Goal: Transaction & Acquisition: Purchase product/service

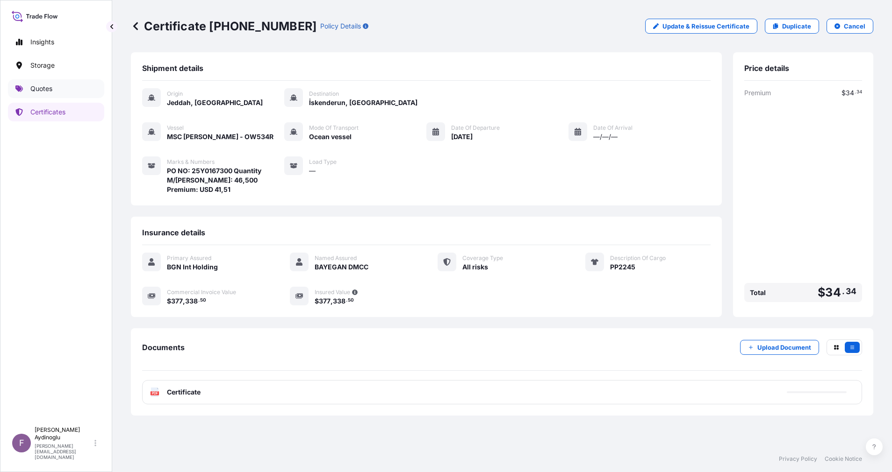
click at [45, 82] on link "Quotes" at bounding box center [56, 88] width 96 height 19
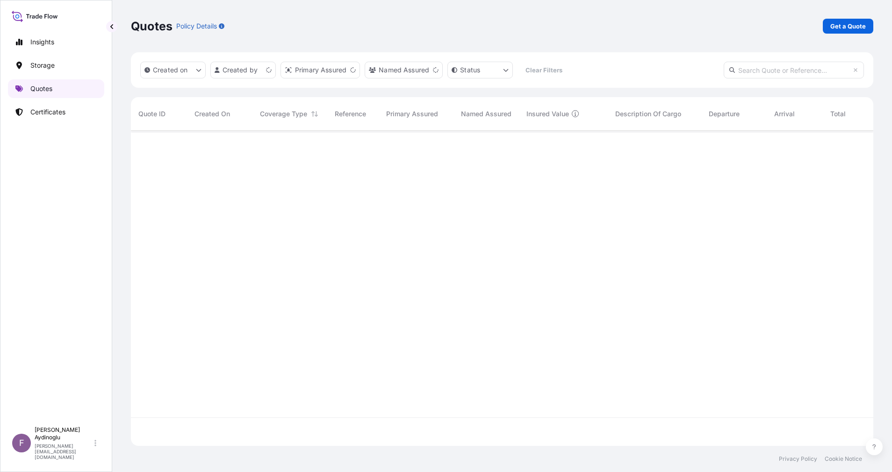
scroll to position [310, 731]
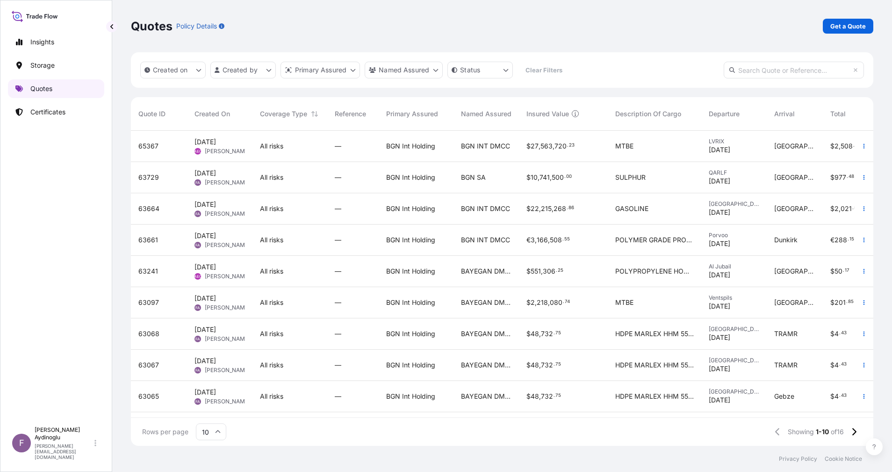
click at [41, 88] on p "Quotes" at bounding box center [41, 88] width 22 height 9
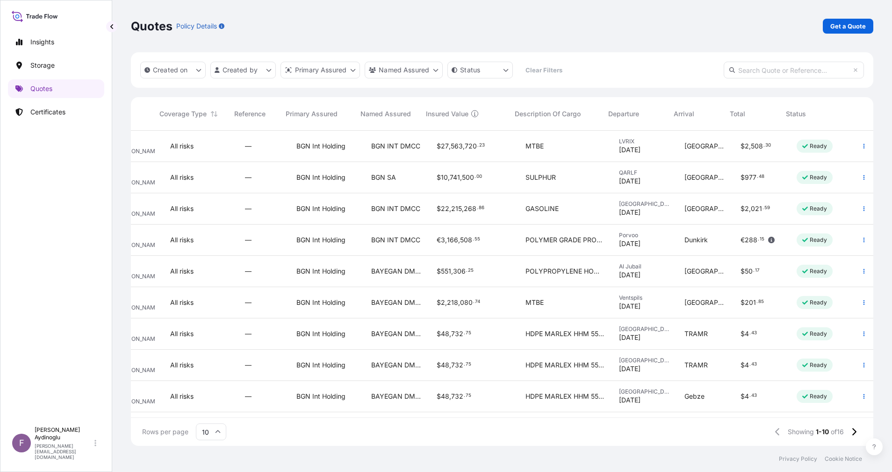
scroll to position [0, 0]
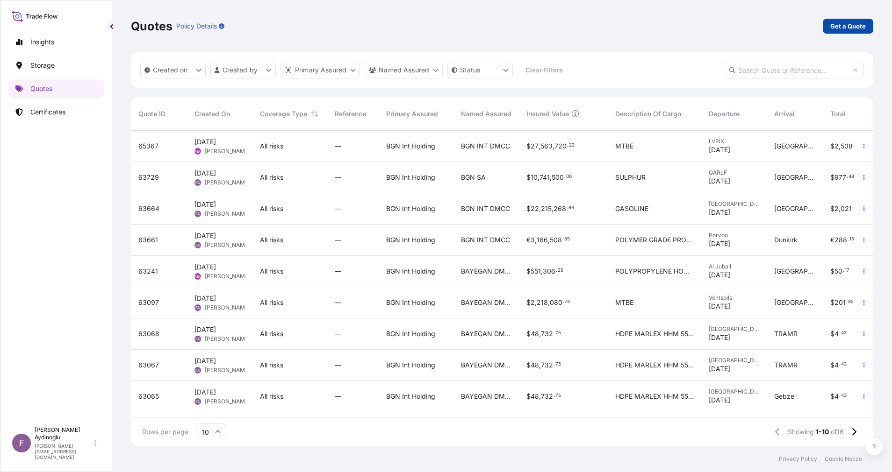
click at [853, 20] on link "Get a Quote" at bounding box center [847, 26] width 50 height 15
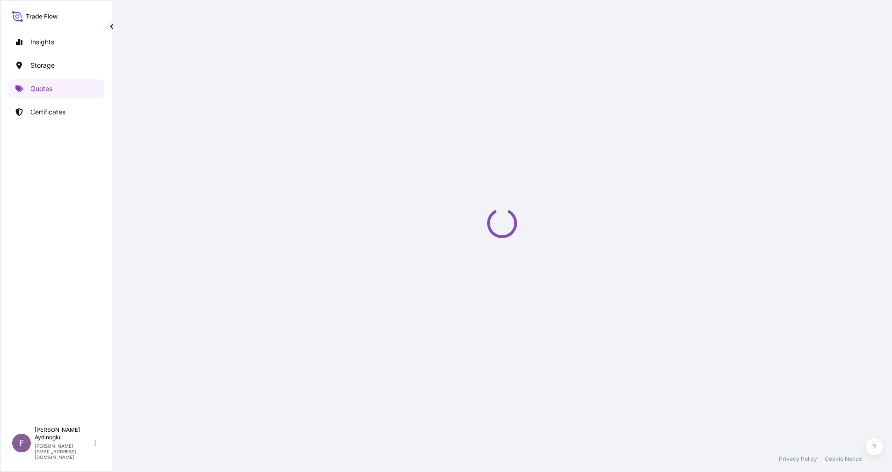
select select "Ocean Vessel"
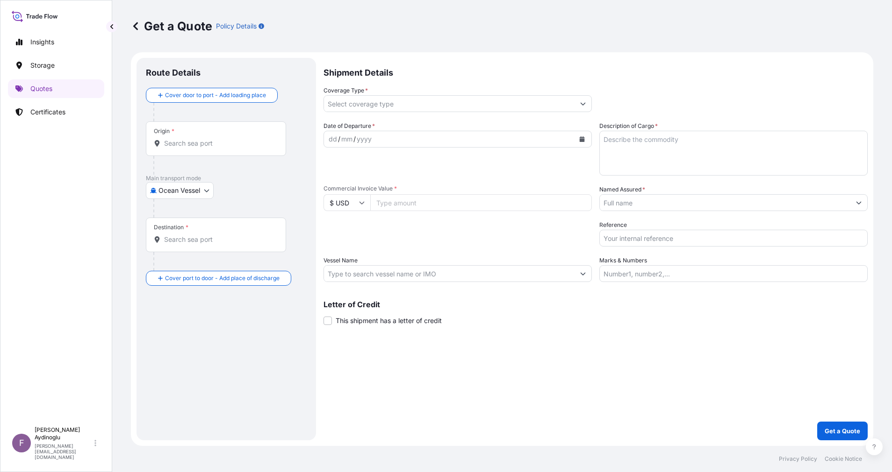
click at [458, 240] on div "Packing Category Type to search a container mode Please select a primary mode o…" at bounding box center [457, 234] width 268 height 26
click at [695, 269] on input "Marks & Numbers" at bounding box center [733, 273] width 268 height 17
type input "PO NO: 25Y0167300 Quantity M/[PERSON_NAME]: 46,500 Premium: USD 1.181,57"
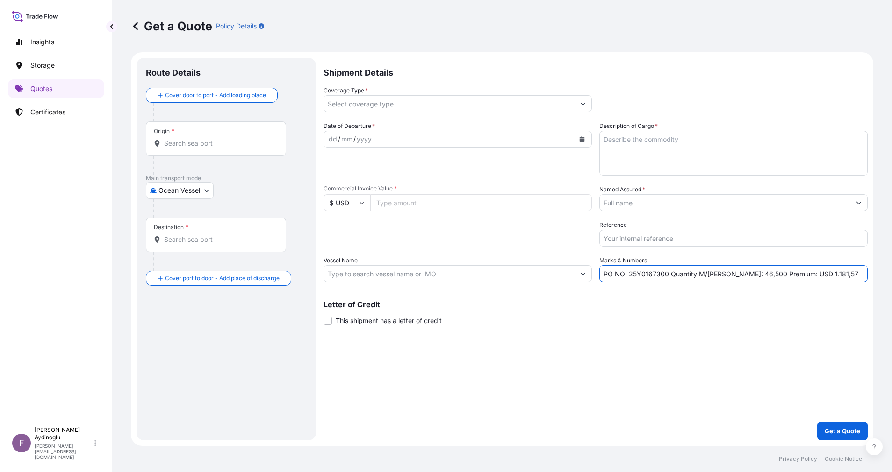
type input "Jeddah [GEOGRAPHIC_DATA]"
type input "İskenderun, [GEOGRAPHIC_DATA], [GEOGRAPHIC_DATA]"
type input "All risks"
type input "377338.5"
type input "BAYEGAN DMCC"
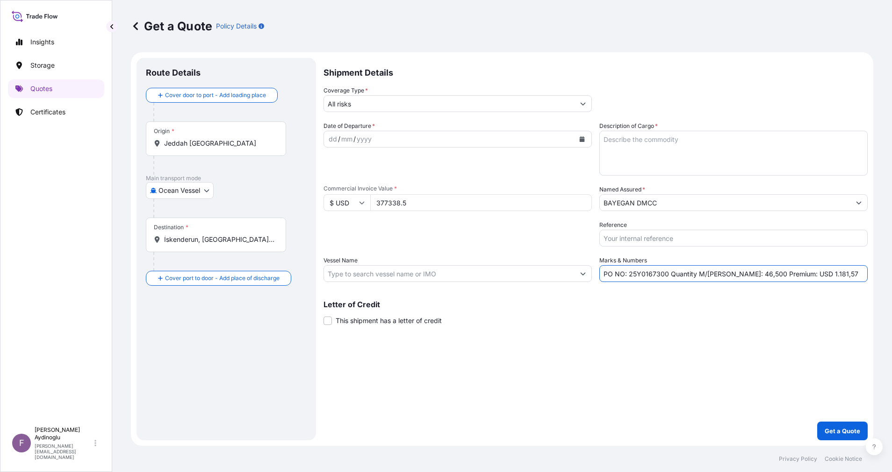
type input "MSC [PERSON_NAME] - OW534R"
click at [488, 243] on div "Packing Category Type to search a container mode Please select a primary mode o…" at bounding box center [457, 234] width 268 height 26
drag, startPoint x: 667, startPoint y: 275, endPoint x: 628, endPoint y: 276, distance: 38.8
click at [628, 276] on input "PO NO: 25Y0167300 Quantity M/[PERSON_NAME]: 46,500 Premium: USD 1.181,57" at bounding box center [733, 273] width 268 height 17
paste input "4"
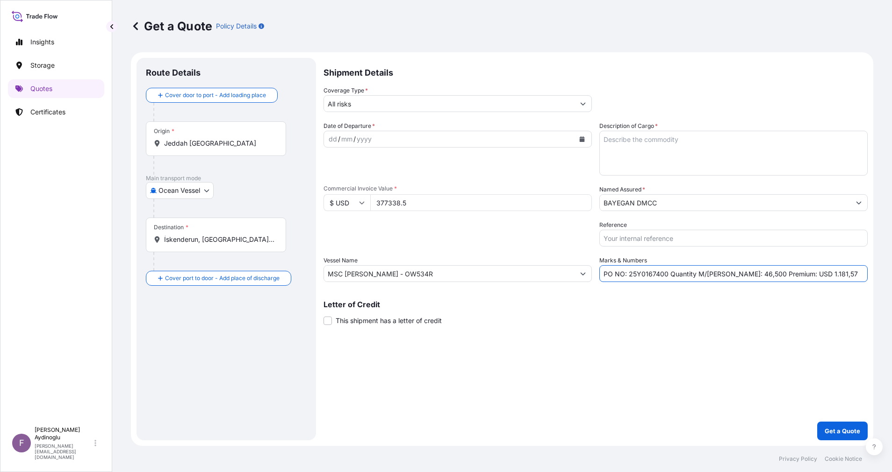
type input "PO NO: 25Y0167400 Quantity M/[PERSON_NAME]: 46,500 Premium: USD 1.181,57"
drag, startPoint x: 433, startPoint y: 204, endPoint x: 325, endPoint y: 202, distance: 107.5
click at [325, 202] on div "$ USD 377338.5" at bounding box center [457, 202] width 268 height 17
paste input "161716"
type input "161716.5"
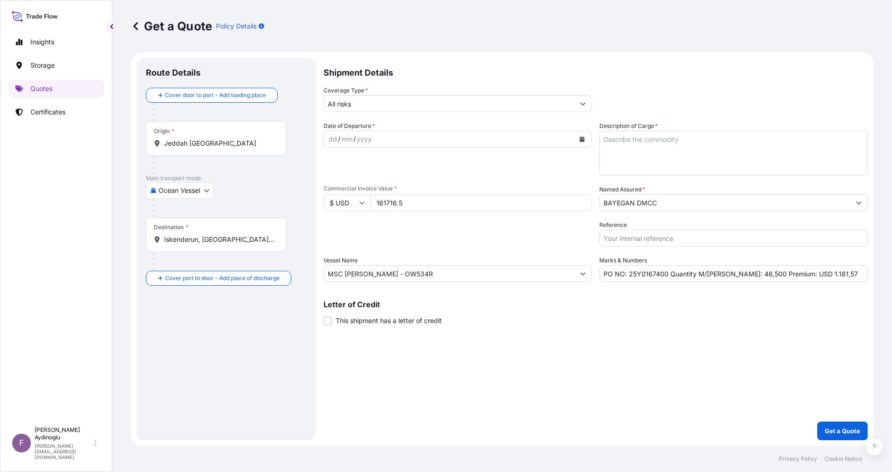
click at [438, 234] on div "Packing Category Type to search a container mode Please select a primary mode o…" at bounding box center [457, 234] width 268 height 26
click at [707, 152] on textarea "Description of Cargo *" at bounding box center [733, 153] width 268 height 45
paste textarea "PP2245"
type textarea "PP2245"
click at [579, 358] on div "Shipment Details Coverage Type * All risks Date of Departure * dd / mm / yyyy C…" at bounding box center [595, 249] width 544 height 383
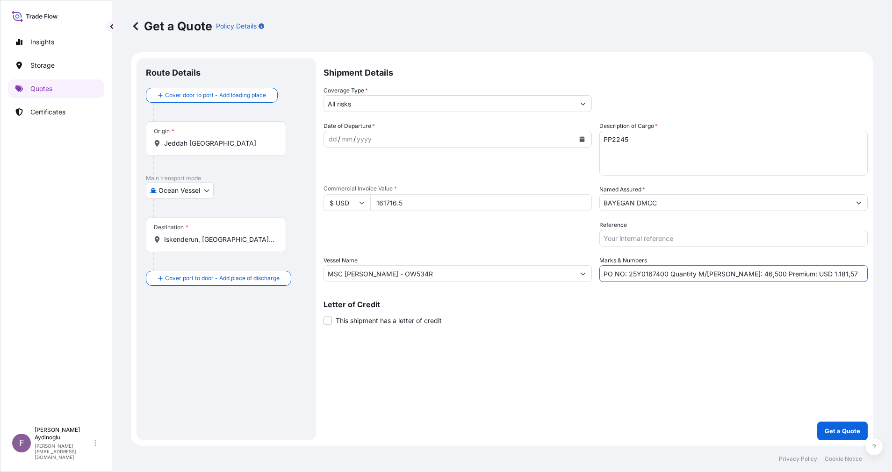
click at [731, 274] on input "PO NO: 25Y0167400 Quantity M/[PERSON_NAME]: 46,500 Premium: USD 1.181,57" at bounding box center [733, 273] width 268 height 17
type input "PO NO: 25Y0167400 Quantity M/[PERSON_NAME]: 148,500 Premium: USD 1.181,57"
drag, startPoint x: 509, startPoint y: 272, endPoint x: 123, endPoint y: 272, distance: 386.5
click at [123, 272] on div "Get a Quote Policy Details Route Details Cover door to port - Add loading place…" at bounding box center [501, 223] width 779 height 446
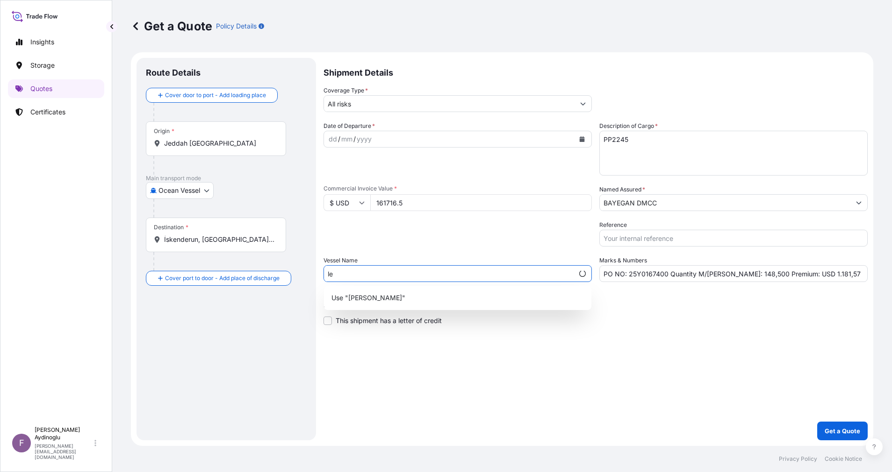
type input "l"
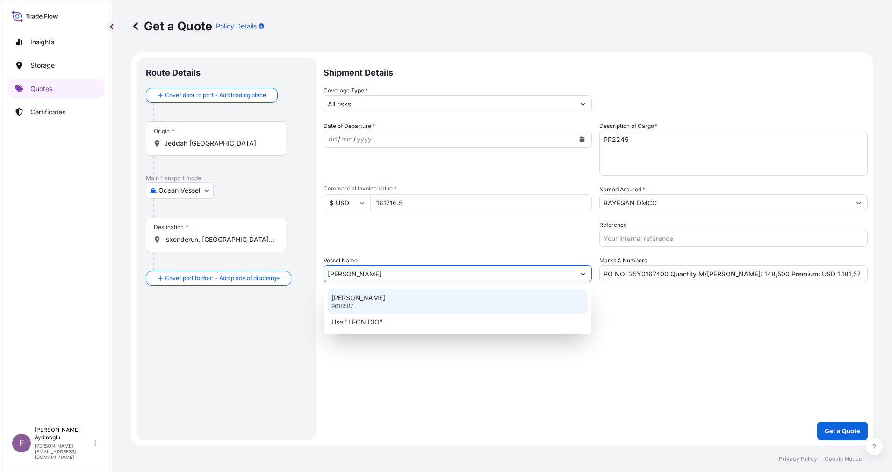
click at [434, 301] on div "LEONIDIO 9618587" at bounding box center [458, 302] width 260 height 24
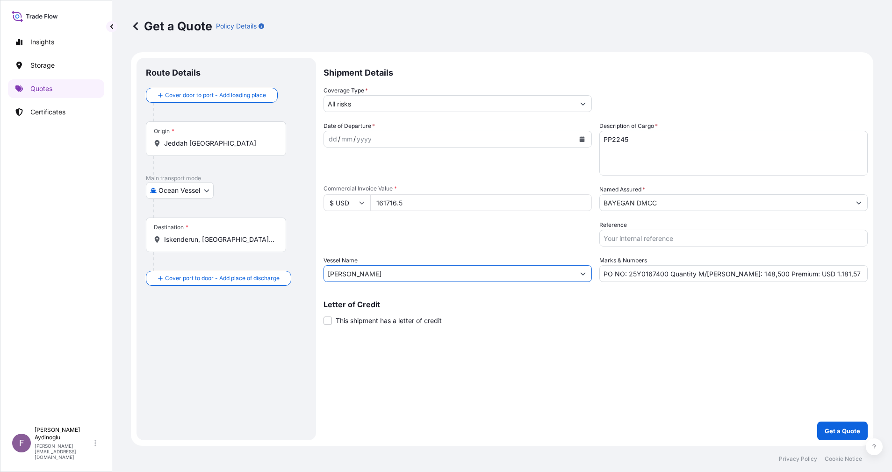
type input "[PERSON_NAME]"
click at [236, 143] on input "Jeddah [GEOGRAPHIC_DATA]" at bounding box center [219, 143] width 110 height 9
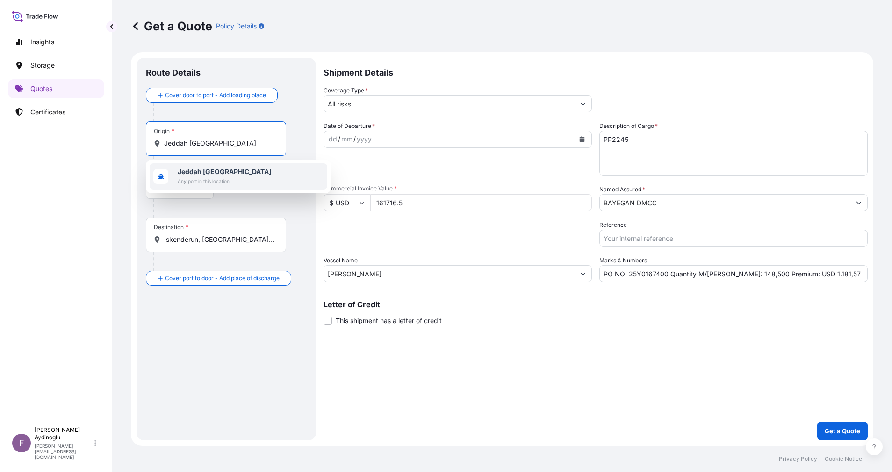
click at [231, 185] on span "Any port in this location" at bounding box center [224, 181] width 93 height 9
click at [267, 199] on div "Main transport mode Ocean Vessel Ocean Vessel Air Land" at bounding box center [226, 196] width 161 height 43
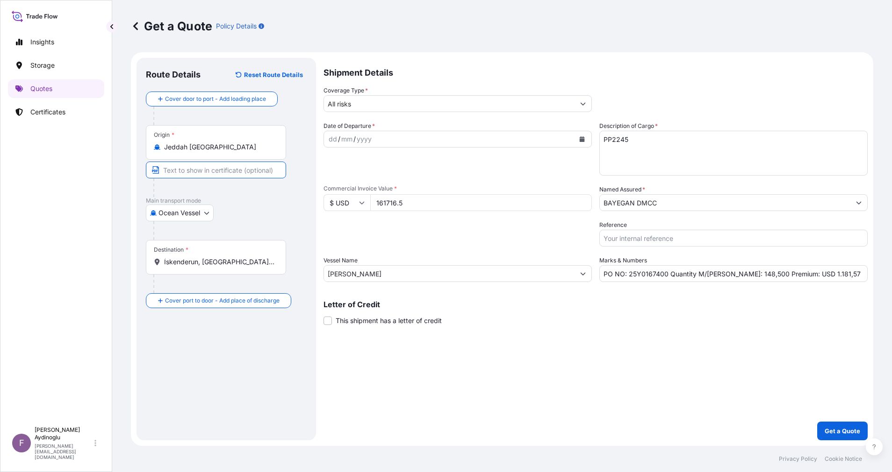
click at [244, 169] on input "Text to appear on certificate" at bounding box center [216, 170] width 140 height 17
type input "JEDDAH / [GEOGRAPHIC_DATA]"
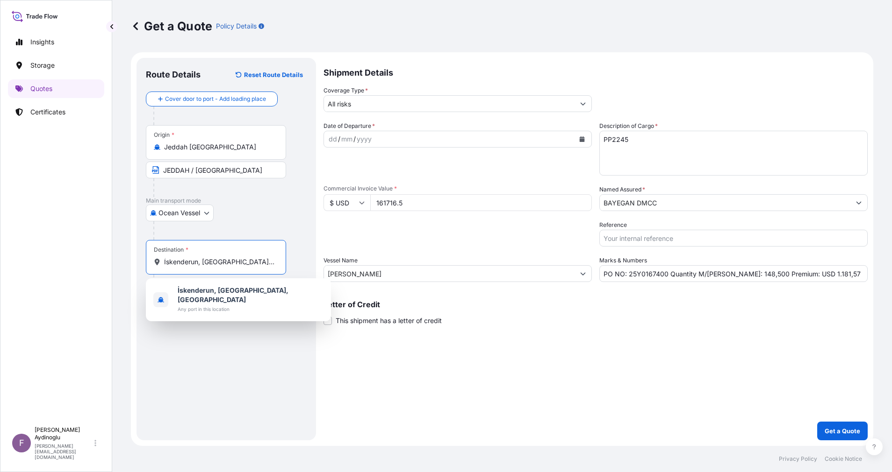
click at [242, 261] on input "İskenderun, [GEOGRAPHIC_DATA], [GEOGRAPHIC_DATA]" at bounding box center [219, 261] width 110 height 9
click at [229, 305] on span "Any port in this location" at bounding box center [251, 309] width 146 height 9
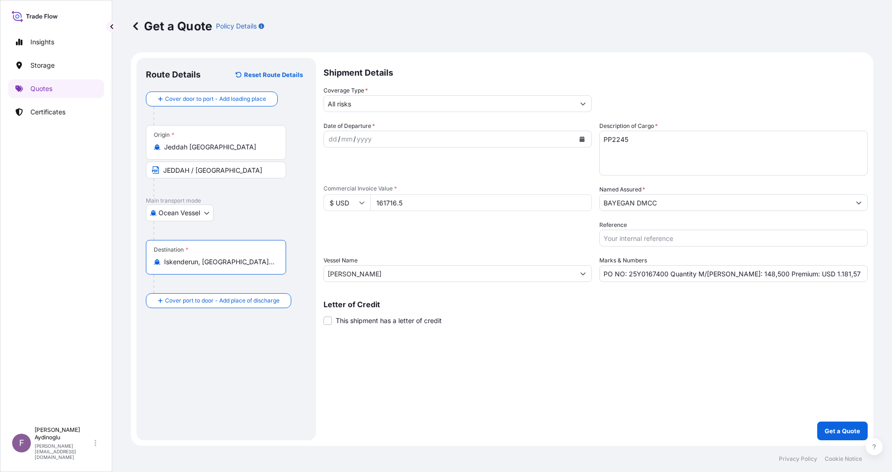
click at [248, 284] on div "Destination * İskenderun, [GEOGRAPHIC_DATA], [GEOGRAPHIC_DATA]" at bounding box center [226, 266] width 161 height 53
click at [237, 284] on input "Text to appear on certificate" at bounding box center [216, 285] width 140 height 17
type input "ISKENDERUN / [GEOGRAPHIC_DATA]"
click at [307, 266] on div "Route Details Reset Route Details Cover door to port - Add loading place Place …" at bounding box center [225, 249] width 179 height 383
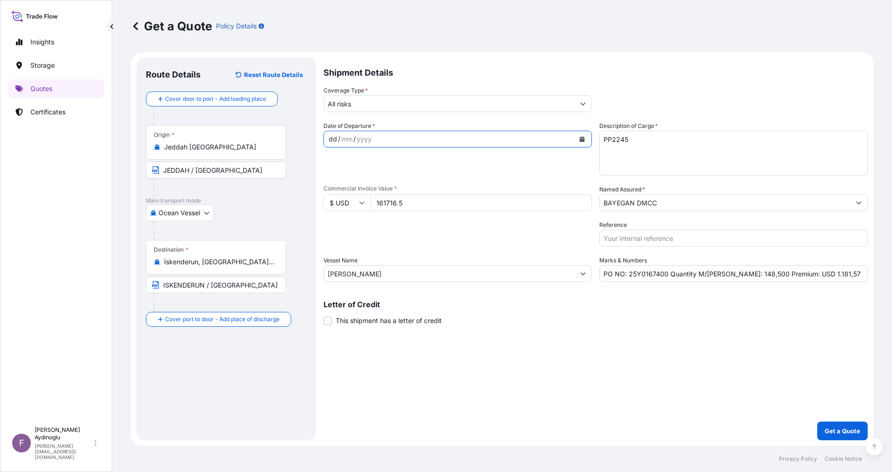
click at [334, 136] on div "dd" at bounding box center [333, 139] width 10 height 11
drag, startPoint x: 822, startPoint y: 276, endPoint x: 799, endPoint y: 276, distance: 22.4
click at [799, 276] on input "PO NO: 25Y0167400 Quantity M/[PERSON_NAME]: 148,500 Premium: USD 1.181,57" at bounding box center [733, 273] width 268 height 17
type input "PO NO: 25Y0167400 Quantity M/[PERSON_NAME]: 148,500 Premium: USD 17,79"
click at [697, 208] on input "BAYEGAN DMCC" at bounding box center [725, 202] width 250 height 17
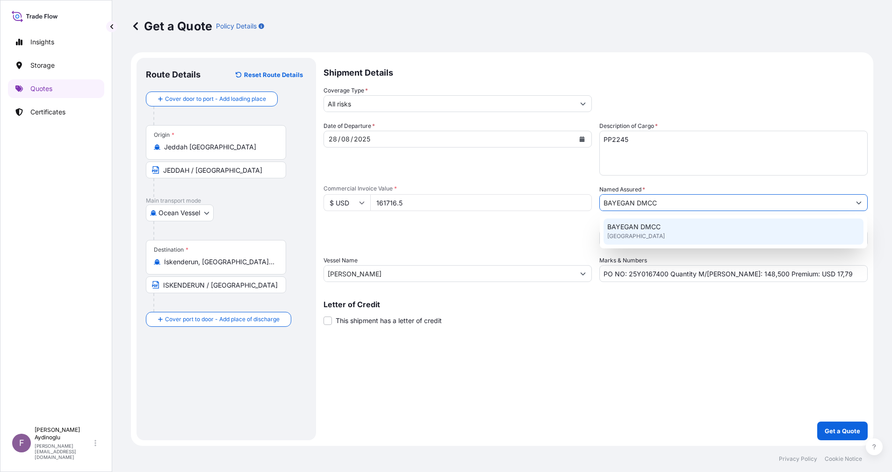
click at [689, 239] on div "BAYEGAN DMCC [GEOGRAPHIC_DATA]" at bounding box center [733, 232] width 260 height 26
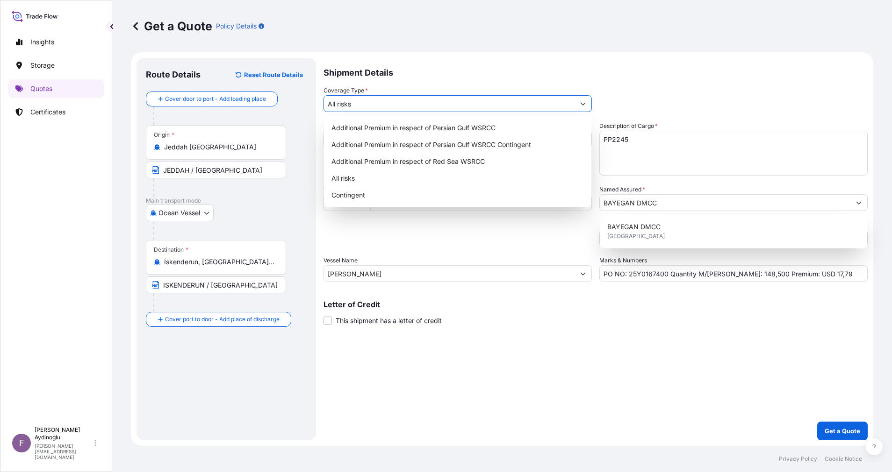
click at [406, 101] on input "All risks" at bounding box center [449, 103] width 250 height 17
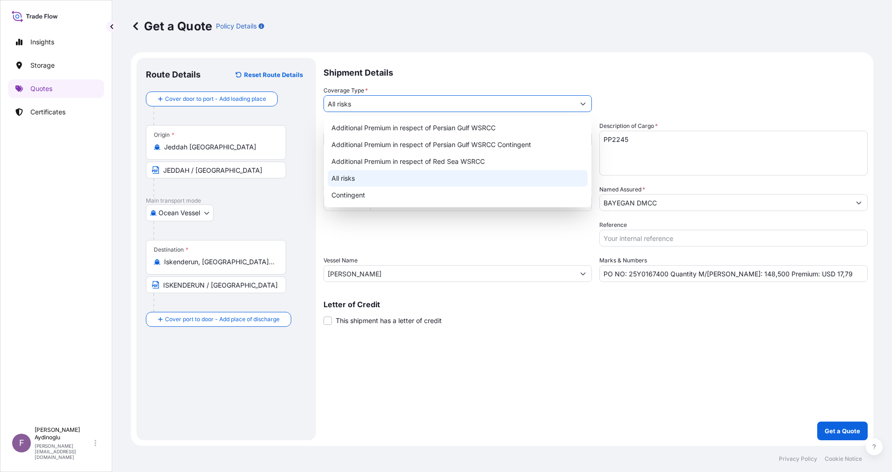
click at [372, 179] on div "All risks" at bounding box center [458, 178] width 260 height 17
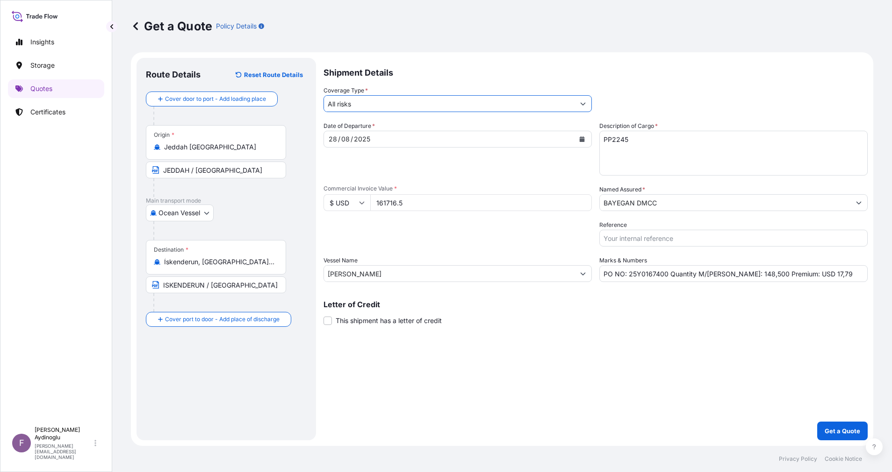
click at [511, 343] on div "Shipment Details Coverage Type * All risks Date of Departure * [DATE] Cargo Cat…" at bounding box center [595, 249] width 544 height 383
click at [836, 428] on p "Get a Quote" at bounding box center [842, 431] width 36 height 9
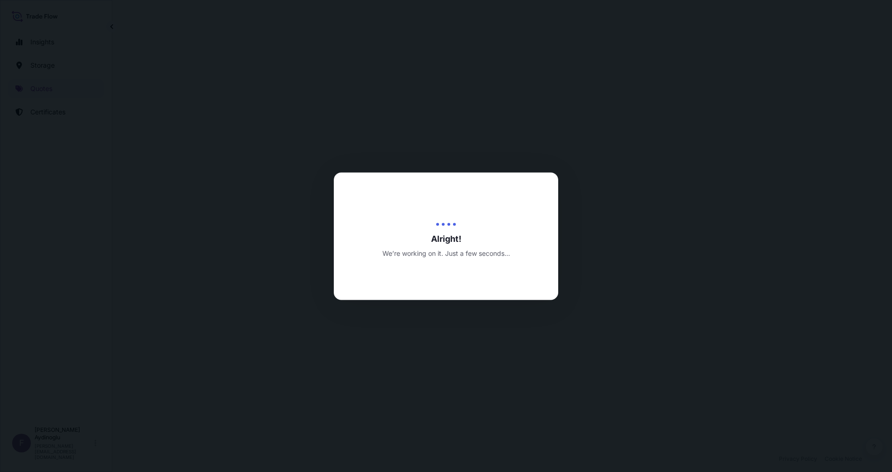
select select "Ocean Vessel"
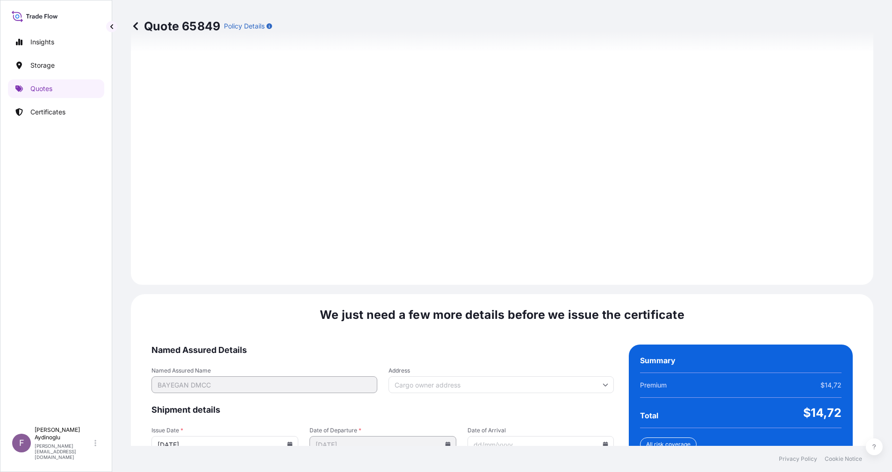
scroll to position [1003, 0]
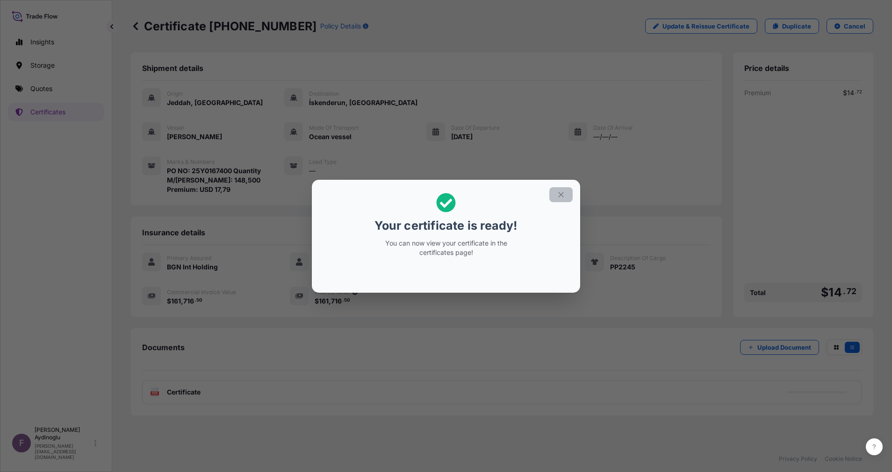
click at [559, 196] on icon "button" at bounding box center [561, 195] width 8 height 8
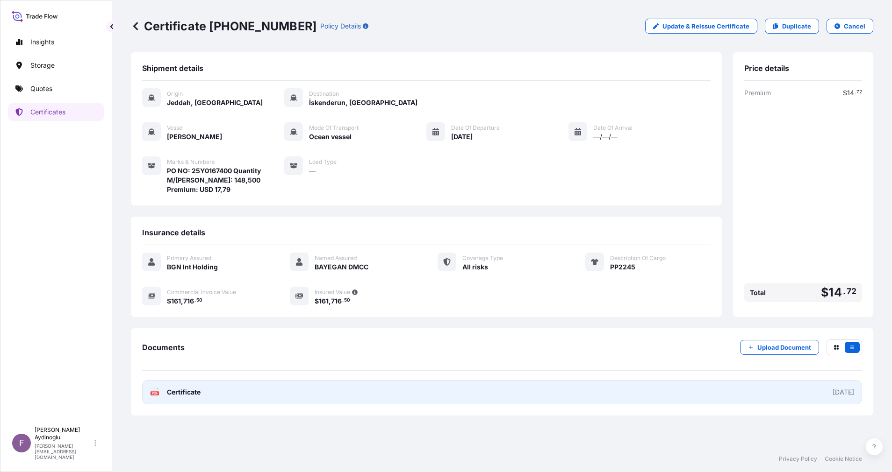
click at [634, 391] on link "PDF Certificate [DATE]" at bounding box center [502, 392] width 720 height 24
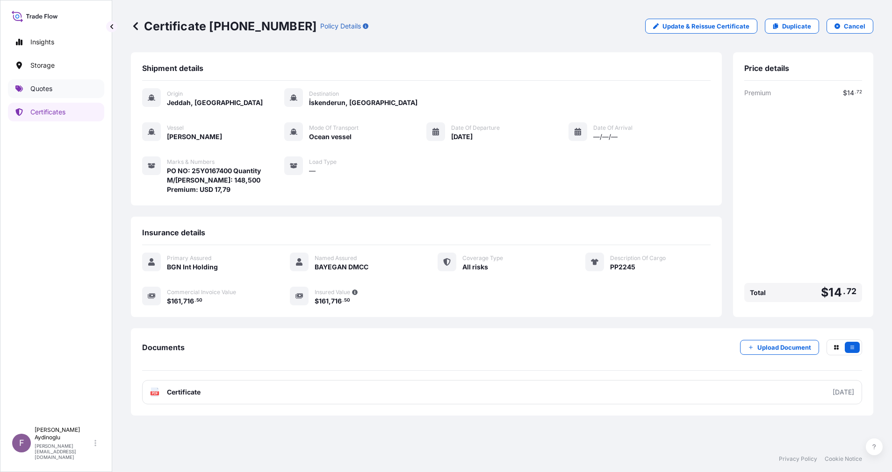
click at [60, 94] on link "Quotes" at bounding box center [56, 88] width 96 height 19
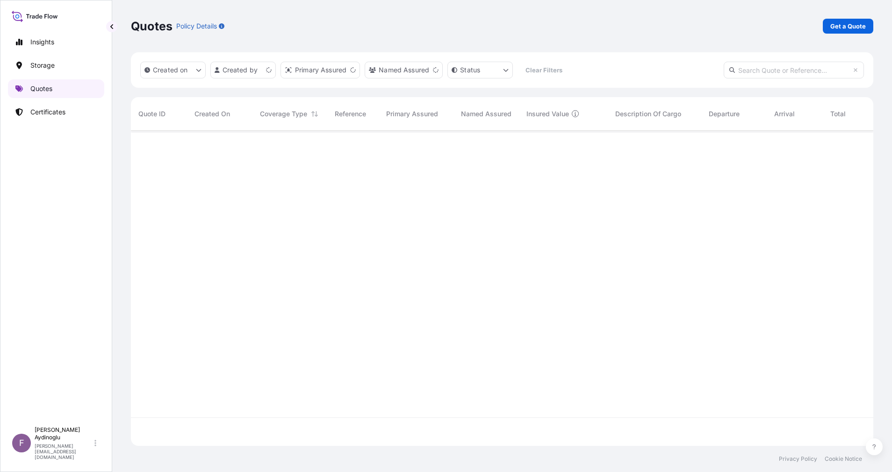
scroll to position [310, 731]
click at [853, 29] on p "Get a Quote" at bounding box center [848, 25] width 36 height 9
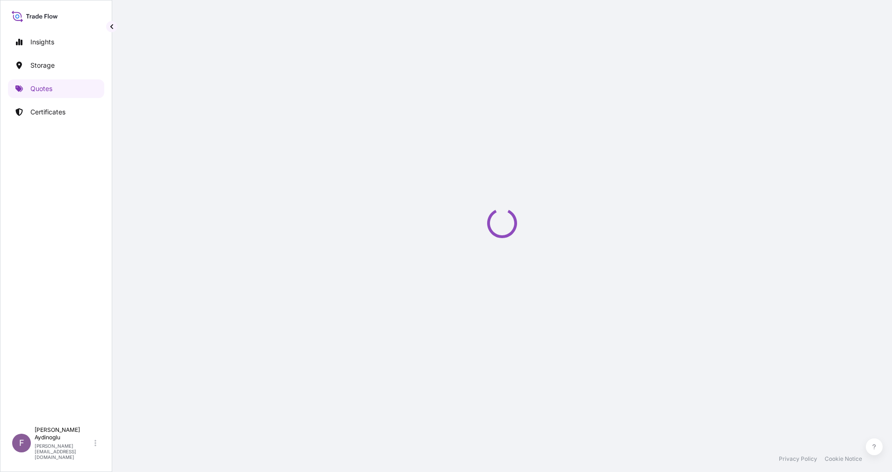
select select "Ocean Vessel"
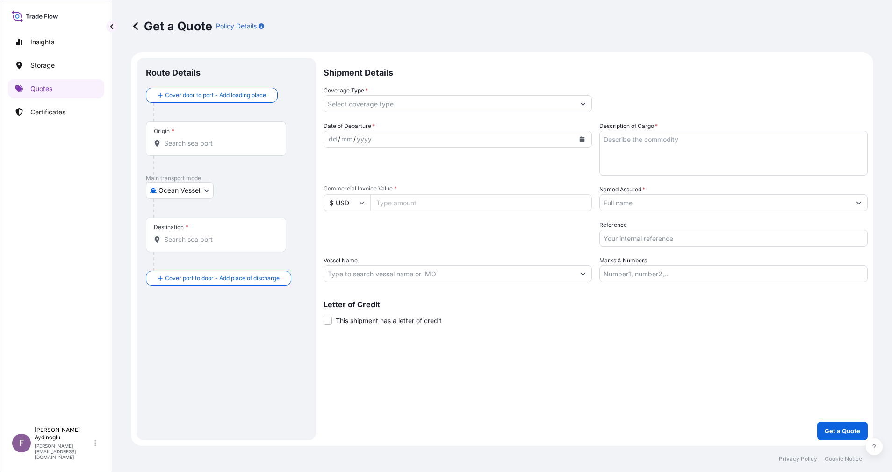
click at [640, 268] on input "Marks & Numbers" at bounding box center [733, 273] width 268 height 17
type input "PO NO: 25Y0167400 Quantity M/[PERSON_NAME]: 148,500 Premium: USD 17,79"
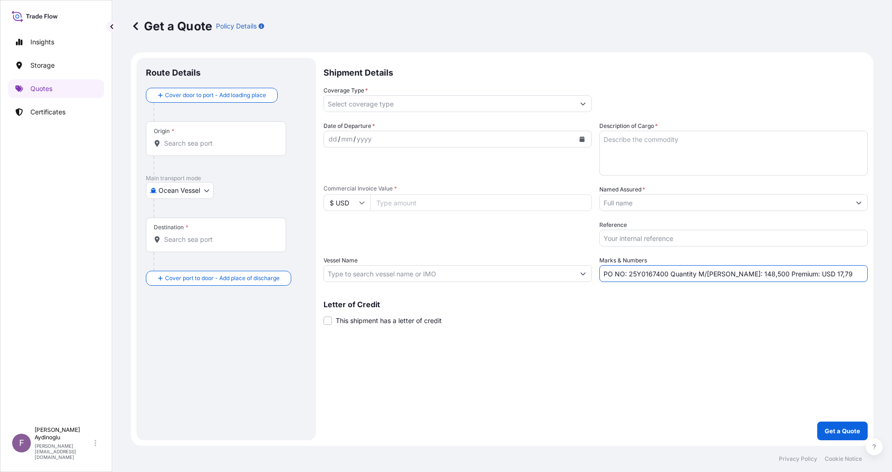
type input "Jeddah [GEOGRAPHIC_DATA]"
type input "İskenderun, [GEOGRAPHIC_DATA], [GEOGRAPHIC_DATA]"
type input "All risks"
type input "161716.5"
type input "BAYEGAN DMCC"
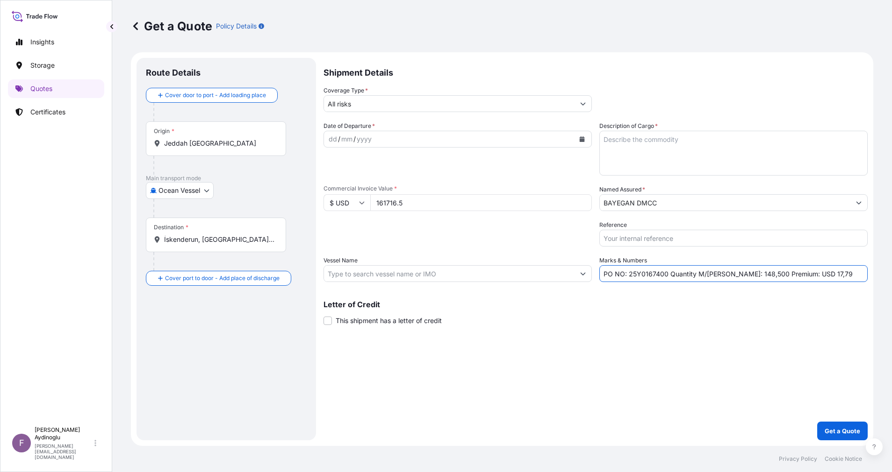
type input "[PERSON_NAME]"
drag, startPoint x: 665, startPoint y: 277, endPoint x: 629, endPoint y: 277, distance: 35.5
click at [629, 277] on input "PO NO: 25Y0167400 Quantity M/[PERSON_NAME]: 148,500 Premium: USD 17,79" at bounding box center [733, 273] width 268 height 17
paste input "87"
type input "PO NO: 25Y0168700 Quantity M/[PERSON_NAME]: 148,500 Premium: USD 17,79"
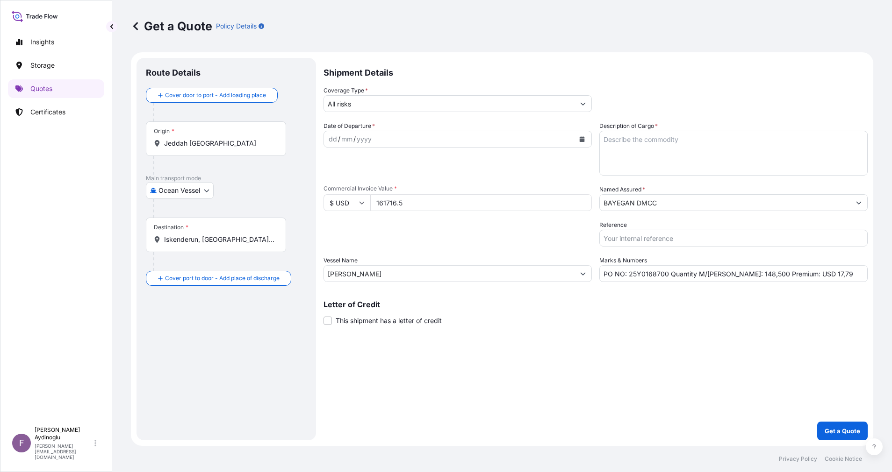
drag, startPoint x: 453, startPoint y: 207, endPoint x: 340, endPoint y: 220, distance: 113.8
click at [299, 205] on form "Route Details Cover door to port - Add loading place Place of loading Road / [G…" at bounding box center [502, 249] width 742 height 394
paste input "269527"
type input "269527.5"
click at [474, 239] on div "Packing Category Type to search a container mode Please select a primary mode o…" at bounding box center [457, 234] width 268 height 26
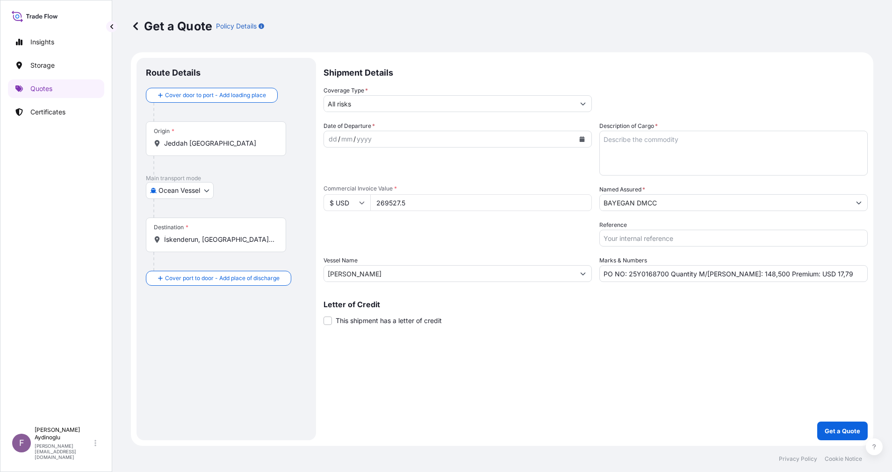
click at [624, 153] on textarea "Description of Cargo *" at bounding box center [733, 153] width 268 height 45
paste textarea "PP2245"
type textarea "PP2245"
drag, startPoint x: 725, startPoint y: 276, endPoint x: 747, endPoint y: 278, distance: 22.1
click at [747, 278] on input "PO NO: 25Y0168700 Quantity M/[PERSON_NAME]: 148,500 Premium: USD 17,79" at bounding box center [733, 273] width 268 height 17
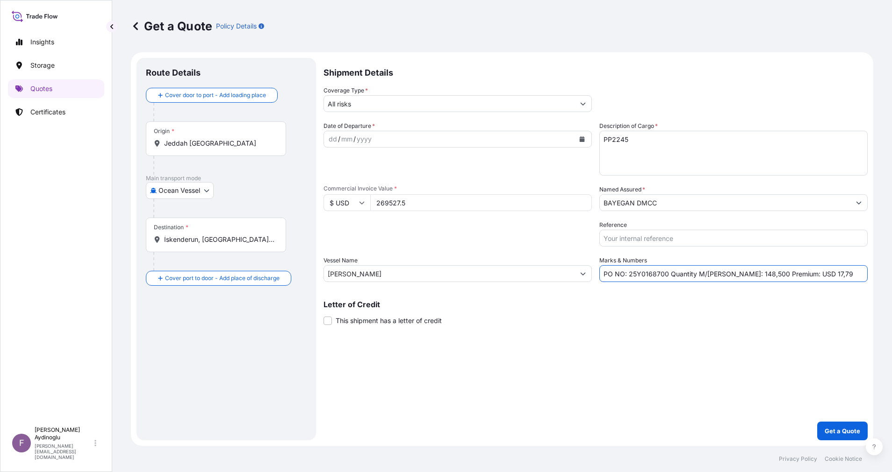
paste input "247,5"
type input "PO NO: 25Y0168700 Quantity M/[PERSON_NAME]: 247,500 Premium: USD 17,79"
drag, startPoint x: 434, startPoint y: 272, endPoint x: 278, endPoint y: 263, distance: 156.3
click at [268, 262] on form "Route Details Cover door to port - Add loading place Place of loading Road / [G…" at bounding box center [502, 249] width 742 height 394
paste input "MSC TORONT"
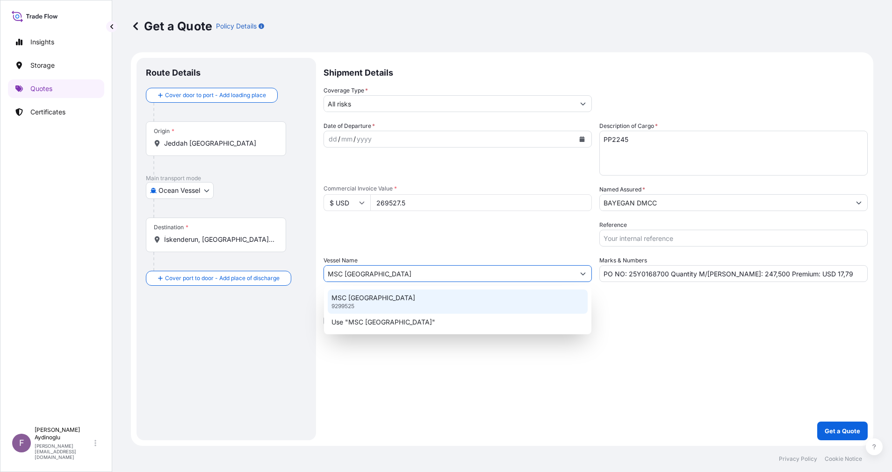
click at [427, 295] on div "MSC TORONTO 9299525" at bounding box center [458, 302] width 260 height 24
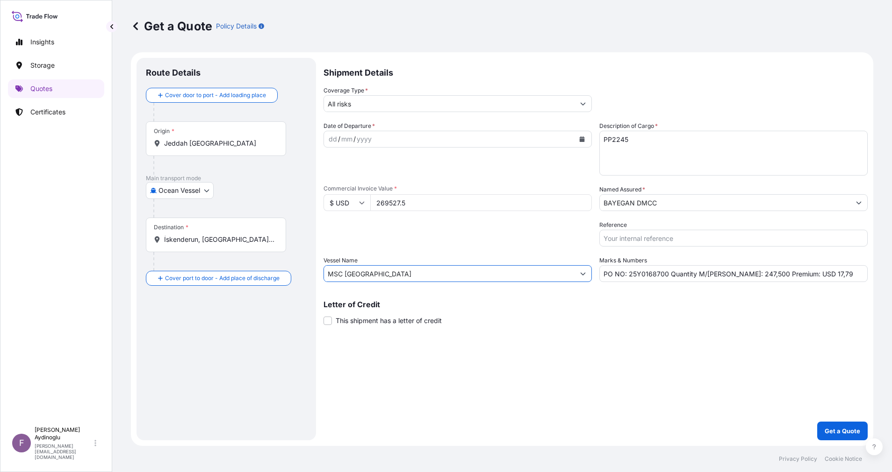
type input "MSC [GEOGRAPHIC_DATA]"
click at [547, 322] on div "Letter of Credit This shipment has a letter of credit Letter of credit * Letter…" at bounding box center [595, 313] width 544 height 25
click at [220, 150] on div "Origin * [GEOGRAPHIC_DATA] [GEOGRAPHIC_DATA]" at bounding box center [216, 139] width 140 height 35
click at [220, 148] on input "Jeddah [GEOGRAPHIC_DATA]" at bounding box center [219, 143] width 110 height 9
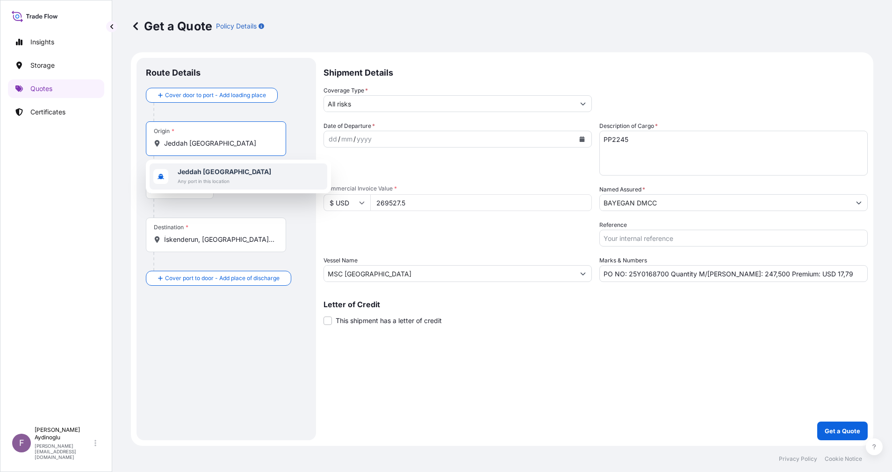
click at [226, 179] on span "Any port in this location" at bounding box center [224, 181] width 93 height 9
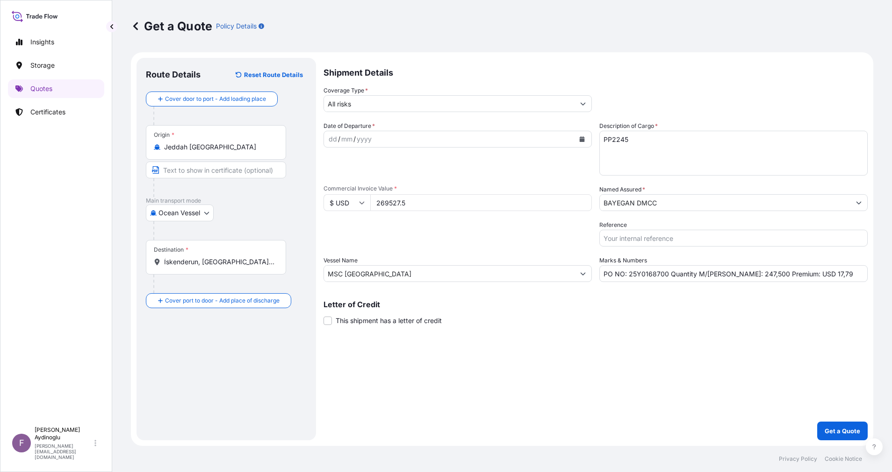
click at [250, 210] on div "Main transport mode Ocean Vessel Ocean Vessel Air Land" at bounding box center [226, 218] width 161 height 43
click at [237, 168] on input "Text to appear on certificate" at bounding box center [216, 170] width 140 height 17
type input "JEDDAH / [GEOGRAPHIC_DATA]"
click at [232, 267] on div "Destination * İskenderun, [GEOGRAPHIC_DATA], [GEOGRAPHIC_DATA]" at bounding box center [216, 257] width 140 height 35
click at [232, 267] on input "İskenderun, [GEOGRAPHIC_DATA], [GEOGRAPHIC_DATA]" at bounding box center [219, 261] width 110 height 9
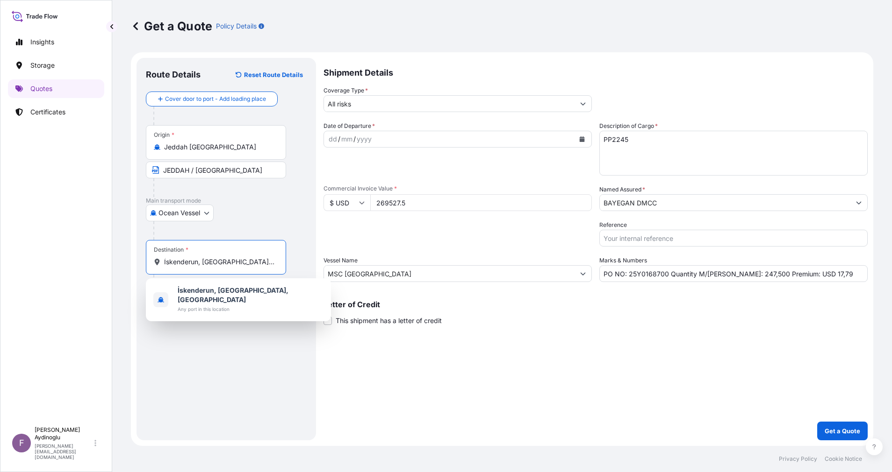
drag, startPoint x: 257, startPoint y: 264, endPoint x: 105, endPoint y: 262, distance: 151.4
click at [105, 262] on div "Insights Storage Quotes Certificates F [PERSON_NAME] [EMAIL_ADDRESS][DOMAIN_NAM…" at bounding box center [446, 236] width 892 height 472
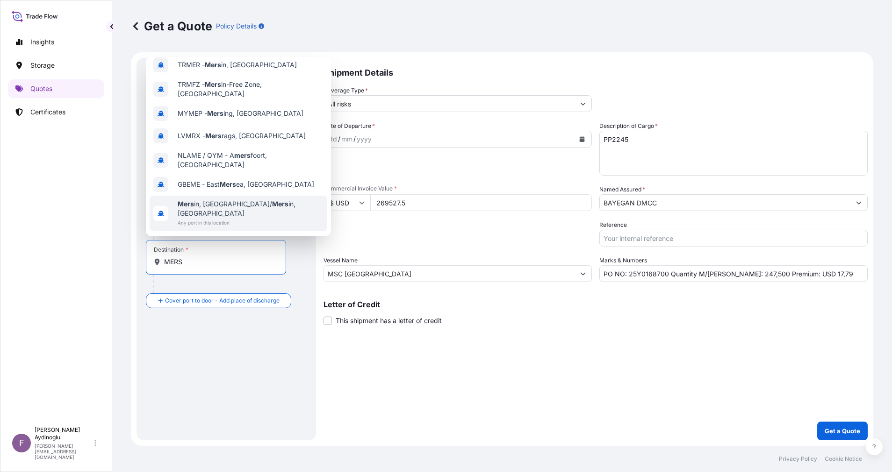
scroll to position [60, 0]
click at [251, 199] on span "Mers in, Akdeniz/ Mers in, [GEOGRAPHIC_DATA]" at bounding box center [251, 208] width 146 height 19
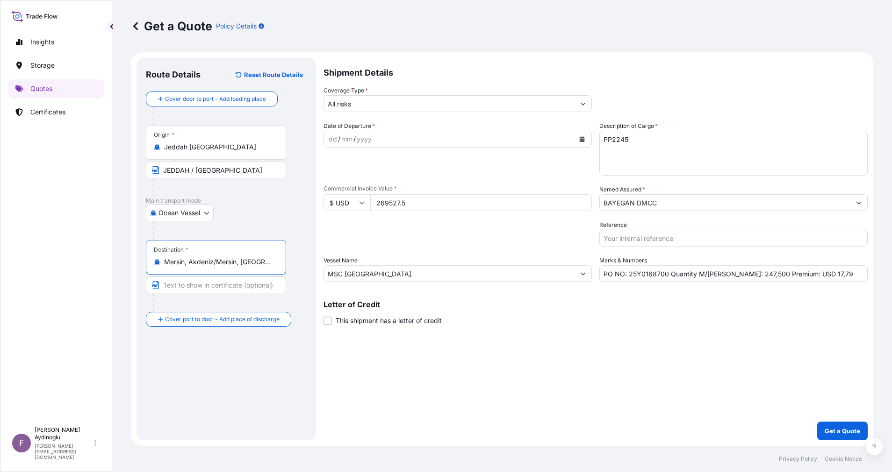
type input "Mersin, Akdeniz/Mersin, [GEOGRAPHIC_DATA]"
click at [238, 285] on input "Text to appear on certificate" at bounding box center [216, 285] width 140 height 17
type input "MERSIN / [GEOGRAPHIC_DATA]"
click at [331, 142] on div "dd" at bounding box center [333, 139] width 10 height 11
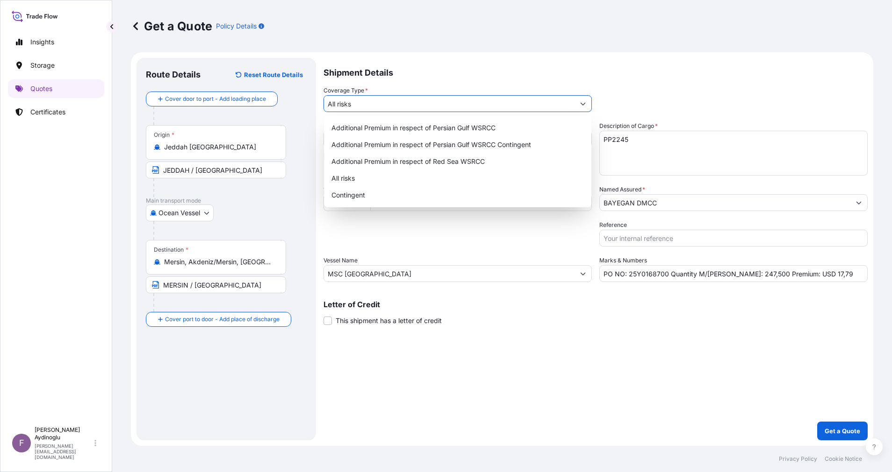
click at [423, 102] on input "All risks" at bounding box center [449, 103] width 250 height 17
click at [411, 180] on div "All risks" at bounding box center [458, 178] width 260 height 17
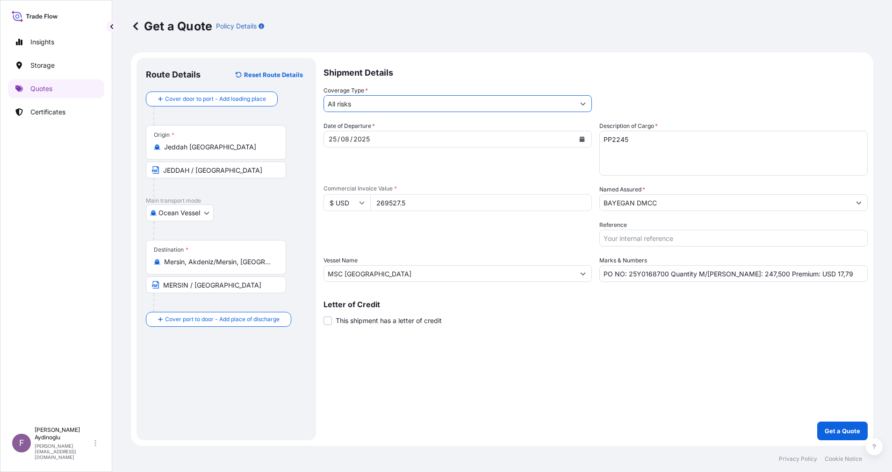
click at [729, 204] on input "BAYEGAN DMCC" at bounding box center [725, 202] width 250 height 17
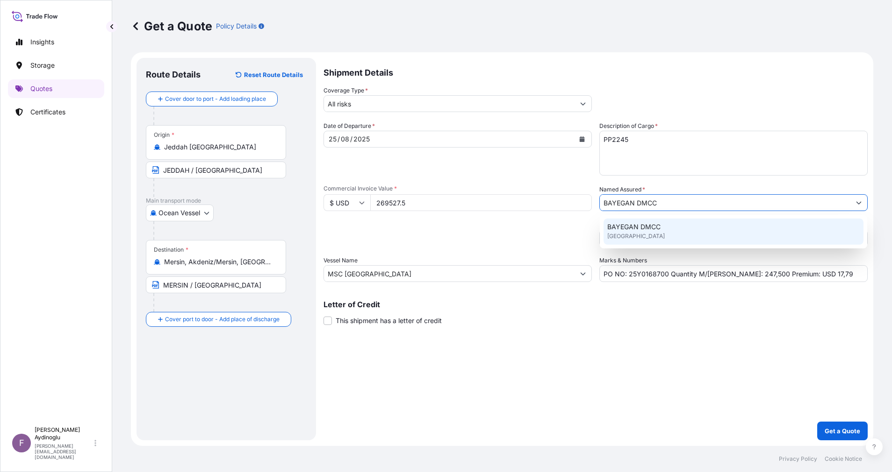
click at [705, 239] on div "BAYEGAN DMCC [GEOGRAPHIC_DATA]" at bounding box center [733, 232] width 260 height 26
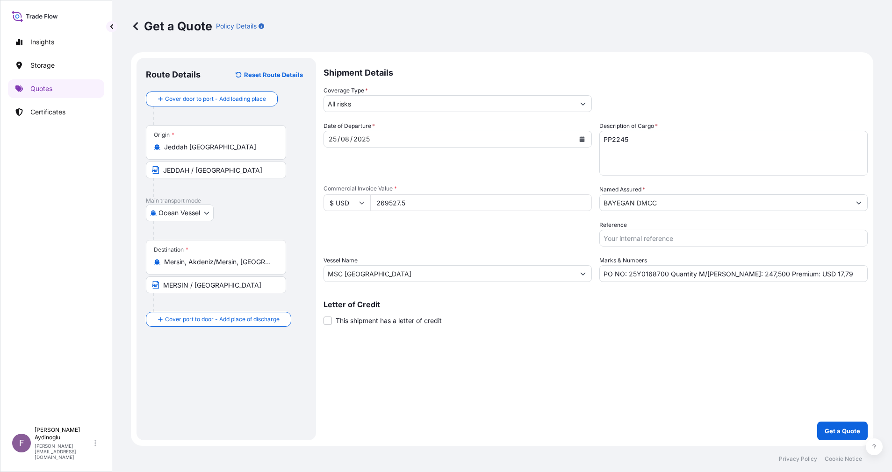
click at [687, 376] on div "Shipment Details Coverage Type * All risks Date of Departure * [DATE] Cargo Cat…" at bounding box center [595, 249] width 544 height 383
drag, startPoint x: 815, startPoint y: 274, endPoint x: 797, endPoint y: 275, distance: 17.3
click at [797, 275] on input "PO NO: 25Y0168700 Quantity M/[PERSON_NAME]: 247,500 Premium: USD 17,79" at bounding box center [733, 273] width 268 height 17
type input "PO NO: 25Y0168700 Quantity M/[PERSON_NAME]: 247,500 Premium: USD 29,65"
click at [680, 327] on div "Shipment Details Coverage Type * All risks Date of Departure * [DATE] Cargo Cat…" at bounding box center [595, 249] width 544 height 383
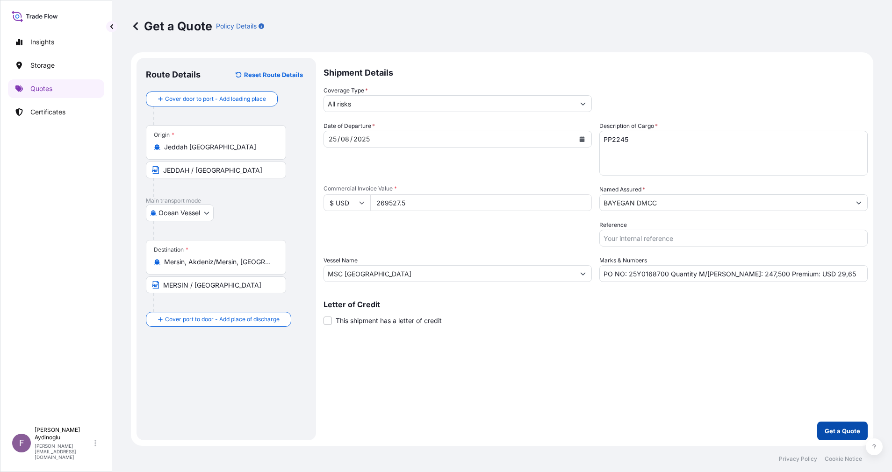
click at [840, 426] on button "Get a Quote" at bounding box center [842, 431] width 50 height 19
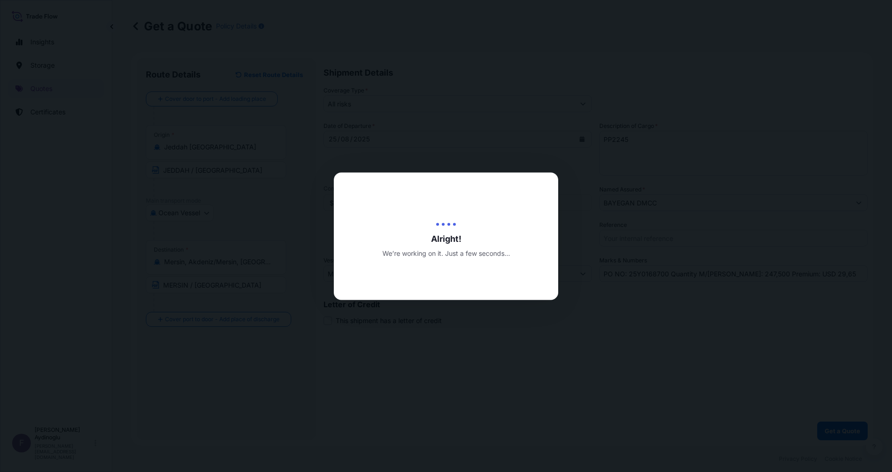
select select "Ocean Vessel"
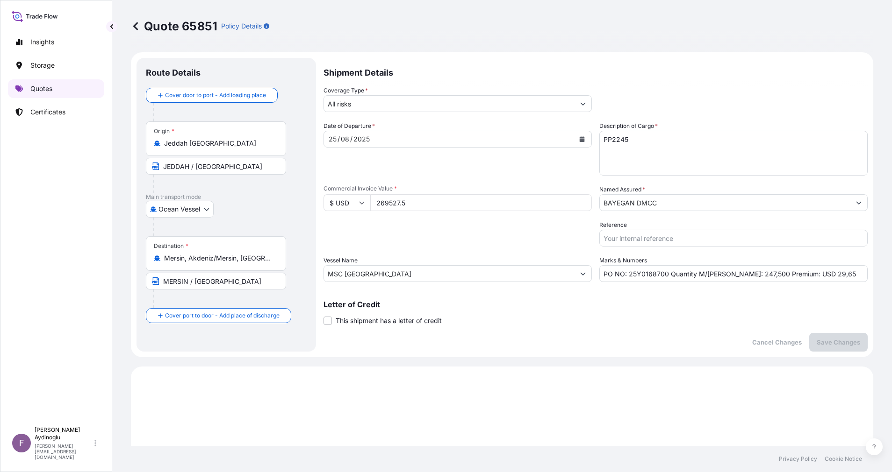
click at [50, 89] on p "Quotes" at bounding box center [41, 88] width 22 height 9
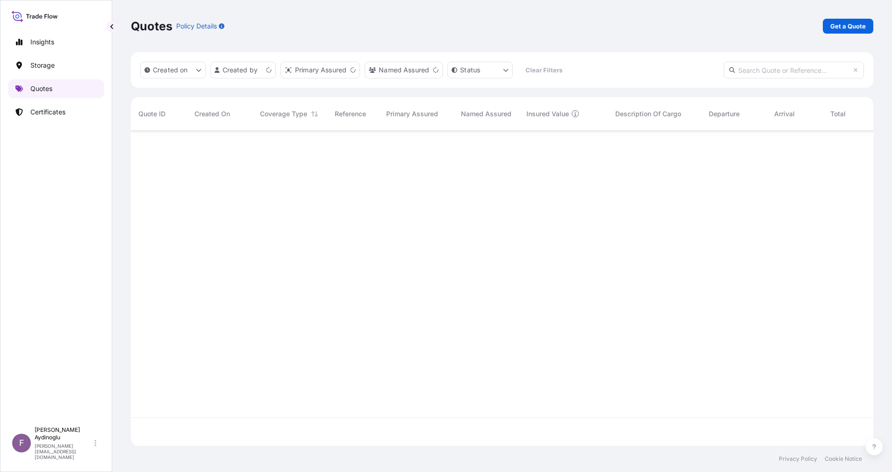
scroll to position [310, 731]
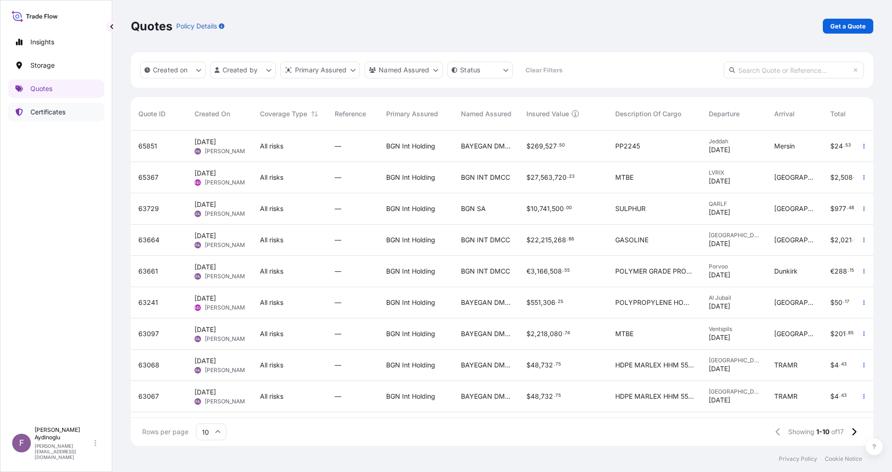
click at [70, 109] on link "Certificates" at bounding box center [56, 112] width 96 height 19
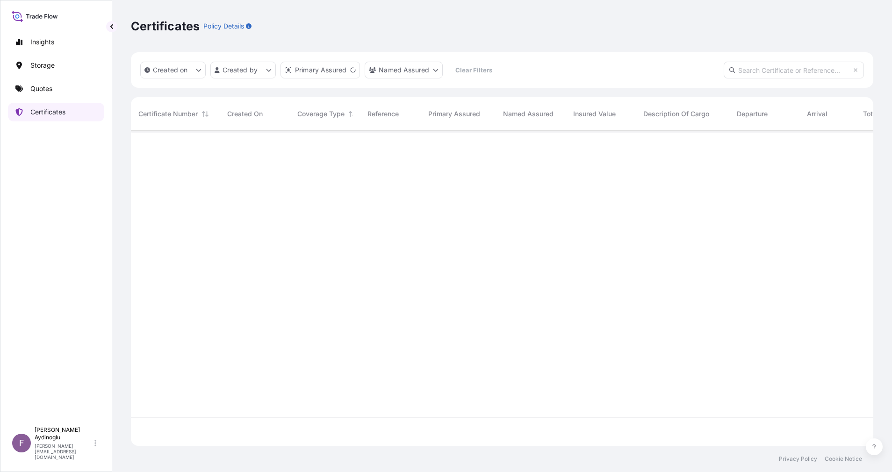
scroll to position [310, 731]
click at [61, 92] on link "Quotes" at bounding box center [56, 88] width 96 height 19
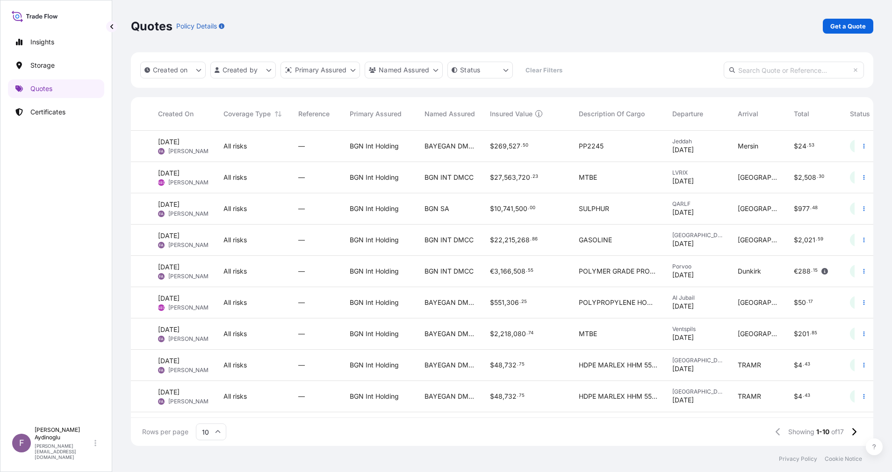
scroll to position [0, 100]
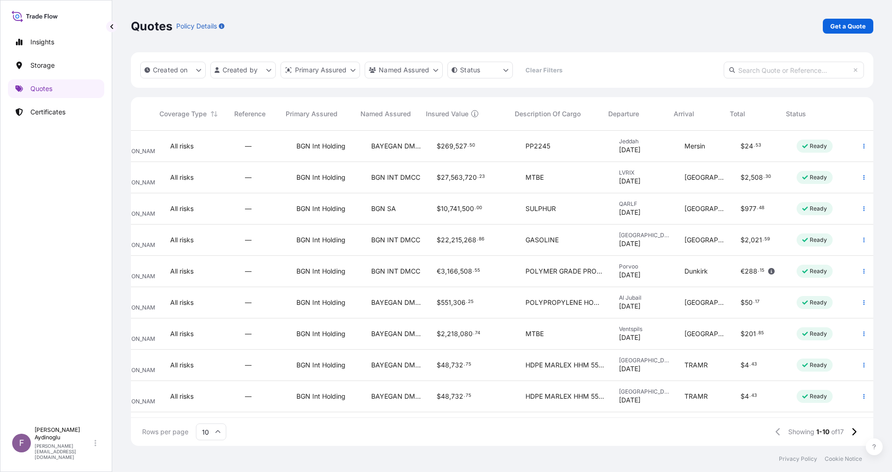
click at [650, 147] on div "Jeddah [DATE]" at bounding box center [644, 146] width 50 height 17
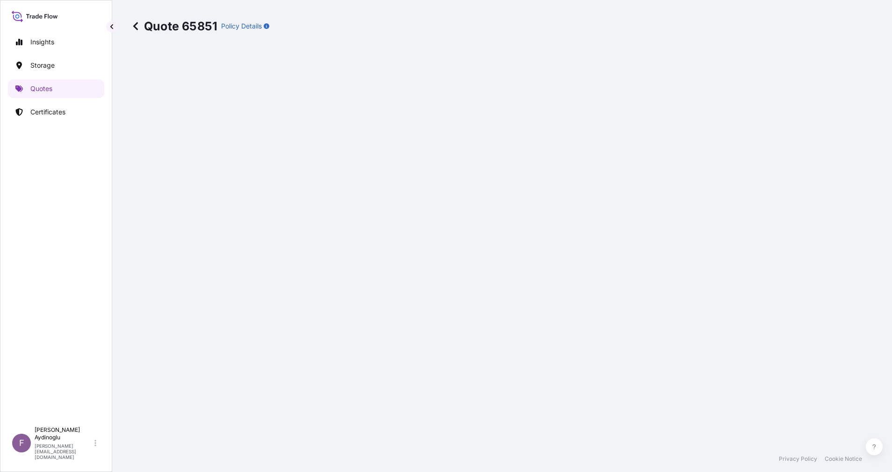
select select "Ocean Vessel"
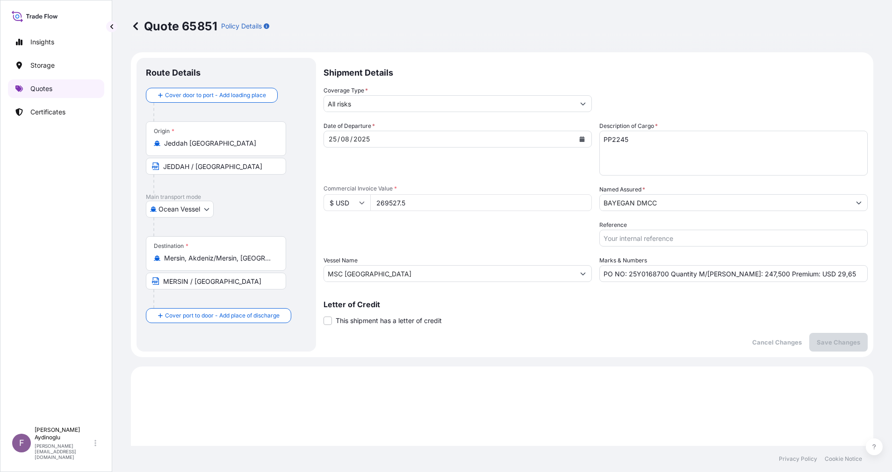
click at [54, 86] on link "Quotes" at bounding box center [56, 88] width 96 height 19
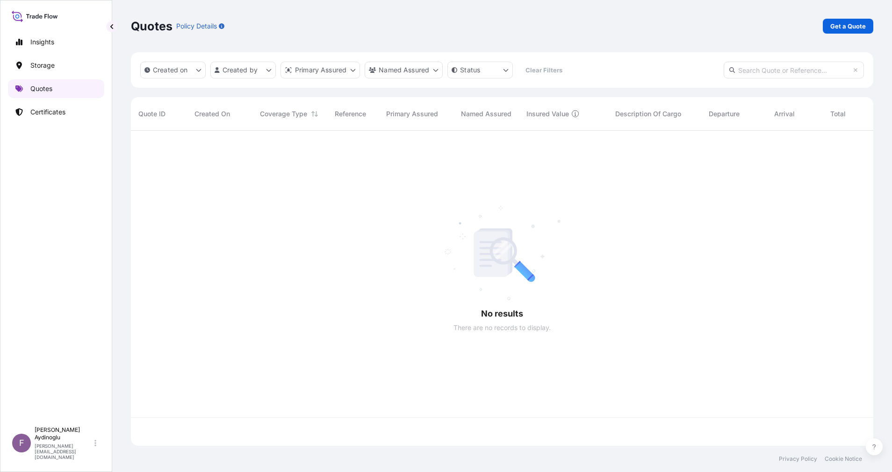
scroll to position [310, 731]
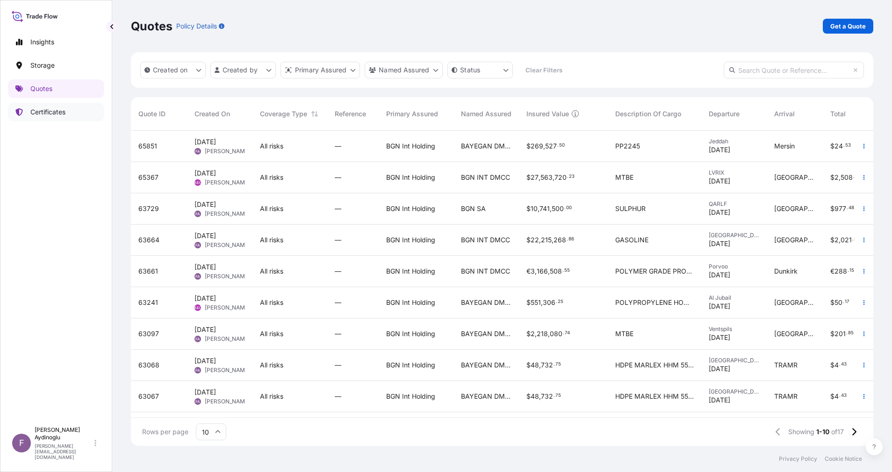
click at [60, 114] on p "Certificates" at bounding box center [47, 111] width 35 height 9
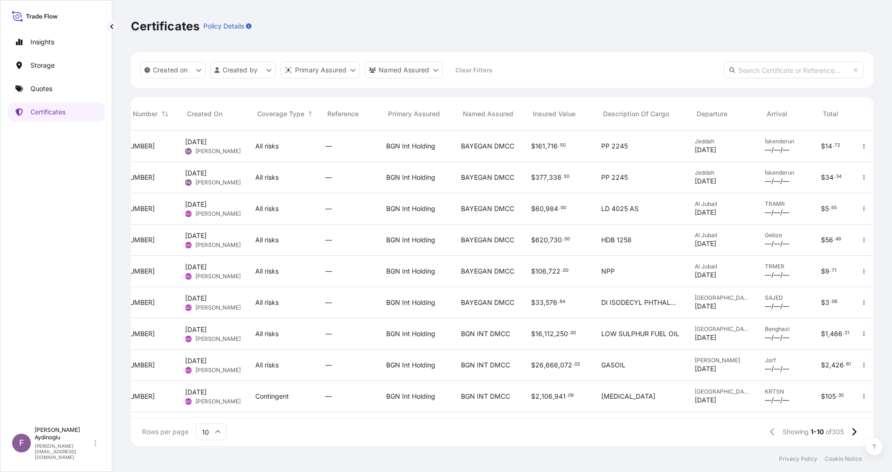
scroll to position [0, 68]
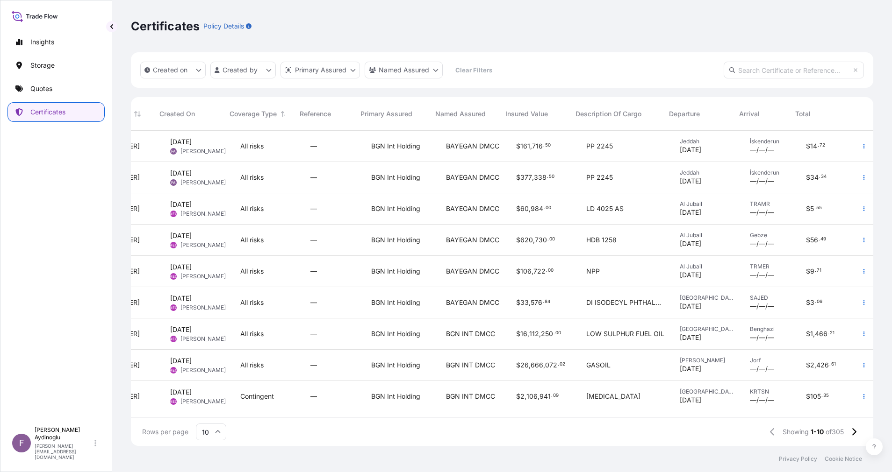
click at [47, 85] on p "Quotes" at bounding box center [41, 88] width 22 height 9
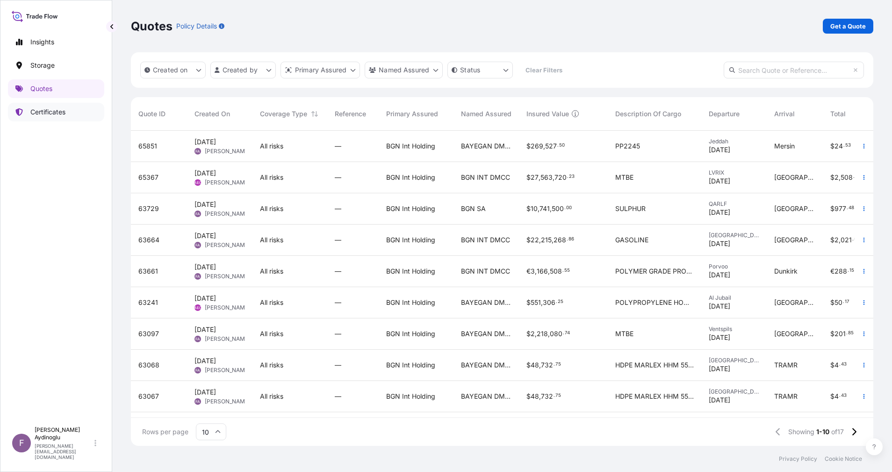
click at [56, 103] on link "Certificates" at bounding box center [56, 112] width 96 height 19
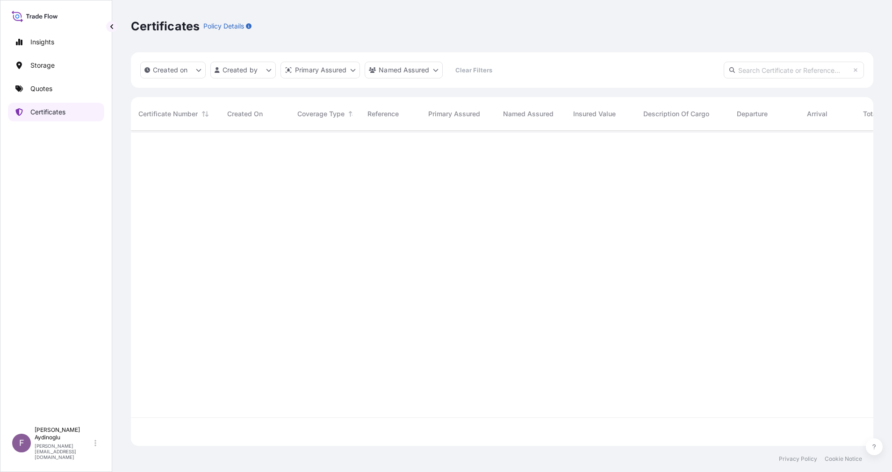
scroll to position [310, 731]
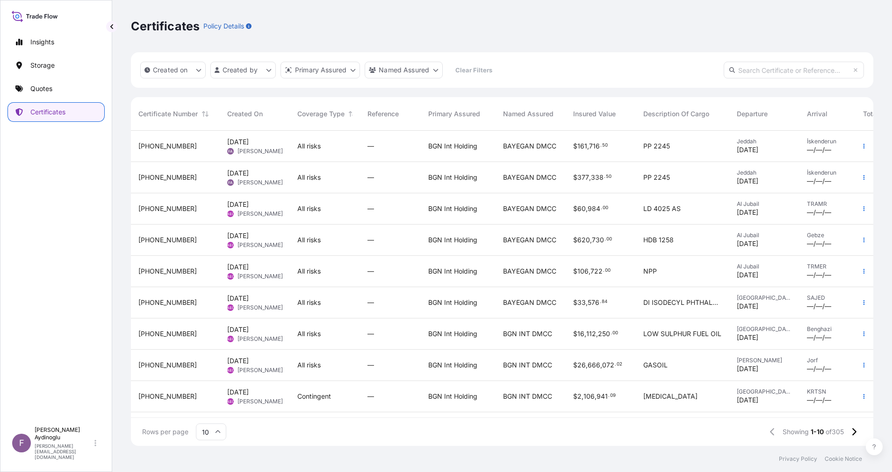
drag, startPoint x: 37, startPoint y: 77, endPoint x: 36, endPoint y: 72, distance: 4.8
click at [36, 72] on div "Insights Storage Quotes Certificates" at bounding box center [56, 223] width 96 height 398
click at [47, 89] on p "Quotes" at bounding box center [41, 88] width 22 height 9
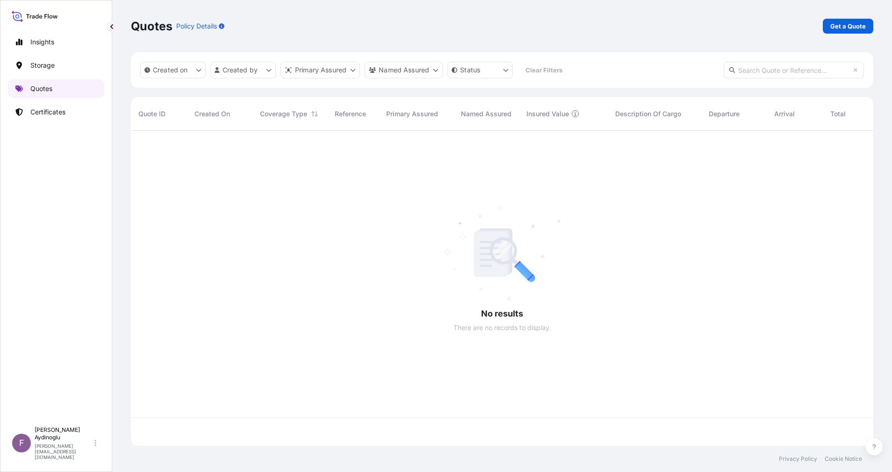
scroll to position [310, 731]
click at [851, 22] on link "Get a Quote" at bounding box center [847, 26] width 50 height 15
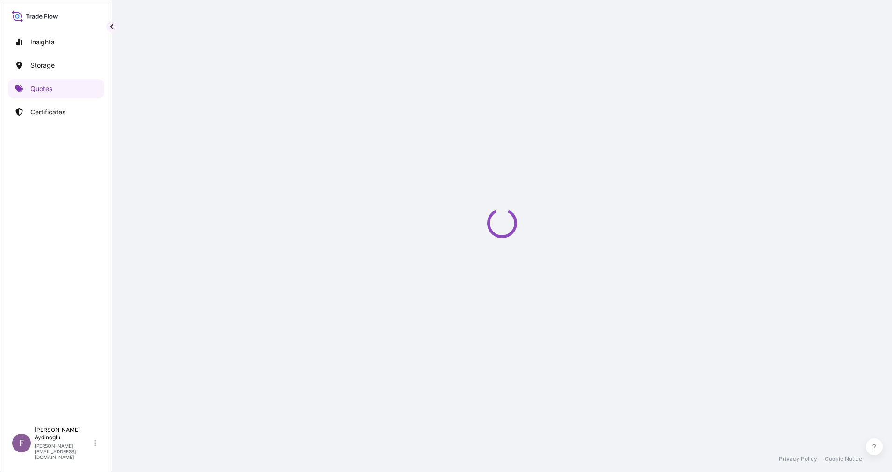
select select "Ocean Vessel"
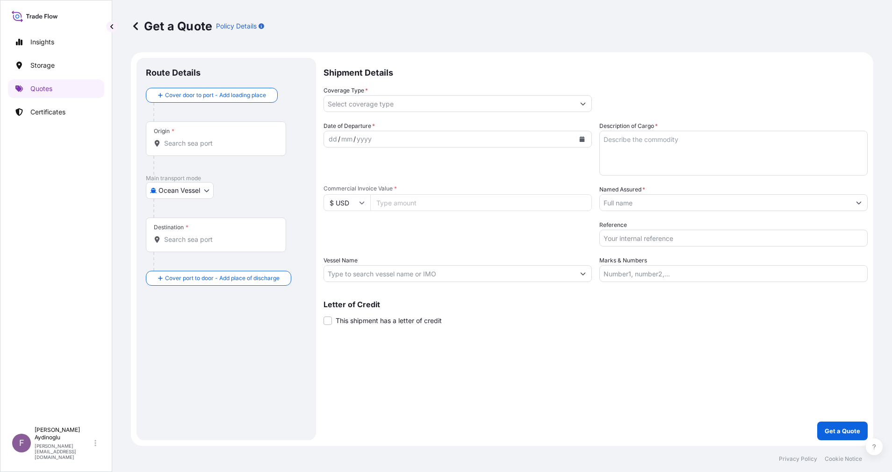
click at [661, 280] on input "Marks & Numbers" at bounding box center [733, 273] width 268 height 17
type input "PO NO: 25Y0168700 Quantity M/[PERSON_NAME]: 247,500 Premium: USD 29,65"
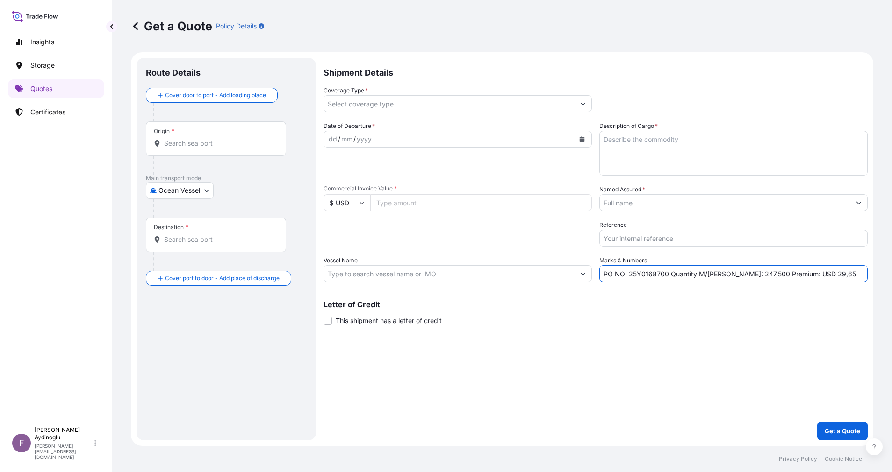
type input "Jeddah [GEOGRAPHIC_DATA]"
type input "Mersin, Akdeniz/Mersin, [GEOGRAPHIC_DATA]"
type input "All risks"
type input "269527.5"
type input "BAYEGAN DMCC"
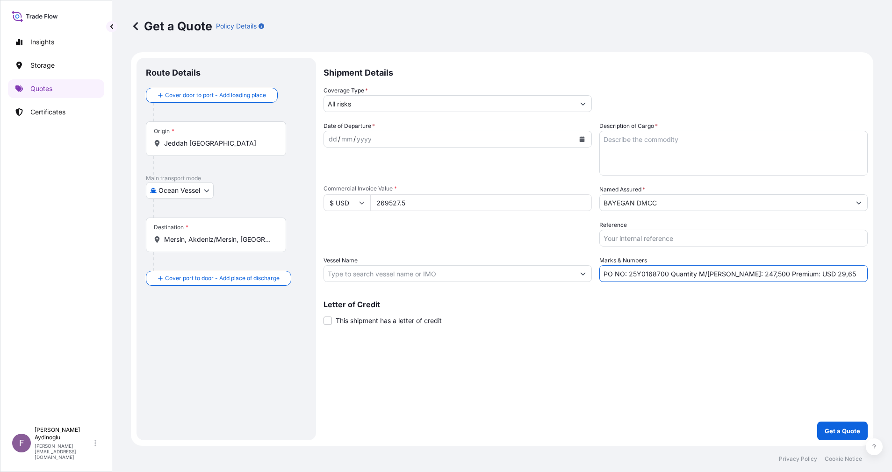
type input "MSC [GEOGRAPHIC_DATA]"
click at [663, 333] on div "Shipment Details Coverage Type * All risks Date of Departure * dd / mm / yyyy C…" at bounding box center [595, 249] width 544 height 383
click at [47, 110] on p "Certificates" at bounding box center [47, 111] width 35 height 9
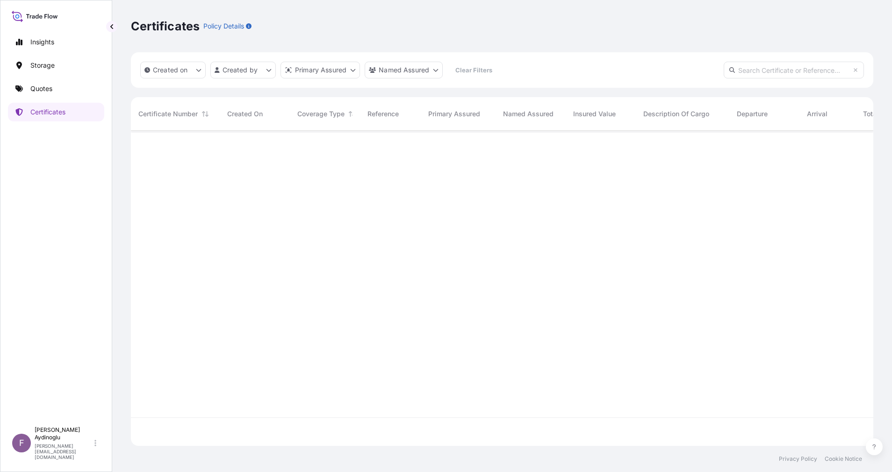
scroll to position [310, 731]
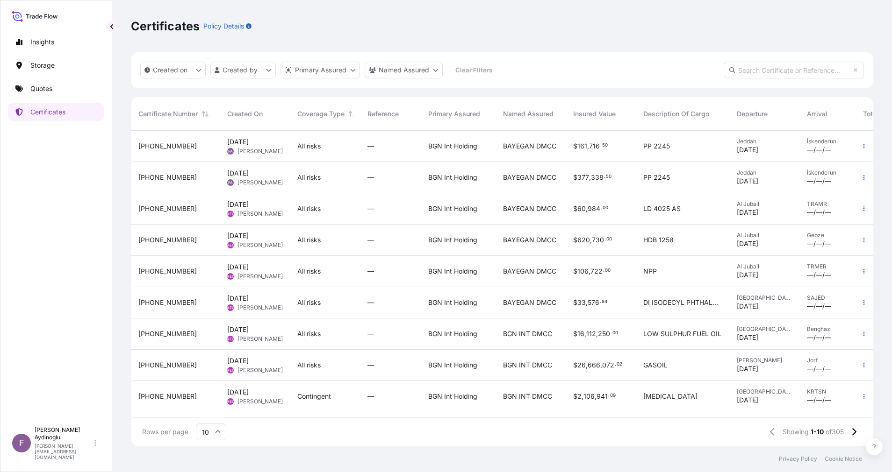
click at [42, 83] on link "Quotes" at bounding box center [56, 88] width 96 height 19
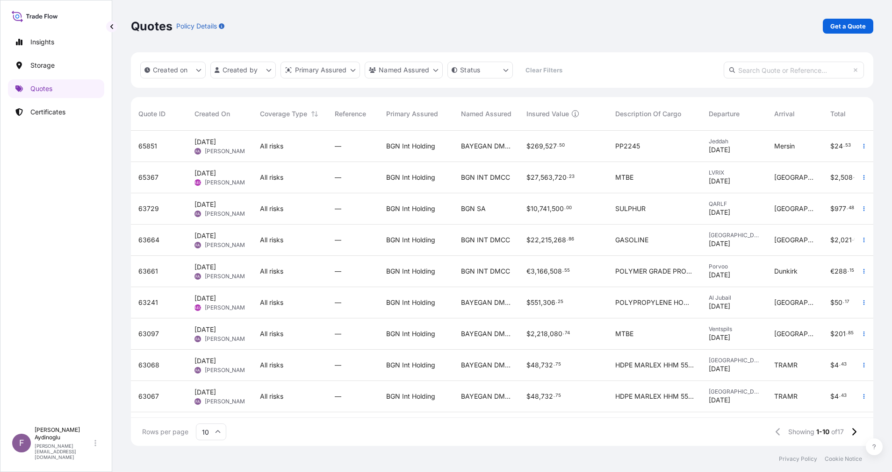
click at [652, 136] on div "PP2245" at bounding box center [654, 146] width 93 height 31
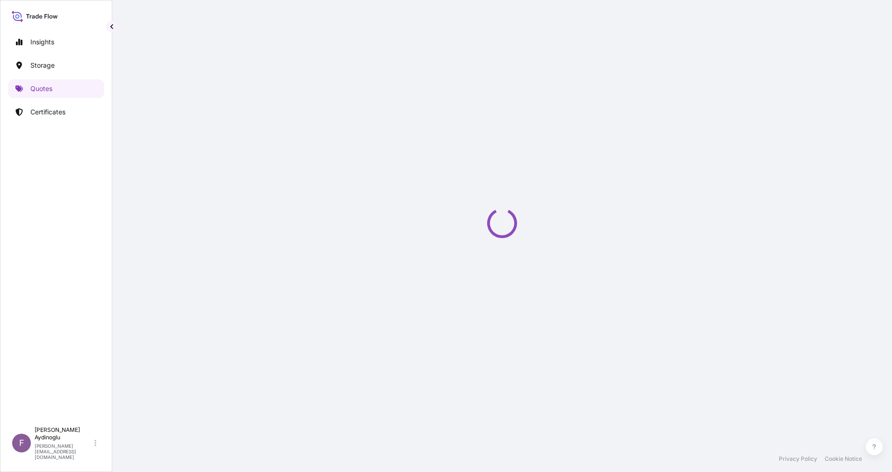
select select "Ocean Vessel"
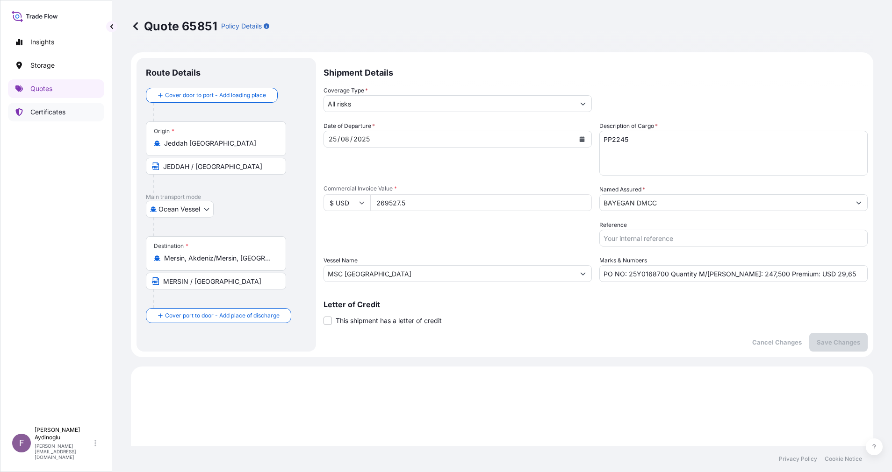
click at [38, 113] on p "Certificates" at bounding box center [47, 111] width 35 height 9
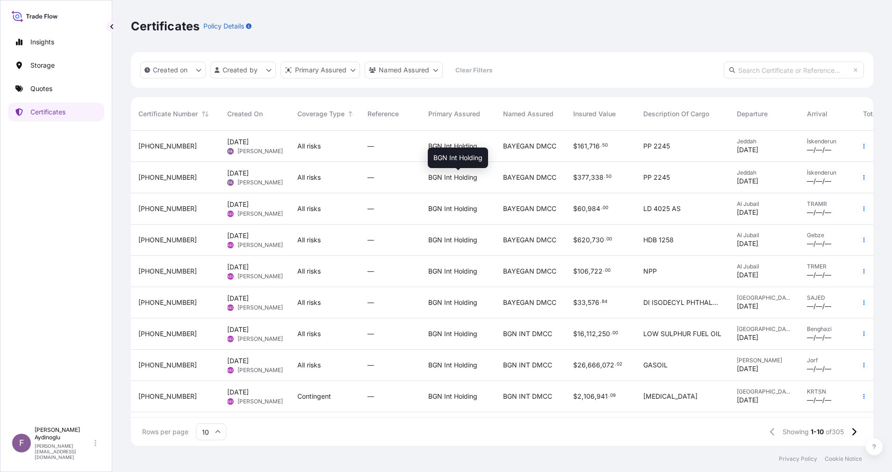
click at [454, 178] on span "BGN Int Holding" at bounding box center [452, 177] width 49 height 9
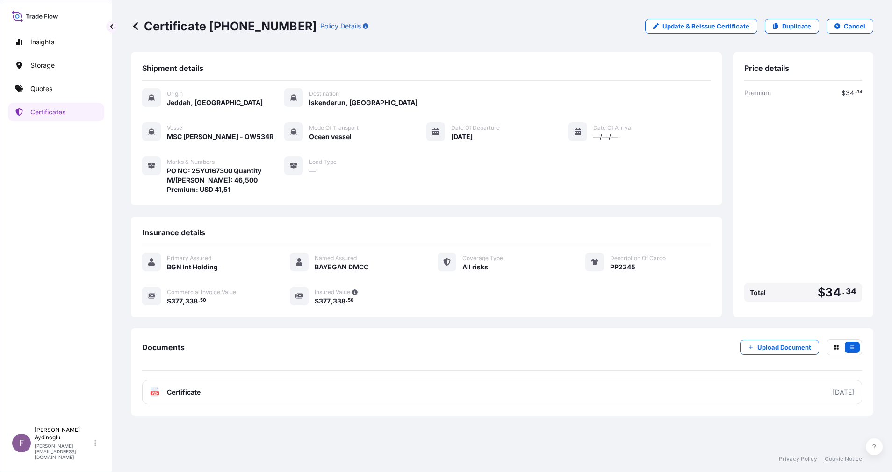
click at [137, 29] on icon at bounding box center [135, 26] width 5 height 8
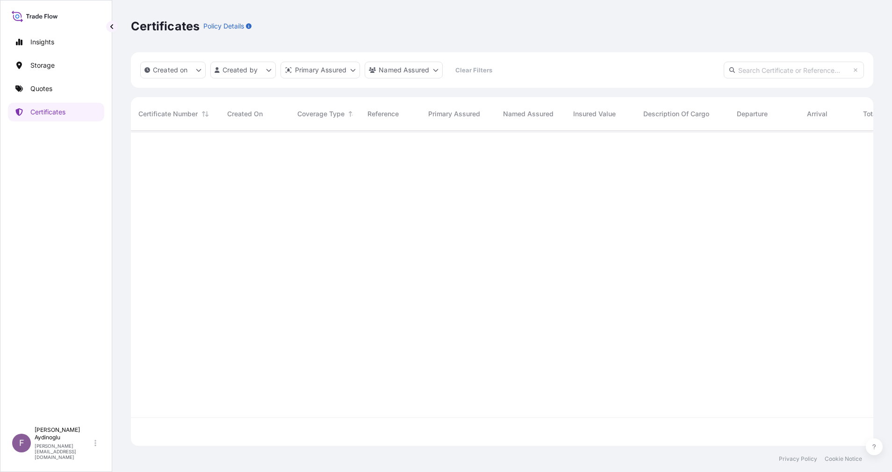
scroll to position [310, 731]
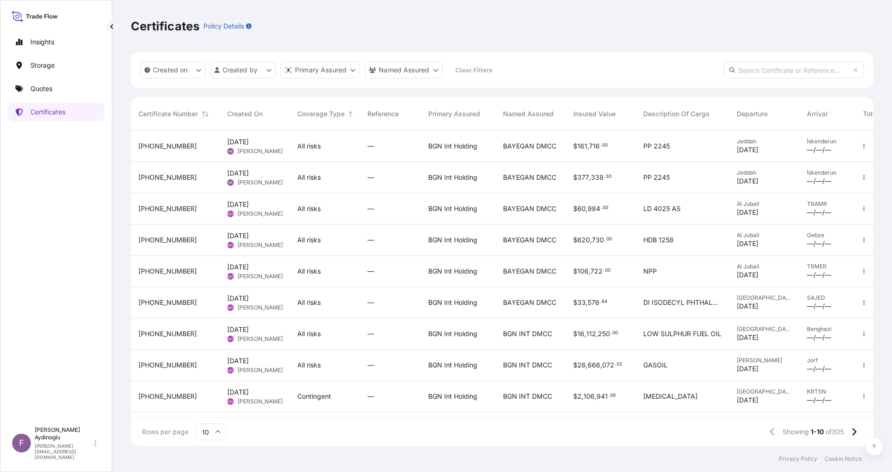
click at [465, 158] on div "BGN Int Holding" at bounding box center [458, 146] width 75 height 31
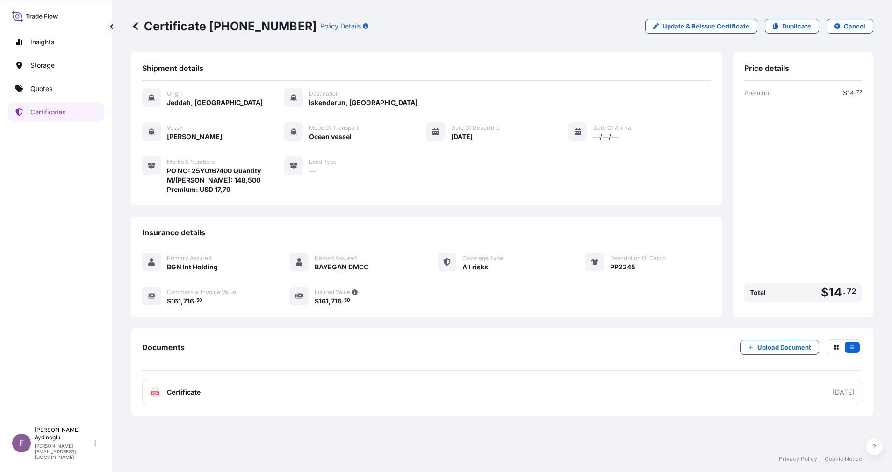
click at [134, 28] on icon at bounding box center [135, 25] width 9 height 9
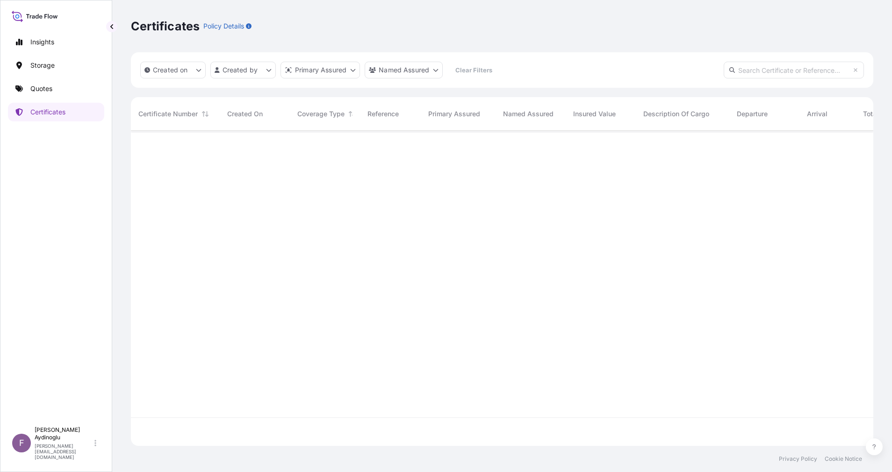
scroll to position [310, 731]
click at [40, 89] on p "Quotes" at bounding box center [41, 88] width 22 height 9
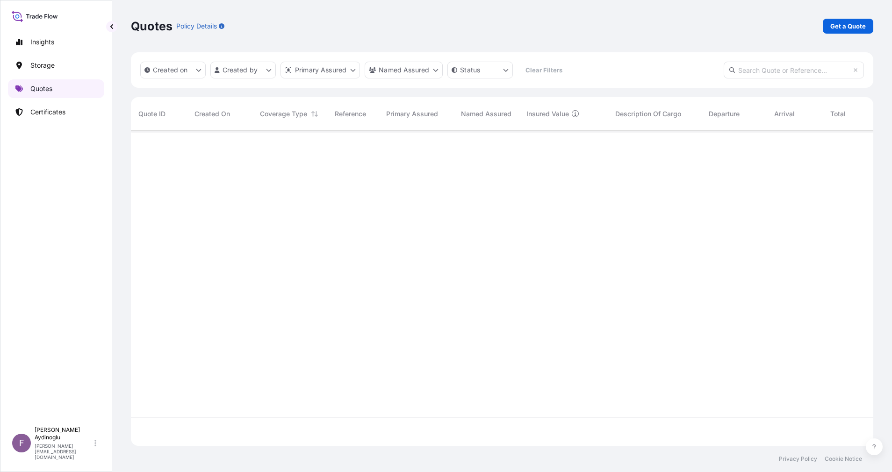
scroll to position [310, 731]
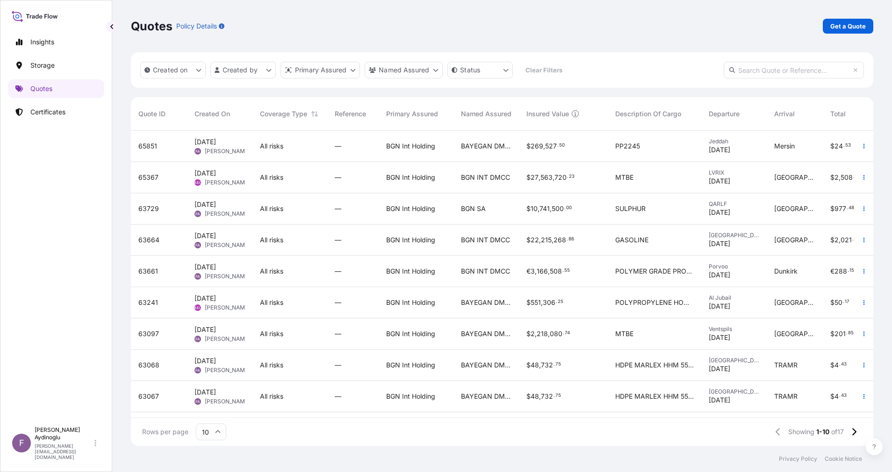
click at [398, 152] on div "BGN Int Holding" at bounding box center [416, 146] width 75 height 31
select select "Ocean Vessel"
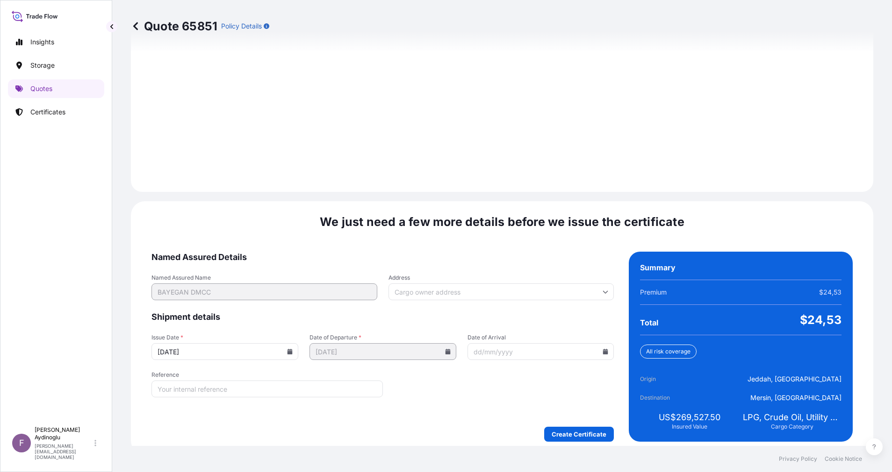
scroll to position [1003, 0]
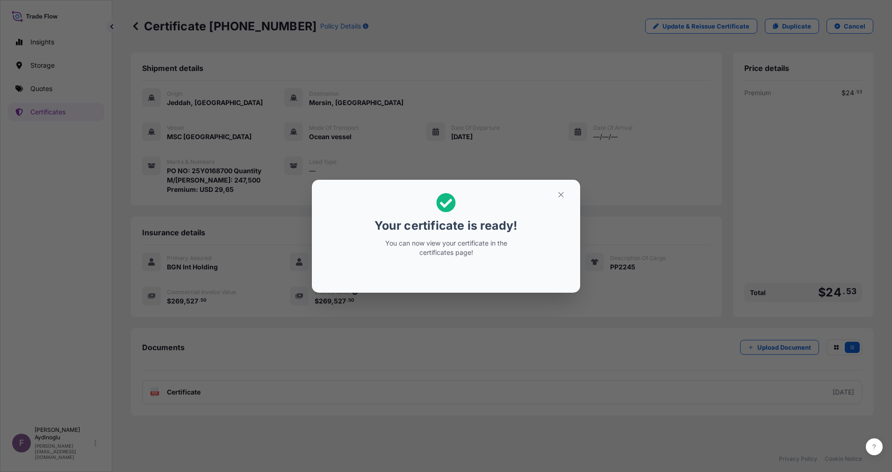
click at [558, 186] on section "Your certificate is ready! You can now view your certificate in the certificate…" at bounding box center [446, 236] width 268 height 113
click at [558, 197] on icon "button" at bounding box center [561, 195] width 8 height 8
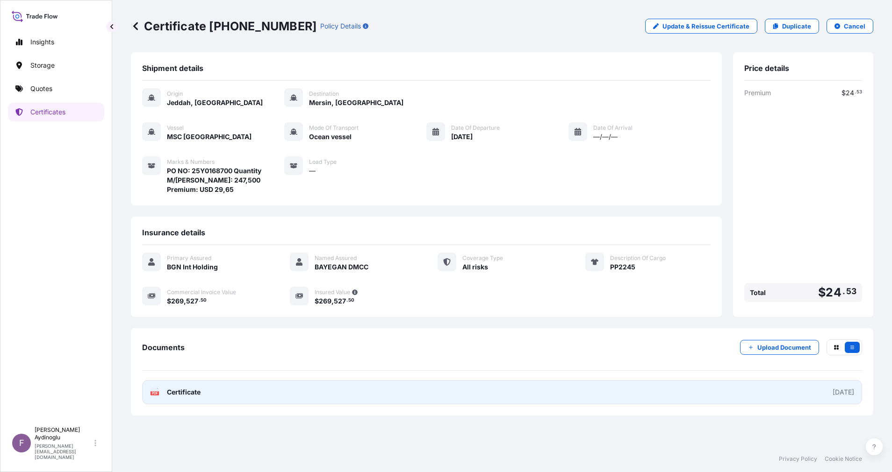
click at [506, 389] on link "PDF Certificate [DATE]" at bounding box center [502, 392] width 720 height 24
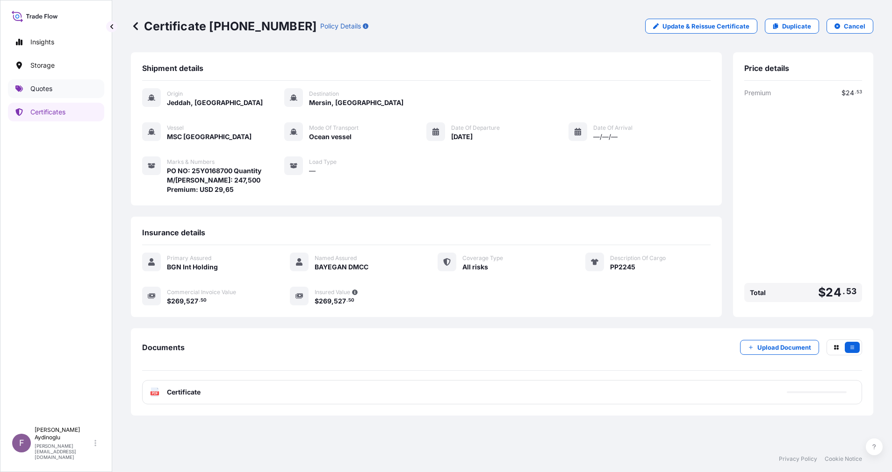
click at [48, 93] on p "Quotes" at bounding box center [41, 88] width 22 height 9
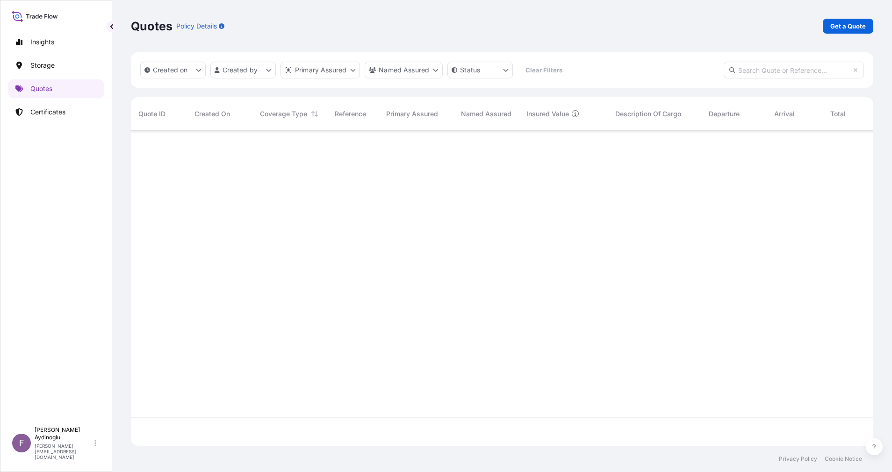
scroll to position [310, 731]
click at [848, 24] on p "Get a Quote" at bounding box center [848, 25] width 36 height 9
select select "Ocean Vessel"
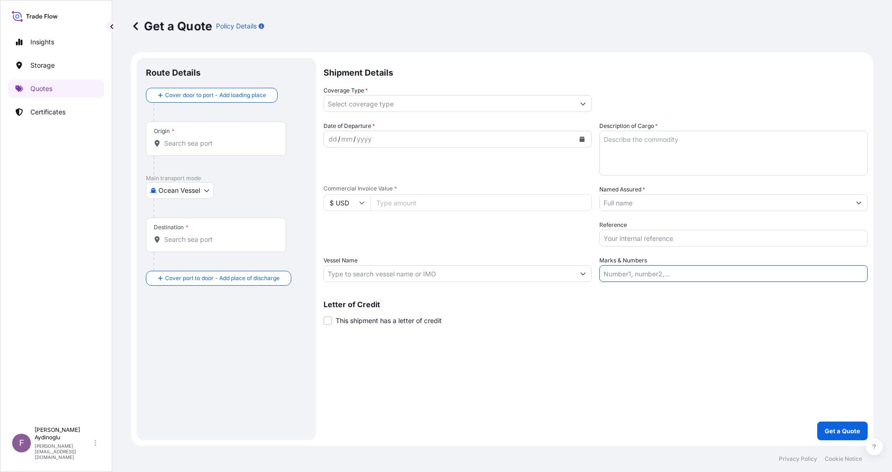
click at [729, 276] on input "Marks & Numbers" at bounding box center [733, 273] width 268 height 17
type input "PO NO: 25Y0168700 Quantity M/[PERSON_NAME]: 247,500 Premium: USD 29,65"
type input "Jeddah [GEOGRAPHIC_DATA]"
type input "Mersin, Akdeniz/Mersin, [GEOGRAPHIC_DATA]"
type input "All risks"
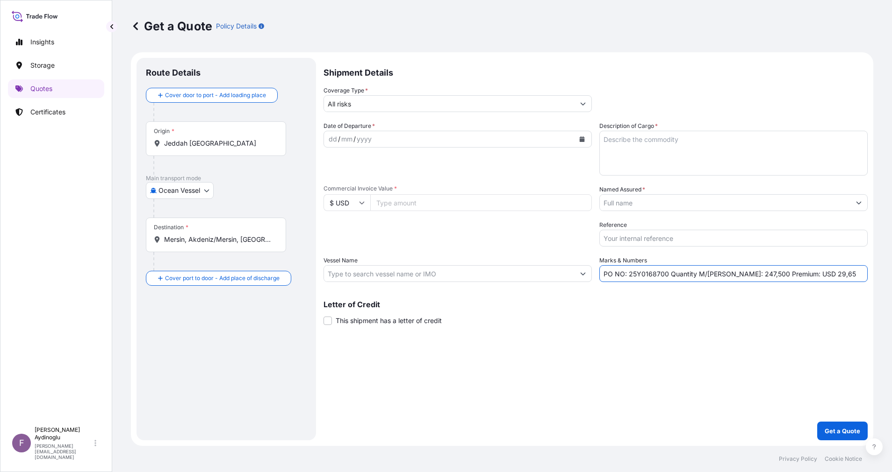
type input "269527.5"
type input "BAYEGAN DMCC"
type input "MSC [GEOGRAPHIC_DATA]"
click at [642, 344] on div "Shipment Details Coverage Type * All risks Date of Departure * dd / mm / yyyy C…" at bounding box center [595, 249] width 544 height 383
drag, startPoint x: 666, startPoint y: 275, endPoint x: 629, endPoint y: 273, distance: 36.5
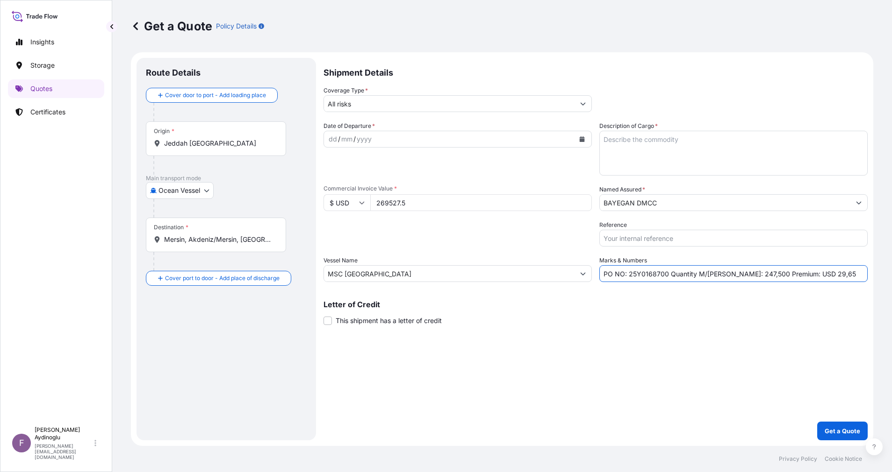
click at [629, 273] on input "PO NO: 25Y0168700 Quantity M/[PERSON_NAME]: 247,500 Premium: USD 29,65" at bounding box center [733, 273] width 268 height 17
paste input "75"
type input "PO NO: 25Y0167500 Quantity M/[PERSON_NAME]: 247,500 Premium: USD 29,65"
drag, startPoint x: 432, startPoint y: 204, endPoint x: 316, endPoint y: 212, distance: 116.6
click at [293, 203] on form "Route Details Cover door to port - Add loading place Place of loading Road / [G…" at bounding box center [502, 249] width 742 height 394
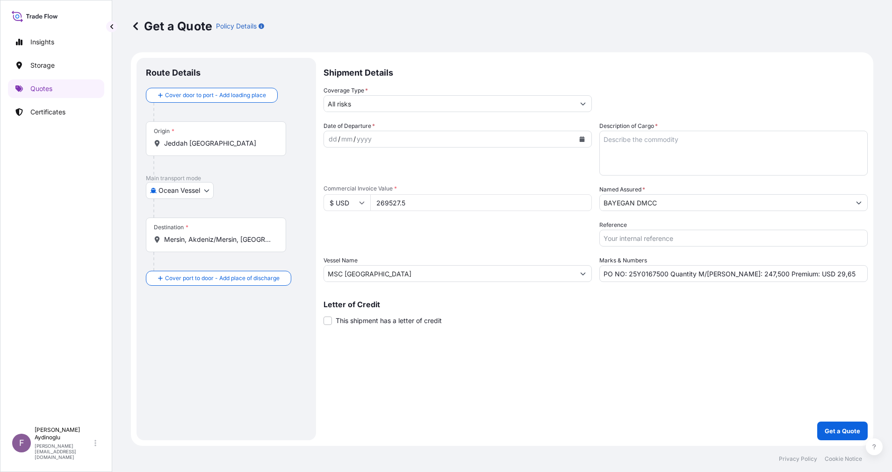
paste input "646866"
type input "646866"
click at [702, 140] on textarea "Description of Cargo *" at bounding box center [733, 153] width 268 height 45
paste textarea "PP2245"
type textarea "PP2245"
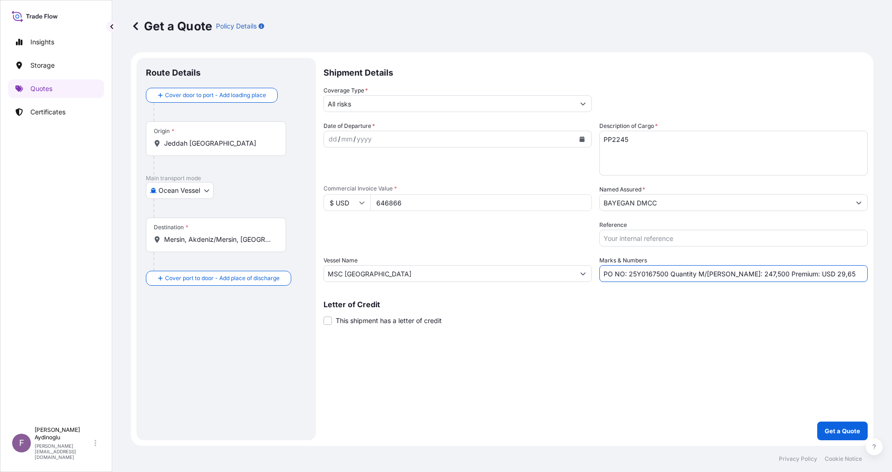
drag, startPoint x: 735, startPoint y: 273, endPoint x: 725, endPoint y: 273, distance: 9.8
click at [725, 273] on input "PO NO: 25Y0167500 Quantity M/[PERSON_NAME]: 247,500 Premium: USD 29,65" at bounding box center [733, 273] width 268 height 17
paste input "594"
click at [740, 276] on input "PO NO: 25Y0167500 Quantity M/[PERSON_NAME]: 594,500 Premium: USD 29,65" at bounding box center [733, 273] width 268 height 17
type input "PO NO: 25Y0167500 Quantity M/[PERSON_NAME]: 594,000 Premium: USD 29,65"
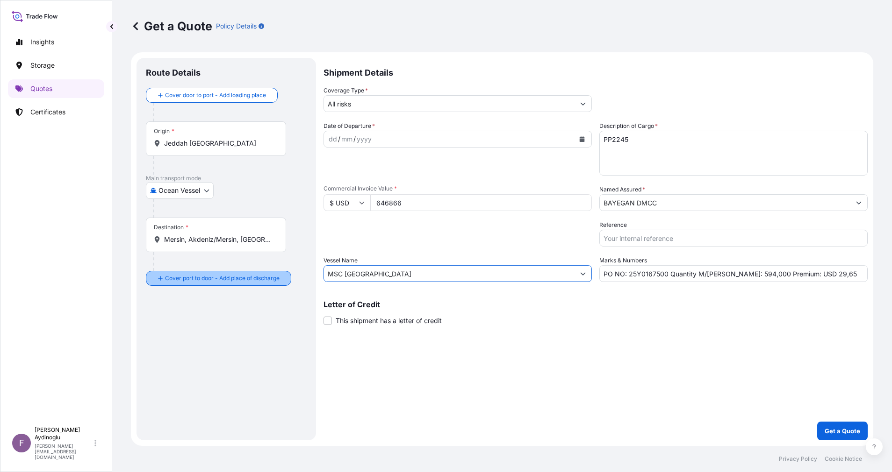
drag, startPoint x: 363, startPoint y: 273, endPoint x: 205, endPoint y: 279, distance: 158.1
click at [205, 279] on form "Route Details Cover door to port - Add loading place Place of loading Road / [G…" at bounding box center [502, 249] width 742 height 394
paste input "LEONIDI"
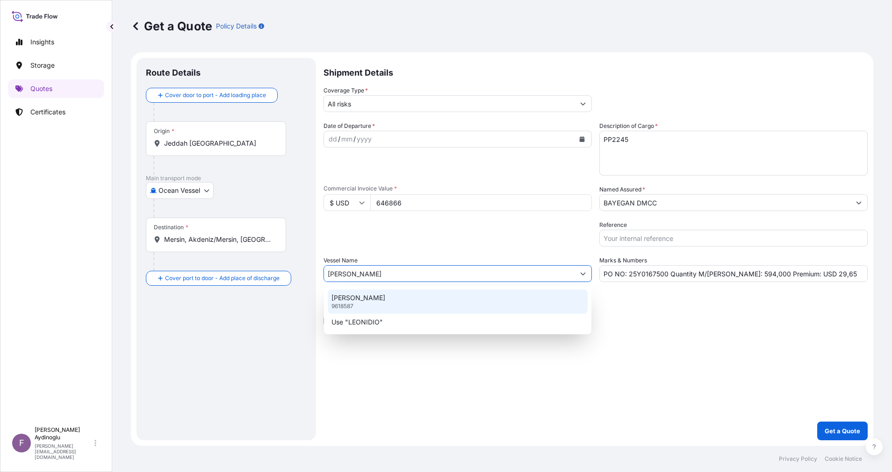
click at [428, 296] on div "LEONIDIO 9618587" at bounding box center [458, 302] width 260 height 24
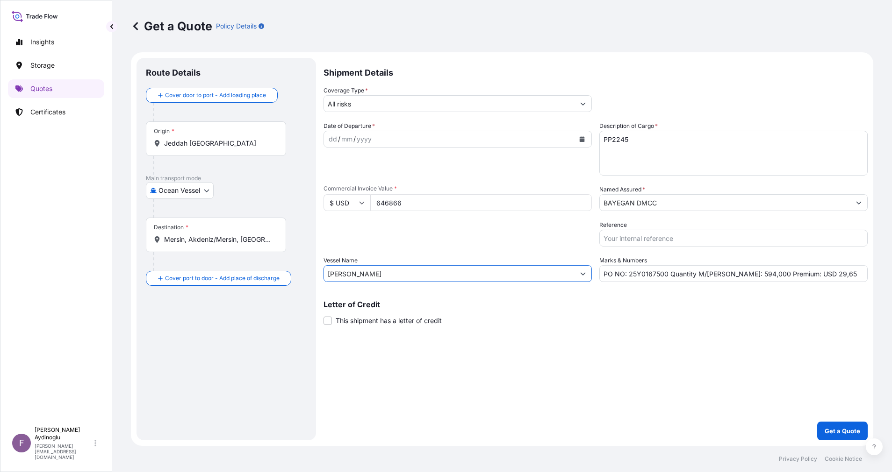
type input "[PERSON_NAME]"
click at [641, 329] on div "Shipment Details Coverage Type * All risks Date of Departure * dd / mm / yyyy C…" at bounding box center [595, 249] width 544 height 383
click at [222, 135] on div "Origin * [GEOGRAPHIC_DATA] [GEOGRAPHIC_DATA]" at bounding box center [216, 139] width 140 height 35
click at [222, 139] on input "Jeddah [GEOGRAPHIC_DATA]" at bounding box center [219, 143] width 110 height 9
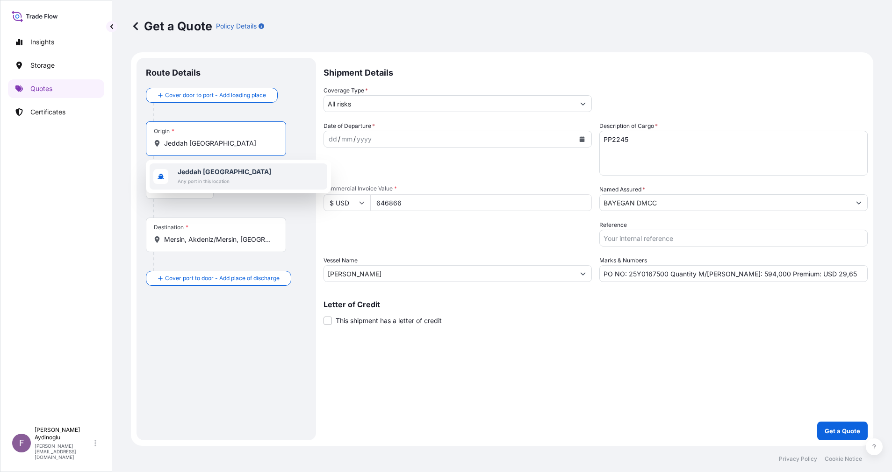
click at [222, 180] on span "Any port in this location" at bounding box center [224, 181] width 93 height 9
click at [266, 217] on div "Main transport mode Ocean Vessel Ocean Vessel Air Land" at bounding box center [226, 196] width 161 height 43
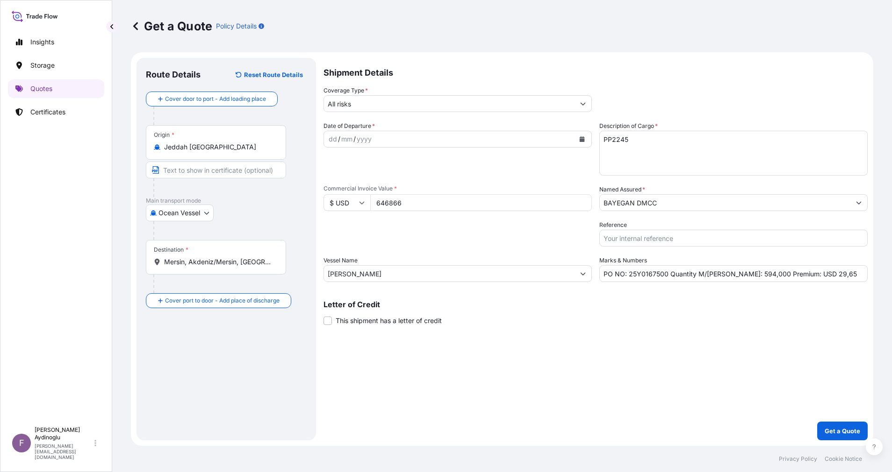
click at [212, 172] on input "Text to appear on certificate" at bounding box center [216, 170] width 140 height 17
type input "JEDDAH / [GEOGRAPHIC_DATA]"
click at [261, 384] on div "Route Details Reset Route Details Cover door to port - Add loading place Place …" at bounding box center [226, 249] width 161 height 364
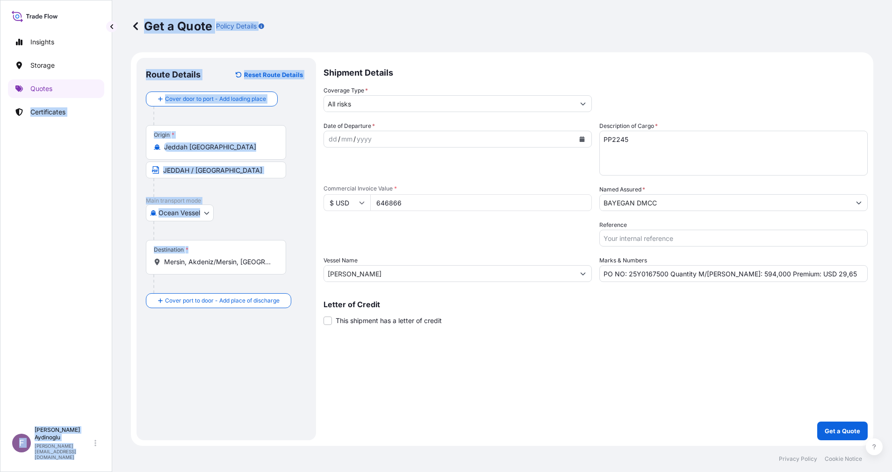
drag, startPoint x: 278, startPoint y: 264, endPoint x: 0, endPoint y: 267, distance: 277.1
click at [0, 262] on html "1 option available. Insights Storage Quotes Certificates F [PERSON_NAME] [EMAIL…" at bounding box center [446, 236] width 892 height 472
click at [269, 262] on input "Mersin, Akdeniz/Mersin, [GEOGRAPHIC_DATA]" at bounding box center [219, 261] width 110 height 9
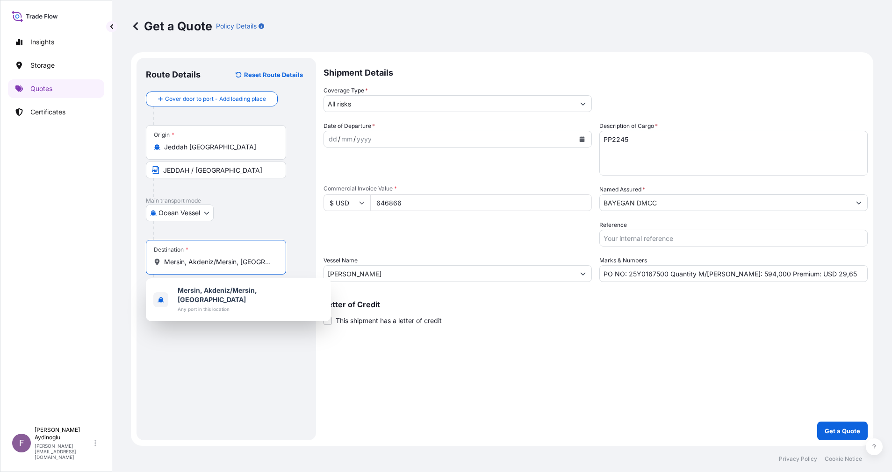
drag, startPoint x: 272, startPoint y: 260, endPoint x: 158, endPoint y: 258, distance: 113.6
click at [157, 258] on div "Mersin, Akdeniz/Mersin, [GEOGRAPHIC_DATA]" at bounding box center [216, 261] width 124 height 9
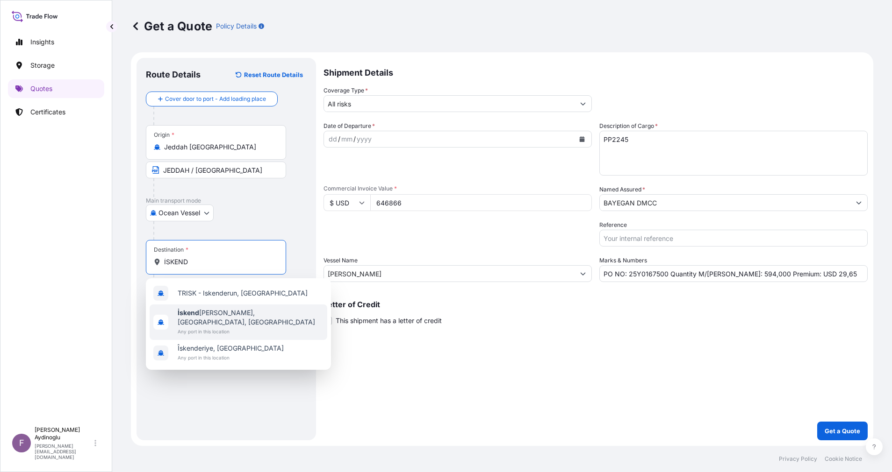
click at [227, 317] on span "İskend erun, [GEOGRAPHIC_DATA], [GEOGRAPHIC_DATA]" at bounding box center [251, 317] width 146 height 19
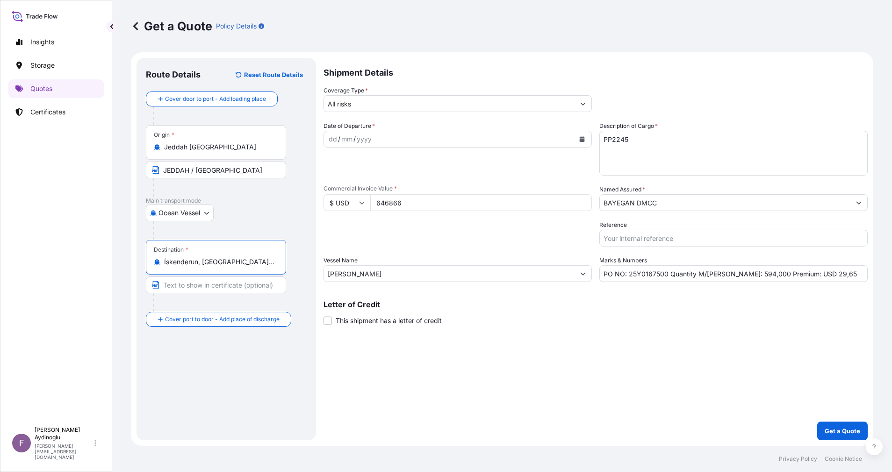
type input "İskenderun, [GEOGRAPHIC_DATA], [GEOGRAPHIC_DATA]"
click at [221, 283] on input "Text to appear on certificate" at bounding box center [217, 285] width 143 height 17
type input "ISKENDERUN / [GEOGRAPHIC_DATA]"
click at [308, 305] on div "Route Details Reset Route Details Cover door to port - Add loading place Place …" at bounding box center [225, 249] width 179 height 383
click at [334, 143] on div "dd" at bounding box center [333, 139] width 10 height 11
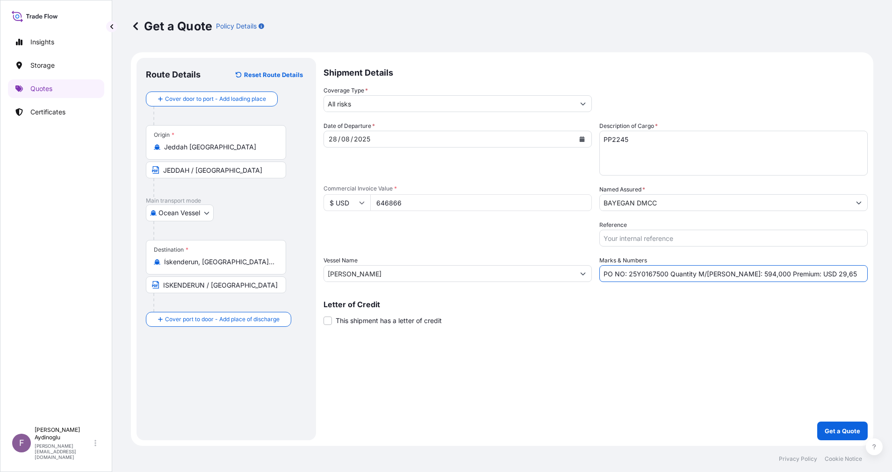
drag, startPoint x: 820, startPoint y: 271, endPoint x: 799, endPoint y: 275, distance: 21.4
click at [799, 275] on input "PO NO: 25Y0167500 Quantity M/[PERSON_NAME]: 594,000 Premium: USD 29,65" at bounding box center [733, 273] width 268 height 17
type input "PO NO: 25Y0167500 Quantity M/[PERSON_NAME]: 594,000 Premium: USD 71,16"
click at [759, 311] on div "Letter of Credit This shipment has a letter of credit Letter of credit * Letter…" at bounding box center [595, 313] width 544 height 25
click at [669, 195] on input "BAYEGAN DMCC" at bounding box center [725, 202] width 250 height 17
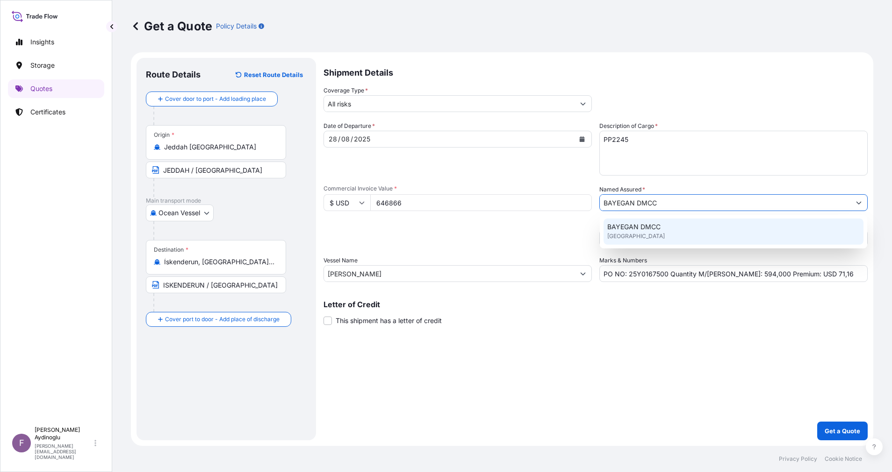
click at [669, 225] on div "BAYEGAN DMCC [GEOGRAPHIC_DATA]" at bounding box center [733, 232] width 260 height 26
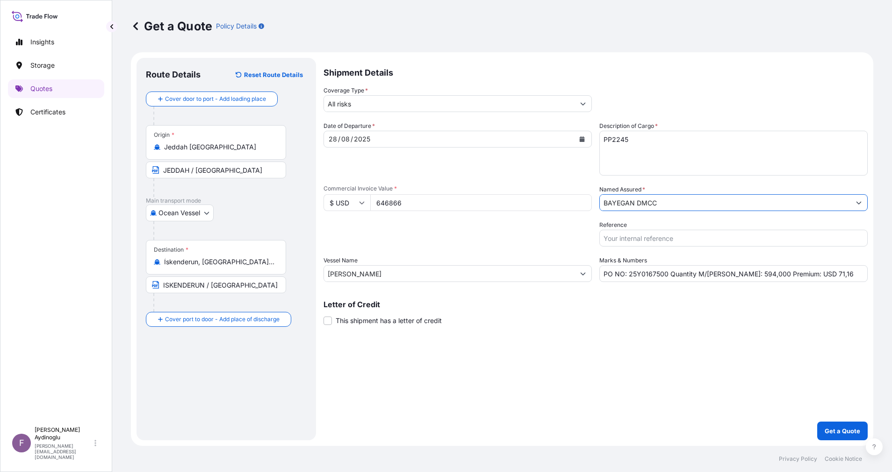
click at [390, 102] on input "All risks" at bounding box center [449, 103] width 250 height 17
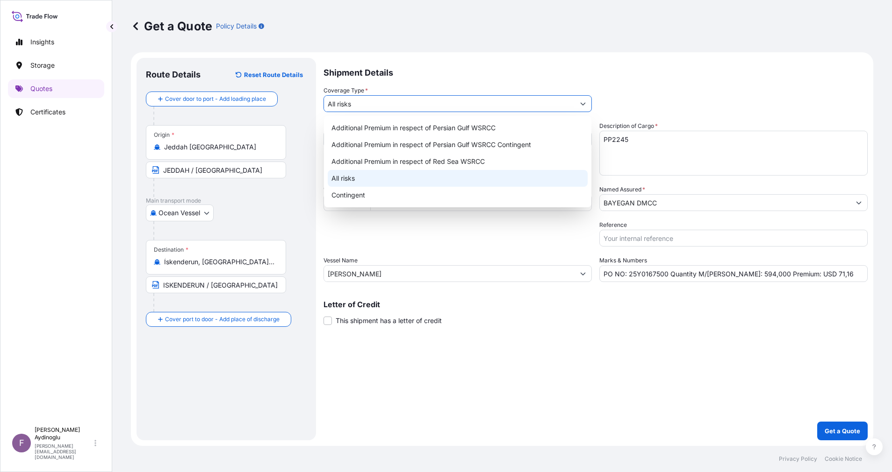
click at [390, 179] on div "All risks" at bounding box center [458, 178] width 260 height 17
click at [550, 348] on div "Shipment Details Coverage Type * All risks Date of Departure * [DATE] Cargo Cat…" at bounding box center [595, 249] width 544 height 383
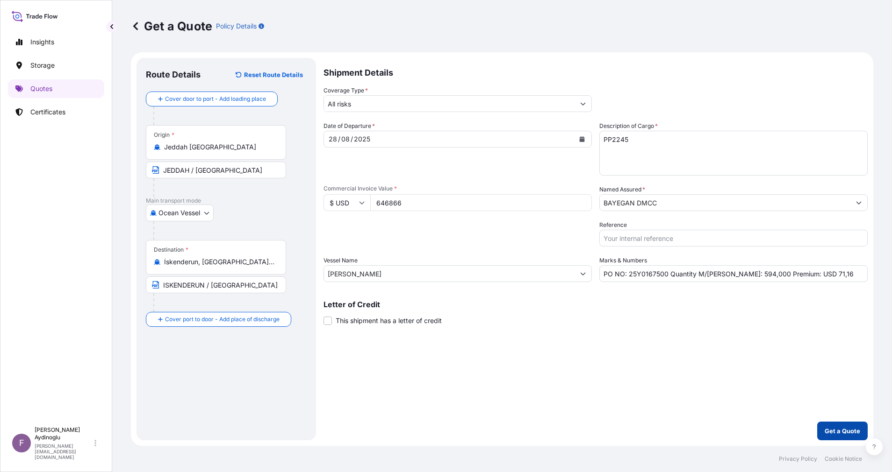
click at [841, 424] on button "Get a Quote" at bounding box center [842, 431] width 50 height 19
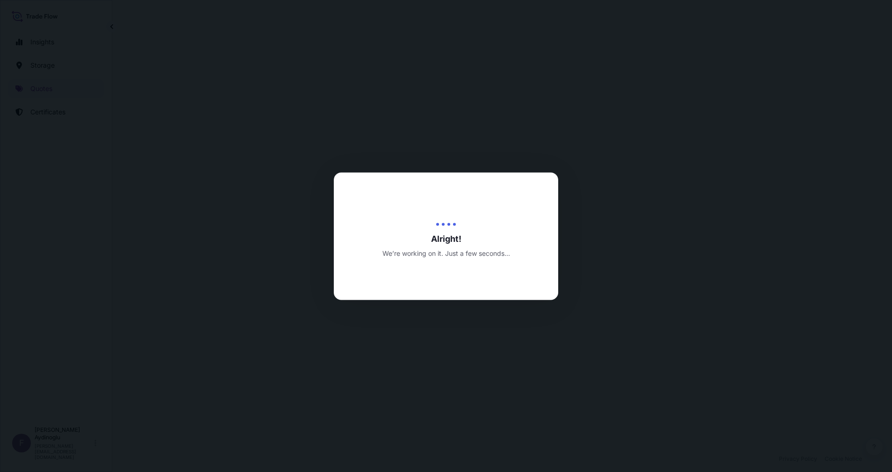
select select "Ocean Vessel"
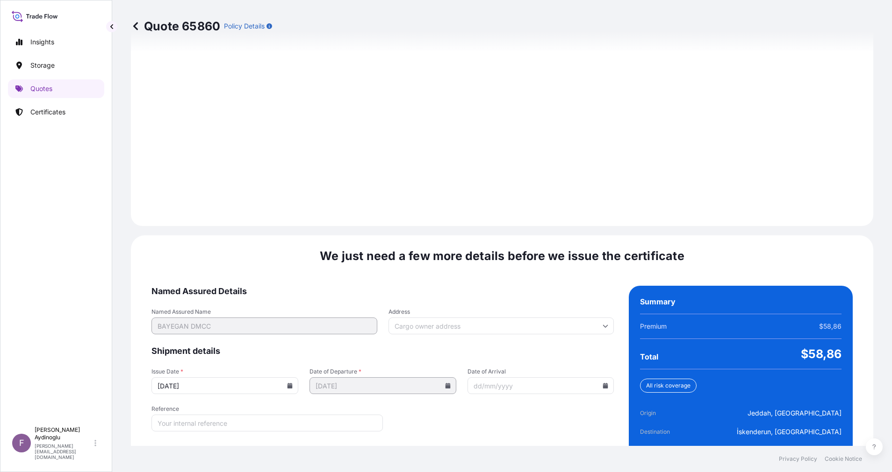
scroll to position [1003, 0]
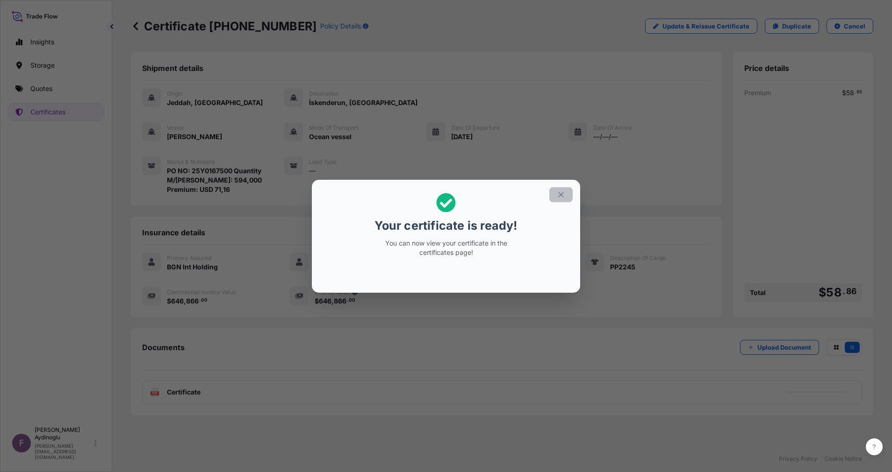
click at [558, 197] on icon "button" at bounding box center [561, 195] width 8 height 8
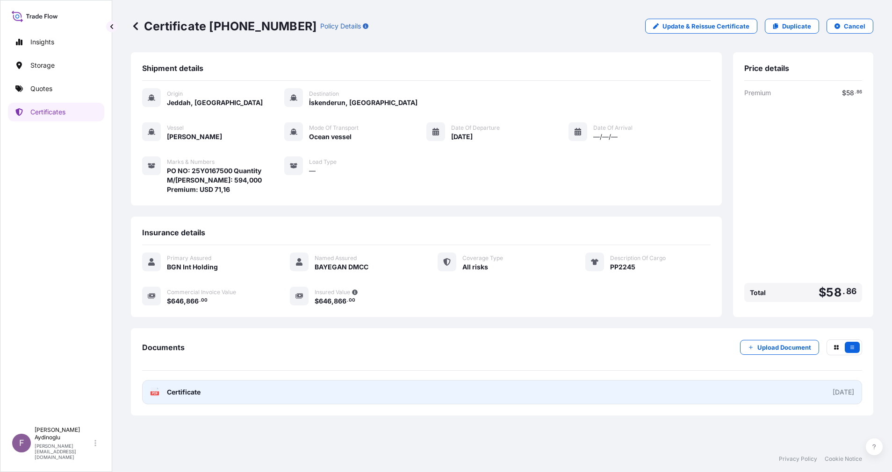
click at [475, 400] on link "PDF Certificate [DATE]" at bounding box center [502, 392] width 720 height 24
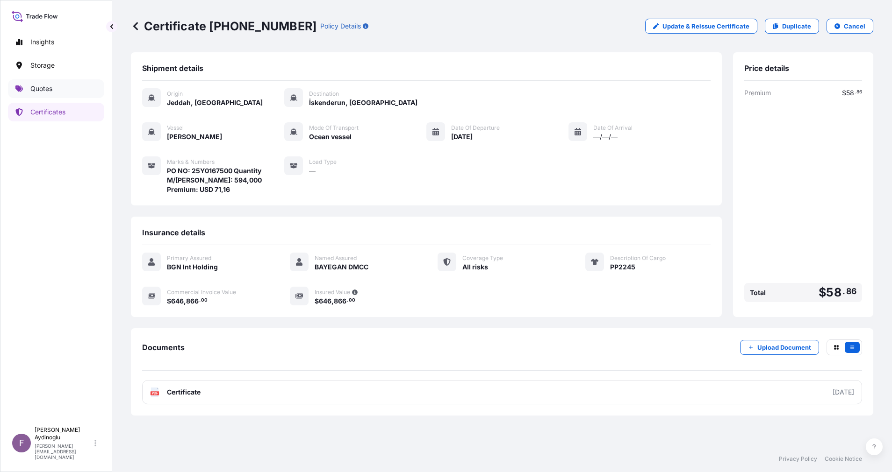
click at [51, 88] on p "Quotes" at bounding box center [41, 88] width 22 height 9
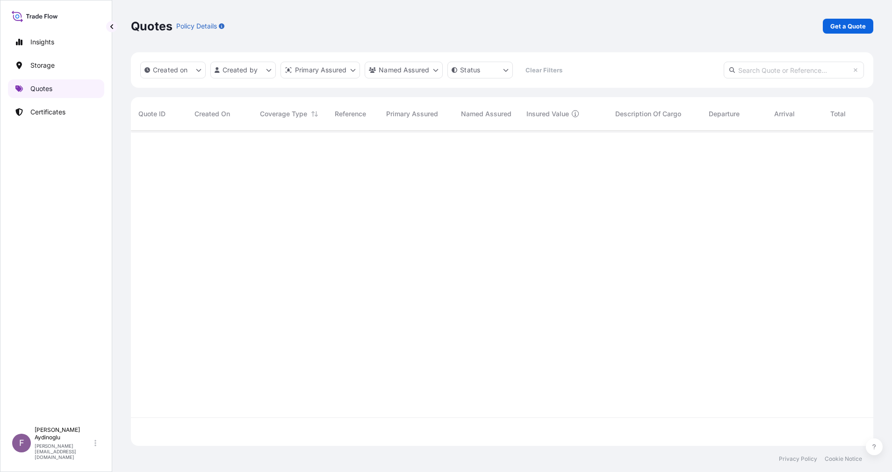
scroll to position [310, 731]
click at [852, 34] on div "Quotes Policy Details Get a Quote" at bounding box center [502, 26] width 742 height 52
click at [849, 27] on p "Get a Quote" at bounding box center [848, 25] width 36 height 9
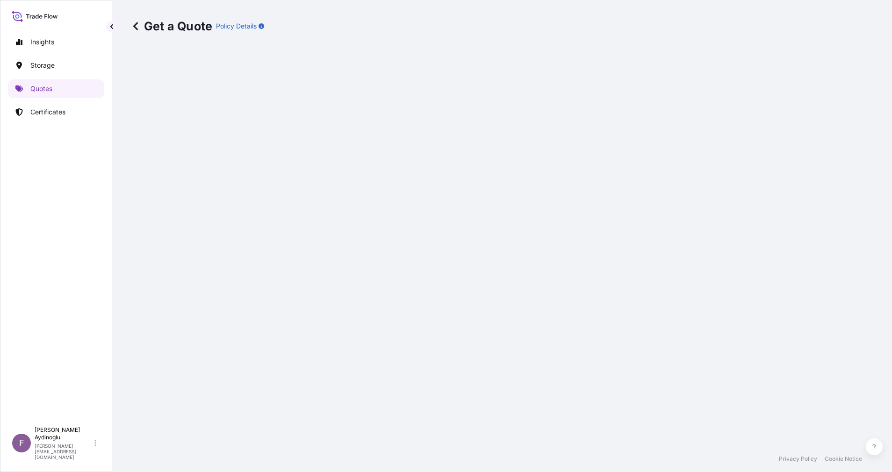
select select "Ocean Vessel"
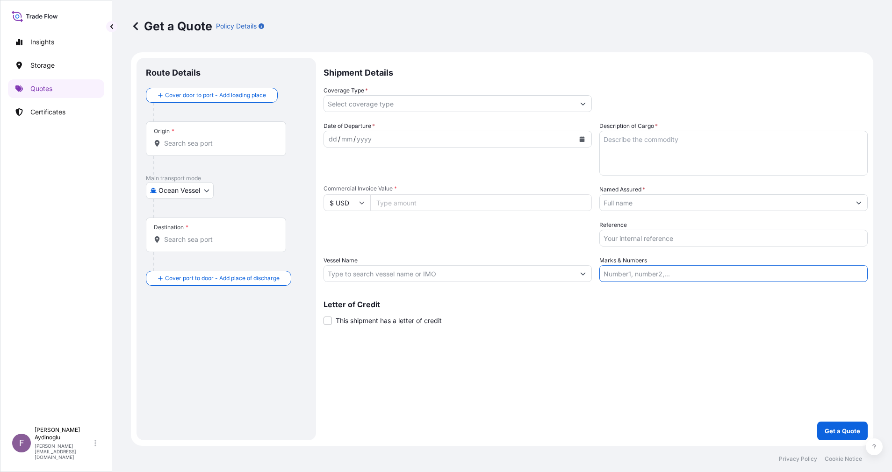
click at [651, 274] on input "Marks & Numbers" at bounding box center [733, 273] width 268 height 17
type input "PO NO: 25Y0167500 Quantity M/[PERSON_NAME]: 594,000 Premium: USD 71,16"
type input "Jeddah [GEOGRAPHIC_DATA]"
type input "İskenderun, [GEOGRAPHIC_DATA], [GEOGRAPHIC_DATA]"
type input "All risks"
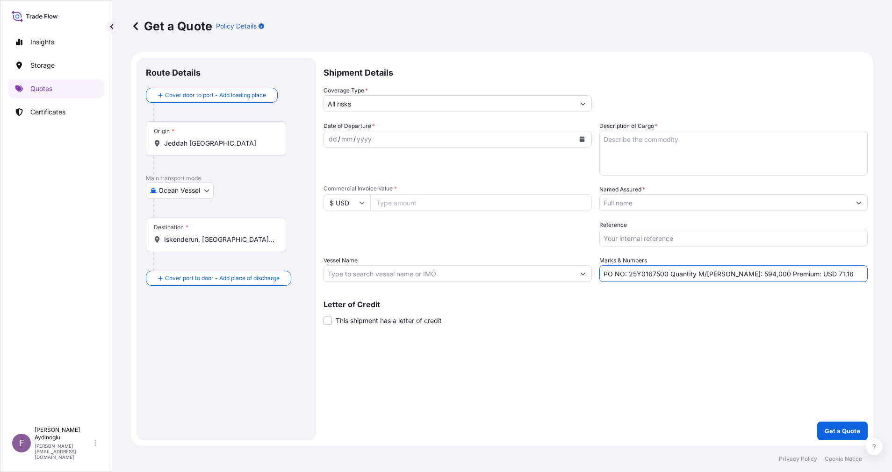
type input "646866"
type input "BAYEGAN DMCC"
type input "[PERSON_NAME]"
drag, startPoint x: 629, startPoint y: 387, endPoint x: 613, endPoint y: 382, distance: 16.7
click at [628, 387] on div "Shipment Details Coverage Type * All risks Date of Departure * dd / mm / yyyy C…" at bounding box center [595, 249] width 544 height 383
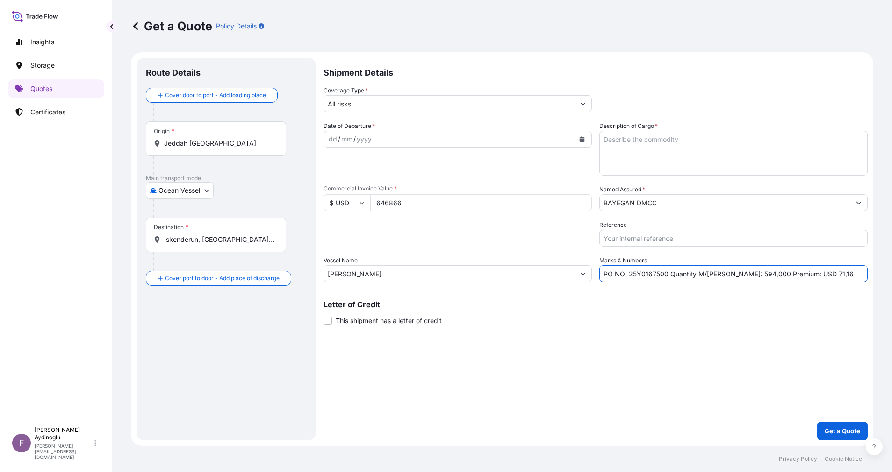
drag, startPoint x: 666, startPoint y: 275, endPoint x: 628, endPoint y: 276, distance: 38.3
click at [628, 276] on input "PO NO: 25Y0167500 Quantity M/[PERSON_NAME]: 594,000 Premium: USD 71,16" at bounding box center [733, 273] width 268 height 17
paste input "6"
type input "PO NO: 25Y0167600 Quantity M/[PERSON_NAME]: 594,000 Premium: USD 71,16"
click at [689, 324] on div "Letter of Credit This shipment has a letter of credit Letter of credit * Letter…" at bounding box center [595, 313] width 544 height 25
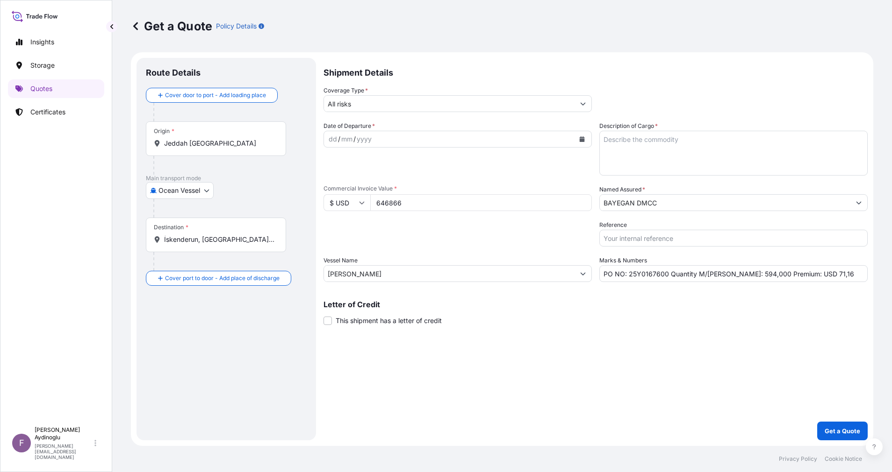
drag, startPoint x: 424, startPoint y: 200, endPoint x: 294, endPoint y: 202, distance: 129.5
click at [294, 202] on form "Route Details Cover door to port - Add loading place Place of loading Road / [G…" at bounding box center [502, 249] width 742 height 394
paste input "269527.5"
type input "269527.5"
click at [603, 330] on div "Shipment Details Coverage Type * All risks Date of Departure * dd / mm / yyyy C…" at bounding box center [595, 249] width 544 height 383
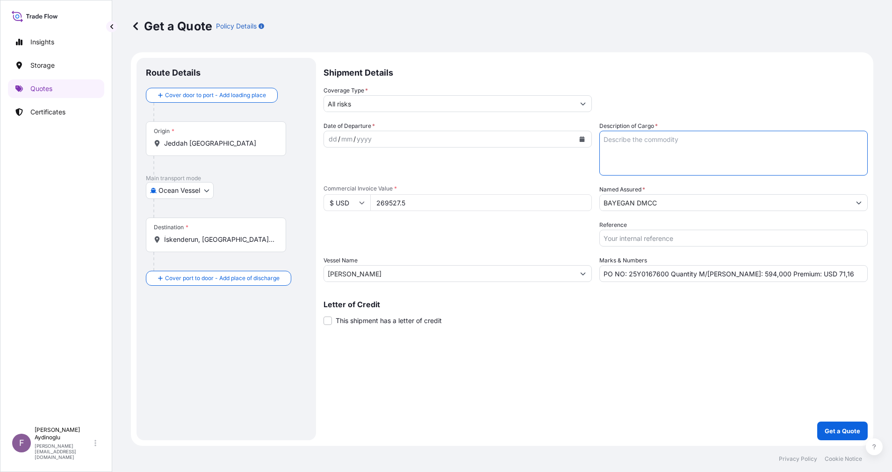
click at [683, 156] on textarea "Description of Cargo *" at bounding box center [733, 153] width 268 height 45
paste textarea "PP2245"
type textarea "PP2245"
click at [746, 337] on div "Shipment Details Coverage Type * All risks Date of Departure * dd / mm / yyyy C…" at bounding box center [595, 249] width 544 height 383
drag, startPoint x: 725, startPoint y: 275, endPoint x: 735, endPoint y: 275, distance: 9.8
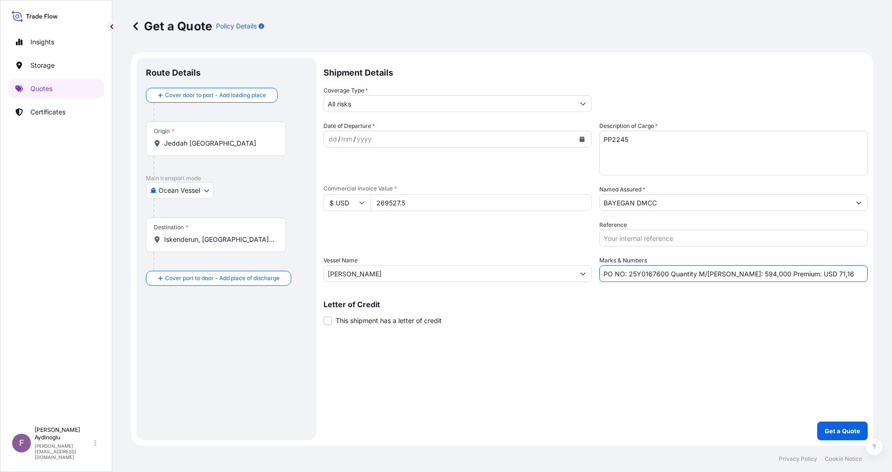
click at [735, 275] on input "PO NO: 25Y0167600 Quantity M/[PERSON_NAME]: 594,000 Premium: USD 71,16" at bounding box center [733, 273] width 268 height 17
paste input "396"
drag, startPoint x: 725, startPoint y: 272, endPoint x: 748, endPoint y: 274, distance: 22.5
click at [748, 274] on input "PO NO: 25Y0167600 Quantity M/[PERSON_NAME]: 396,000 Premium: USD 71,16" at bounding box center [733, 273] width 268 height 17
paste input "247,5"
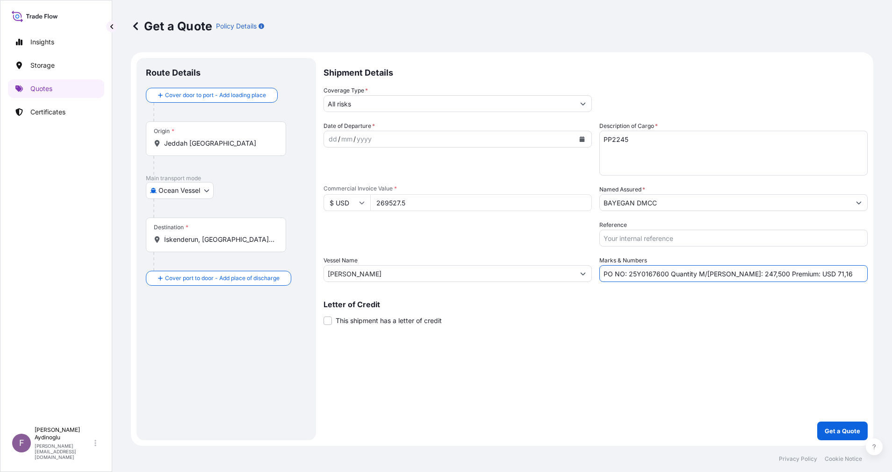
type input "PO NO: 25Y0167600 Quantity M/[PERSON_NAME]: 247,500 Premium: USD 71,16"
drag, startPoint x: 419, startPoint y: 273, endPoint x: 292, endPoint y: 278, distance: 127.2
click at [292, 276] on form "Route Details Cover door to port - Add loading place Place of loading Road / [G…" at bounding box center [502, 249] width 742 height 394
paste input "MSC VERONA"
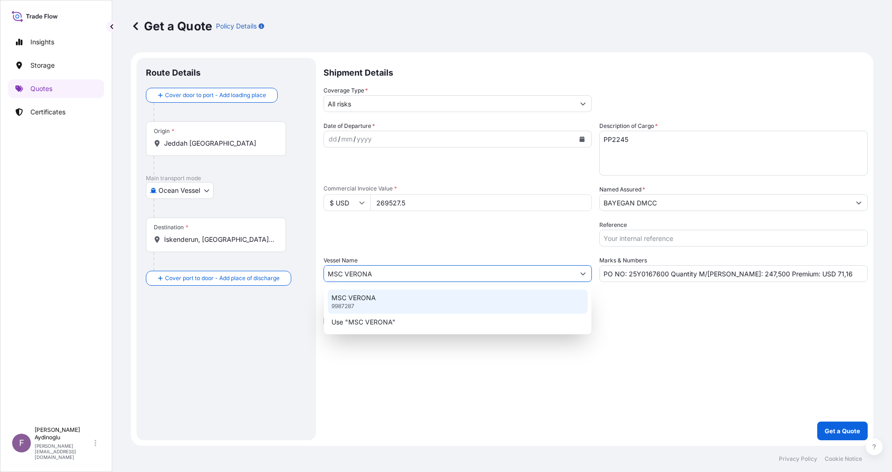
click at [415, 299] on div "MSC VERONA 9987287" at bounding box center [458, 302] width 260 height 24
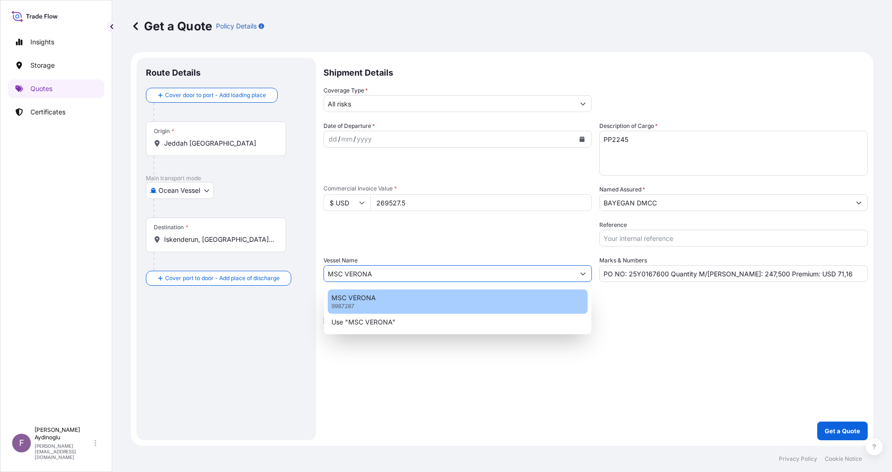
type input "MSC VERONA"
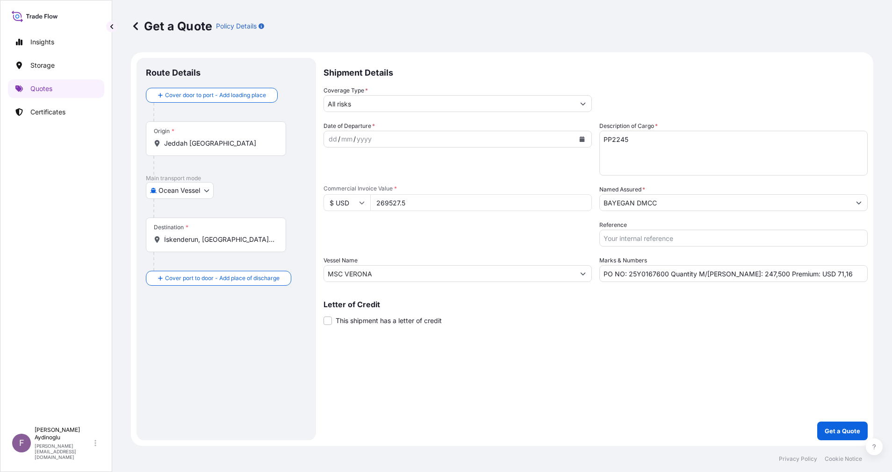
click at [579, 338] on div "Shipment Details Coverage Type * All risks Date of Departure * dd / mm / yyyy C…" at bounding box center [595, 249] width 544 height 383
drag, startPoint x: 251, startPoint y: 148, endPoint x: 85, endPoint y: 143, distance: 166.0
click at [86, 143] on div "Insights Storage Quotes Certificates F [PERSON_NAME] [EMAIL_ADDRESS][DOMAIN_NAM…" at bounding box center [446, 236] width 892 height 472
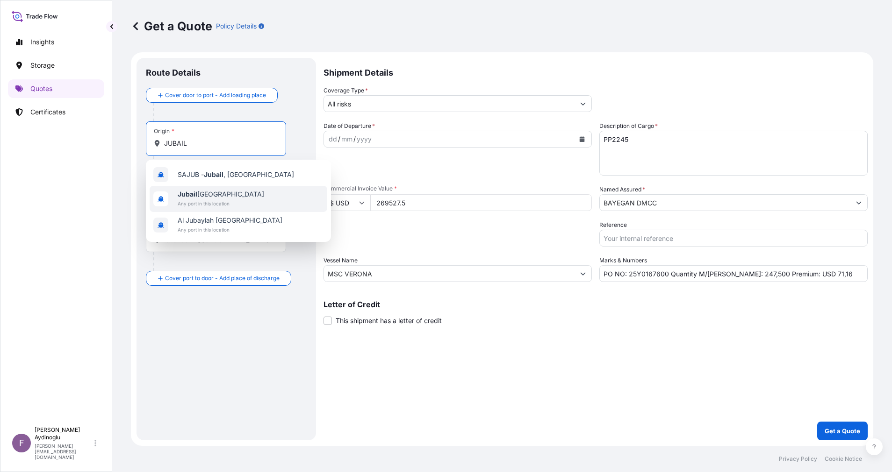
click at [251, 196] on div "[GEOGRAPHIC_DATA] [GEOGRAPHIC_DATA] Any port in this location" at bounding box center [239, 199] width 178 height 26
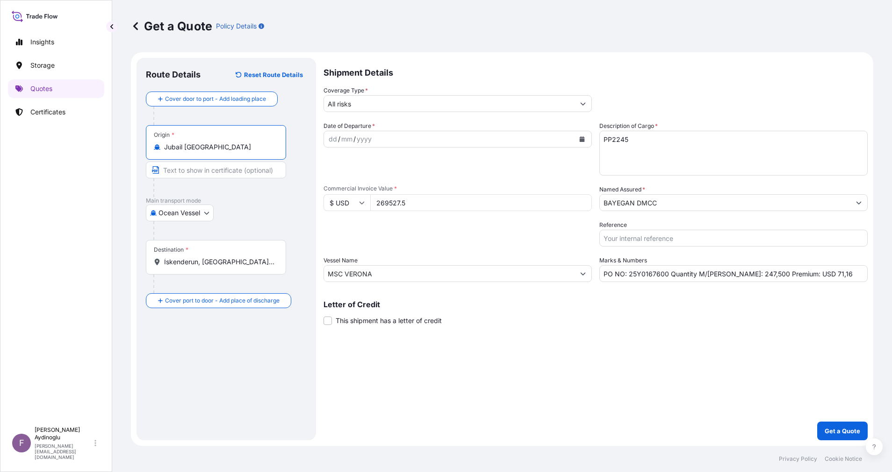
type input "Jubail [GEOGRAPHIC_DATA]"
click at [218, 170] on input "Text to appear on certificate" at bounding box center [217, 170] width 143 height 17
type input "JUBAIL / [GEOGRAPHIC_DATA]"
click at [298, 246] on div "Destination * İskenderun, [GEOGRAPHIC_DATA], [GEOGRAPHIC_DATA]" at bounding box center [226, 266] width 161 height 53
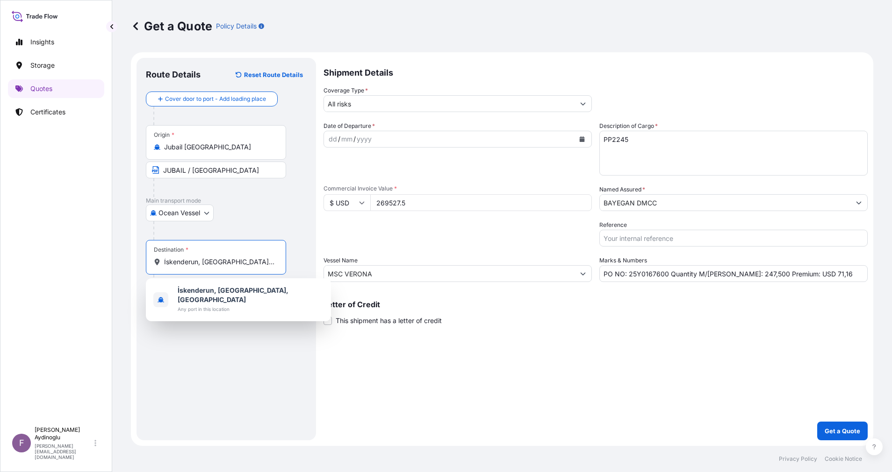
drag, startPoint x: 262, startPoint y: 261, endPoint x: 252, endPoint y: 258, distance: 10.1
click at [252, 258] on input "İskenderun, [GEOGRAPHIC_DATA], [GEOGRAPHIC_DATA]" at bounding box center [219, 261] width 110 height 9
click at [252, 293] on b "İskenderun, [GEOGRAPHIC_DATA], [GEOGRAPHIC_DATA]" at bounding box center [233, 294] width 111 height 17
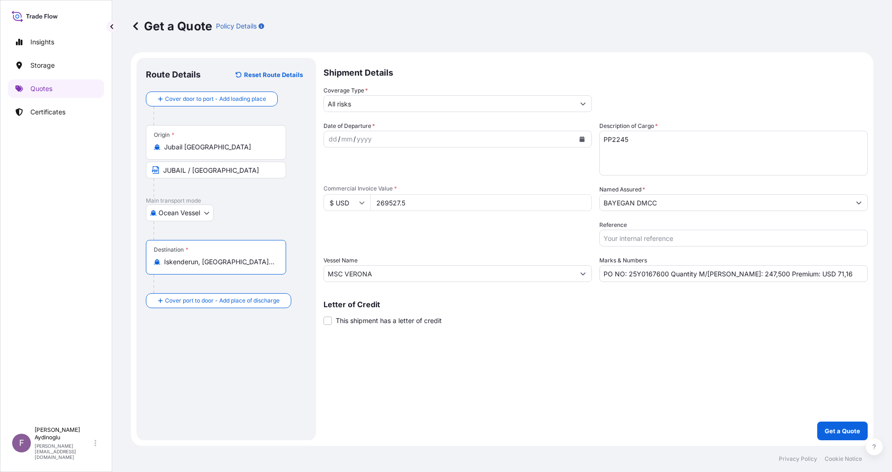
click at [291, 362] on div "Route Details Reset Route Details Cover door to port - Add loading place Place …" at bounding box center [226, 249] width 161 height 364
click at [228, 282] on input "Text to appear on certificate" at bounding box center [216, 285] width 140 height 17
type input "ISKENDERUN / [GEOGRAPHIC_DATA]"
click at [320, 386] on form "Route Details Reset Route Details Cover door to port - Add loading place Place …" at bounding box center [502, 249] width 742 height 394
click at [327, 138] on div "dd / mm / yyyy" at bounding box center [449, 139] width 250 height 17
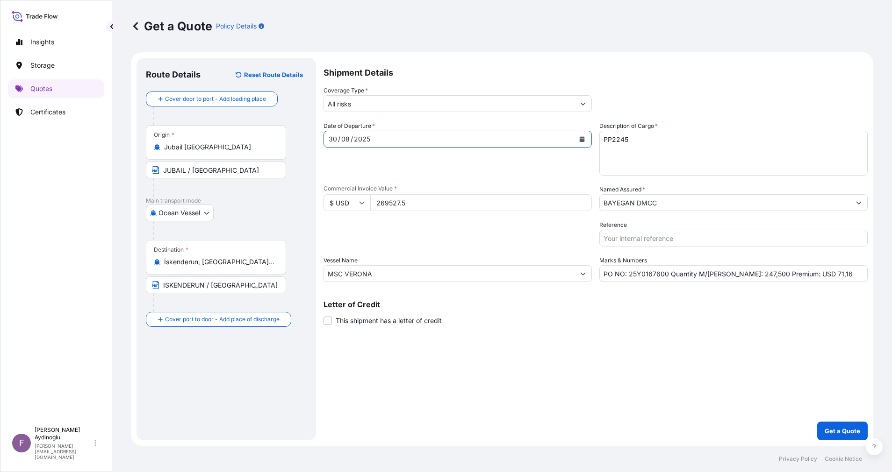
click at [639, 398] on div "Shipment Details Coverage Type * All risks Date of Departure * [DATE] Cargo Cat…" at bounding box center [595, 249] width 544 height 383
click at [650, 198] on input "BAYEGAN DMCC" at bounding box center [725, 202] width 250 height 17
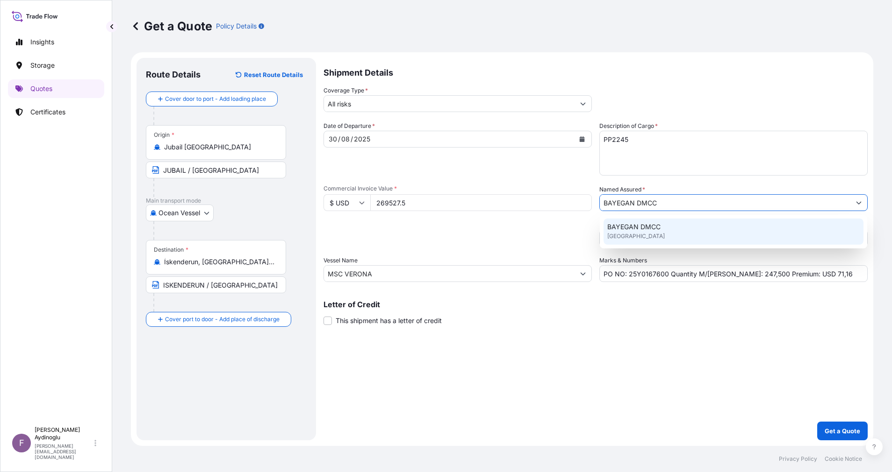
click at [645, 230] on span "BAYEGAN DMCC" at bounding box center [633, 226] width 53 height 9
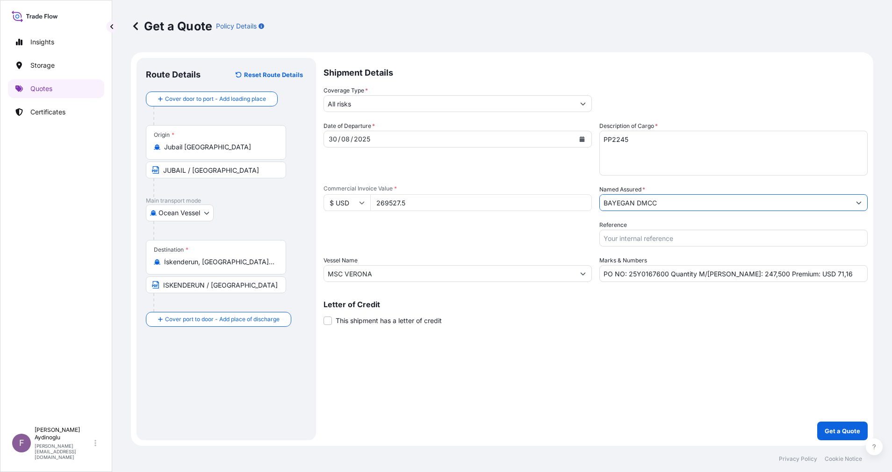
click at [391, 113] on div "Shipment Details Coverage Type * All risks Date of Departure * [DATE] Cargo Cat…" at bounding box center [595, 249] width 544 height 383
click at [392, 101] on input "All risks" at bounding box center [449, 103] width 250 height 17
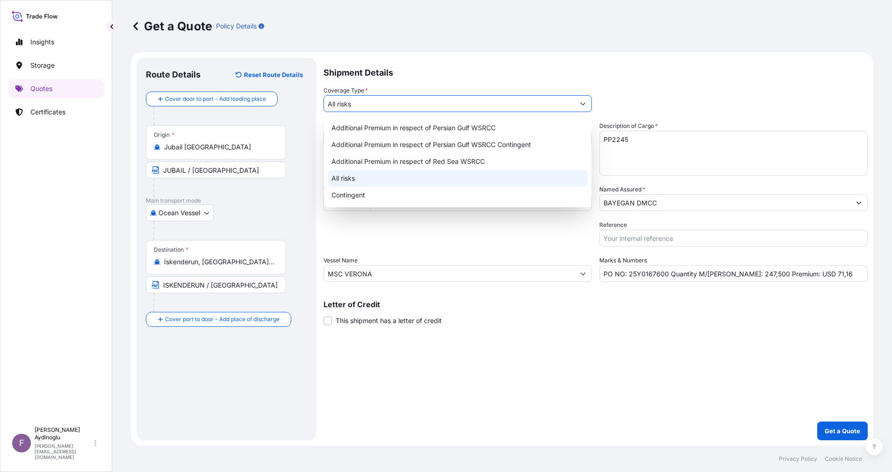
click at [388, 177] on div "All risks" at bounding box center [458, 178] width 260 height 17
click at [595, 397] on div "Shipment Details Coverage Type * All risks Date of Departure * [DATE] Cargo Cat…" at bounding box center [595, 249] width 544 height 383
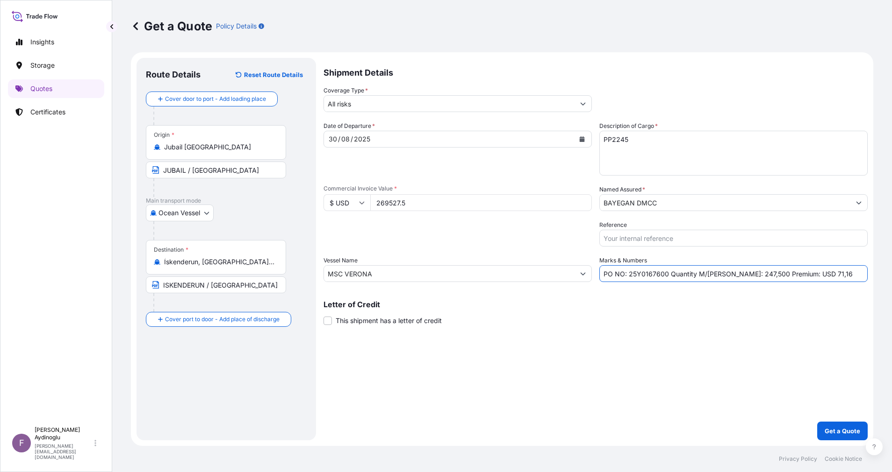
drag, startPoint x: 815, startPoint y: 276, endPoint x: 797, endPoint y: 279, distance: 17.5
click at [797, 279] on input "PO NO: 25Y0167600 Quantity M/[PERSON_NAME]: 247,500 Premium: USD 71,16" at bounding box center [733, 273] width 268 height 17
type input "PO NO: 25Y0167600 Quantity M/[PERSON_NAME]: 247,500 Premium: USD 56,60"
click at [840, 427] on p "Get a Quote" at bounding box center [842, 431] width 36 height 9
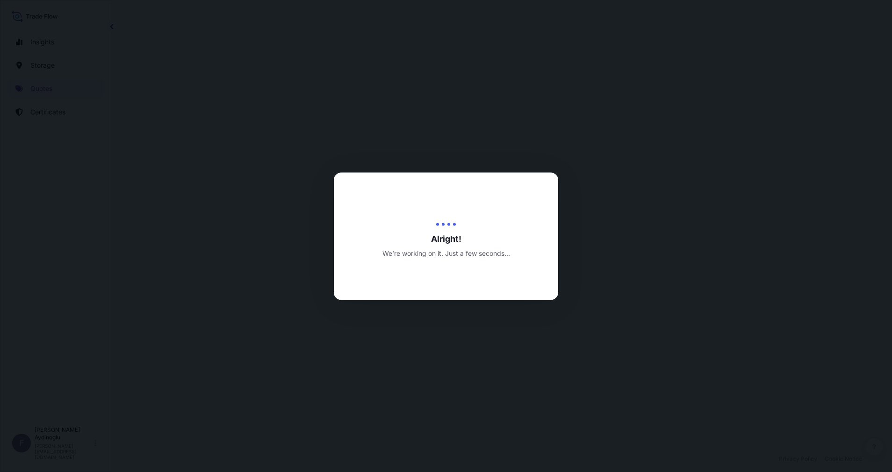
select select "Ocean Vessel"
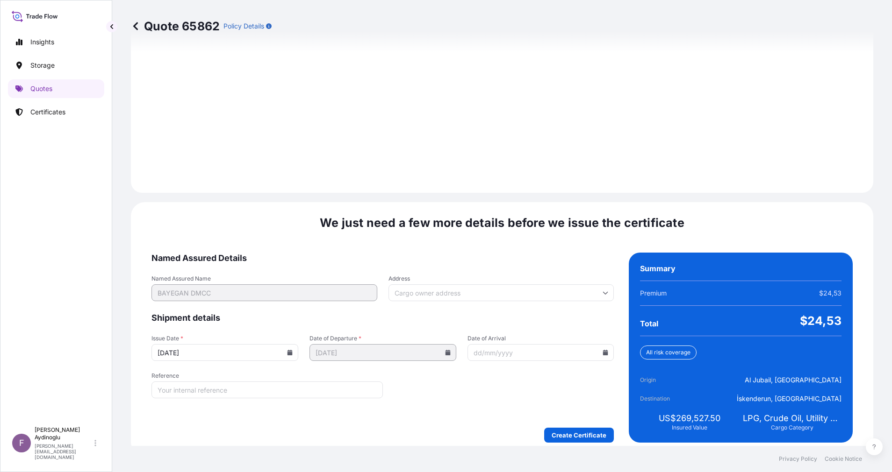
scroll to position [1003, 0]
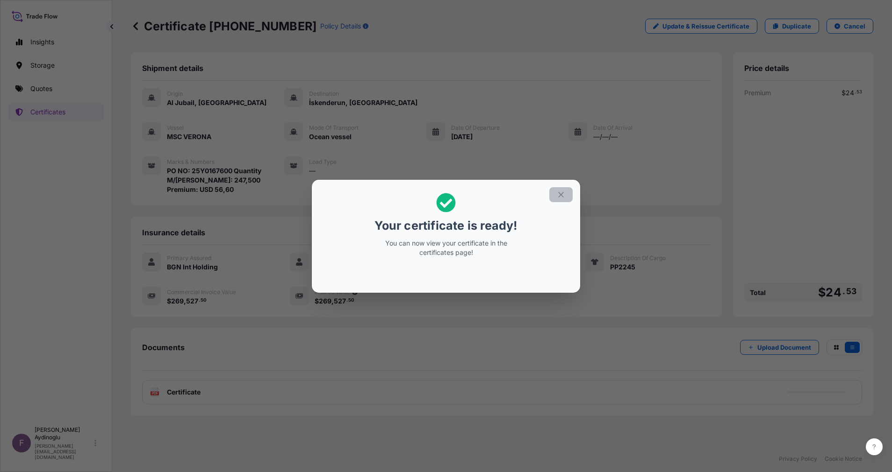
click at [562, 195] on icon "button" at bounding box center [561, 195] width 8 height 8
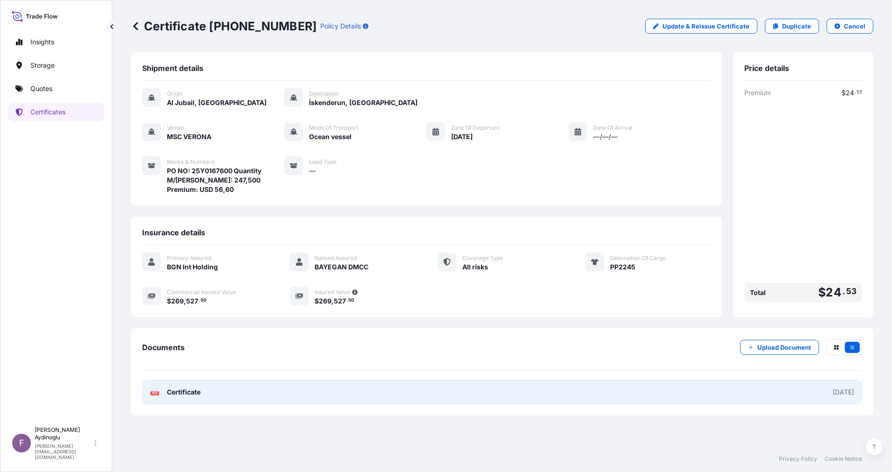
click at [548, 382] on link "PDF Certificate [DATE]" at bounding box center [502, 392] width 720 height 24
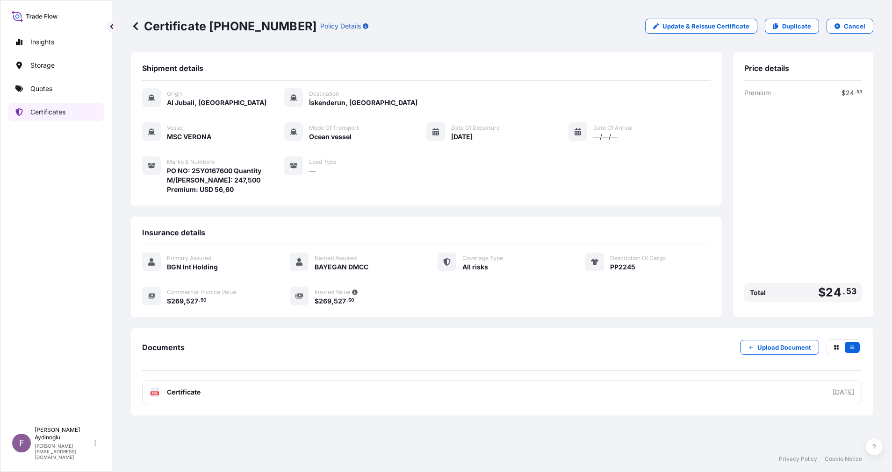
click at [64, 115] on p "Certificates" at bounding box center [47, 111] width 35 height 9
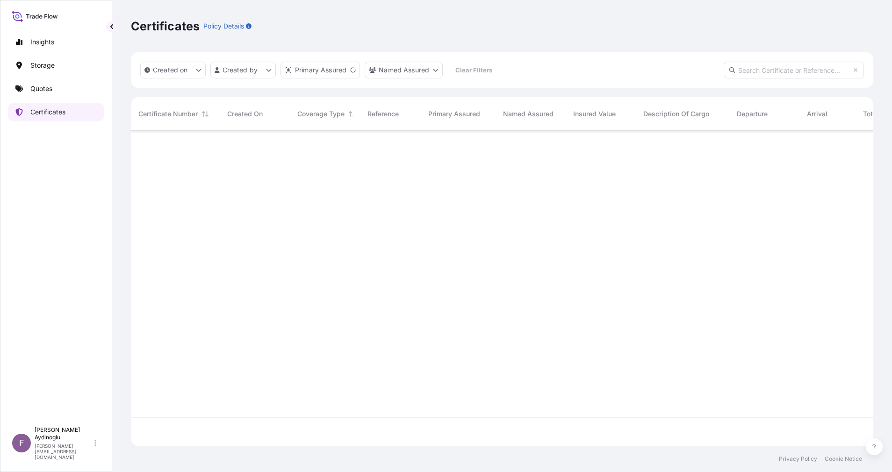
scroll to position [310, 731]
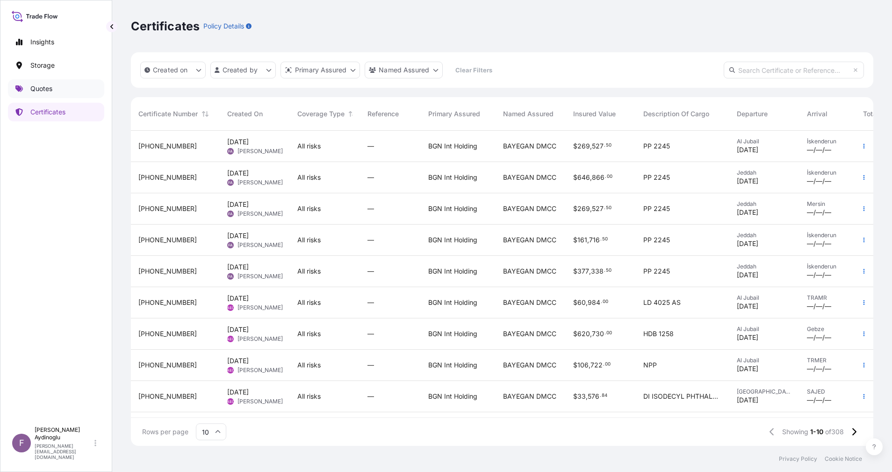
click at [64, 93] on link "Quotes" at bounding box center [56, 88] width 96 height 19
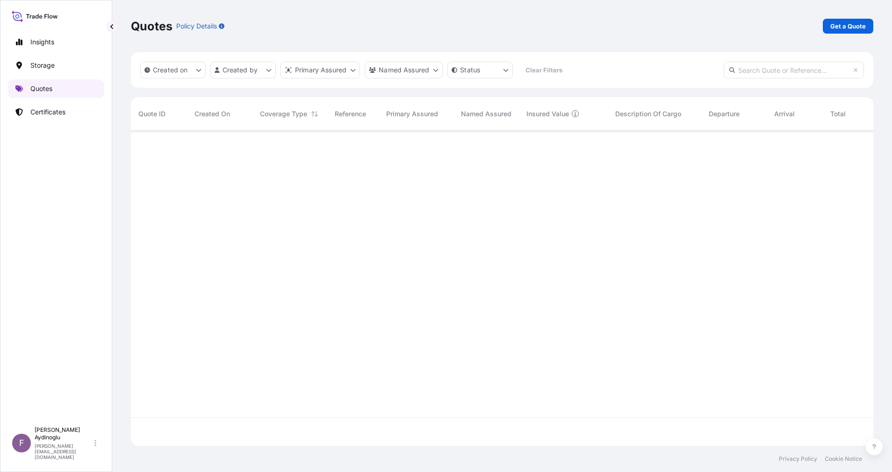
scroll to position [310, 731]
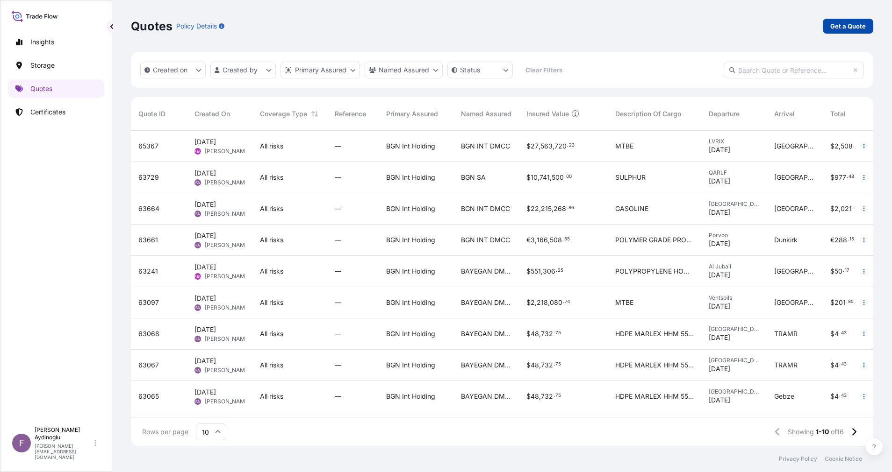
click at [846, 25] on p "Get a Quote" at bounding box center [848, 25] width 36 height 9
select select "Ocean Vessel"
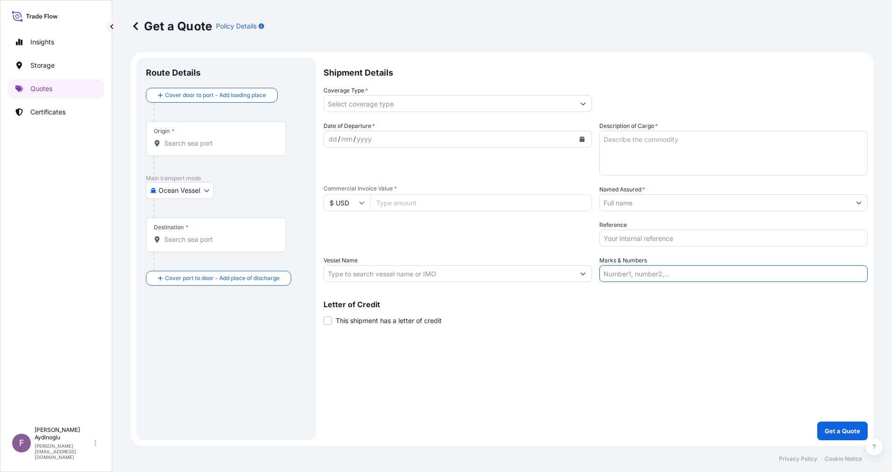
drag, startPoint x: 644, startPoint y: 280, endPoint x: 649, endPoint y: 272, distance: 9.4
click at [645, 280] on input "Marks & Numbers" at bounding box center [733, 273] width 268 height 17
type input "PO NO: 25Y0167600 Quantity M/[PERSON_NAME]: 247,500 Premium: USD 56,60"
type input "Jubail [GEOGRAPHIC_DATA]"
type input "İskenderun, [GEOGRAPHIC_DATA], [GEOGRAPHIC_DATA]"
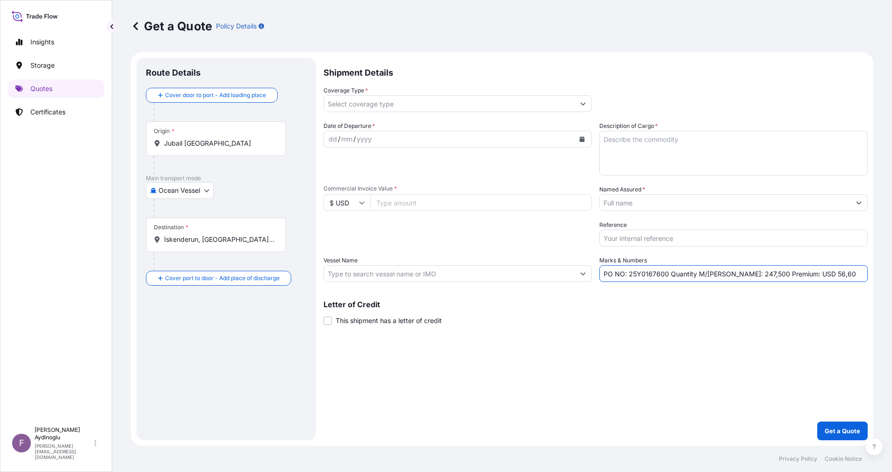
type input "All risks"
type input "269527.5"
type input "BAYEGAN DMCC"
type input "MSC VERONA"
drag, startPoint x: 630, startPoint y: 276, endPoint x: 666, endPoint y: 277, distance: 36.0
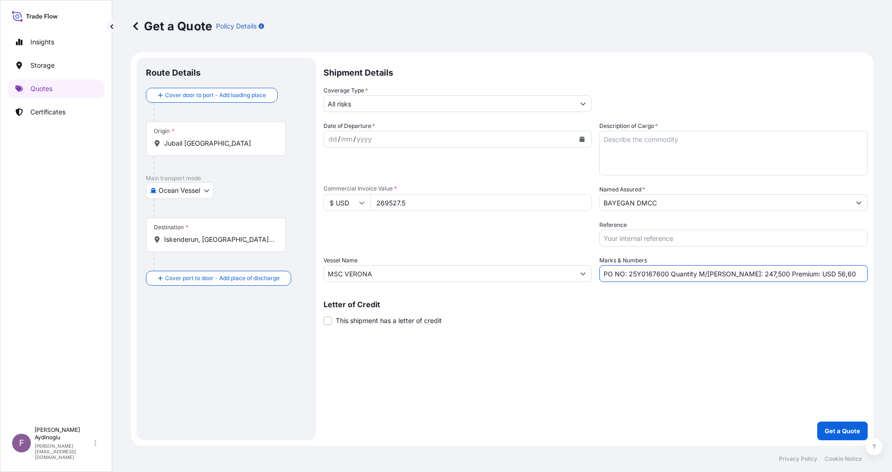
click at [666, 277] on input "PO NO: 25Y0167600 Quantity M/[PERSON_NAME]: 247,500 Premium: USD 56,60" at bounding box center [733, 273] width 268 height 17
paste input "7"
type input "PO NO: 25Y0167700 Quantity M/[PERSON_NAME]: 247,500 Premium: USD 56,60"
drag, startPoint x: 452, startPoint y: 200, endPoint x: 277, endPoint y: 203, distance: 175.7
click at [277, 203] on form "Route Details Cover door to port - Add loading place Place of loading Road / [G…" at bounding box center [502, 249] width 742 height 394
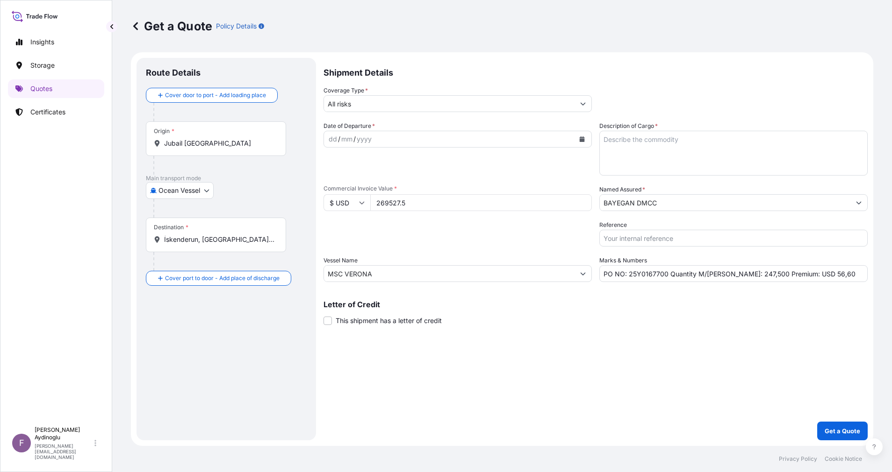
paste input "431244"
type input "431244"
click at [511, 339] on div "Shipment Details Coverage Type * All risks Date of Departure * dd / mm / yyyy C…" at bounding box center [595, 249] width 544 height 383
click at [703, 157] on textarea "Description of Cargo *" at bounding box center [733, 153] width 268 height 45
paste textarea "PP2245"
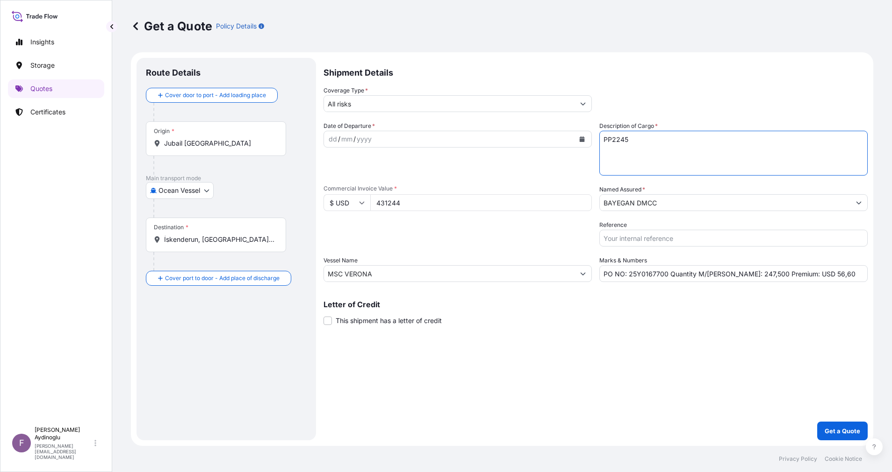
type textarea "PP2245"
click at [615, 339] on div "Shipment Details Coverage Type * All risks Date of Departure * dd / mm / yyyy C…" at bounding box center [595, 249] width 544 height 383
drag, startPoint x: 725, startPoint y: 274, endPoint x: 735, endPoint y: 276, distance: 10.0
click at [735, 276] on input "PO NO: 25Y0167700 Quantity M/[PERSON_NAME]: 247,500 Premium: USD 56,60" at bounding box center [733, 273] width 268 height 17
paste input "396"
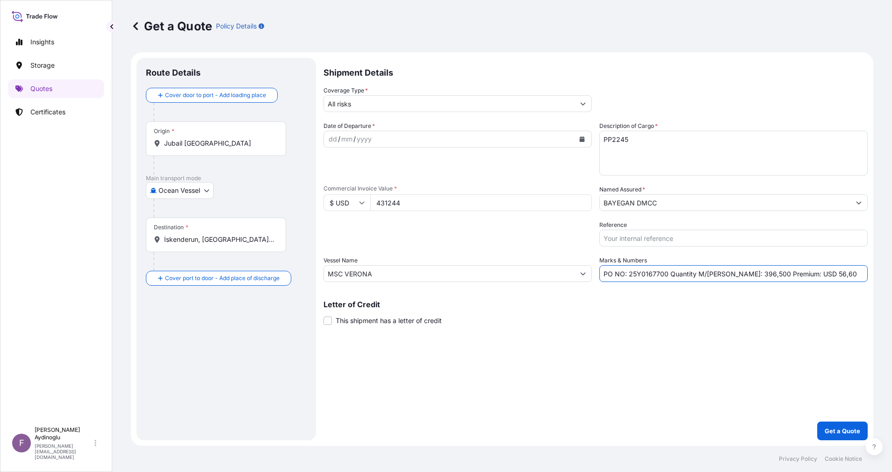
click at [740, 273] on input "PO NO: 25Y0167700 Quantity M/[PERSON_NAME]: 396,500 Premium: USD 56,60" at bounding box center [733, 273] width 268 height 17
type input "PO NO: 25Y0167700 Quantity M/[PERSON_NAME]: 396,000 Premium: USD 56,60"
drag, startPoint x: 415, startPoint y: 274, endPoint x: 222, endPoint y: 270, distance: 193.5
click at [246, 273] on form "Route Details Cover door to port - Add loading place Place of loading Road / [G…" at bounding box center [502, 249] width 742 height 394
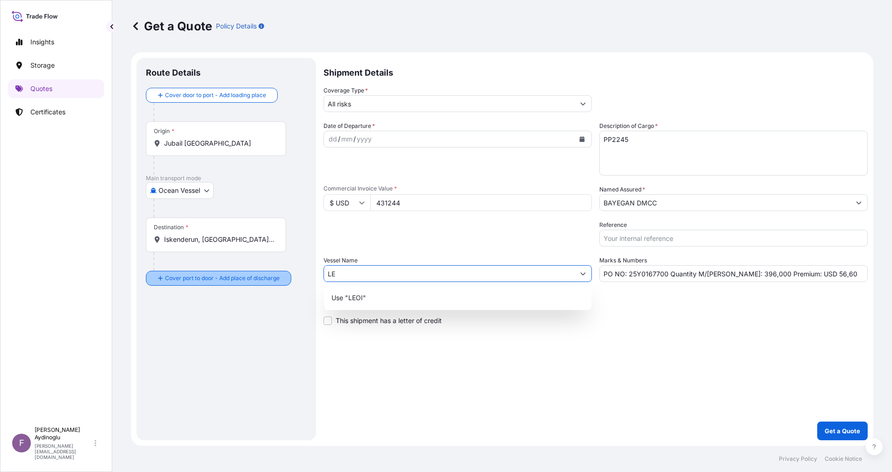
type input "L"
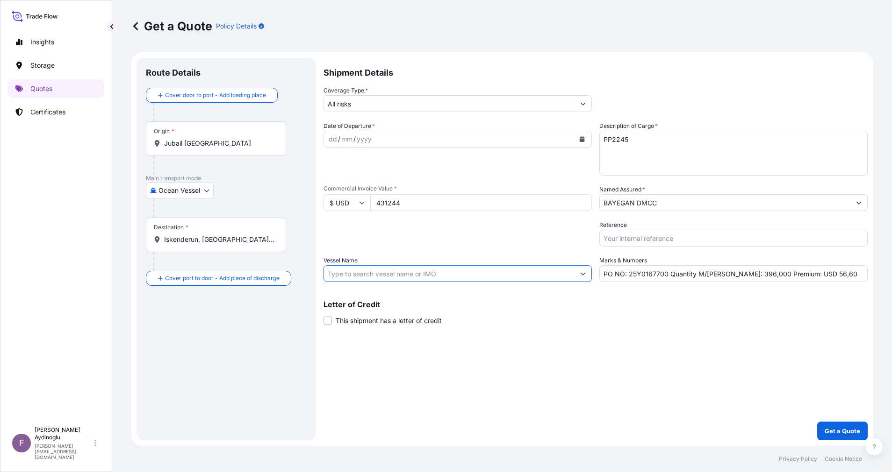
click at [404, 275] on input "Vessel Name" at bounding box center [449, 273] width 250 height 17
paste input "[PERSON_NAME]"
type input "[PERSON_NAME]"
click at [597, 309] on div "Letter of Credit This shipment has a letter of credit Letter of credit * Letter…" at bounding box center [595, 313] width 544 height 25
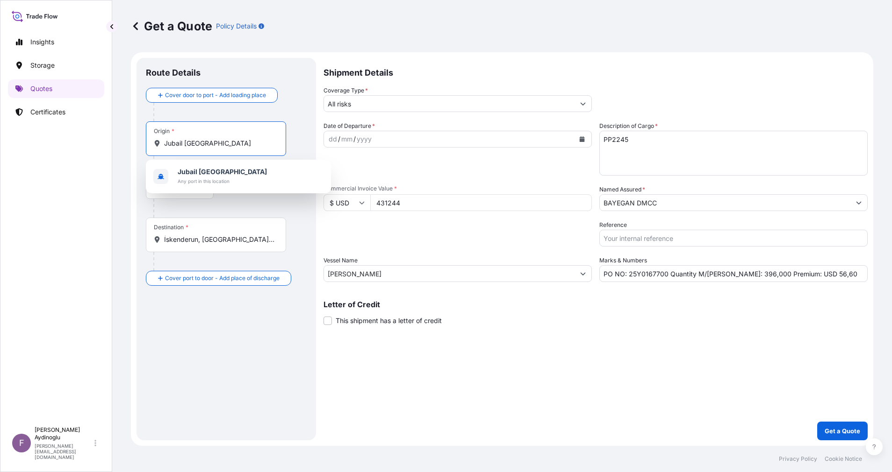
drag, startPoint x: 241, startPoint y: 145, endPoint x: 97, endPoint y: 144, distance: 143.9
click at [97, 144] on div "Insights Storage Quotes Certificates F [PERSON_NAME] [EMAIL_ADDRESS][DOMAIN_NAM…" at bounding box center [446, 236] width 892 height 472
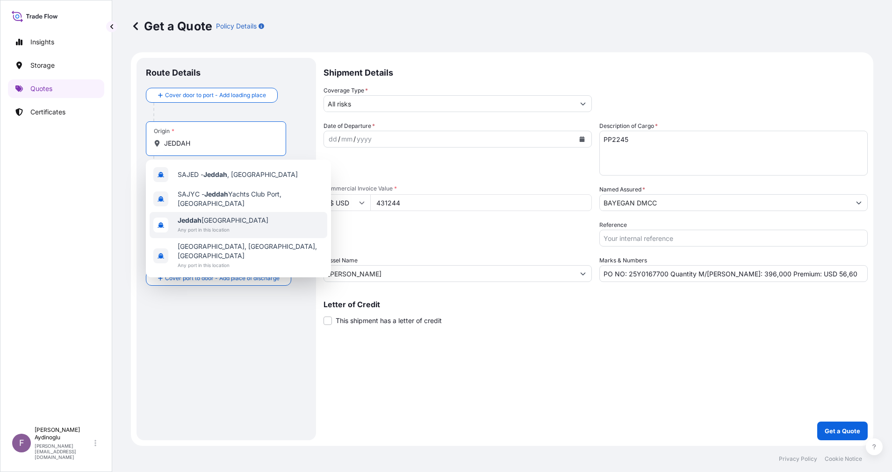
click at [231, 222] on span "Jeddah [GEOGRAPHIC_DATA]" at bounding box center [223, 220] width 91 height 9
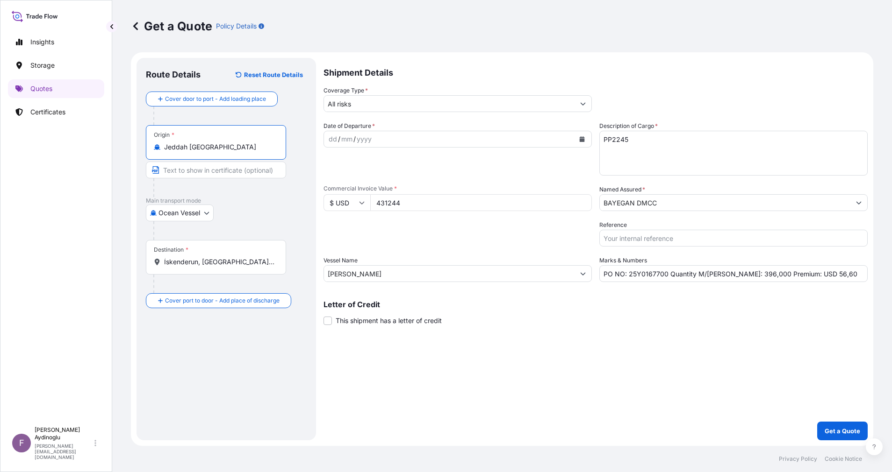
type input "Jeddah [GEOGRAPHIC_DATA]"
click at [219, 168] on input "Text to appear on certificate" at bounding box center [216, 170] width 140 height 17
type input "JEDDAH / [GEOGRAPHIC_DATA]"
click at [306, 318] on div "Route Details Reset Route Details Cover door to port - Add loading place Place …" at bounding box center [226, 249] width 161 height 364
click at [267, 267] on div "Destination * İskenderun, [GEOGRAPHIC_DATA], [GEOGRAPHIC_DATA]" at bounding box center [216, 257] width 140 height 35
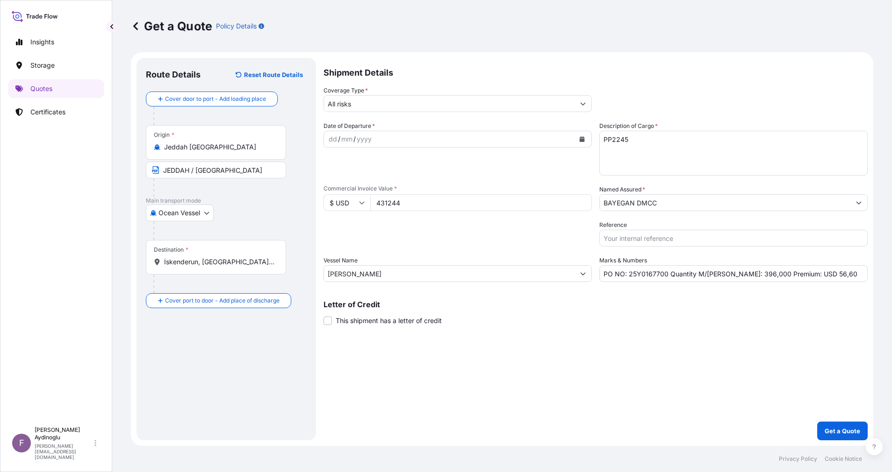
click at [267, 267] on input "İskenderun, [GEOGRAPHIC_DATA], [GEOGRAPHIC_DATA]" at bounding box center [219, 261] width 110 height 9
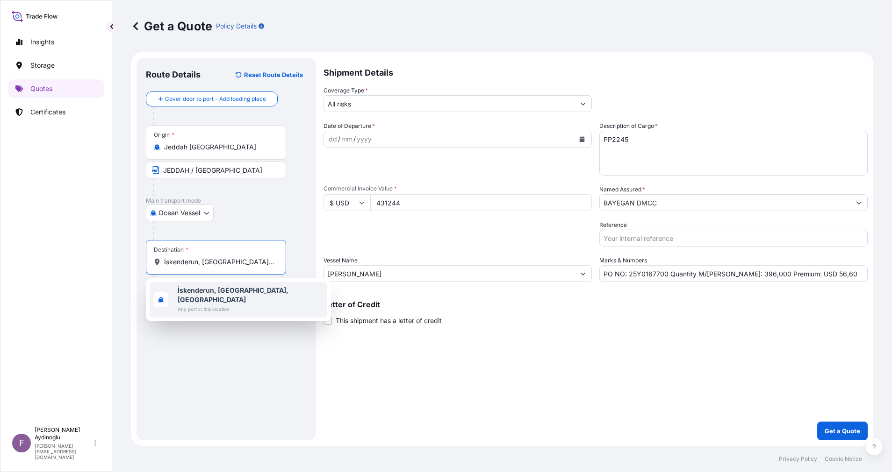
click at [252, 305] on span "Any port in this location" at bounding box center [251, 309] width 146 height 9
click at [257, 351] on div "Route Details Reset Route Details Cover door to port - Add loading place Place …" at bounding box center [226, 249] width 161 height 364
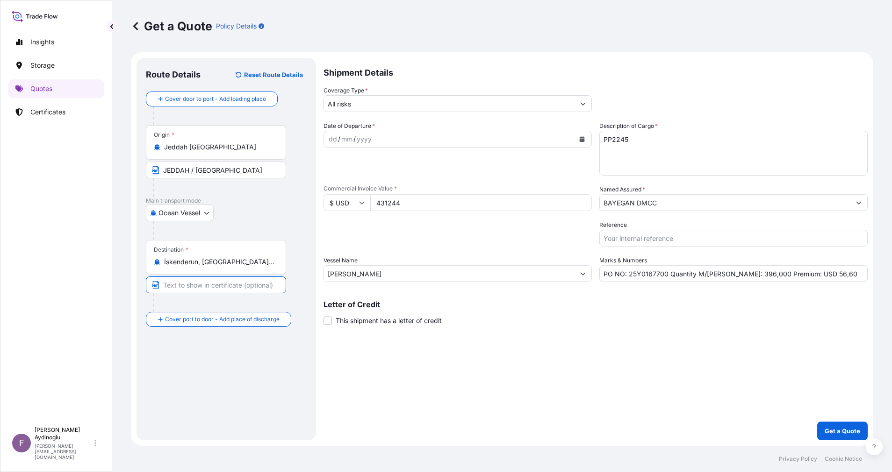
click at [234, 281] on input "Text to appear on certificate" at bounding box center [216, 285] width 140 height 17
type input "ISKENDERUN / [GEOGRAPHIC_DATA]"
click at [272, 377] on div "Route Details Reset Route Details Cover door to port - Add loading place Place …" at bounding box center [226, 249] width 161 height 364
click at [333, 135] on div "dd" at bounding box center [333, 139] width 10 height 11
drag, startPoint x: 822, startPoint y: 271, endPoint x: 799, endPoint y: 276, distance: 23.5
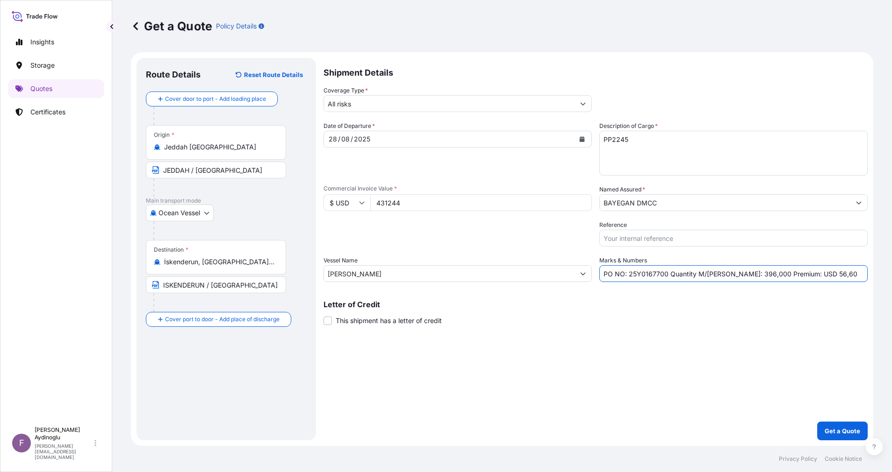
click at [799, 276] on input "PO NO: 25Y0167700 Quantity M/[PERSON_NAME]: 396,000 Premium: USD 56,60" at bounding box center [733, 273] width 268 height 17
type input "PO NO: 25Y0167700 Quantity M/[PERSON_NAME]: 396,000 Premium: USD 47,44"
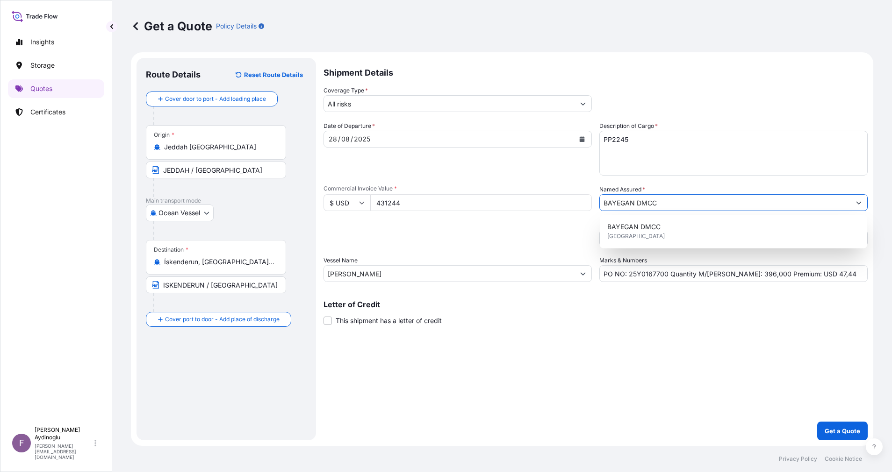
click at [693, 206] on input "BAYEGAN DMCC" at bounding box center [725, 202] width 250 height 17
click at [667, 237] on div "BAYEGAN DMCC [GEOGRAPHIC_DATA]" at bounding box center [733, 232] width 260 height 26
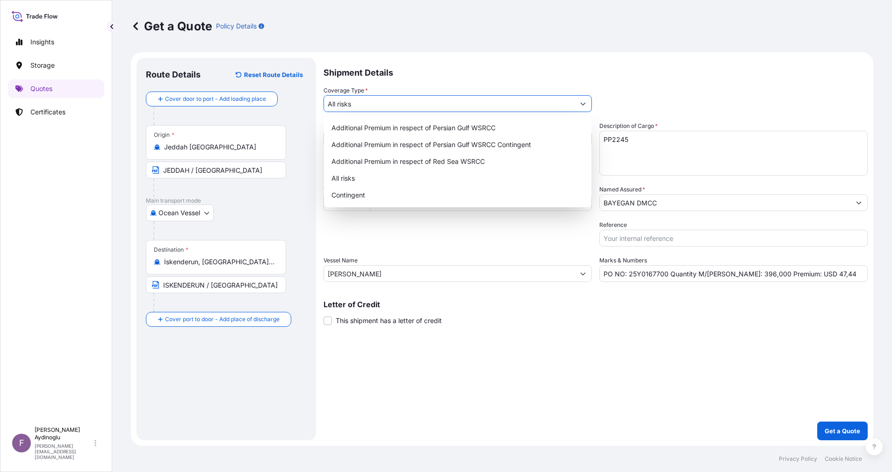
click at [432, 107] on input "All risks" at bounding box center [449, 103] width 250 height 17
click at [422, 182] on div "All risks" at bounding box center [458, 178] width 260 height 17
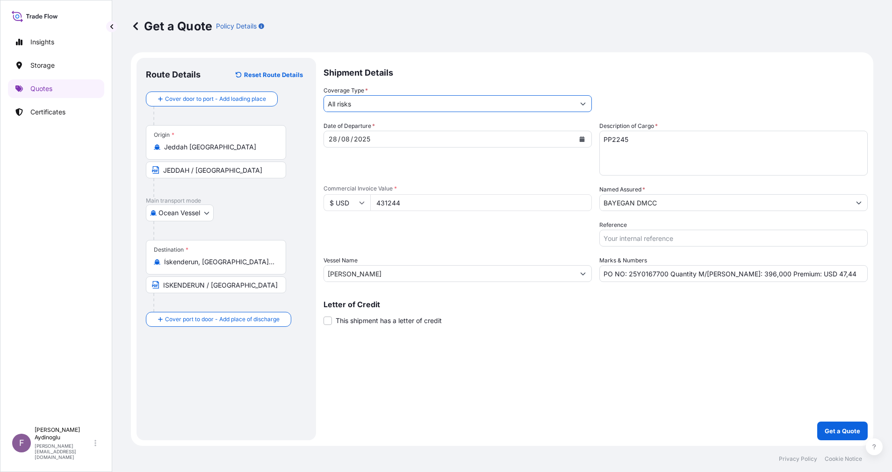
click at [699, 390] on div "Shipment Details Coverage Type * All risks Date of Departure * [DATE] Cargo Cat…" at bounding box center [595, 249] width 544 height 383
click at [832, 433] on p "Get a Quote" at bounding box center [842, 431] width 36 height 9
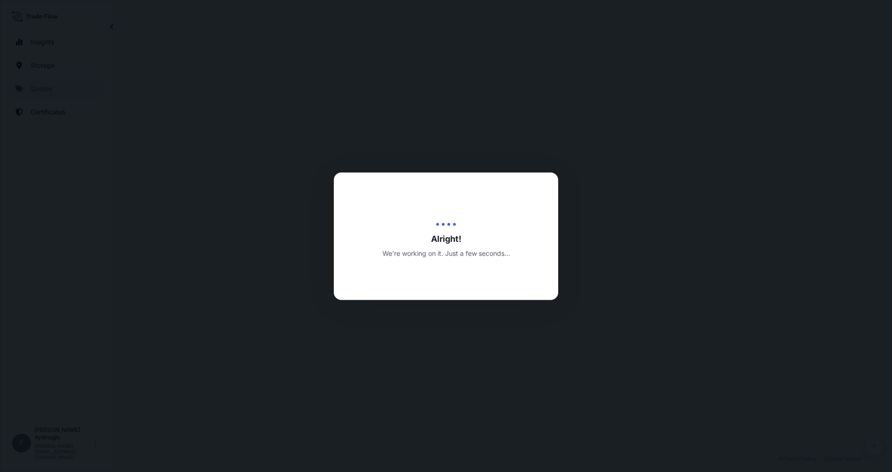
select select "Ocean Vessel"
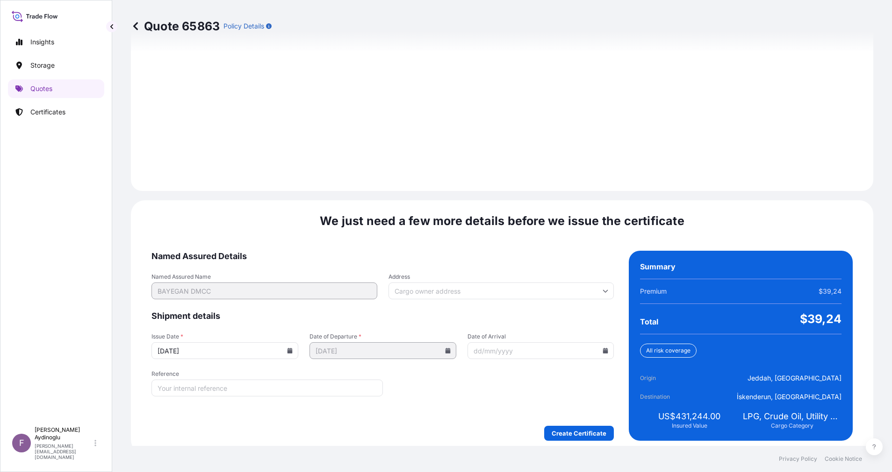
scroll to position [1003, 0]
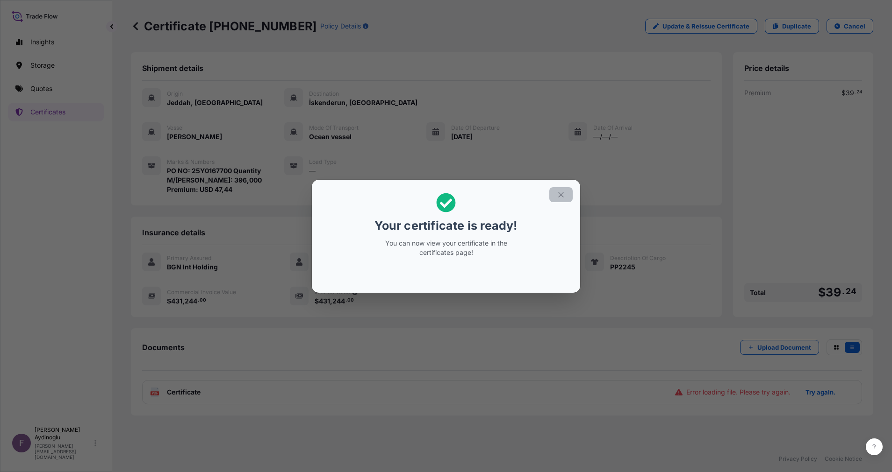
click at [563, 199] on button "button" at bounding box center [560, 194] width 23 height 15
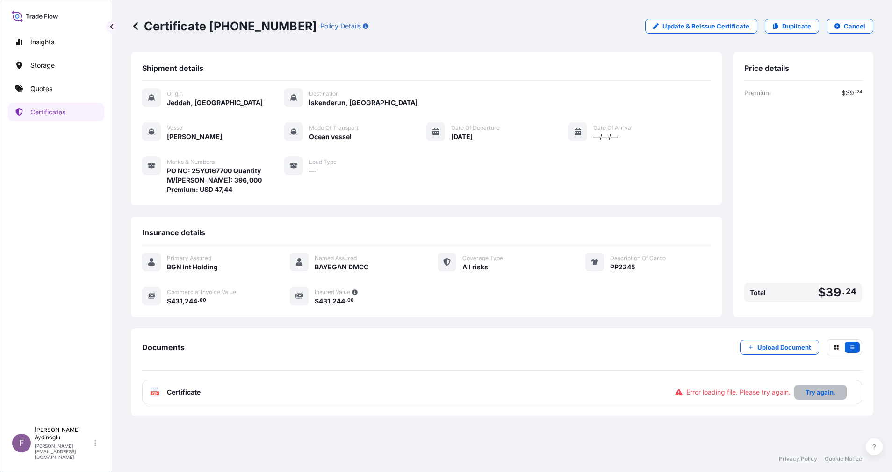
click at [819, 392] on p "Try again." at bounding box center [820, 392] width 30 height 9
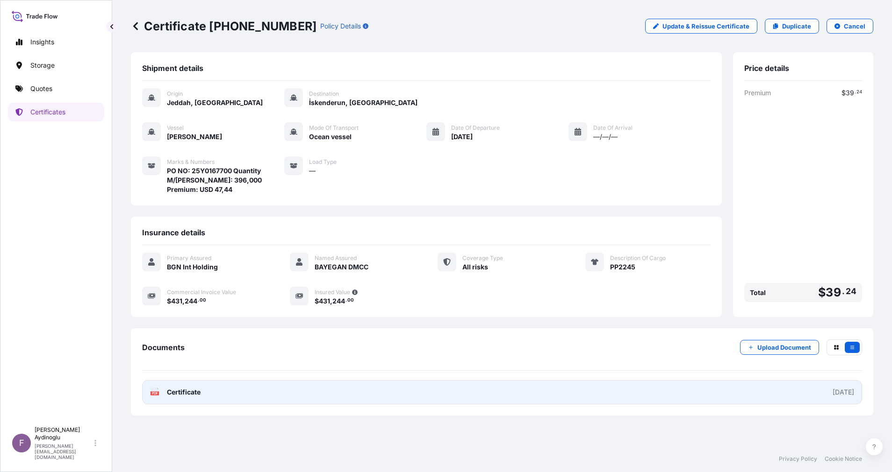
click at [540, 395] on link "PDF Certificate [DATE]" at bounding box center [502, 392] width 720 height 24
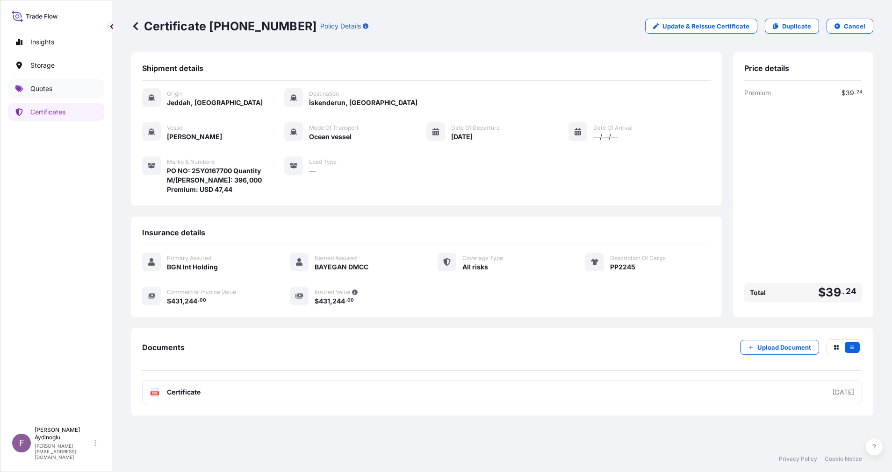
click at [64, 93] on link "Quotes" at bounding box center [56, 88] width 96 height 19
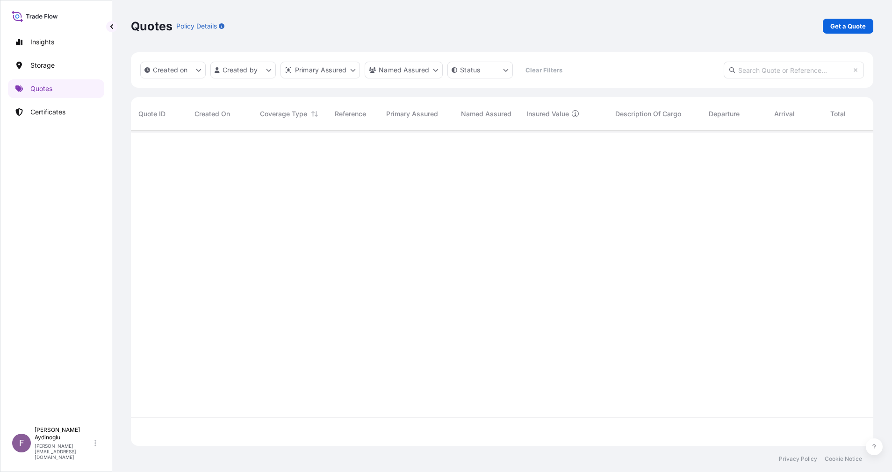
scroll to position [310, 731]
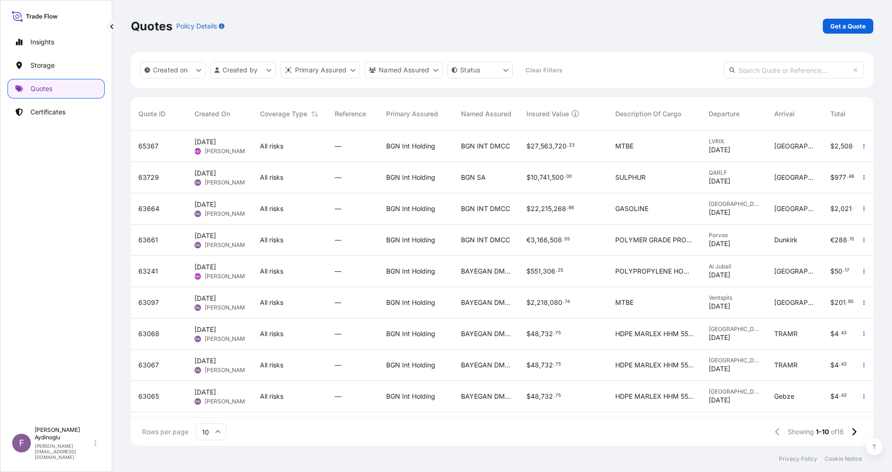
click at [846, 30] on p "Get a Quote" at bounding box center [848, 25] width 36 height 9
select select "Ocean Vessel"
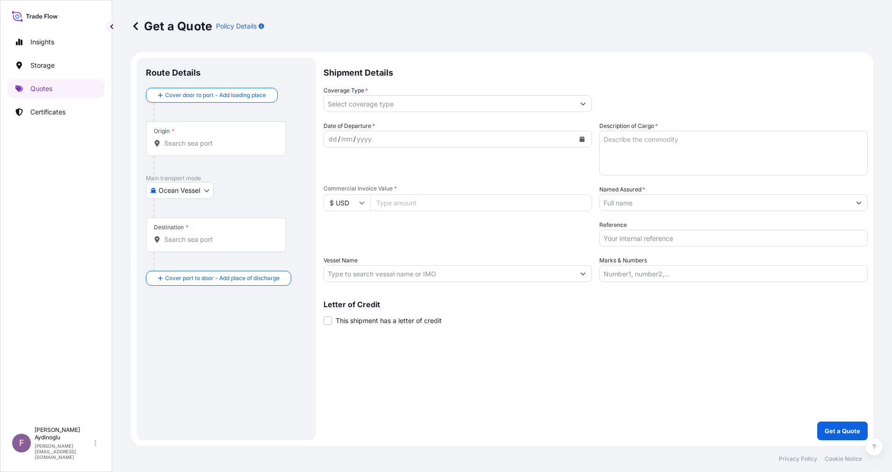
click at [721, 278] on input "Marks & Numbers" at bounding box center [733, 273] width 268 height 17
type input "PO NO: 25Y0167700 Quantity M/[PERSON_NAME]: 396,000 Premium: USD 47,44"
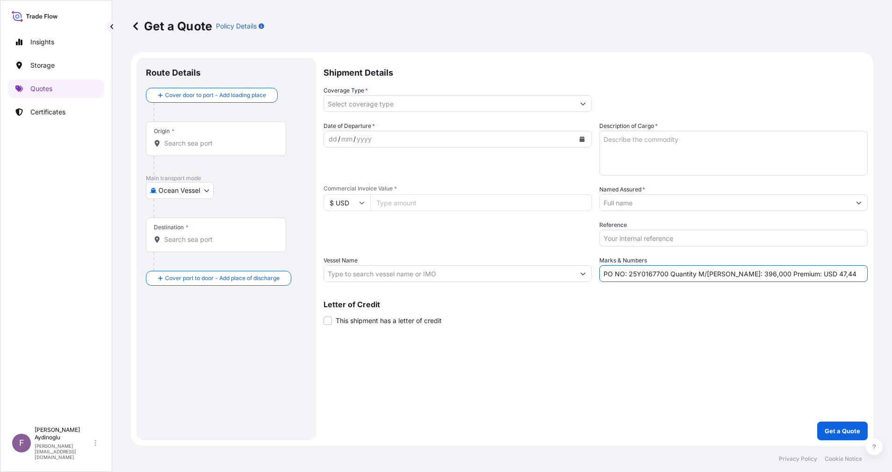
type input "Jeddah [GEOGRAPHIC_DATA]"
type input "İskenderun, [GEOGRAPHIC_DATA], [GEOGRAPHIC_DATA]"
type input "All risks"
type input "431244"
type input "BAYEGAN DMCC"
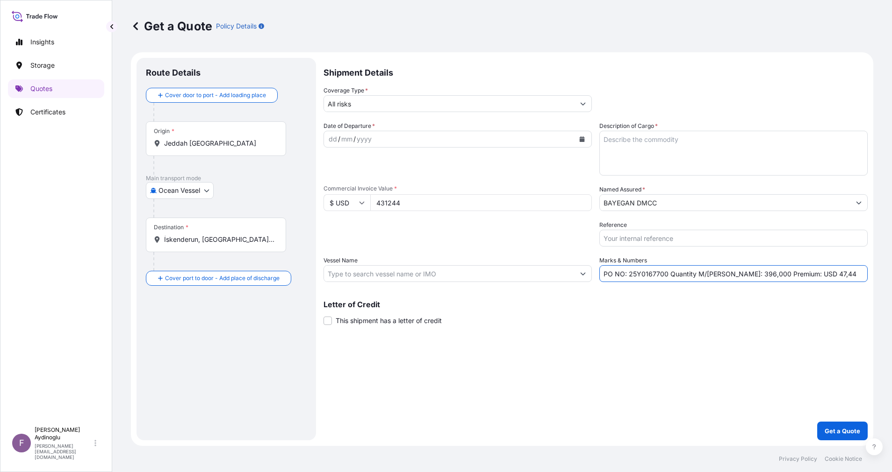
type input "[PERSON_NAME]"
drag, startPoint x: 686, startPoint y: 367, endPoint x: 677, endPoint y: 363, distance: 10.0
click at [686, 368] on div "Shipment Details Coverage Type * All risks Date of Departure * dd / mm / yyyy C…" at bounding box center [595, 249] width 544 height 383
drag, startPoint x: 665, startPoint y: 276, endPoint x: 629, endPoint y: 277, distance: 36.0
click at [629, 277] on input "PO NO: 25Y0167700 Quantity M/[PERSON_NAME]: 396,000 Premium: USD 47,44" at bounding box center [733, 273] width 268 height 17
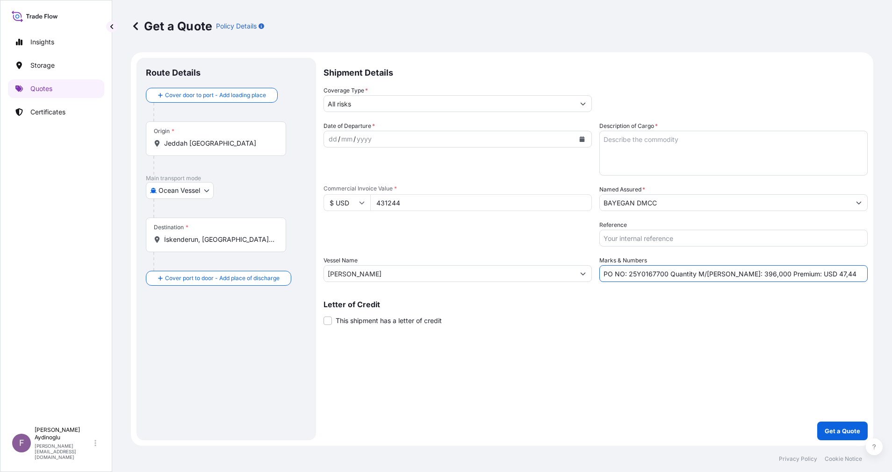
paste input "8"
type input "PO NO: 25Y0167800 Quantity M/[PERSON_NAME]: 396,000 Premium: USD 47,44"
drag, startPoint x: 452, startPoint y: 204, endPoint x: 286, endPoint y: 204, distance: 166.4
click at [286, 204] on form "Route Details Cover door to port - Add loading place Place of loading Road / [G…" at bounding box center [502, 249] width 742 height 394
paste input "107811"
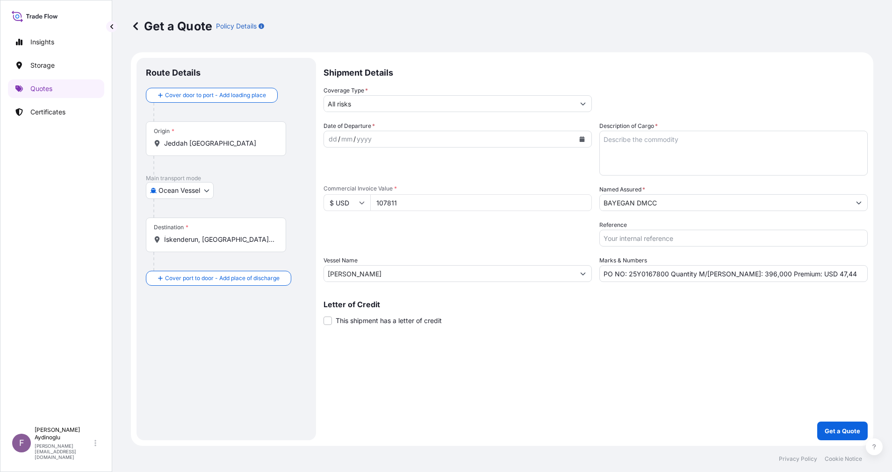
type input "107811"
click at [526, 338] on div "Shipment Details Coverage Type * All risks Date of Departure * dd / mm / yyyy C…" at bounding box center [595, 249] width 544 height 383
click at [715, 162] on textarea "Description of Cargo *" at bounding box center [733, 153] width 268 height 45
paste textarea "PP2245"
type textarea "PP2245"
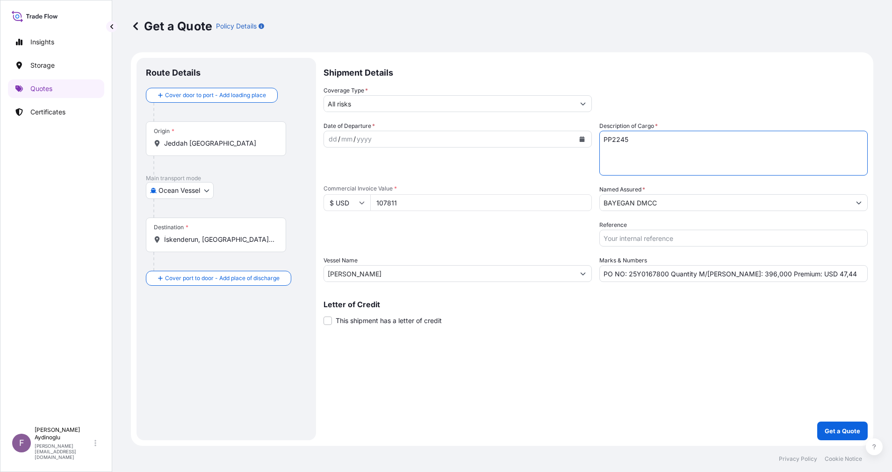
click at [677, 321] on div "Letter of Credit This shipment has a letter of credit Letter of credit * Letter…" at bounding box center [595, 313] width 544 height 25
drag, startPoint x: 726, startPoint y: 275, endPoint x: 735, endPoint y: 276, distance: 9.5
click at [735, 276] on input "PO NO: 25Y0167800 Quantity M/[PERSON_NAME]: 396,000 Premium: USD 47,44" at bounding box center [733, 273] width 268 height 17
paste input "99"
type input "PO NO: 25Y0167800 Quantity M/[PERSON_NAME]: 99,000 Premium: USD 47,44"
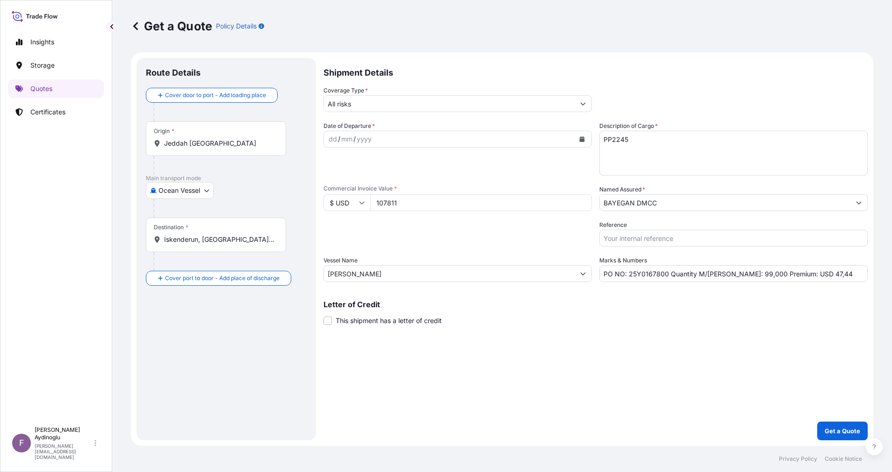
click at [754, 310] on div "Letter of Credit This shipment has a letter of credit Letter of credit * Letter…" at bounding box center [595, 313] width 544 height 25
drag, startPoint x: 409, startPoint y: 272, endPoint x: 272, endPoint y: 268, distance: 137.0
click at [272, 268] on form "Route Details Cover door to port - Add loading place Place of loading Road / [G…" at bounding box center [502, 249] width 742 height 394
paste input "MSC VERONA/IS534A"
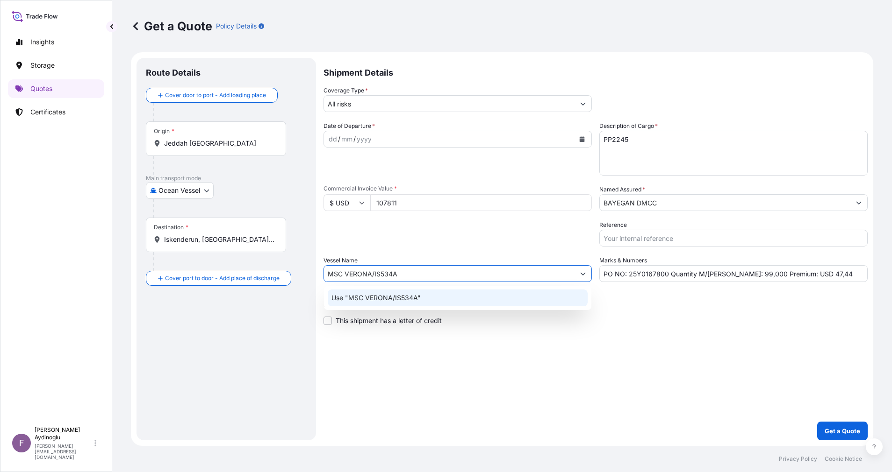
click at [450, 306] on div "Use "MSC VERONA/IS534A"" at bounding box center [458, 298] width 260 height 17
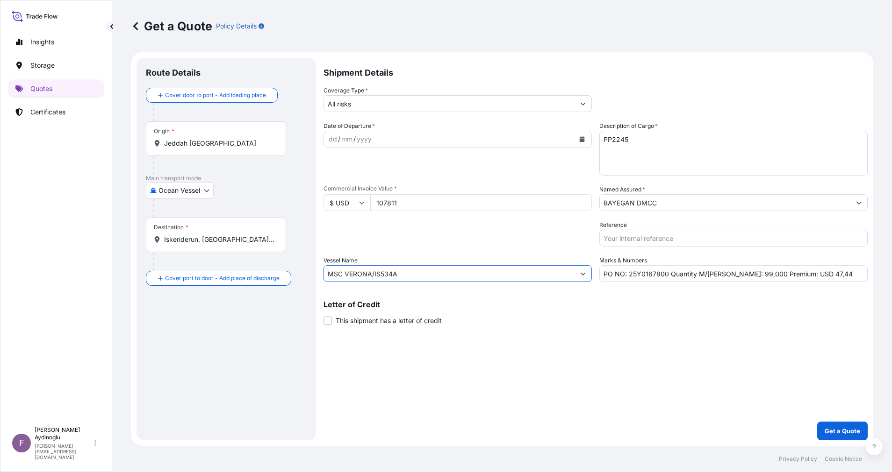
type input "MSC VERONA/IS534A"
drag, startPoint x: 568, startPoint y: 336, endPoint x: 562, endPoint y: 333, distance: 6.7
click at [565, 333] on div "Shipment Details Coverage Type * All risks Date of Departure * dd / mm / yyyy C…" at bounding box center [595, 249] width 544 height 383
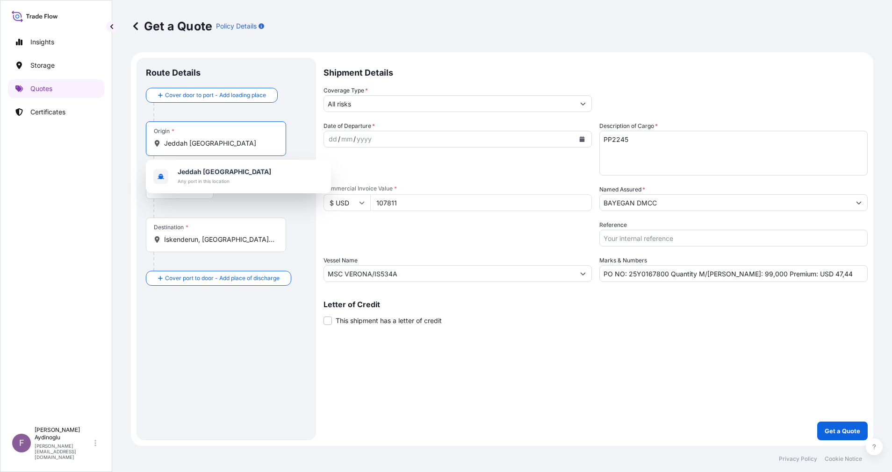
drag, startPoint x: 236, startPoint y: 144, endPoint x: 113, endPoint y: 143, distance: 123.4
click at [113, 143] on div "Get a Quote Policy Details Route Details Cover door to port - Add loading place…" at bounding box center [501, 223] width 779 height 446
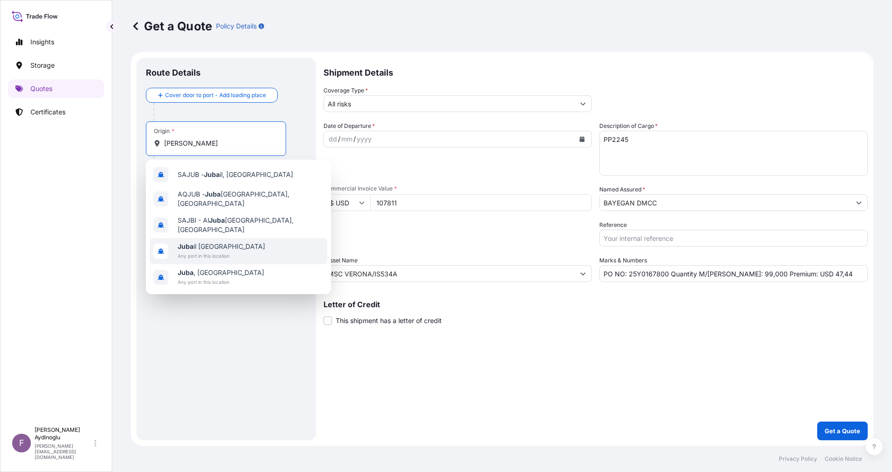
click at [239, 238] on div "[GEOGRAPHIC_DATA] il [GEOGRAPHIC_DATA] Any port in this location" at bounding box center [239, 251] width 178 height 26
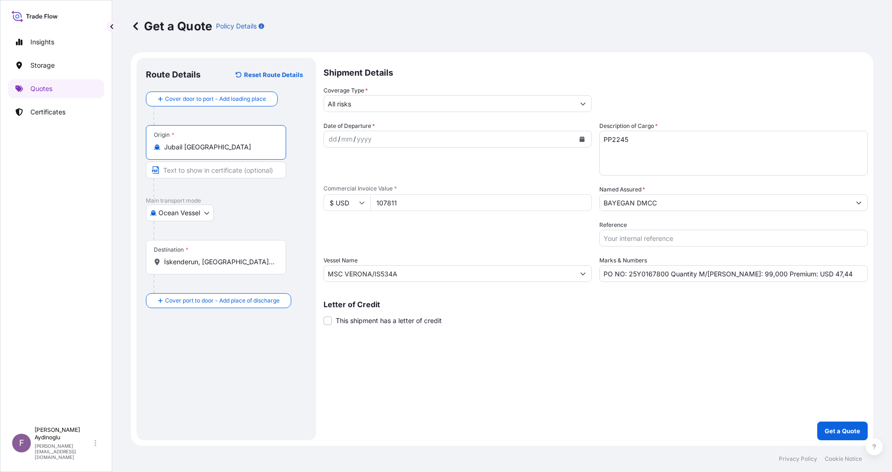
type input "Jubail [GEOGRAPHIC_DATA]"
click at [216, 170] on input "Text to appear on certificate" at bounding box center [216, 170] width 140 height 17
type input "JUBAIL / [GEOGRAPHIC_DATA]"
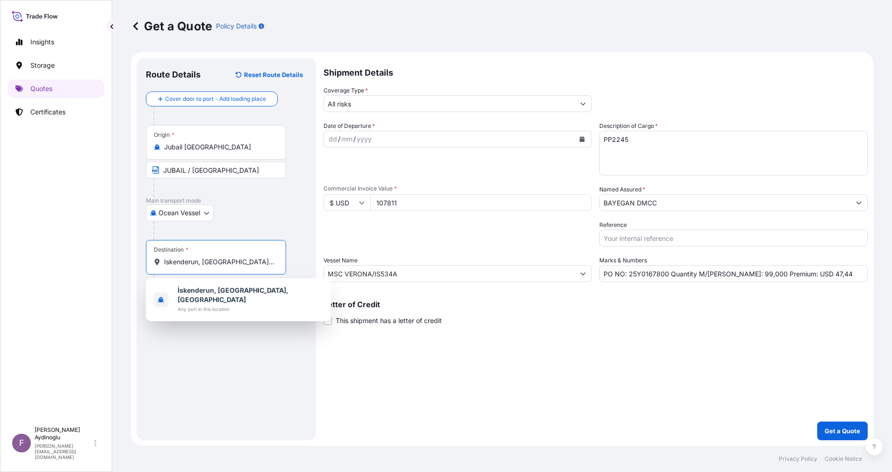
drag, startPoint x: 262, startPoint y: 266, endPoint x: 120, endPoint y: 259, distance: 142.7
click at [120, 259] on div "Get a Quote Policy Details Route Details Reset Route Details Cover door to port…" at bounding box center [501, 223] width 779 height 446
click at [275, 293] on div "İskenderun, [GEOGRAPHIC_DATA], [GEOGRAPHIC_DATA] Any port in this location" at bounding box center [239, 300] width 178 height 36
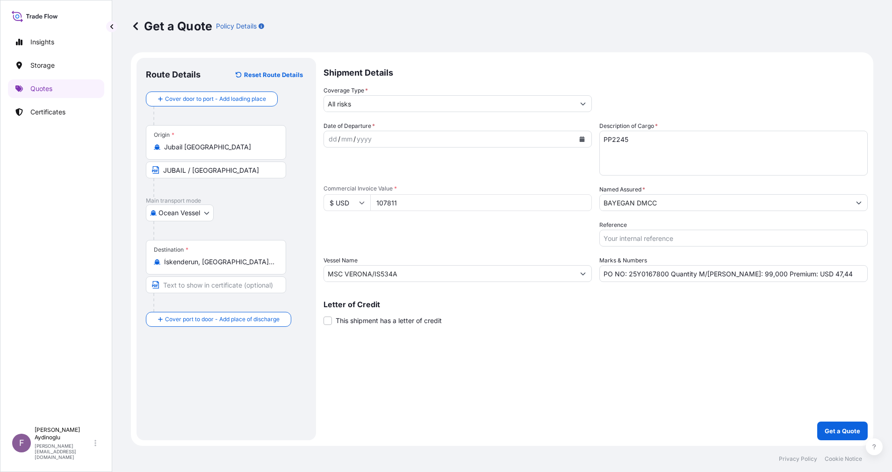
click at [247, 366] on div "Route Details Reset Route Details Cover door to port - Add loading place Place …" at bounding box center [226, 249] width 161 height 364
click at [229, 281] on input "Text to appear on certificate" at bounding box center [216, 285] width 140 height 17
type input "ISKENDERUN / [GEOGRAPHIC_DATA]"
click at [278, 390] on div "Route Details Reset Route Details Cover door to port - Add loading place Place …" at bounding box center [226, 249] width 161 height 364
click at [335, 138] on div "dd" at bounding box center [333, 139] width 10 height 11
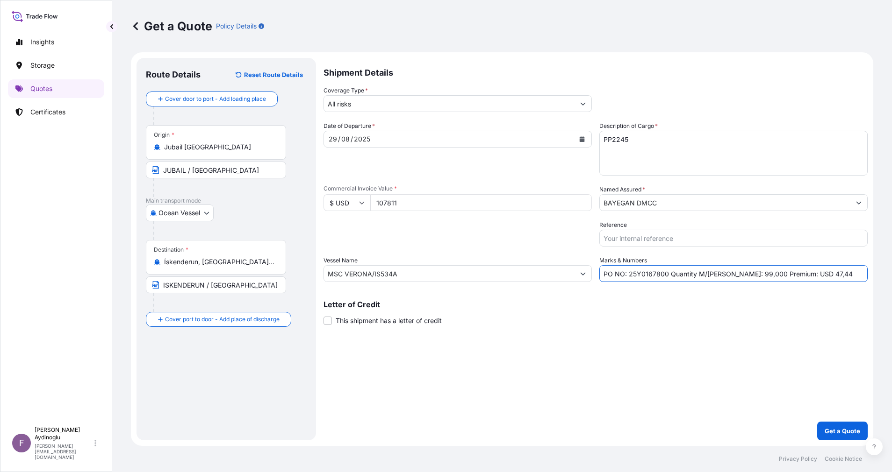
drag, startPoint x: 814, startPoint y: 275, endPoint x: 795, endPoint y: 276, distance: 19.2
click at [795, 276] on input "PO NO: 25Y0167800 Quantity M/[PERSON_NAME]: 99,000 Premium: USD 47,44" at bounding box center [733, 273] width 268 height 17
type input "PO NO: 25Y0167800 Quantity M/[PERSON_NAME]: 99,000 Premium: USD 22,64"
click at [695, 205] on input "BAYEGAN DMCC" at bounding box center [725, 202] width 250 height 17
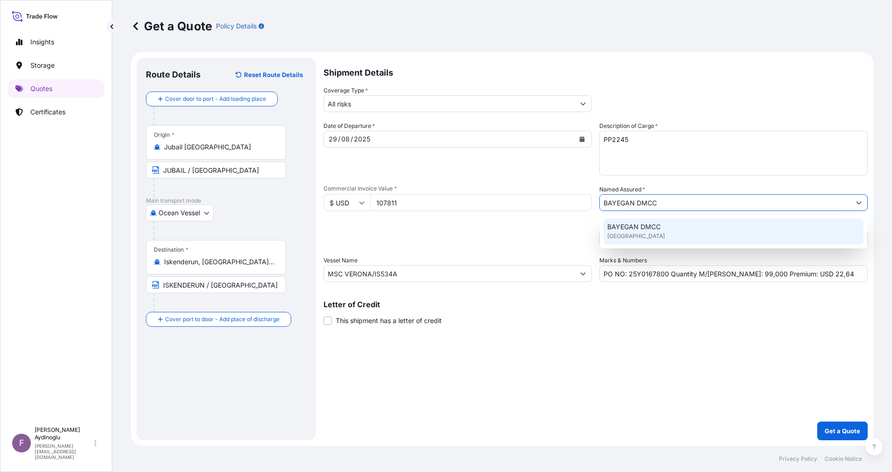
click at [677, 234] on div "BAYEGAN DMCC [GEOGRAPHIC_DATA]" at bounding box center [733, 232] width 260 height 26
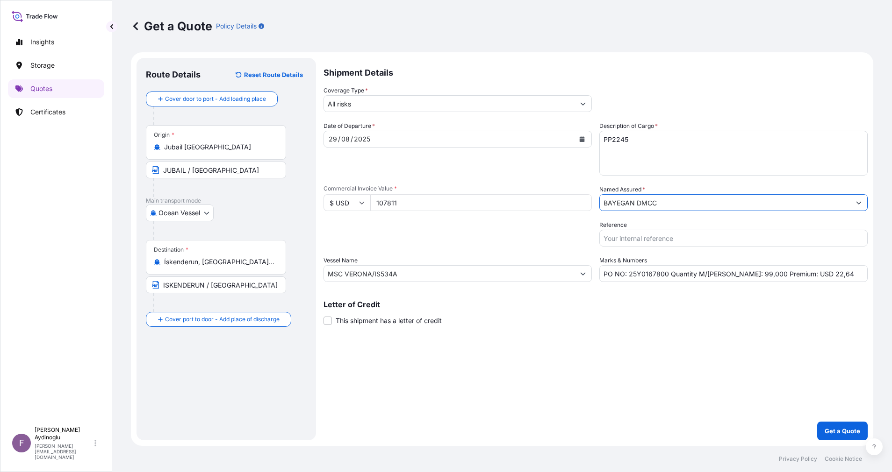
click at [395, 102] on input "All risks" at bounding box center [449, 103] width 250 height 17
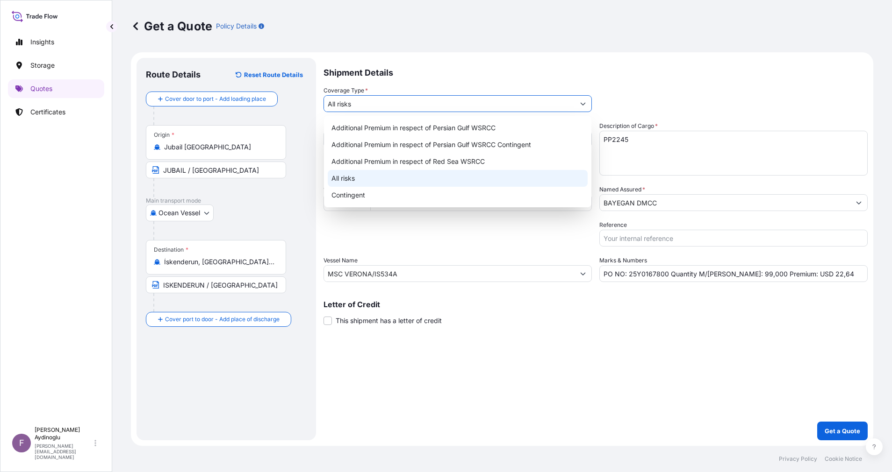
click at [397, 181] on div "All risks" at bounding box center [458, 178] width 260 height 17
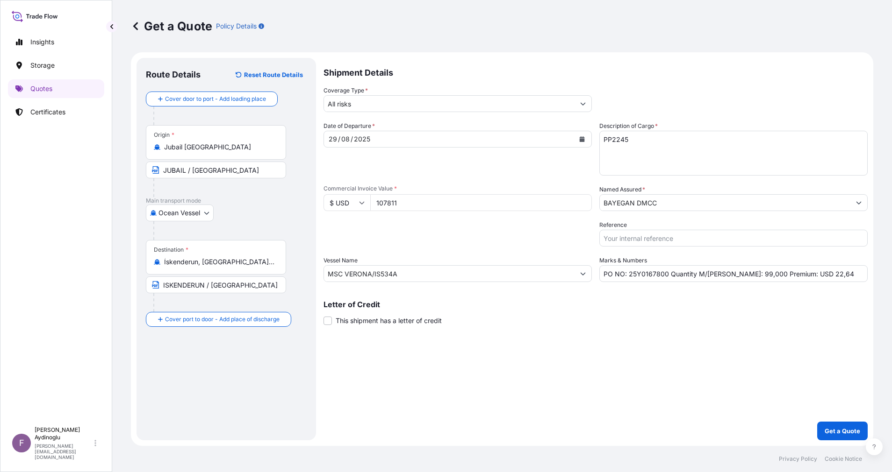
click at [621, 393] on div "Shipment Details Coverage Type * All risks Date of Departure * [DATE] Cargo Cat…" at bounding box center [595, 249] width 544 height 383
click at [830, 433] on p "Get a Quote" at bounding box center [842, 431] width 36 height 9
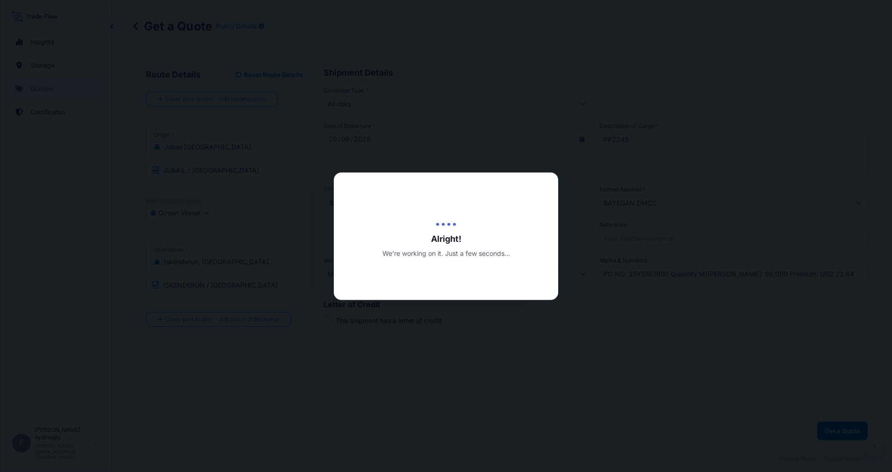
select select "Ocean Vessel"
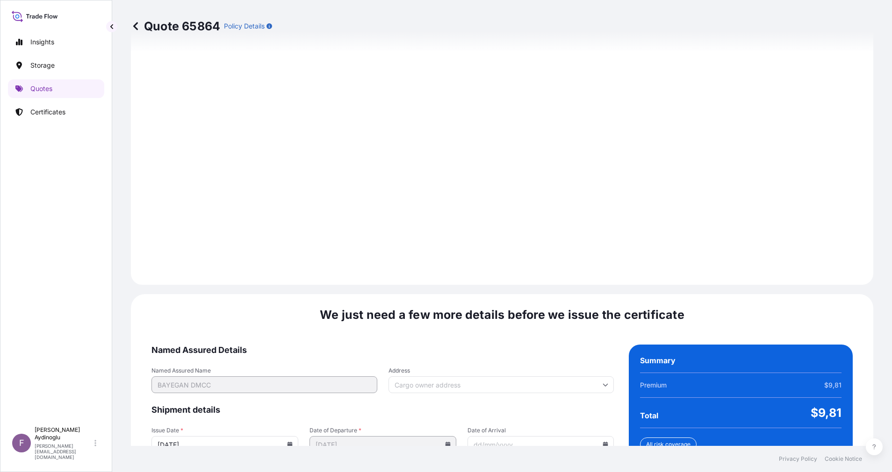
scroll to position [1003, 0]
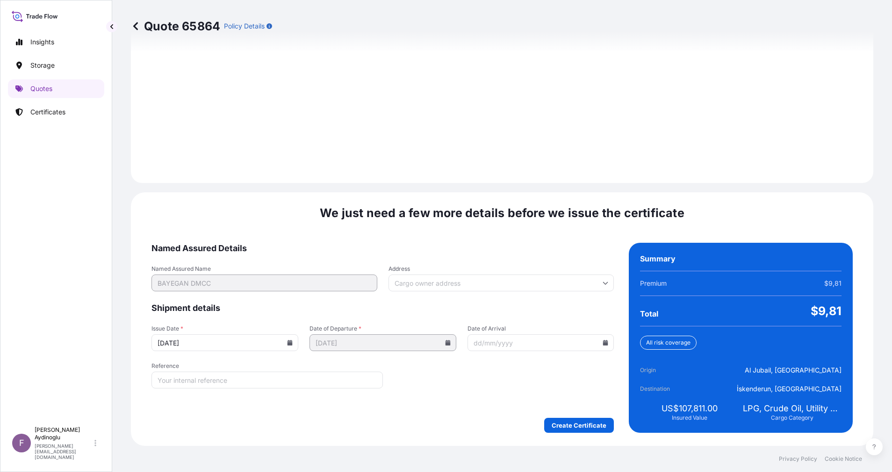
click at [573, 434] on div "We just need a few more details before we issue the certificate Named Assured D…" at bounding box center [502, 320] width 742 height 254
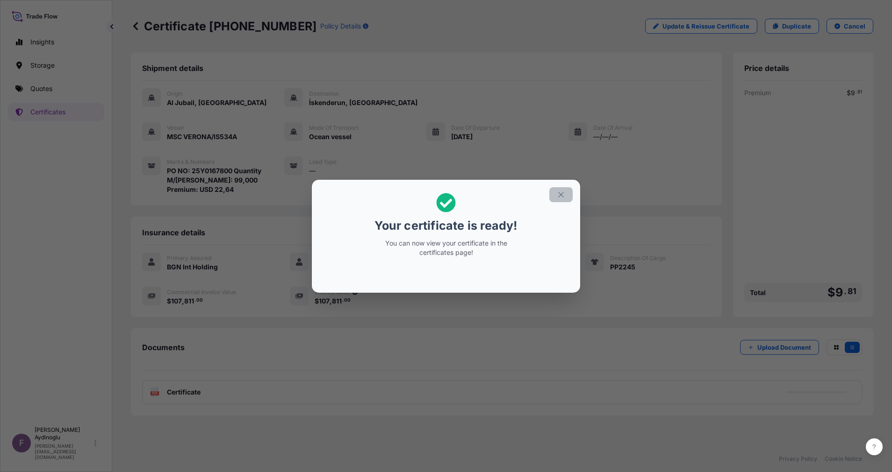
click at [562, 198] on icon "button" at bounding box center [561, 195] width 8 height 8
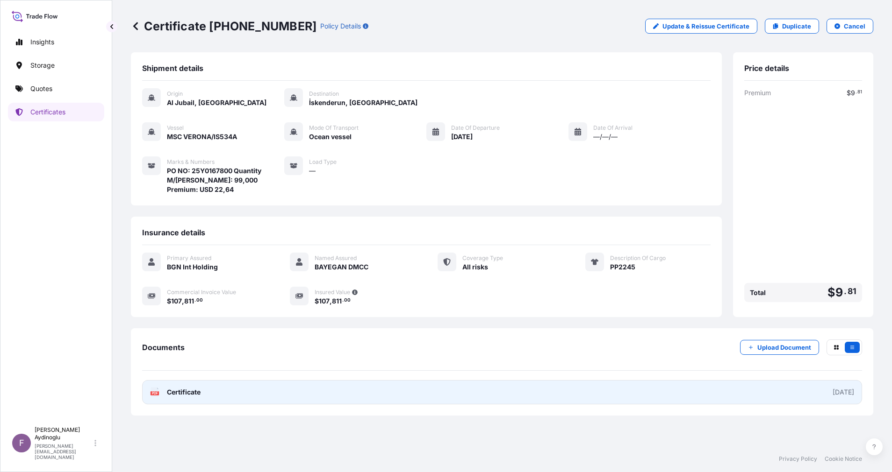
click at [557, 393] on link "PDF Certificate [DATE]" at bounding box center [502, 392] width 720 height 24
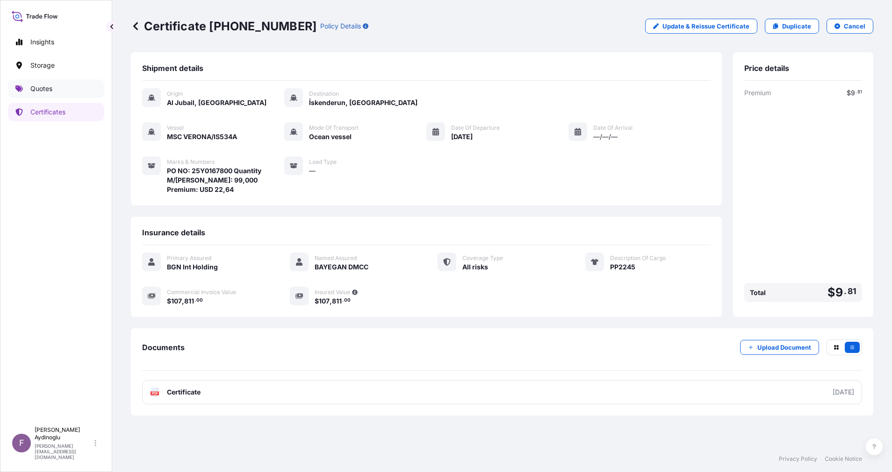
click at [78, 87] on link "Quotes" at bounding box center [56, 88] width 96 height 19
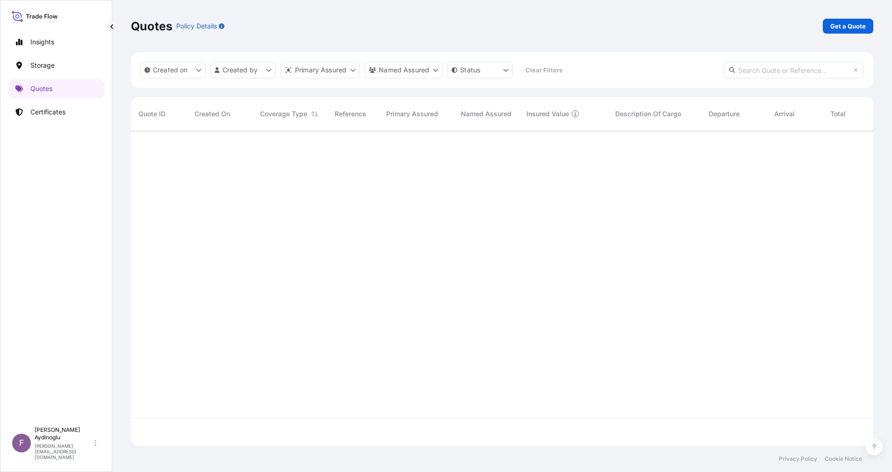
scroll to position [310, 731]
click at [851, 18] on div "Quotes Policy Details Get a Quote" at bounding box center [502, 26] width 742 height 52
click at [848, 26] on p "Get a Quote" at bounding box center [848, 25] width 36 height 9
select select "Ocean Vessel"
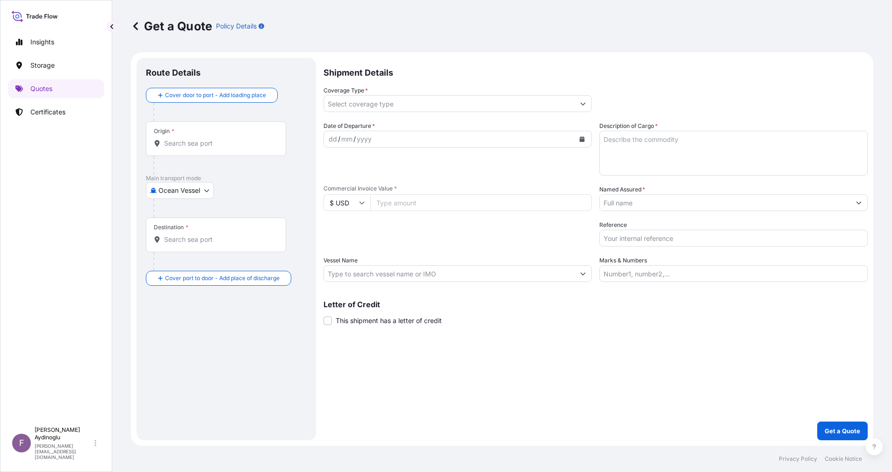
click at [761, 270] on input "Marks & Numbers" at bounding box center [733, 273] width 268 height 17
type input "PO NO: 25Y0167800 Quantity M/[PERSON_NAME]: 99,000 Premium: USD 22,64"
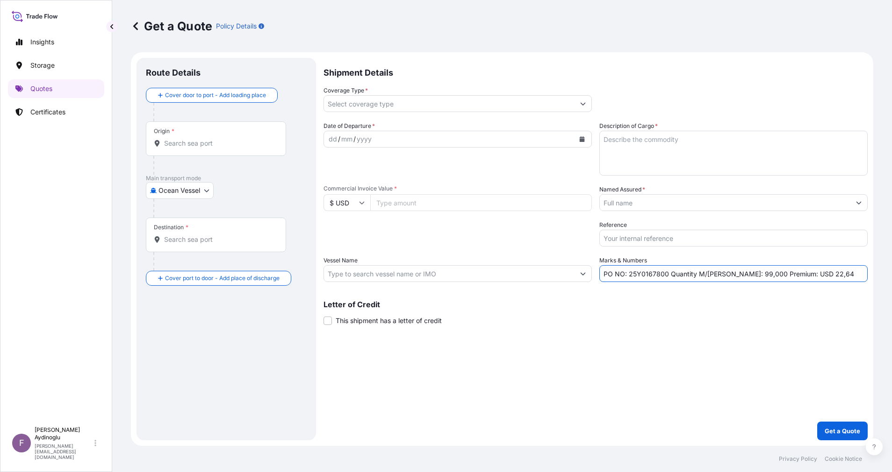
type input "Jubail [GEOGRAPHIC_DATA]"
type input "İskenderun, [GEOGRAPHIC_DATA], [GEOGRAPHIC_DATA]"
type input "All risks"
type input "107811"
type input "BAYEGAN DMCC"
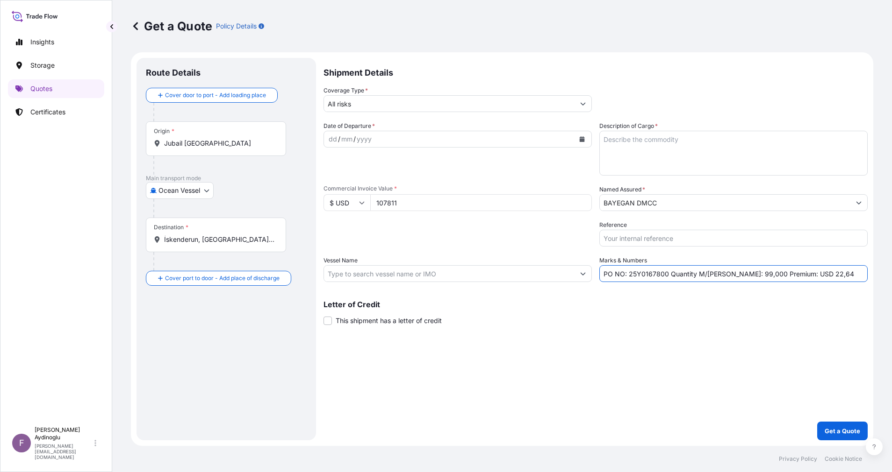
type input "MSC VERONA/IS534A"
drag, startPoint x: 676, startPoint y: 381, endPoint x: 671, endPoint y: 378, distance: 6.4
click at [674, 381] on div "Shipment Details Coverage Type * All risks Date of Departure * dd / mm / yyyy C…" at bounding box center [595, 249] width 544 height 383
drag, startPoint x: 666, startPoint y: 276, endPoint x: 630, endPoint y: 278, distance: 36.5
click at [630, 278] on input "PO NO: 25Y0167800 Quantity M/[PERSON_NAME]: 99,000 Premium: USD 22,64" at bounding box center [733, 273] width 268 height 17
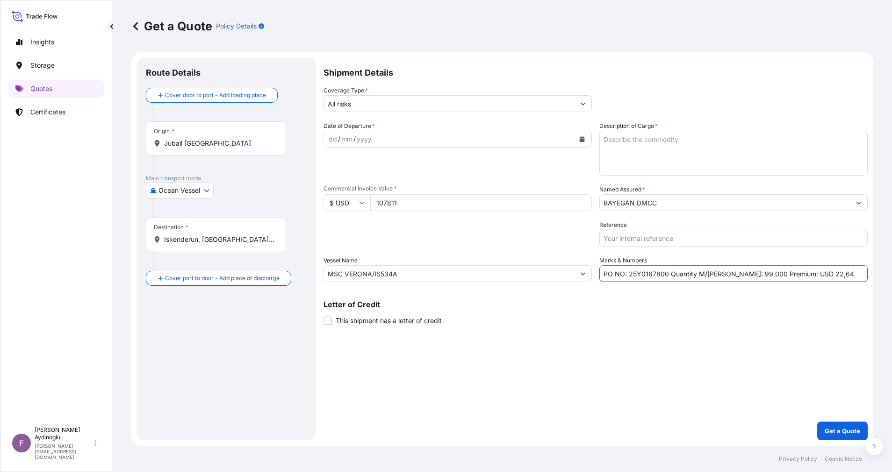
paste input "9"
type input "PO NO: 25Y0167900 Quantity M/[PERSON_NAME]: 99,000 Premium: USD 22,64"
click at [691, 301] on p "Letter of Credit" at bounding box center [595, 304] width 544 height 7
drag, startPoint x: 439, startPoint y: 202, endPoint x: 322, endPoint y: 200, distance: 116.4
click at [322, 200] on form "Route Details Cover door to port - Add loading place Place of loading Road / [G…" at bounding box center [502, 249] width 742 height 394
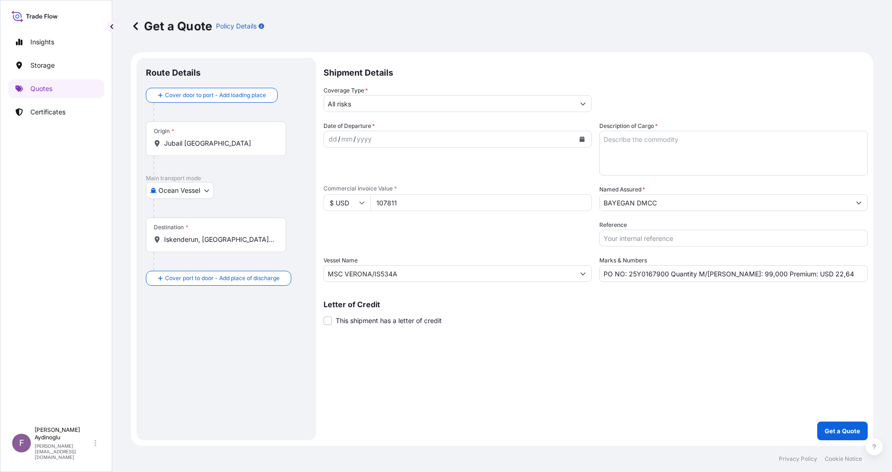
paste input "61716.5"
type input "161716.5"
click at [650, 328] on div "Shipment Details Coverage Type * All risks Date of Departure * dd / mm / yyyy C…" at bounding box center [595, 249] width 544 height 383
click at [668, 152] on textarea "Description of Cargo *" at bounding box center [733, 153] width 268 height 45
paste textarea "PP2245"
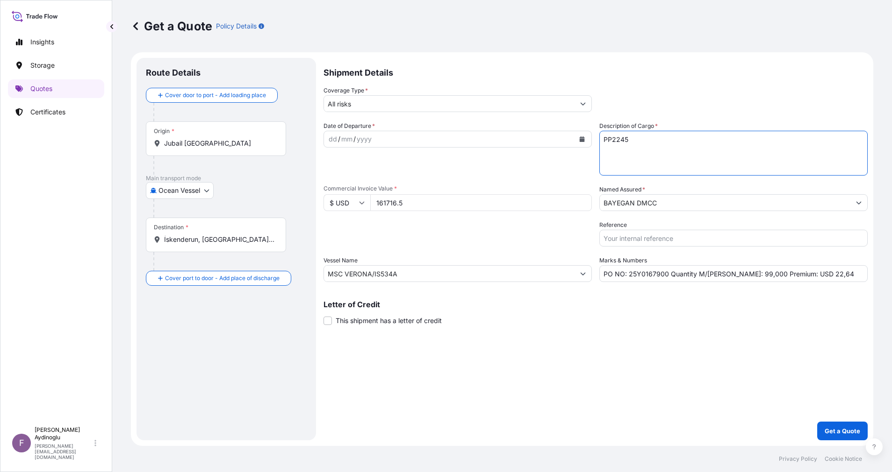
type textarea "PP2245"
click at [670, 337] on div "Shipment Details Coverage Type * All risks Date of Departure * dd / mm / yyyy C…" at bounding box center [595, 249] width 544 height 383
drag, startPoint x: 725, startPoint y: 275, endPoint x: 736, endPoint y: 274, distance: 11.2
click at [736, 274] on input "PO NO: 25Y0167900 Quantity M/[PERSON_NAME]: 99,000 Premium: USD 22,64" at bounding box center [733, 273] width 268 height 17
paste input "148,5"
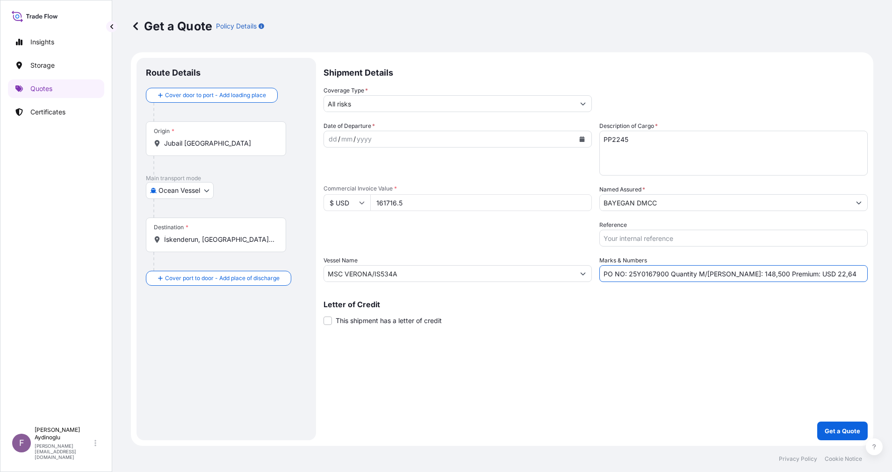
type input "PO NO: 25Y0167900 Quantity M/[PERSON_NAME]: 148,500 Premium: USD 22,64"
drag, startPoint x: 468, startPoint y: 267, endPoint x: 77, endPoint y: 266, distance: 391.1
click at [77, 266] on div "Insights Storage Quotes Certificates F [PERSON_NAME] [EMAIL_ADDRESS][DOMAIN_NAM…" at bounding box center [446, 236] width 892 height 472
paste input "[GEOGRAPHIC_DATA]"
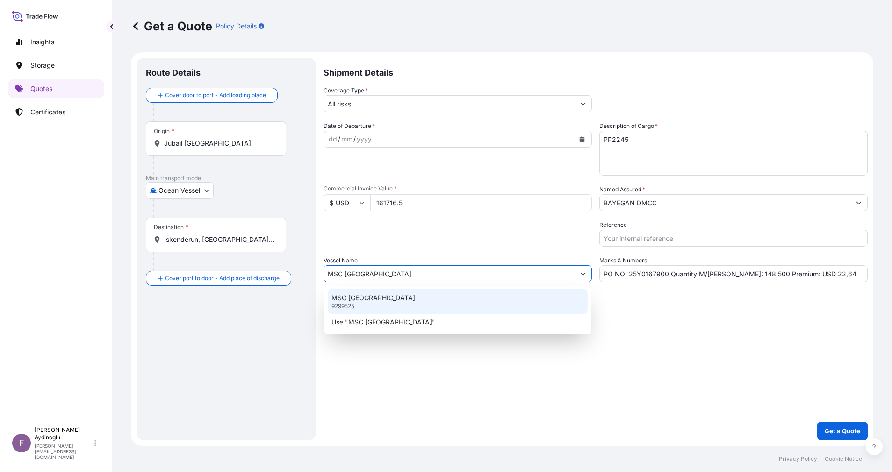
click at [421, 300] on div "MSC TORONTO 9299525" at bounding box center [458, 302] width 260 height 24
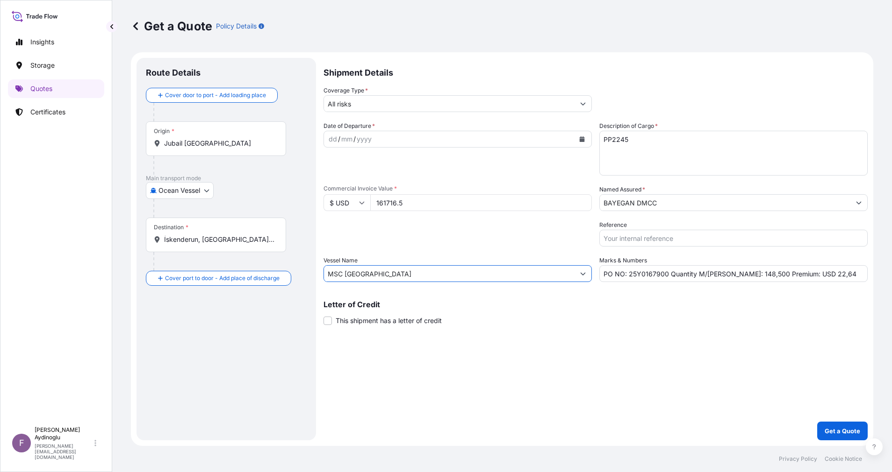
type input "MSC [GEOGRAPHIC_DATA]"
click at [630, 390] on div "Shipment Details Coverage Type * All risks Date of Departure * dd / mm / yyyy C…" at bounding box center [595, 249] width 544 height 383
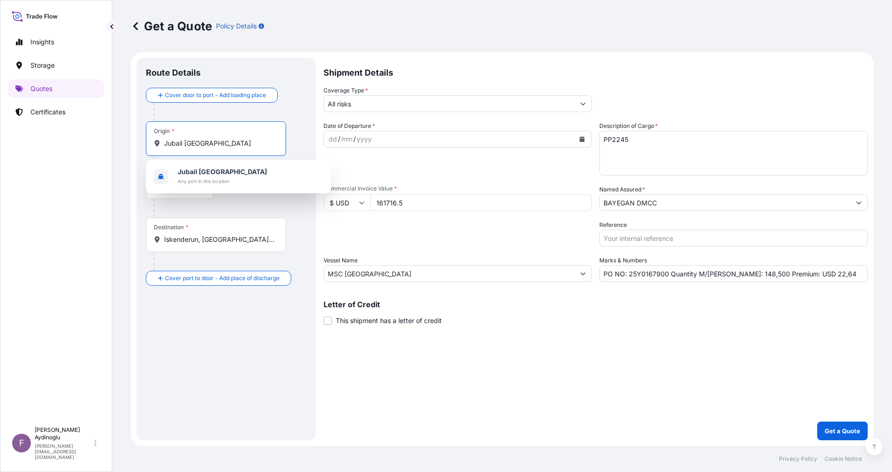
drag, startPoint x: 245, startPoint y: 146, endPoint x: 114, endPoint y: 142, distance: 130.9
click at [114, 142] on div "Get a Quote Policy Details Route Details Cover door to port - Add loading place…" at bounding box center [501, 223] width 779 height 446
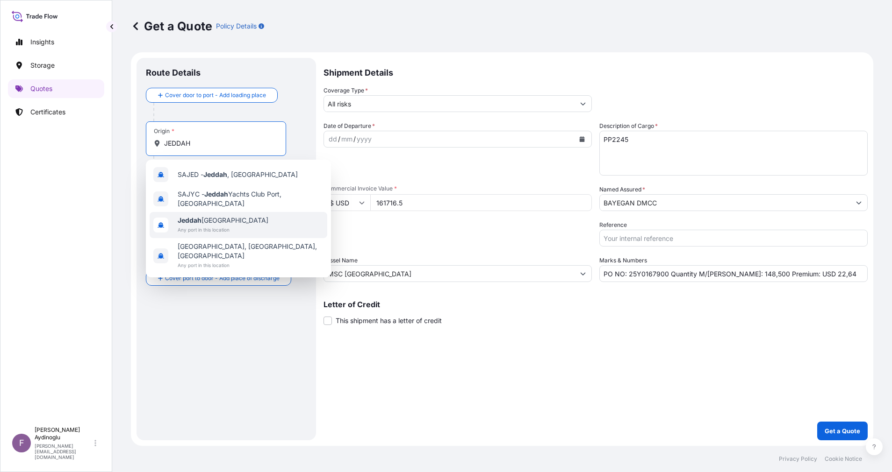
click at [251, 228] on div "[GEOGRAPHIC_DATA] [GEOGRAPHIC_DATA] Any port in this location" at bounding box center [239, 225] width 178 height 26
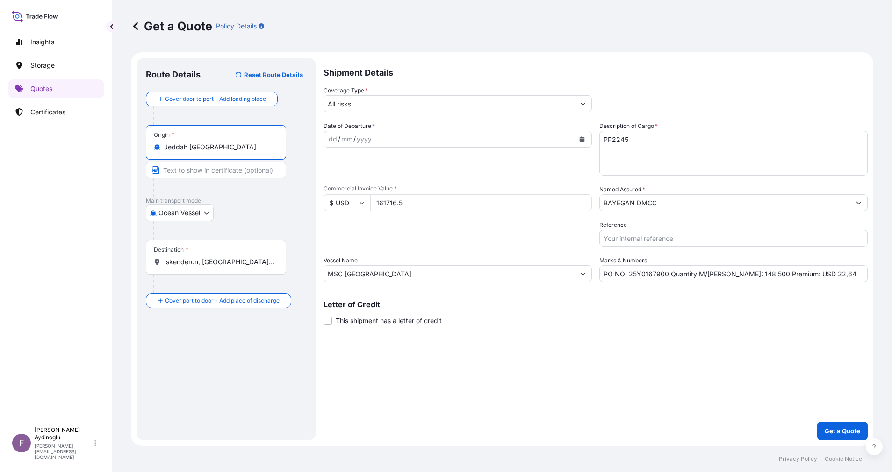
type input "Jeddah [GEOGRAPHIC_DATA]"
click at [241, 171] on input "Text to appear on certificate" at bounding box center [216, 170] width 140 height 17
type input "JEDDAH / [GEOGRAPHIC_DATA]"
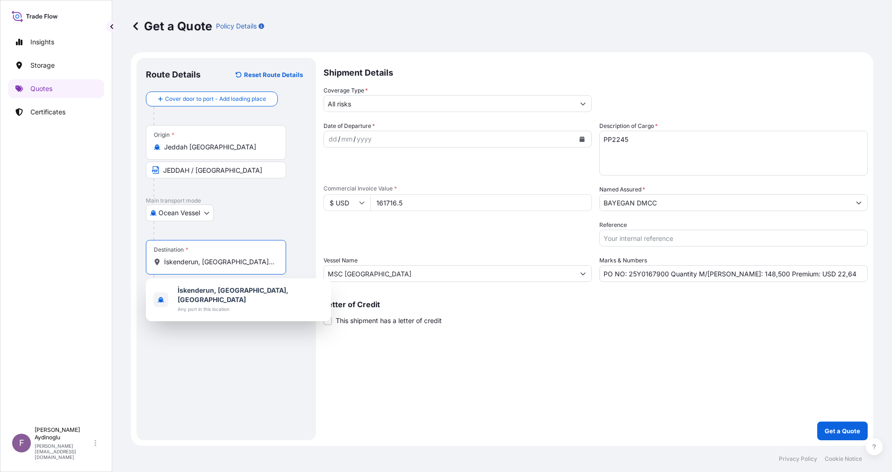
drag, startPoint x: 268, startPoint y: 264, endPoint x: 110, endPoint y: 264, distance: 158.4
click at [87, 262] on div "Insights Storage Quotes Certificates F [PERSON_NAME] [EMAIL_ADDRESS][DOMAIN_NAM…" at bounding box center [446, 236] width 892 height 472
click at [228, 289] on b "İskenderun, [GEOGRAPHIC_DATA], [GEOGRAPHIC_DATA]" at bounding box center [233, 294] width 111 height 17
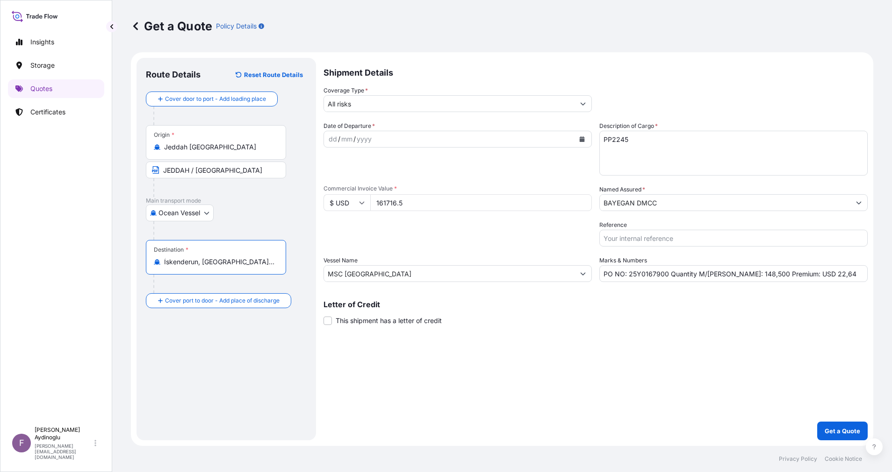
click at [250, 351] on div "Route Details Reset Route Details Cover door to port - Add loading place Place …" at bounding box center [226, 249] width 161 height 364
click at [217, 283] on input "Text to appear on certificate" at bounding box center [216, 285] width 140 height 17
type input "ISKENDERUN / [GEOGRAPHIC_DATA]"
click at [327, 376] on div "Shipment Details Coverage Type * All risks Date of Departure * dd / mm / yyyy C…" at bounding box center [595, 249] width 544 height 383
click at [329, 140] on div "dd" at bounding box center [333, 139] width 10 height 11
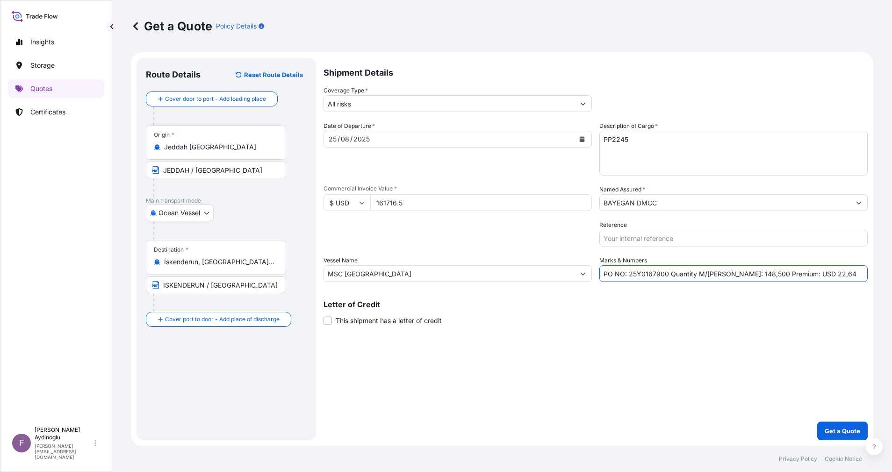
drag, startPoint x: 825, startPoint y: 274, endPoint x: 798, endPoint y: 275, distance: 27.6
click at [798, 275] on input "PO NO: 25Y0167900 Quantity M/[PERSON_NAME]: 148,500 Premium: USD 22,64" at bounding box center [733, 273] width 268 height 17
type input "PO NO: 25Y0167900 Quantity M/[PERSON_NAME]: 148,500 Premium: USD 17,79"
click at [359, 106] on input "All risks" at bounding box center [449, 103] width 250 height 17
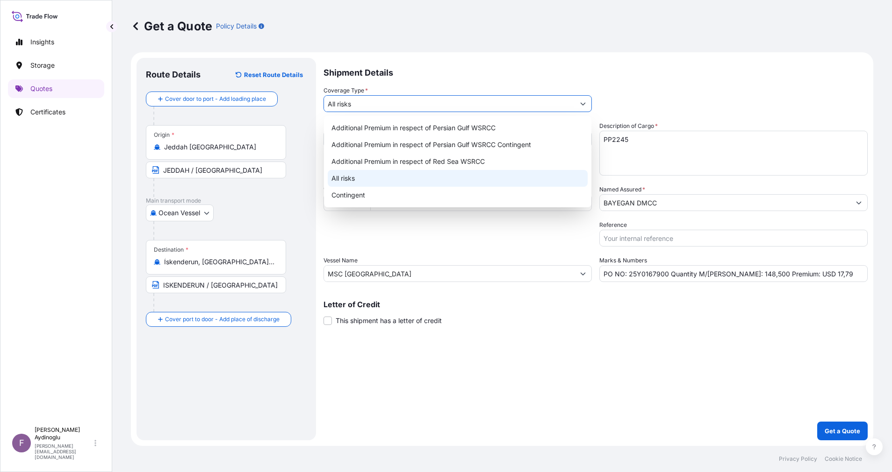
click at [385, 173] on div "All risks" at bounding box center [458, 178] width 260 height 17
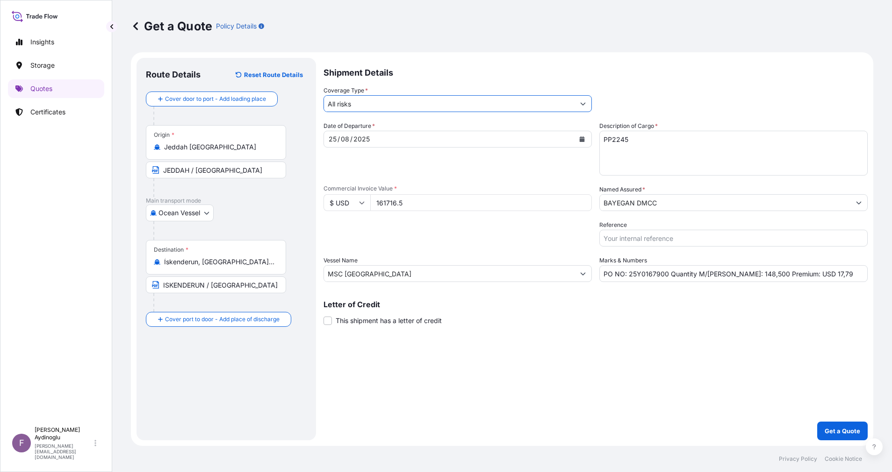
click at [798, 206] on input "BAYEGAN DMCC" at bounding box center [725, 202] width 250 height 17
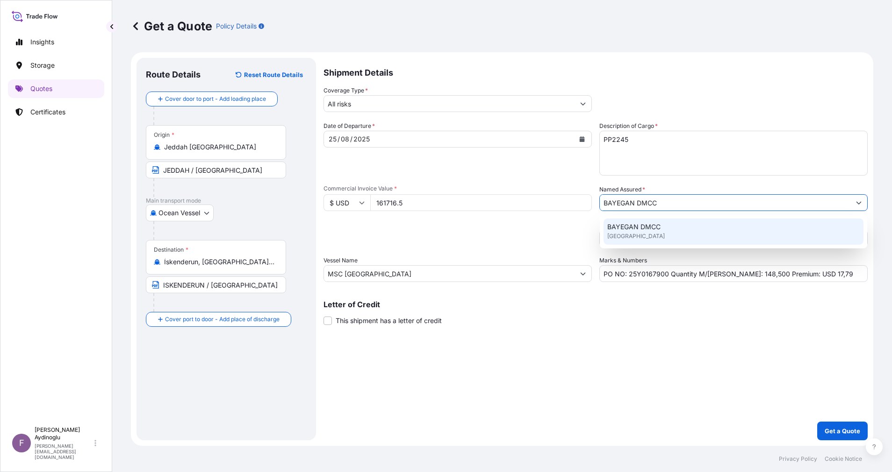
click at [774, 238] on div "BAYEGAN DMCC [GEOGRAPHIC_DATA]" at bounding box center [733, 232] width 260 height 26
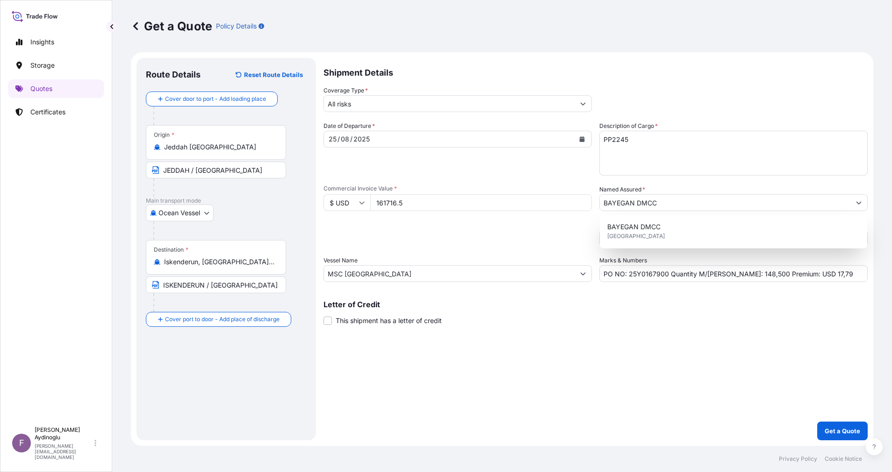
click at [666, 395] on div "Shipment Details Coverage Type * All risks Date of Departure * [DATE] Cargo Cat…" at bounding box center [595, 249] width 544 height 383
click at [666, 203] on input "BAYEGAN DMCC" at bounding box center [725, 202] width 250 height 17
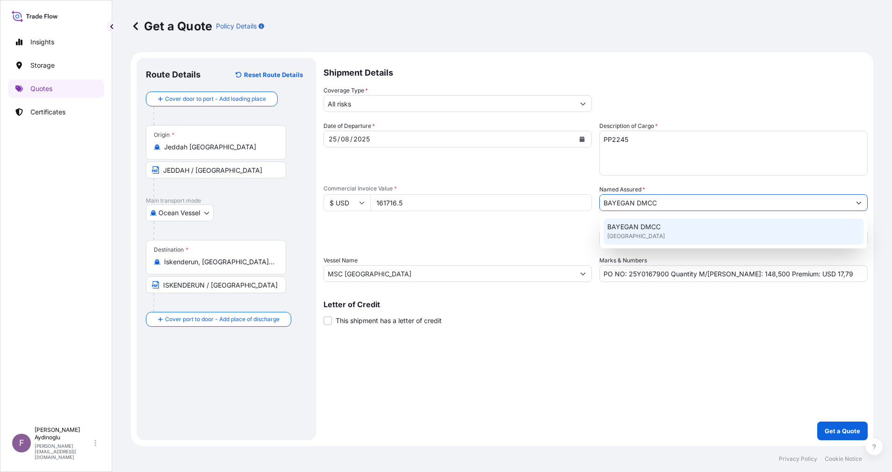
click at [662, 234] on div "BAYEGAN DMCC [GEOGRAPHIC_DATA]" at bounding box center [733, 232] width 260 height 26
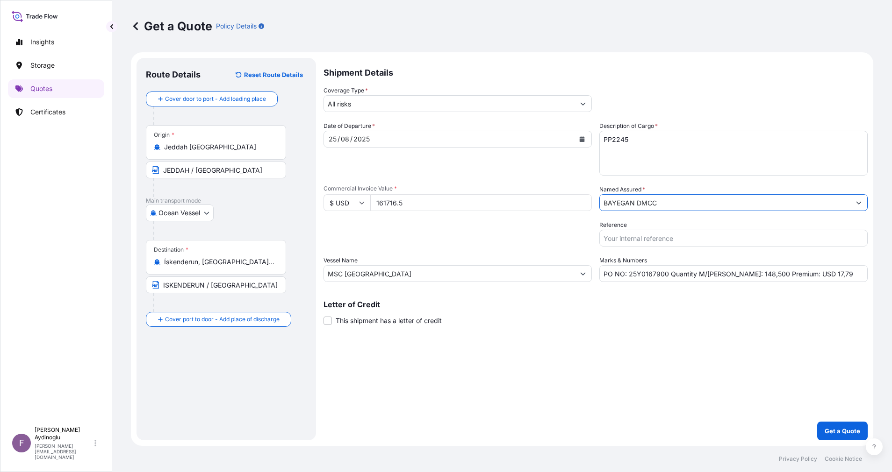
click at [657, 322] on div "Letter of Credit This shipment has a letter of credit Letter of credit * Letter…" at bounding box center [595, 313] width 544 height 25
click at [511, 365] on div "Shipment Details Coverage Type * All risks Date of Departure * [DATE] Cargo Cat…" at bounding box center [595, 249] width 544 height 383
click at [840, 423] on button "Get a Quote" at bounding box center [842, 431] width 50 height 19
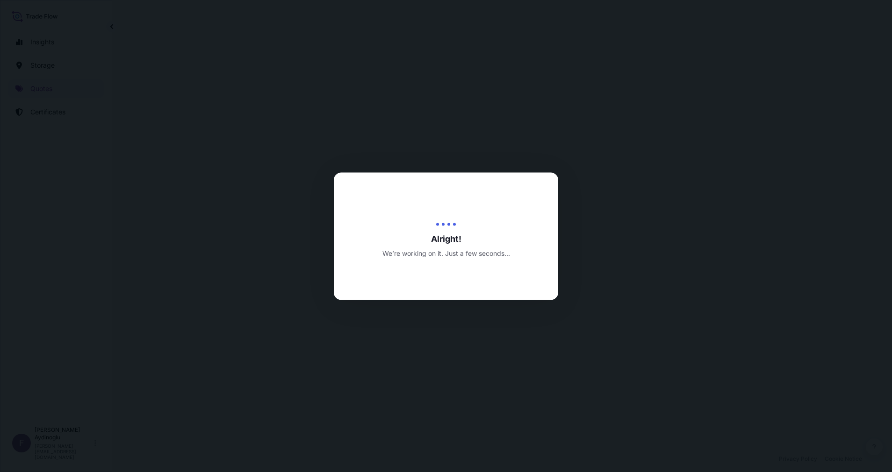
select select "Ocean Vessel"
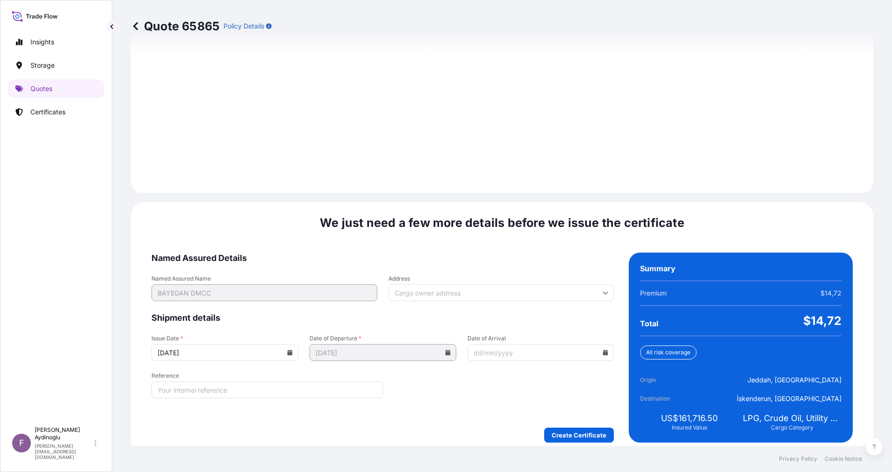
scroll to position [1003, 0]
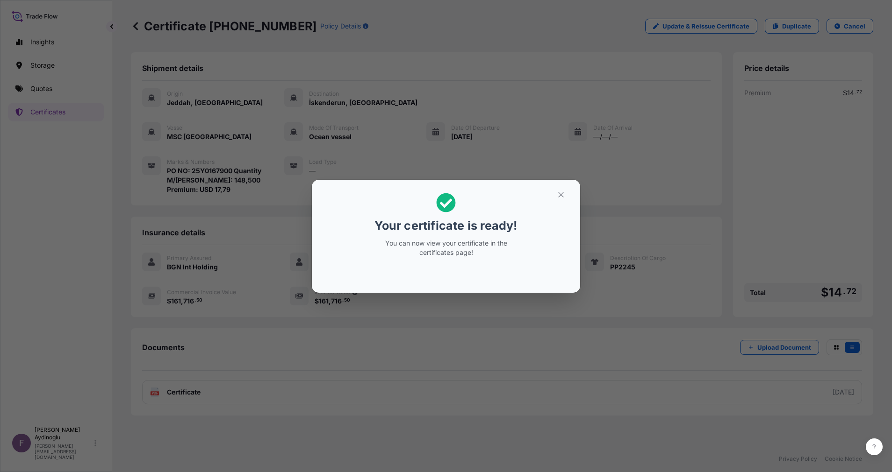
click at [558, 192] on icon "button" at bounding box center [561, 195] width 8 height 8
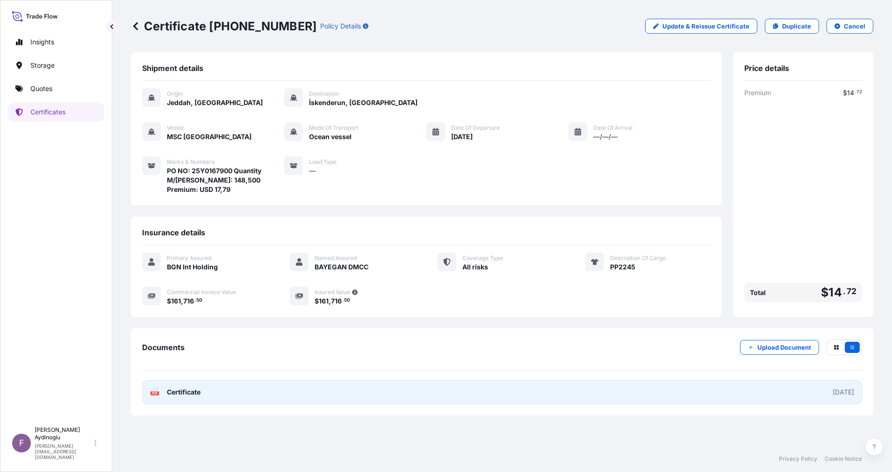
click at [514, 393] on link "PDF Certificate [DATE]" at bounding box center [502, 392] width 720 height 24
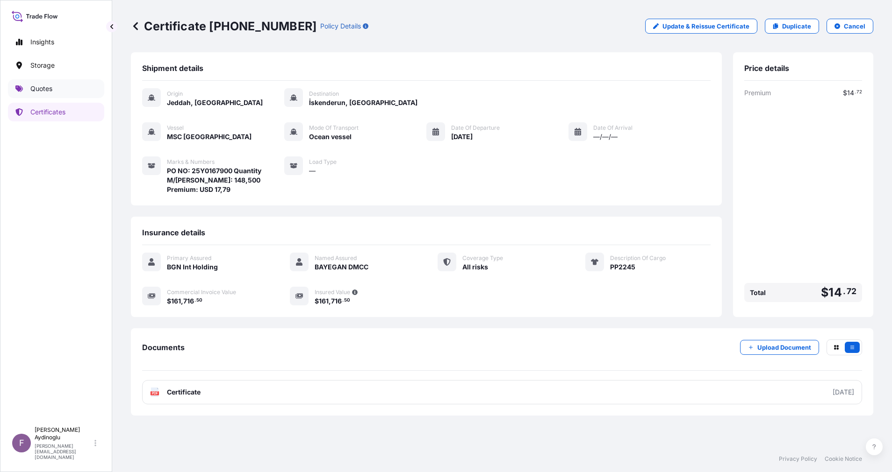
click at [48, 85] on p "Quotes" at bounding box center [41, 88] width 22 height 9
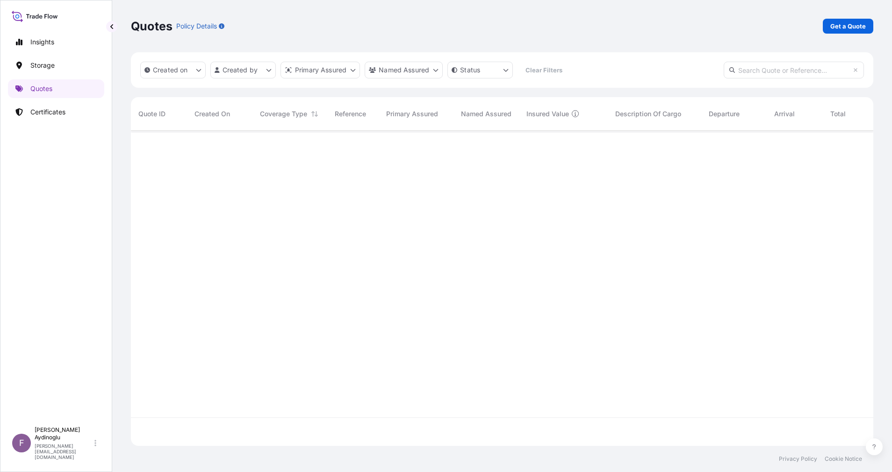
scroll to position [310, 731]
click at [845, 27] on p "Get a Quote" at bounding box center [848, 25] width 36 height 9
select select "Ocean Vessel"
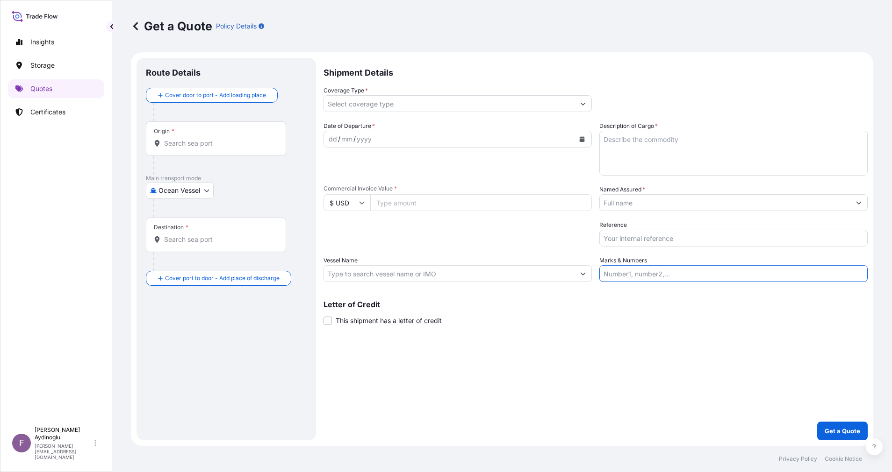
drag, startPoint x: 665, startPoint y: 279, endPoint x: 667, endPoint y: 271, distance: 9.0
click at [665, 279] on input "Marks & Numbers" at bounding box center [733, 273] width 268 height 17
type input "PO NO: 25Y0167900 Quantity M/[PERSON_NAME]: 148,500 Premium: USD 17,79"
type input "Jeddah [GEOGRAPHIC_DATA]"
type input "İskenderun, [GEOGRAPHIC_DATA], [GEOGRAPHIC_DATA]"
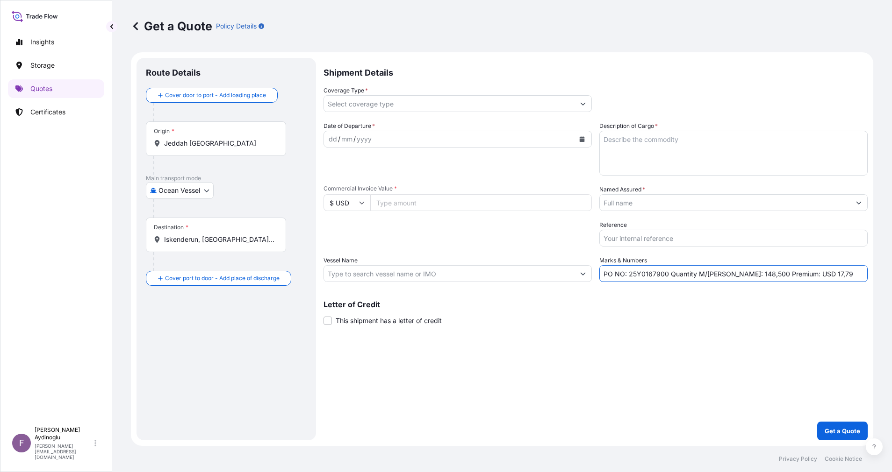
type input "All risks"
type input "161716.5"
type input "BAYEGAN DMCC"
type input "MSC [GEOGRAPHIC_DATA]"
drag, startPoint x: 629, startPoint y: 276, endPoint x: 665, endPoint y: 274, distance: 36.5
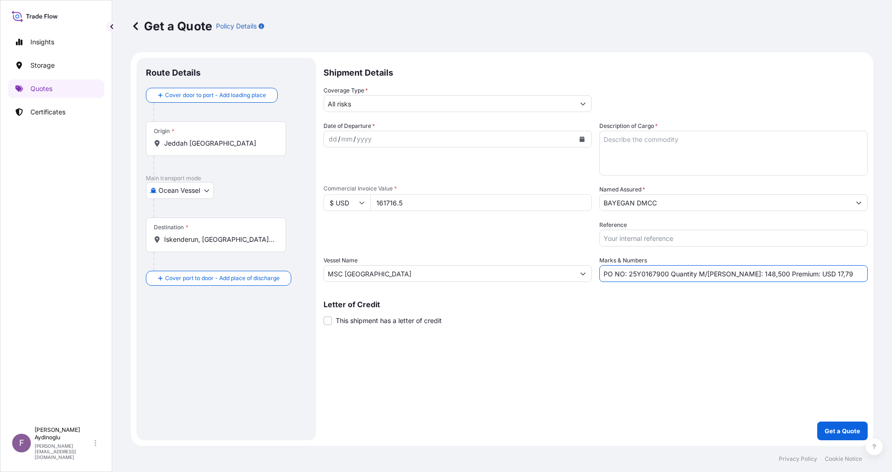
click at [665, 274] on input "PO NO: 25Y0167900 Quantity M/[PERSON_NAME]: 148,500 Premium: USD 17,79" at bounding box center [733, 273] width 268 height 17
paste input "54"
type input "PO NO: 25Y0165400 Quantity M/[PERSON_NAME]: 148,500 Premium: USD 17,79"
click at [697, 322] on div "Letter of Credit This shipment has a letter of credit Letter of credit * Letter…" at bounding box center [595, 313] width 544 height 25
click at [316, 200] on form "Route Details Cover door to port - Add loading place Place of loading Road / [G…" at bounding box center [502, 249] width 742 height 394
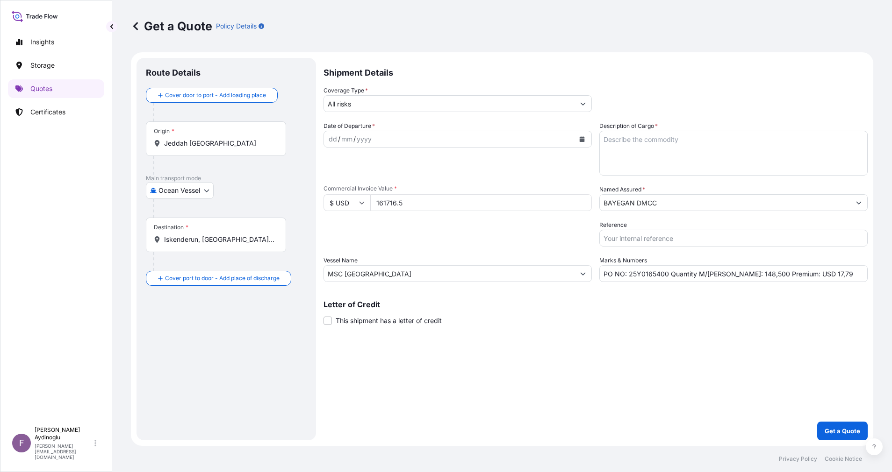
paste input "07811"
type input "107811"
click at [608, 349] on div "Shipment Details Coverage Type * All risks Date of Departure * dd / mm / yyyy C…" at bounding box center [595, 249] width 544 height 383
click at [674, 157] on textarea "Description of Cargo *" at bounding box center [733, 153] width 268 height 45
paste textarea "PP2245"
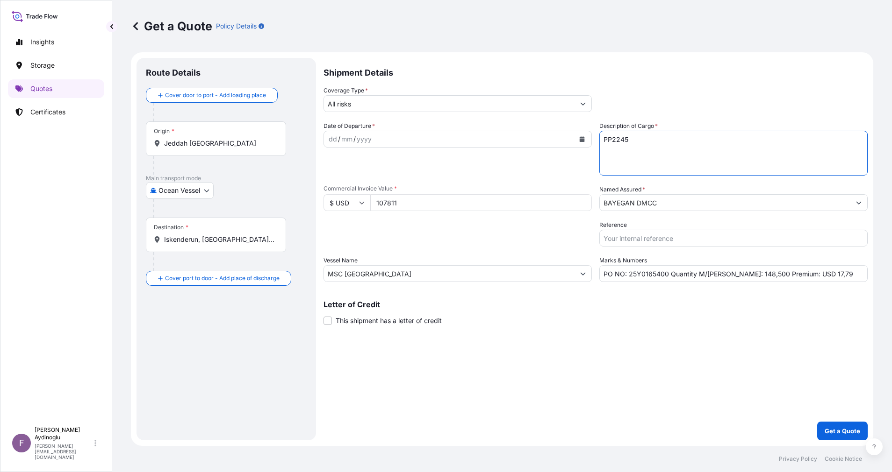
type textarea "PP2245"
click at [657, 349] on div "Shipment Details Coverage Type * All risks Date of Departure * dd / mm / yyyy C…" at bounding box center [595, 249] width 544 height 383
drag, startPoint x: 726, startPoint y: 276, endPoint x: 735, endPoint y: 277, distance: 9.4
click at [735, 277] on input "PO NO: 25Y0165400 Quantity M/[PERSON_NAME]: 148,500 Premium: USD 17,79" at bounding box center [733, 273] width 268 height 17
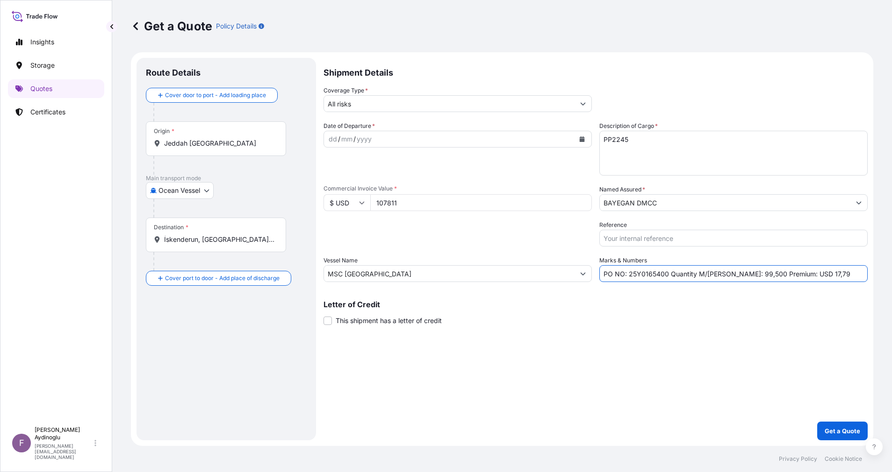
click at [738, 273] on input "PO NO: 25Y0165400 Quantity M/[PERSON_NAME]: 99,500 Premium: USD 17,79" at bounding box center [733, 273] width 268 height 17
type input "PO NO: 25Y0165400 Quantity M/[PERSON_NAME]: 99,000 Premium: USD 17,79"
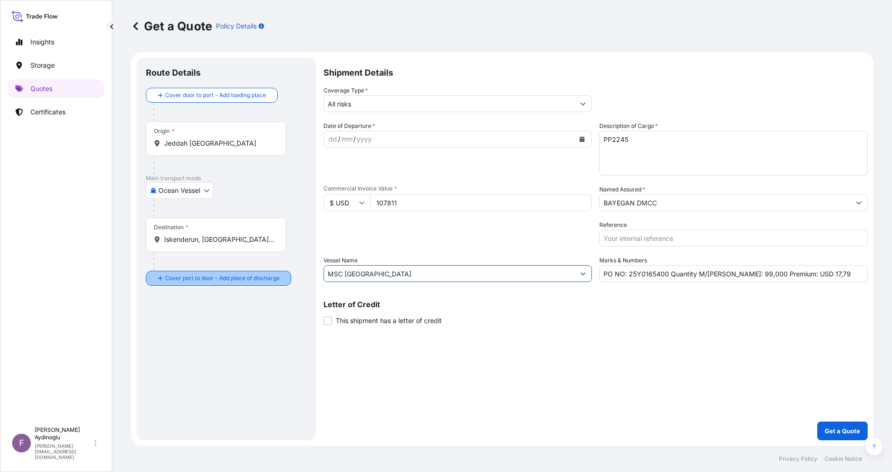
drag, startPoint x: 447, startPoint y: 274, endPoint x: 240, endPoint y: 274, distance: 207.0
click at [240, 274] on form "Route Details Cover door to port - Add loading place Place of loading Road / [G…" at bounding box center [502, 249] width 742 height 394
click at [543, 339] on div "Shipment Details Coverage Type * All risks Date of Departure * dd / mm / yyyy C…" at bounding box center [595, 249] width 544 height 383
click at [444, 271] on input "MSC [GEOGRAPHIC_DATA]" at bounding box center [449, 273] width 250 height 17
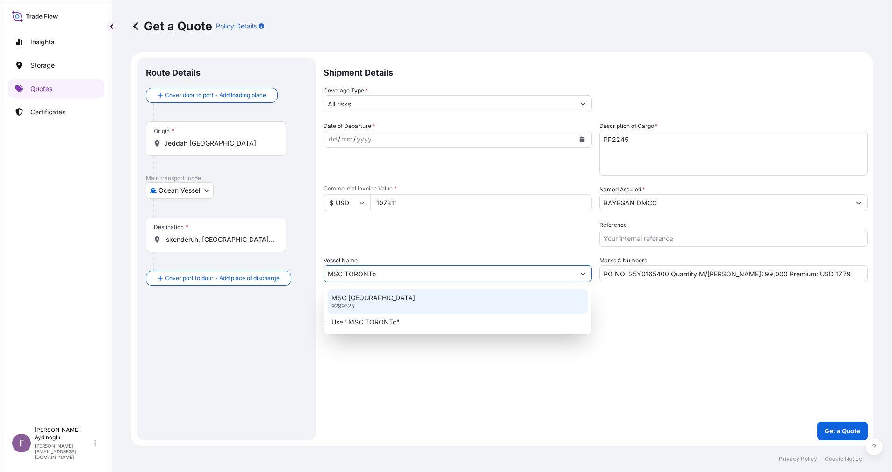
click at [433, 300] on div "MSC TORONTO 9299525" at bounding box center [458, 302] width 260 height 24
type input "MSC [GEOGRAPHIC_DATA]"
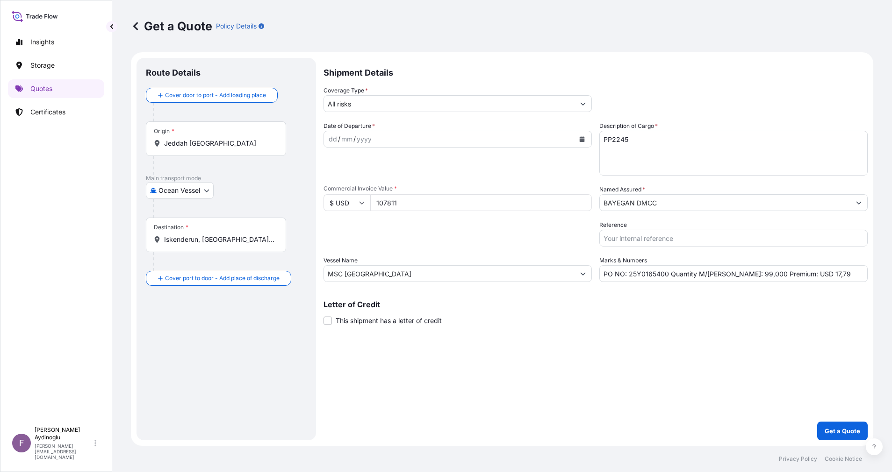
click at [639, 343] on div "Shipment Details Coverage Type * All risks Date of Departure * dd / mm / yyyy C…" at bounding box center [595, 249] width 544 height 383
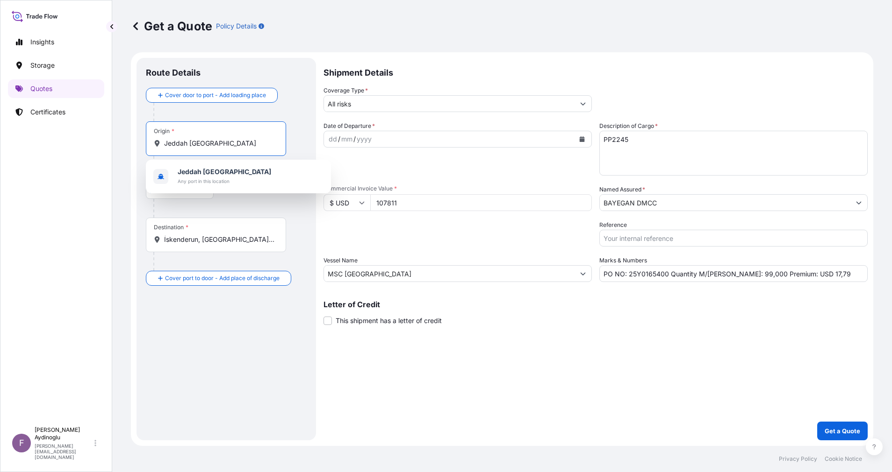
drag, startPoint x: 249, startPoint y: 143, endPoint x: 100, endPoint y: 146, distance: 148.6
click at [100, 146] on div "Insights Storage Quotes Certificates F [PERSON_NAME] [EMAIL_ADDRESS][DOMAIN_NAM…" at bounding box center [446, 236] width 892 height 472
click at [235, 171] on b "Jeddah [GEOGRAPHIC_DATA]" at bounding box center [224, 172] width 93 height 8
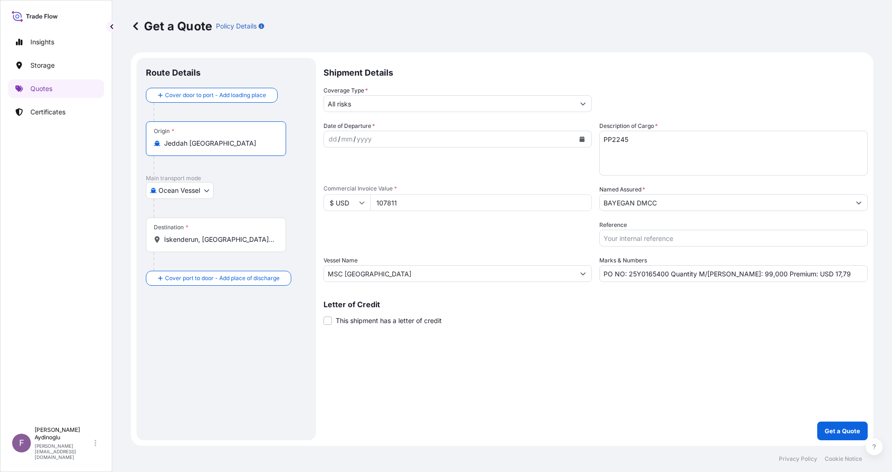
click at [263, 205] on div "Main transport mode Ocean Vessel Ocean Vessel Air Land" at bounding box center [226, 196] width 161 height 43
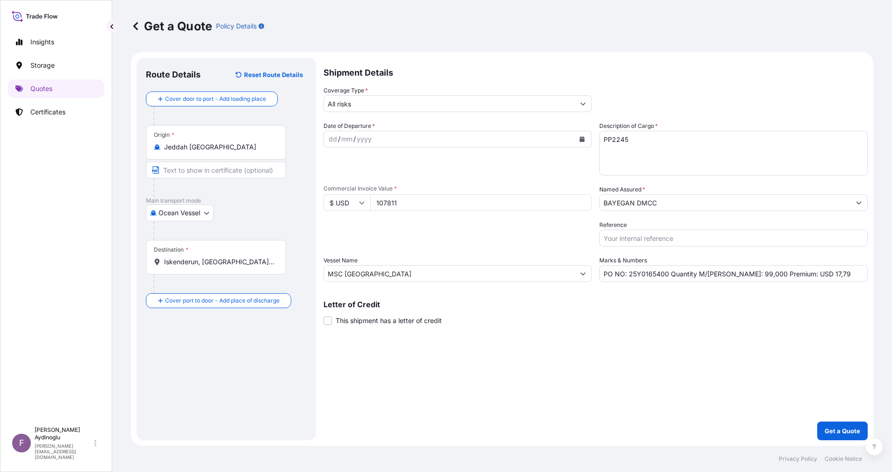
click at [229, 171] on input "Text to appear on certificate" at bounding box center [216, 170] width 140 height 17
type input "JEDDAH / [GEOGRAPHIC_DATA]"
click at [262, 374] on div "Route Details Reset Route Details Cover door to port - Add loading place Place …" at bounding box center [226, 249] width 161 height 364
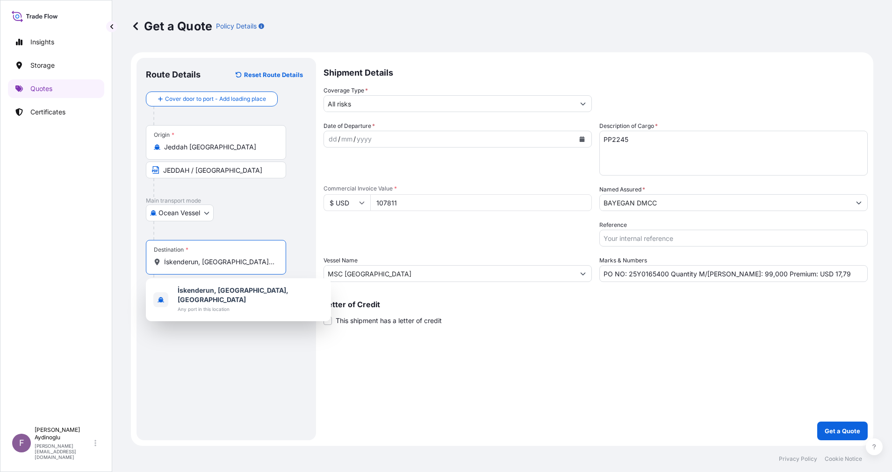
drag, startPoint x: 272, startPoint y: 265, endPoint x: 21, endPoint y: 252, distance: 250.8
click at [30, 260] on div "Insights Storage Quotes Certificates F [PERSON_NAME] [EMAIL_ADDRESS][DOMAIN_NAM…" at bounding box center [446, 236] width 892 height 472
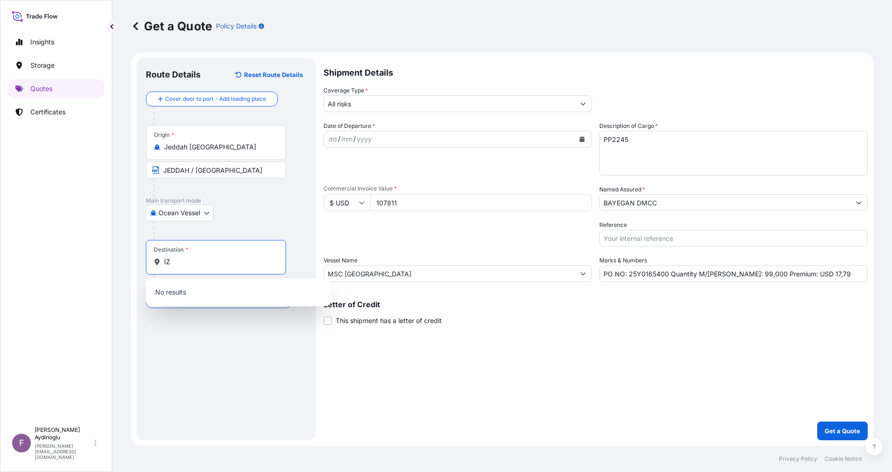
type input "İ"
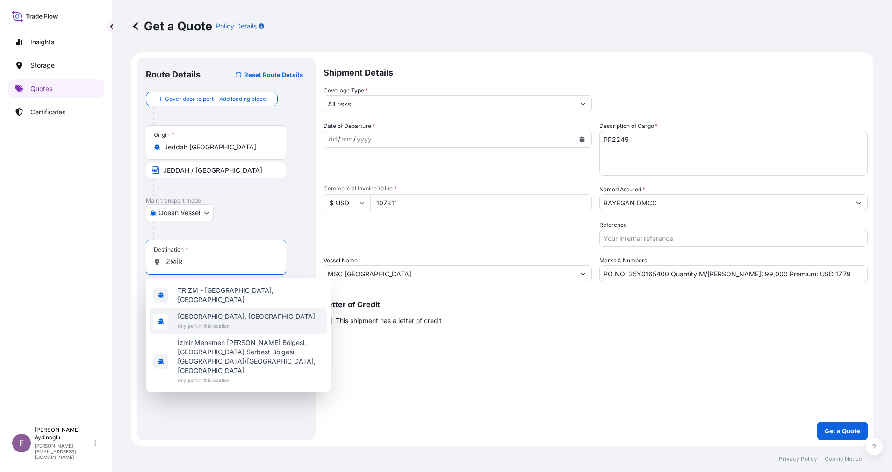
click at [230, 314] on div "[GEOGRAPHIC_DATA], [GEOGRAPHIC_DATA] Any port in this location" at bounding box center [239, 321] width 178 height 26
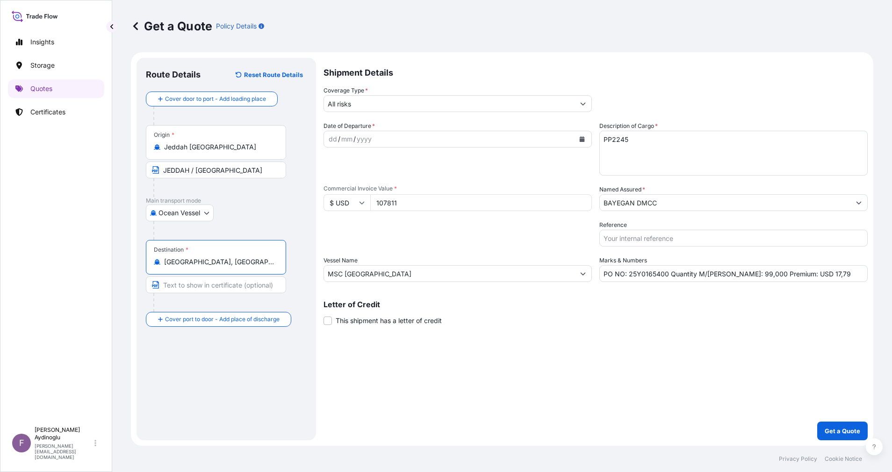
type input "[GEOGRAPHIC_DATA], [GEOGRAPHIC_DATA]"
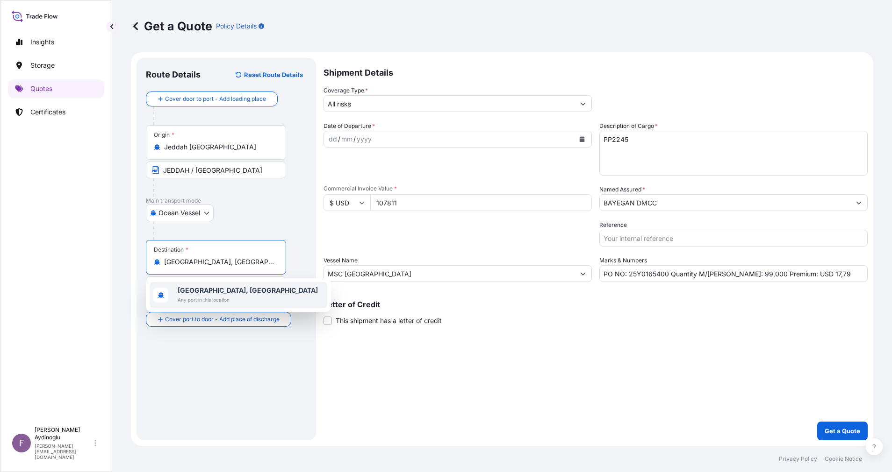
click at [236, 295] on div "[GEOGRAPHIC_DATA], [GEOGRAPHIC_DATA] Any port in this location" at bounding box center [239, 295] width 178 height 26
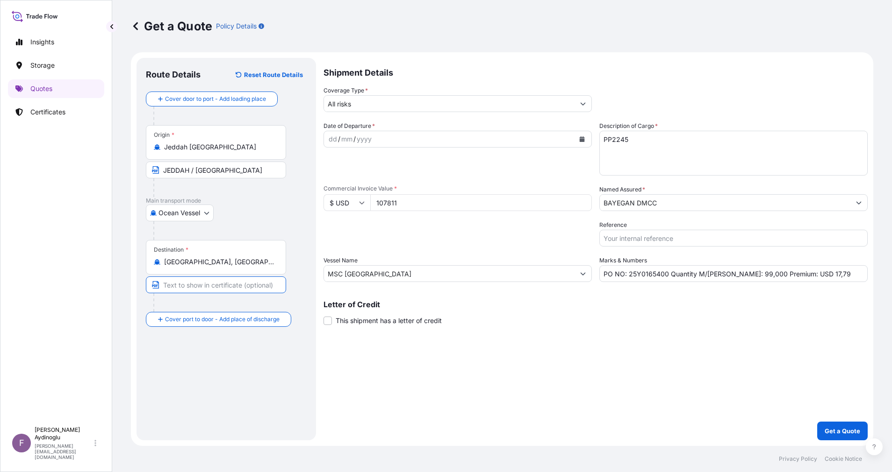
click at [219, 286] on input "Text to appear on certificate" at bounding box center [216, 285] width 140 height 17
type input "ı"
type input "IZMIR / [GEOGRAPHIC_DATA]"
click at [329, 141] on div "dd" at bounding box center [333, 139] width 10 height 11
drag, startPoint x: 814, startPoint y: 271, endPoint x: 794, endPoint y: 271, distance: 20.1
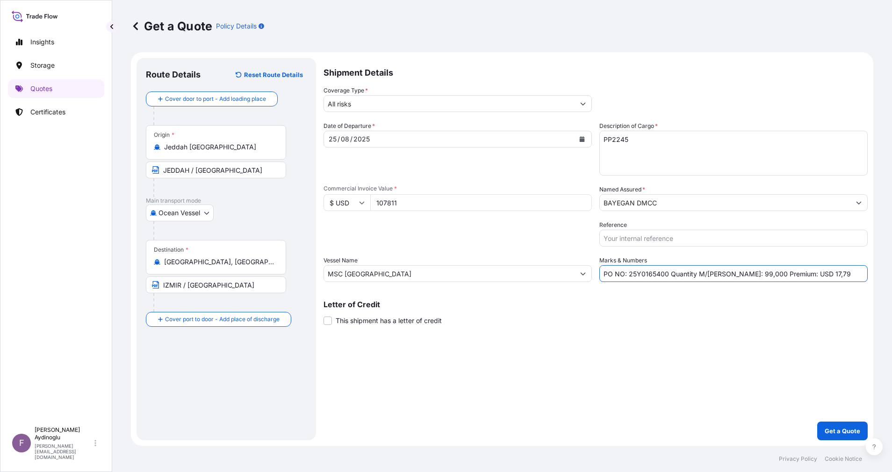
click at [794, 271] on input "PO NO: 25Y0165400 Quantity M/[PERSON_NAME]: 99,000 Premium: USD 17,79" at bounding box center [733, 273] width 268 height 17
type input "PO NO: 25Y0165400 Quantity M/[PERSON_NAME]: 99,000 Premium: USD 11,86"
click at [282, 218] on div "Ocean Vessel Ocean Vessel Air Land" at bounding box center [226, 213] width 161 height 17
click at [445, 109] on input "All risks" at bounding box center [449, 103] width 250 height 17
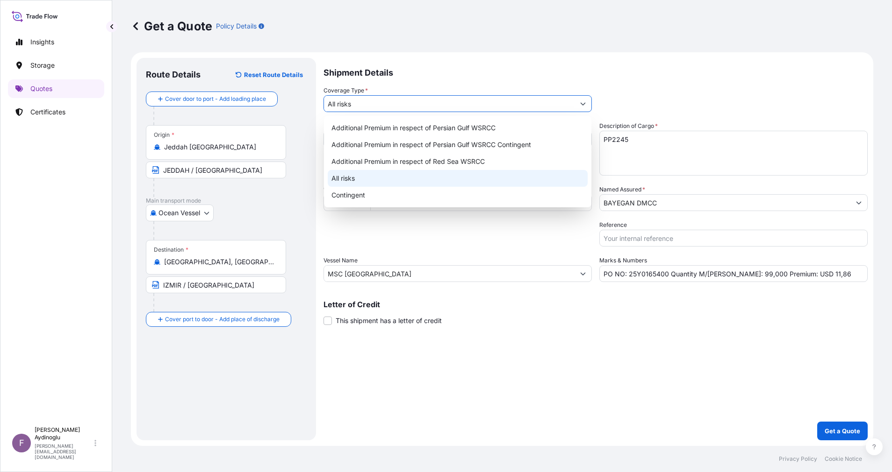
click at [405, 178] on div "All risks" at bounding box center [458, 178] width 260 height 17
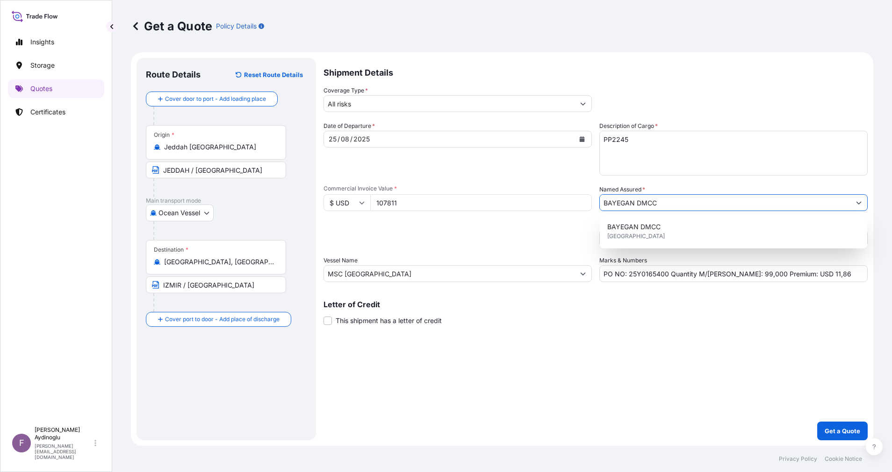
click at [687, 201] on input "BAYEGAN DMCC" at bounding box center [725, 202] width 250 height 17
click at [693, 227] on div "BAYEGAN DMCC [GEOGRAPHIC_DATA]" at bounding box center [733, 232] width 260 height 26
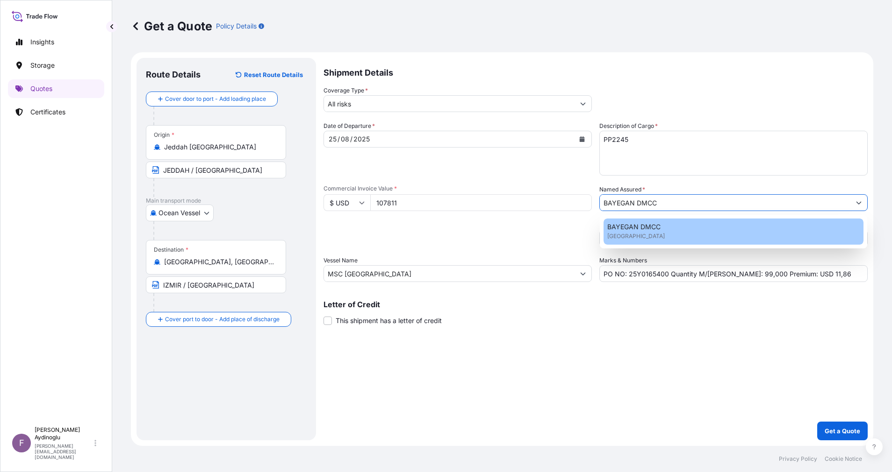
click at [640, 355] on div "Shipment Details Coverage Type * All risks Date of Departure * [DATE] Cargo Cat…" at bounding box center [595, 249] width 544 height 383
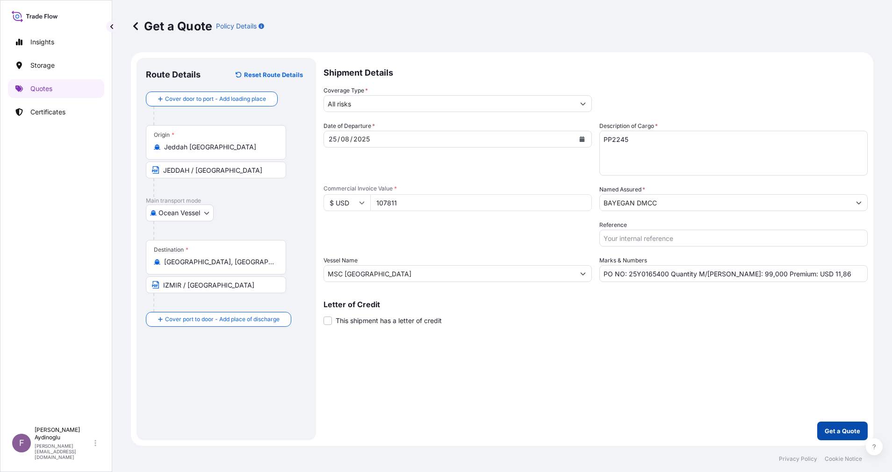
click at [820, 429] on button "Get a Quote" at bounding box center [842, 431] width 50 height 19
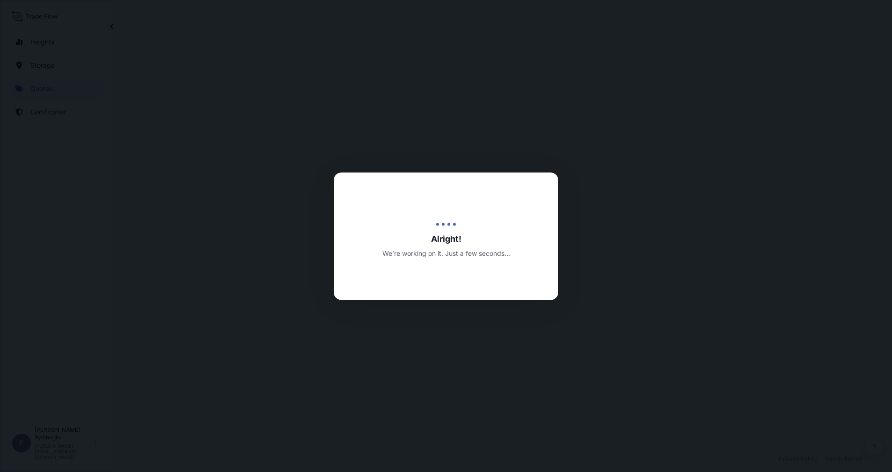
select select "Ocean Vessel"
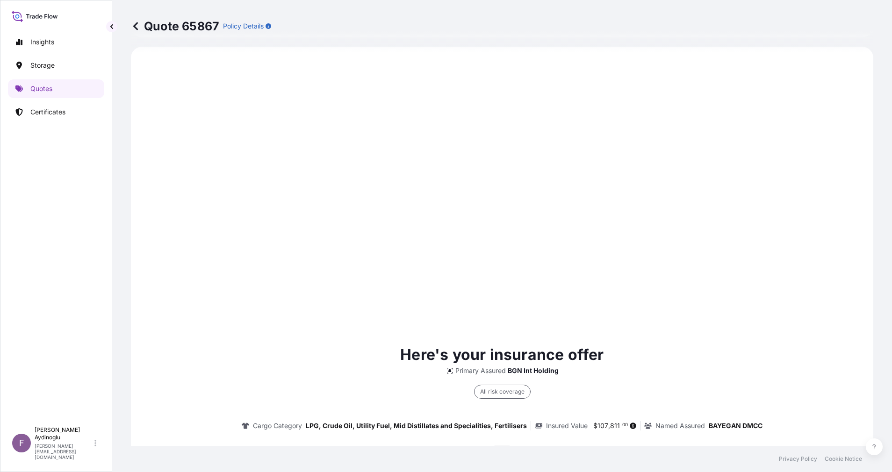
type input "[DATE]"
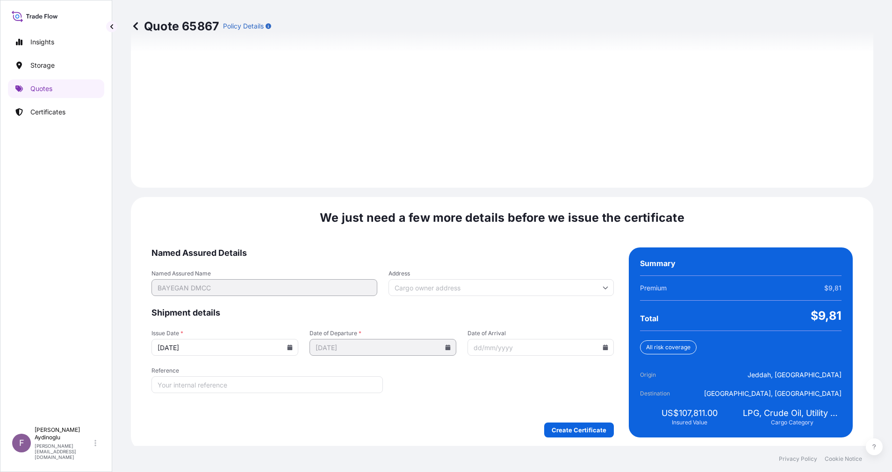
scroll to position [1003, 0]
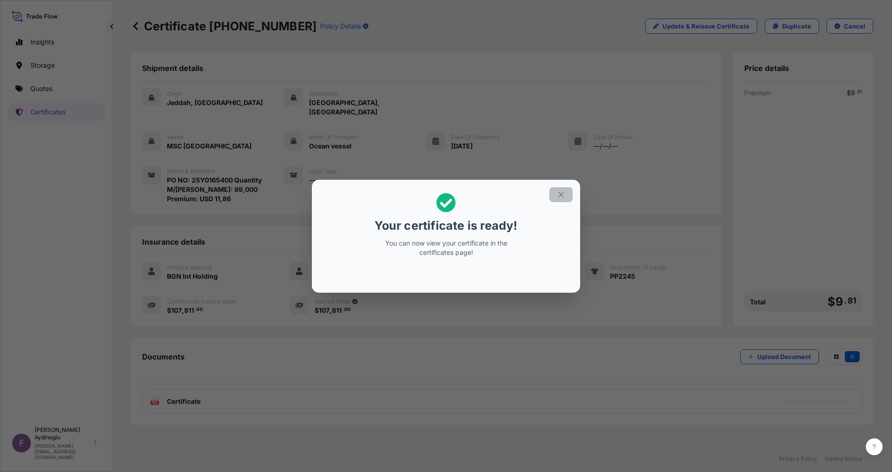
click at [556, 201] on button "button" at bounding box center [560, 194] width 23 height 15
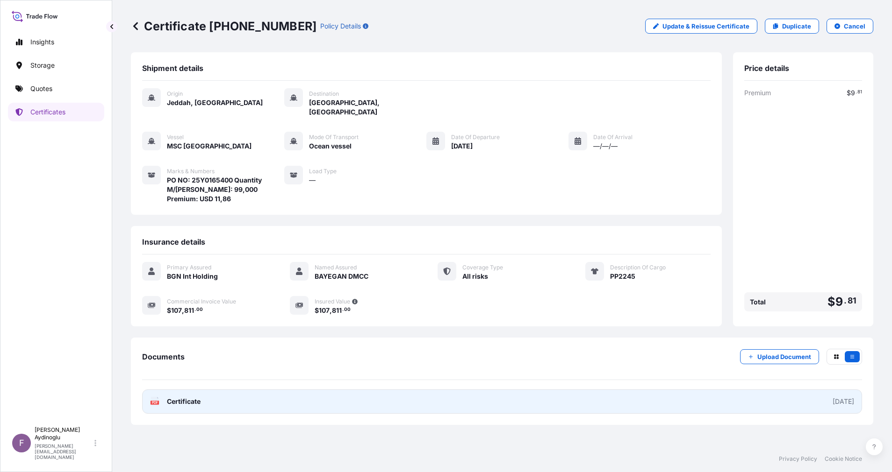
click at [486, 390] on link "PDF Certificate [DATE]" at bounding box center [502, 402] width 720 height 24
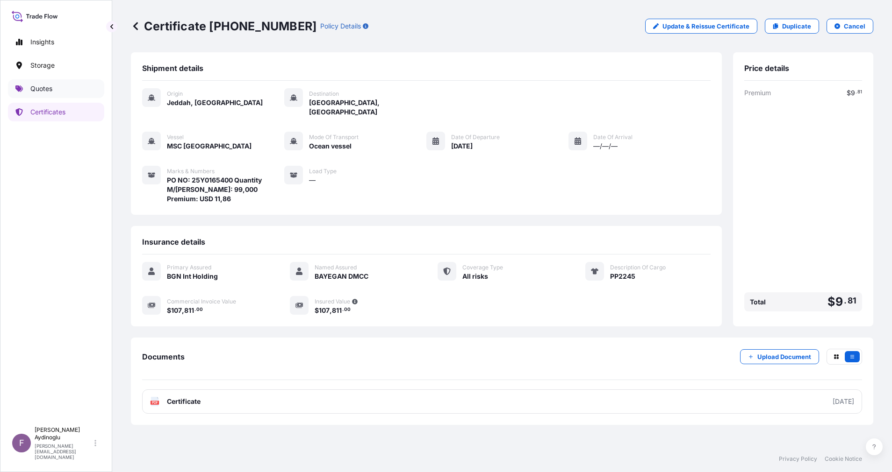
click at [54, 86] on link "Quotes" at bounding box center [56, 88] width 96 height 19
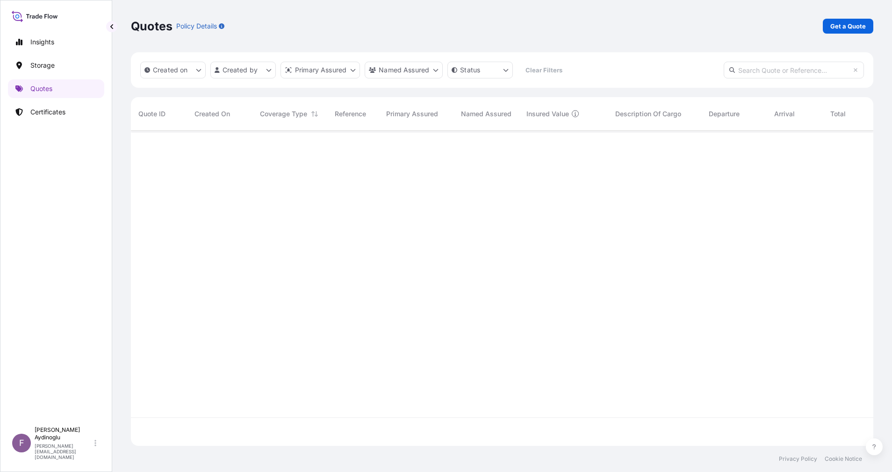
scroll to position [310, 731]
click at [846, 20] on link "Get a Quote" at bounding box center [847, 26] width 50 height 15
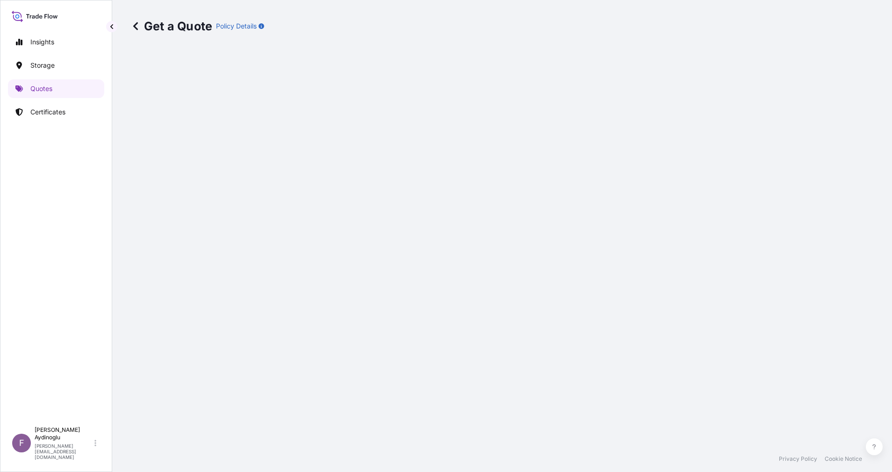
select select "Ocean Vessel"
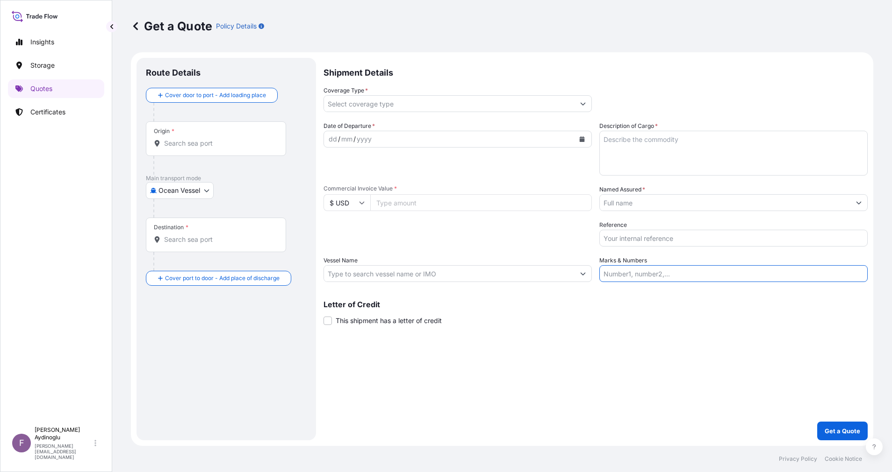
click at [760, 277] on input "Marks & Numbers" at bounding box center [733, 273] width 268 height 17
type input "PO NO: 25Y0165400 Quantity M/[PERSON_NAME]: 99,000 Premium: USD 11,86"
type input "Jeddah [GEOGRAPHIC_DATA]"
type input "[GEOGRAPHIC_DATA], [GEOGRAPHIC_DATA]"
type input "All risks"
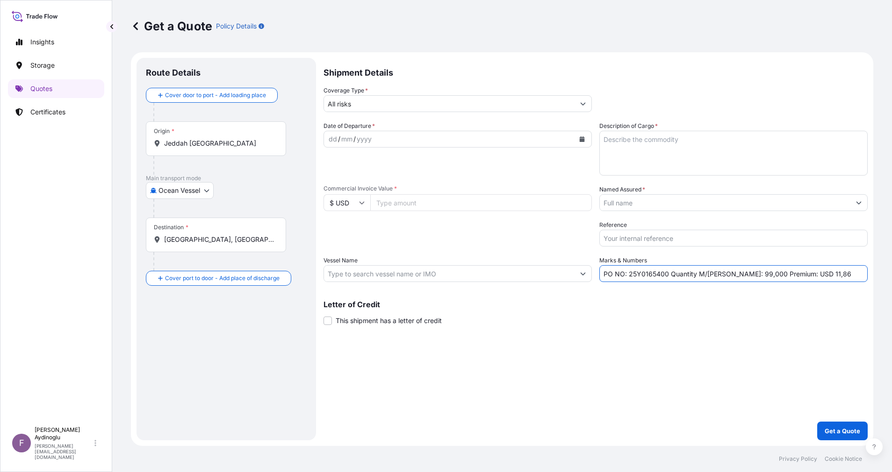
type input "107811"
type input "BAYEGAN DMCC"
type input "MSC [GEOGRAPHIC_DATA]"
drag, startPoint x: 628, startPoint y: 276, endPoint x: 666, endPoint y: 276, distance: 37.9
click at [666, 276] on input "PO NO: 25Y0165400 Quantity M/[PERSON_NAME]: 99,000 Premium: USD 11,86" at bounding box center [733, 273] width 268 height 17
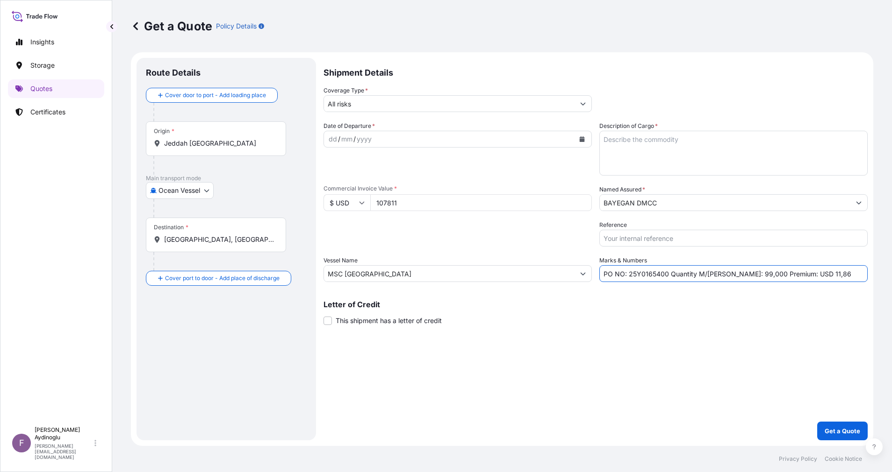
paste input "81"
type input "PO NO: 25Y0168100 Quantity M/[PERSON_NAME]: 99,000 Premium: USD 11,86"
drag, startPoint x: 450, startPoint y: 202, endPoint x: 297, endPoint y: 200, distance: 153.3
click at [297, 200] on form "Route Details Cover door to port - Add loading place Place of loading Road / [G…" at bounding box center [502, 249] width 742 height 394
paste input "242574.8"
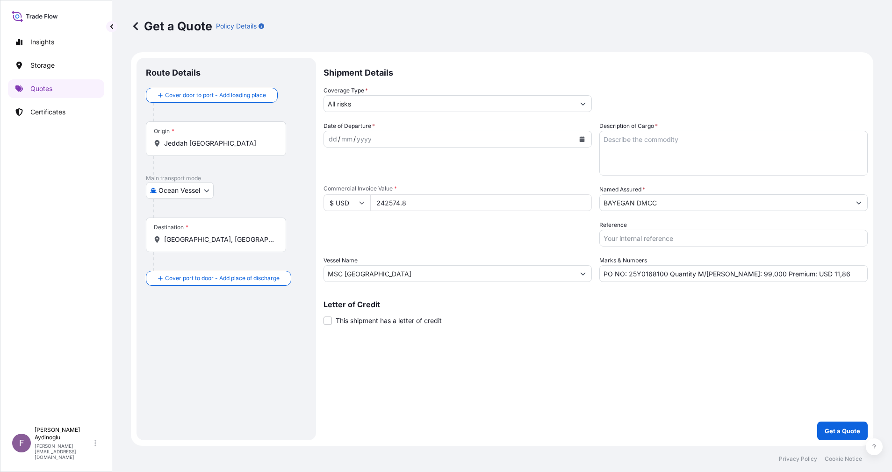
type input "242574.8"
click at [594, 335] on div "Shipment Details Coverage Type * All risks Date of Departure * dd / mm / yyyy C…" at bounding box center [595, 249] width 544 height 383
click at [698, 144] on textarea "Description of Cargo *" at bounding box center [733, 153] width 268 height 45
paste textarea "PPH2250"
type textarea "PPH2250"
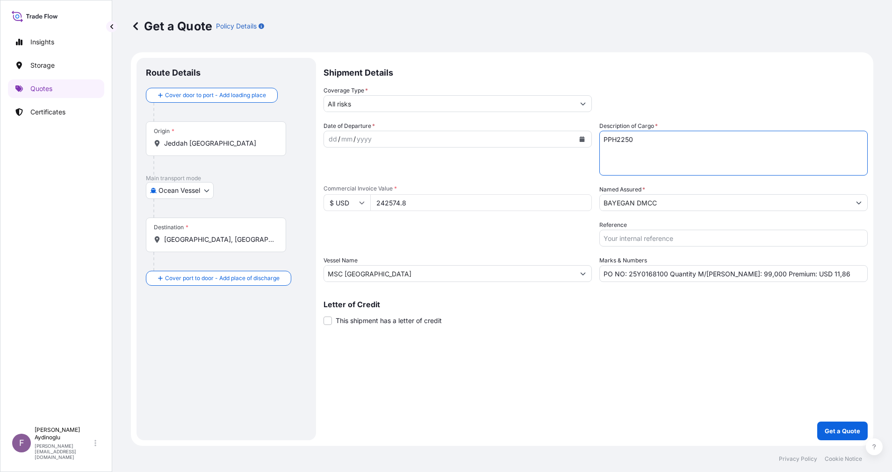
click at [698, 361] on div "Shipment Details Coverage Type * All risks Date of Departure * dd / mm / yyyy C…" at bounding box center [595, 249] width 544 height 383
drag, startPoint x: 724, startPoint y: 275, endPoint x: 739, endPoint y: 276, distance: 15.5
click at [739, 276] on input "PO NO: 25Y0168100 Quantity M/[PERSON_NAME]: 99,000 Premium: USD 11,86" at bounding box center [733, 273] width 268 height 17
paste input "222,75"
type input "PO NO: 25Y0168100 Quantity M/[PERSON_NAME]: 222,750 Premium: USD 11,86"
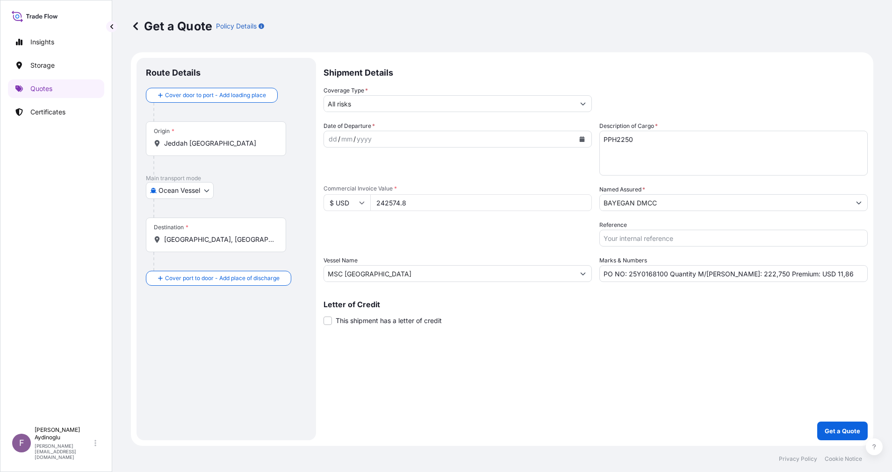
click at [748, 348] on div "Shipment Details Coverage Type * All risks Date of Departure * dd / mm / yyyy C…" at bounding box center [595, 249] width 544 height 383
click at [507, 278] on input "MSC [GEOGRAPHIC_DATA]" at bounding box center [449, 273] width 250 height 17
drag, startPoint x: 500, startPoint y: 275, endPoint x: 200, endPoint y: 270, distance: 300.5
click at [200, 270] on form "Route Details Cover door to port - Add loading place Place of loading Road / [G…" at bounding box center [502, 249] width 742 height 394
paste input "CMA CGM DIAMOND"
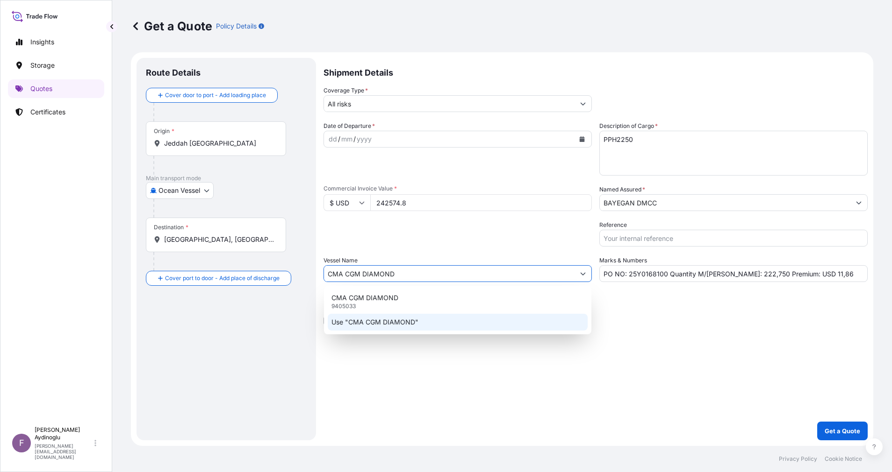
click at [449, 303] on div "CMA CGM DIAMOND 9405033" at bounding box center [458, 302] width 260 height 24
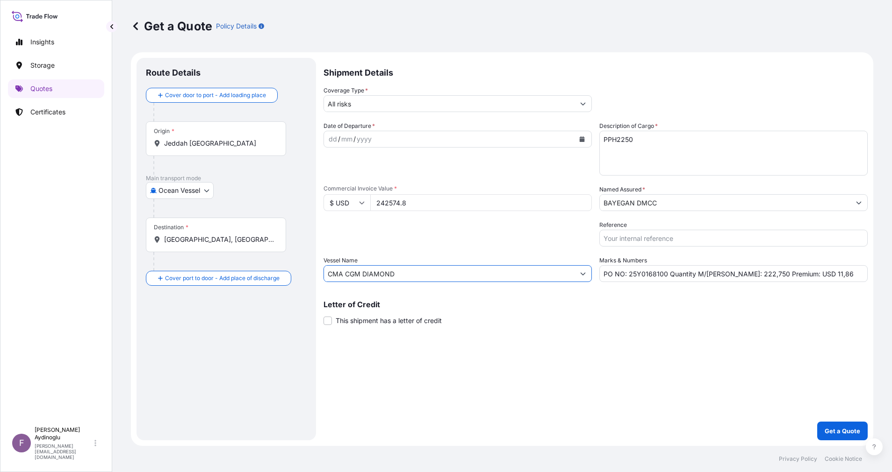
type input "CMA CGM DIAMOND"
click at [601, 314] on div "Letter of Credit This shipment has a letter of credit Letter of credit * Letter…" at bounding box center [595, 313] width 544 height 25
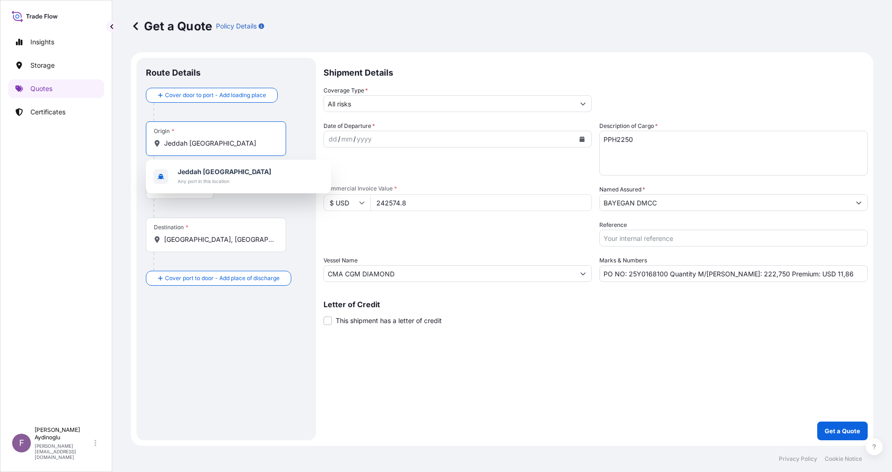
drag, startPoint x: 260, startPoint y: 145, endPoint x: 43, endPoint y: 137, distance: 217.4
click at [43, 137] on div "Insights Storage Quotes Certificates F [PERSON_NAME] [EMAIL_ADDRESS][DOMAIN_NAM…" at bounding box center [446, 236] width 892 height 472
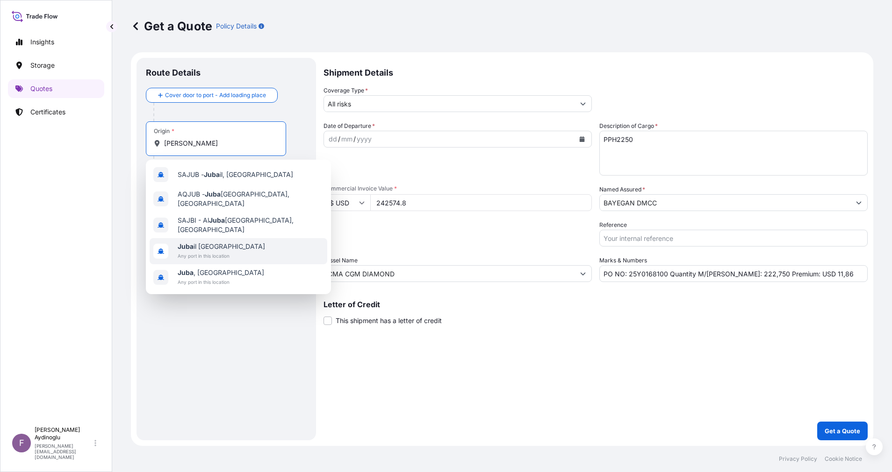
click at [265, 239] on div "[GEOGRAPHIC_DATA] il [GEOGRAPHIC_DATA] Any port in this location" at bounding box center [239, 251] width 178 height 26
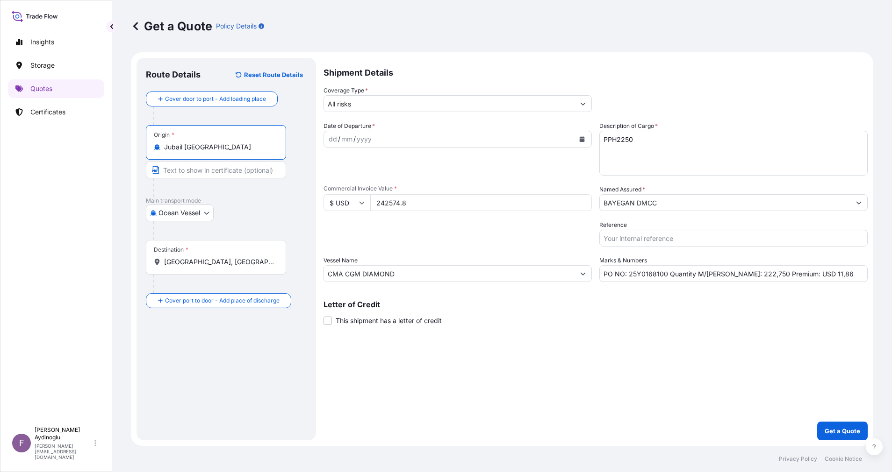
type input "Jubail [GEOGRAPHIC_DATA]"
click at [214, 166] on input "Text to appear on certificate" at bounding box center [216, 170] width 140 height 17
type input "JUBAIL / [GEOGRAPHIC_DATA]"
click at [271, 371] on div "Route Details Reset Route Details Cover door to port - Add loading place Place …" at bounding box center [226, 249] width 161 height 364
drag, startPoint x: 240, startPoint y: 265, endPoint x: 65, endPoint y: 262, distance: 174.3
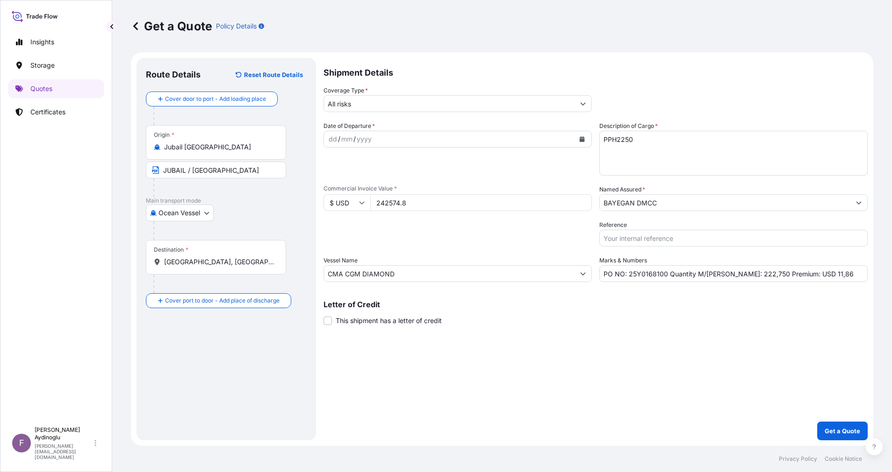
click at [76, 264] on div "Insights Storage Quotes Certificates F [PERSON_NAME] [EMAIL_ADDRESS][DOMAIN_NAM…" at bounding box center [446, 236] width 892 height 472
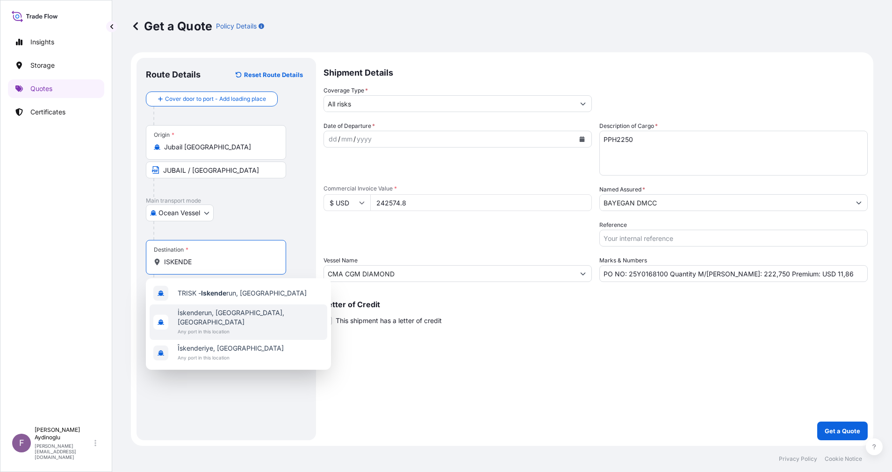
click at [240, 327] on span "Any port in this location" at bounding box center [251, 331] width 146 height 9
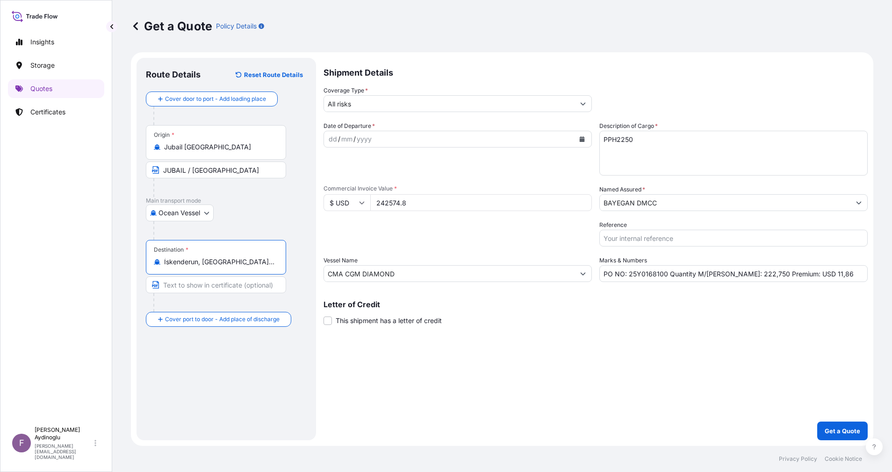
type input "İskenderun, [GEOGRAPHIC_DATA], [GEOGRAPHIC_DATA]"
click at [228, 286] on input "Text to appear on certificate" at bounding box center [216, 285] width 140 height 17
type input "ISKENDERUN / [GEOGRAPHIC_DATA]"
click at [270, 386] on div "Route Details Reset Route Details Cover door to port - Add loading place Place …" at bounding box center [226, 249] width 161 height 364
click at [336, 142] on div "dd" at bounding box center [333, 139] width 10 height 11
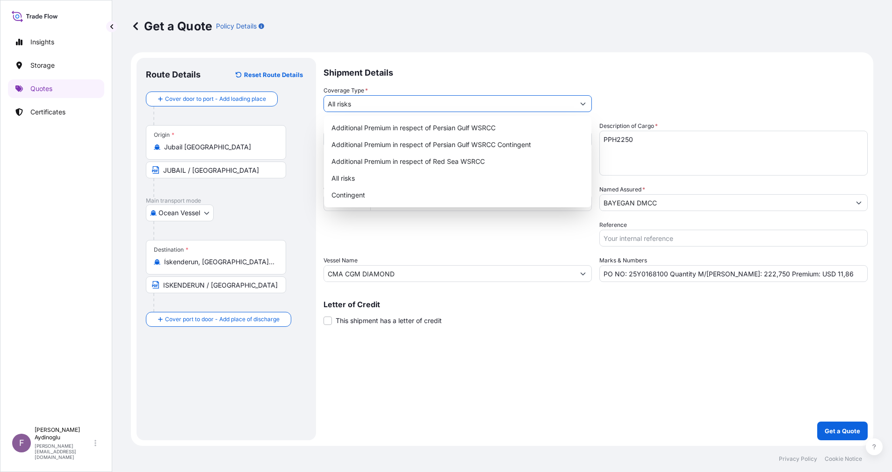
click at [448, 106] on input "All risks" at bounding box center [449, 103] width 250 height 17
click at [660, 67] on p "Shipment Details" at bounding box center [595, 72] width 544 height 28
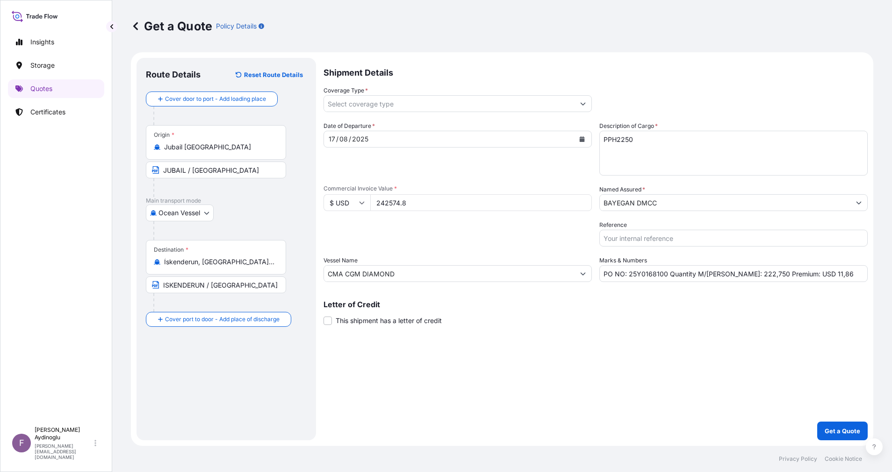
click at [416, 105] on input "Coverage Type *" at bounding box center [449, 103] width 250 height 17
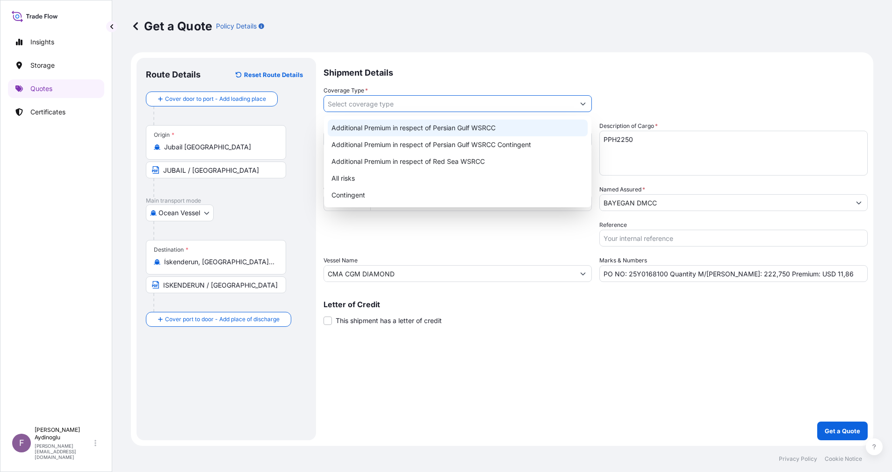
click at [426, 129] on div "Additional Premium in respect of Persian Gulf WSRCC" at bounding box center [458, 128] width 260 height 17
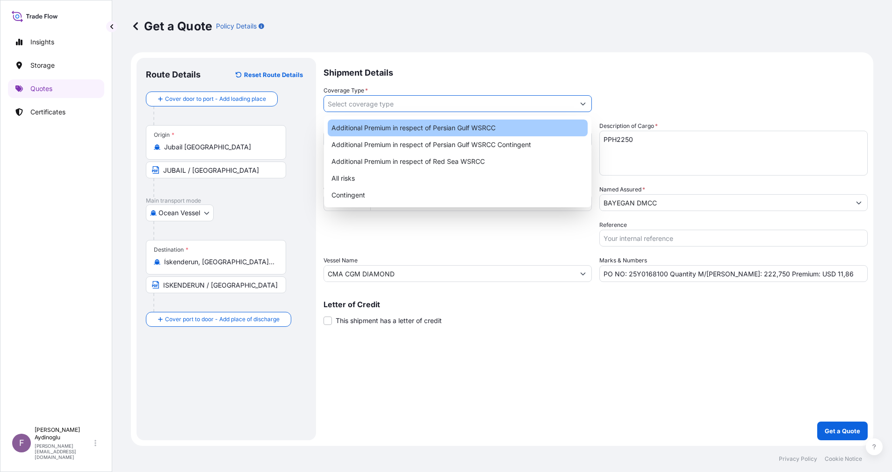
type input "Additional Premium in respect of Persian Gulf WSRCC"
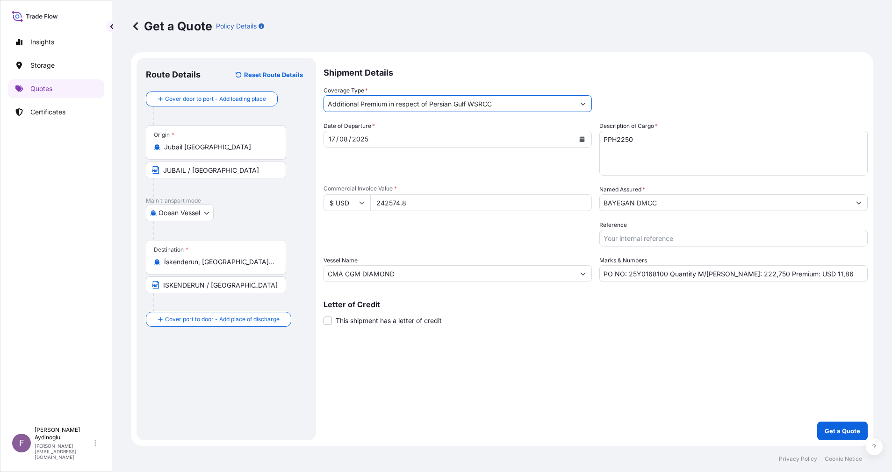
click at [465, 110] on input "Additional Premium in respect of Persian Gulf WSRCC" at bounding box center [449, 103] width 250 height 17
click at [585, 101] on icon "Show suggestions" at bounding box center [583, 104] width 6 height 6
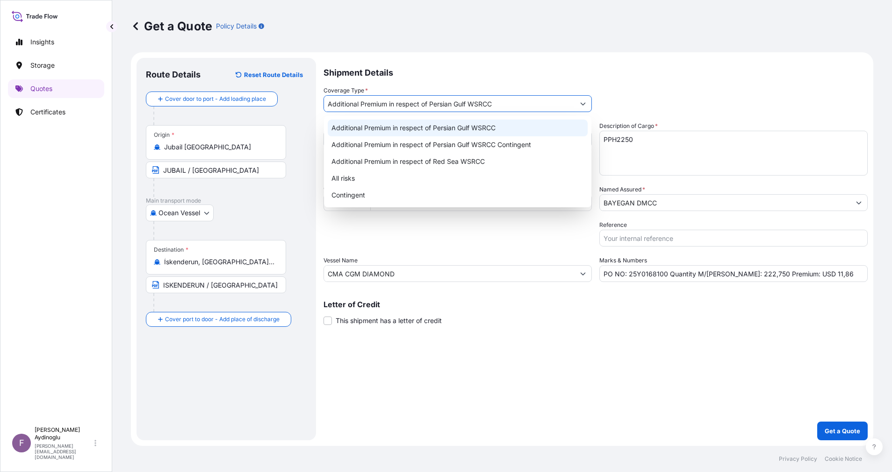
click at [507, 132] on div "Additional Premium in respect of Persian Gulf WSRCC" at bounding box center [458, 128] width 260 height 17
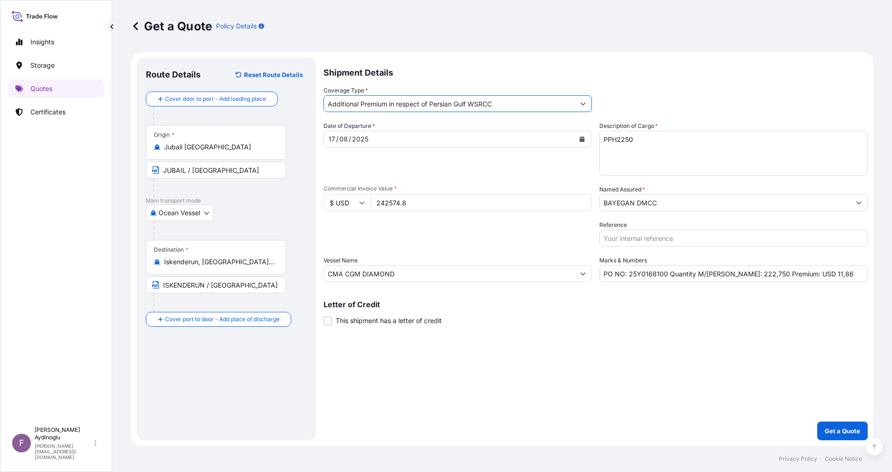
click at [700, 395] on div "Shipment Details Coverage Type * Additional Premium in respect of Persian Gulf …" at bounding box center [595, 249] width 544 height 383
drag, startPoint x: 821, startPoint y: 278, endPoint x: 797, endPoint y: 275, distance: 24.0
click at [797, 275] on input "PO NO: 25Y0168100 Quantity M/[PERSON_NAME]: 222,750 Premium: USD 11,86" at bounding box center [733, 273] width 268 height 17
type input "PO NO: 25Y0168100 Quantity M/[PERSON_NAME]: 222,750 Premium: USD 50,94"
click at [680, 200] on input "BAYEGAN DMCC" at bounding box center [725, 202] width 250 height 17
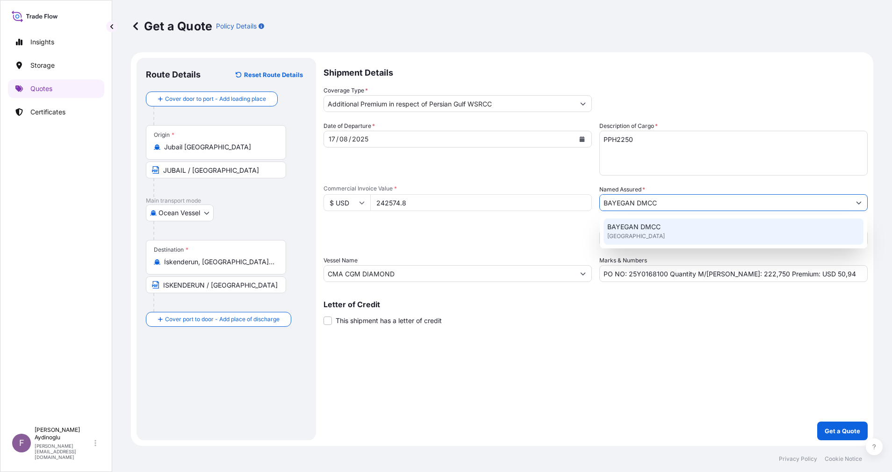
click at [676, 225] on div "BAYEGAN DMCC [GEOGRAPHIC_DATA]" at bounding box center [733, 232] width 260 height 26
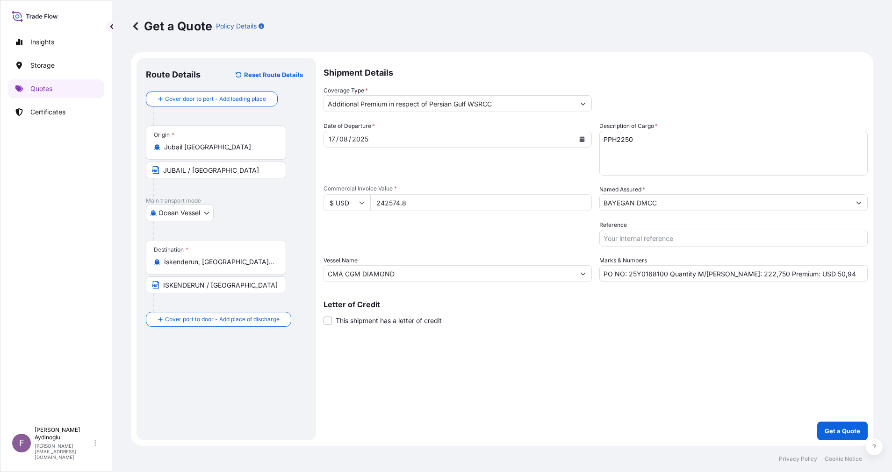
click at [681, 346] on div "Shipment Details Coverage Type * Additional Premium in respect of Persian Gulf …" at bounding box center [595, 249] width 544 height 383
click at [850, 430] on p "Get a Quote" at bounding box center [842, 431] width 36 height 9
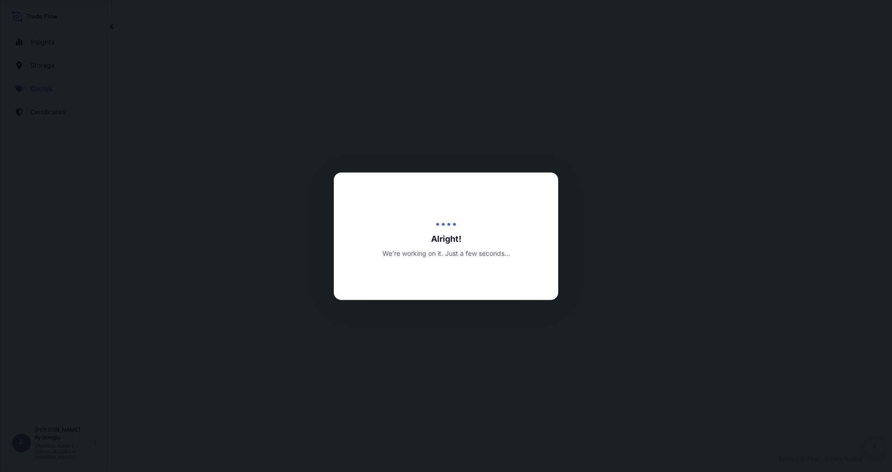
select select "Ocean Vessel"
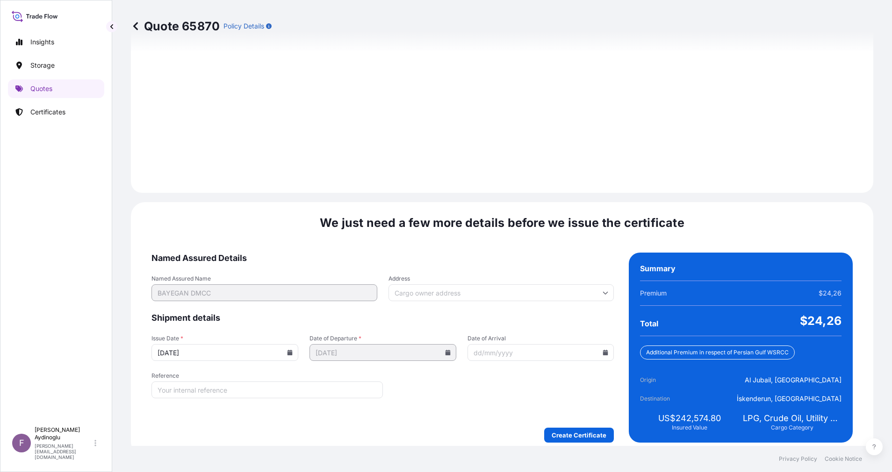
scroll to position [1003, 0]
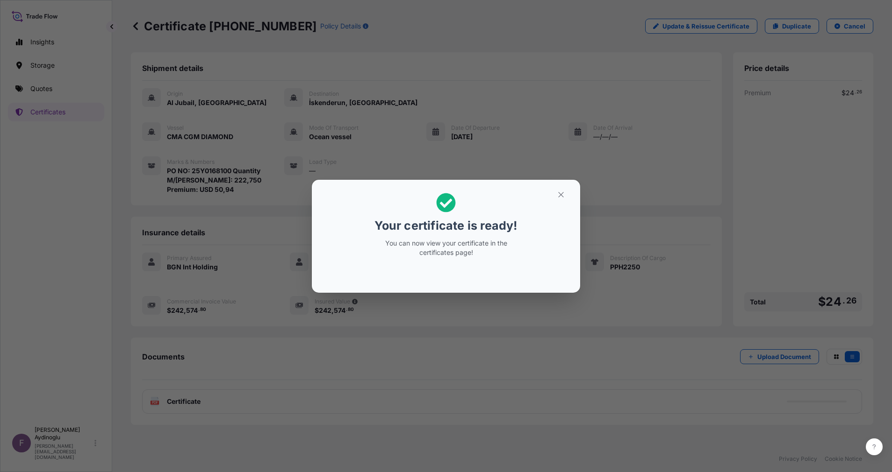
click at [565, 196] on button "button" at bounding box center [560, 194] width 23 height 15
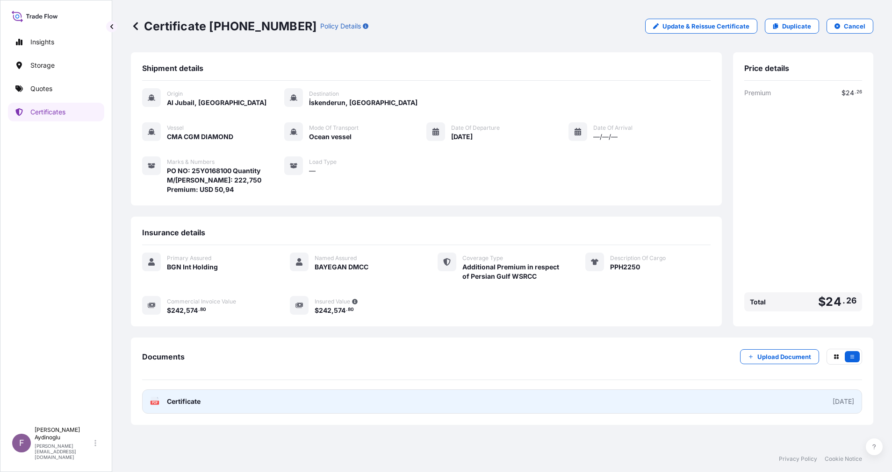
click at [513, 400] on link "PDF Certificate [DATE]" at bounding box center [502, 402] width 720 height 24
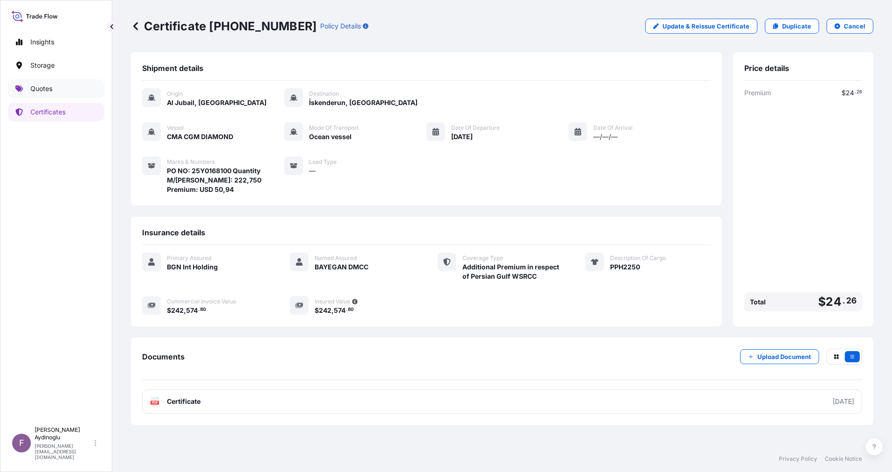
click at [55, 90] on link "Quotes" at bounding box center [56, 88] width 96 height 19
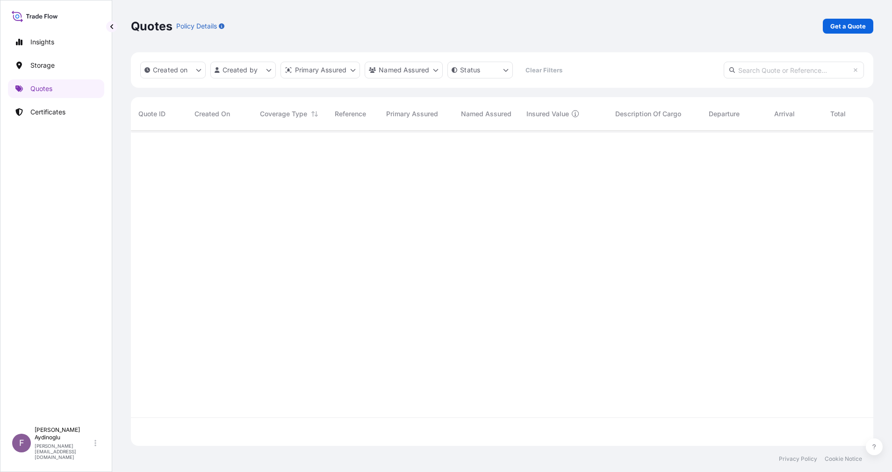
scroll to position [310, 731]
click at [844, 29] on p "Get a Quote" at bounding box center [848, 25] width 36 height 9
select select "Ocean Vessel"
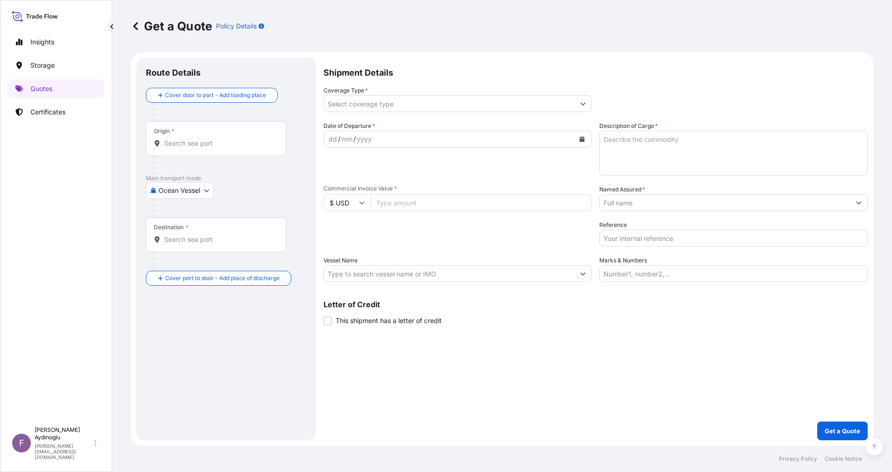
click at [686, 273] on input "Marks & Numbers" at bounding box center [733, 273] width 268 height 17
type input "PO NO: 25Y0168100 Quantity M/[PERSON_NAME]: 222,750 Premium: USD 50,94"
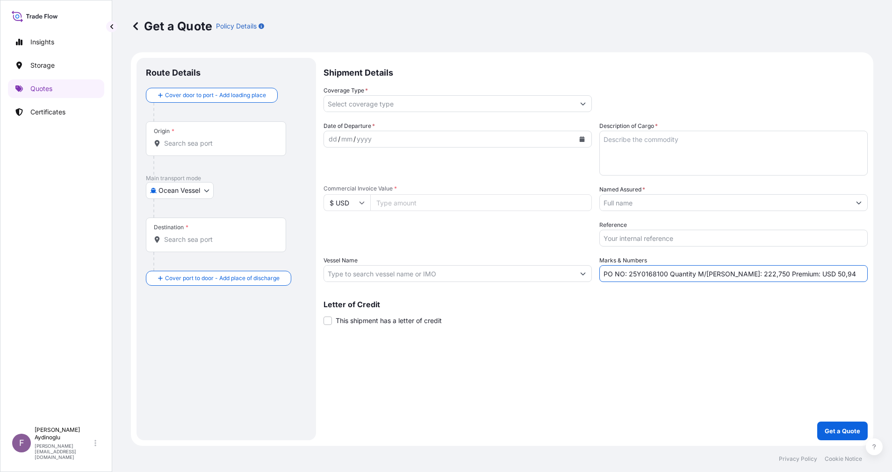
type input "Jubail [GEOGRAPHIC_DATA]"
type input "İskenderun, [GEOGRAPHIC_DATA], [GEOGRAPHIC_DATA]"
type input "Additional Premium in respect of Persian Gulf WSRCC"
type input "242574.8"
type input "BAYEGAN DMCC"
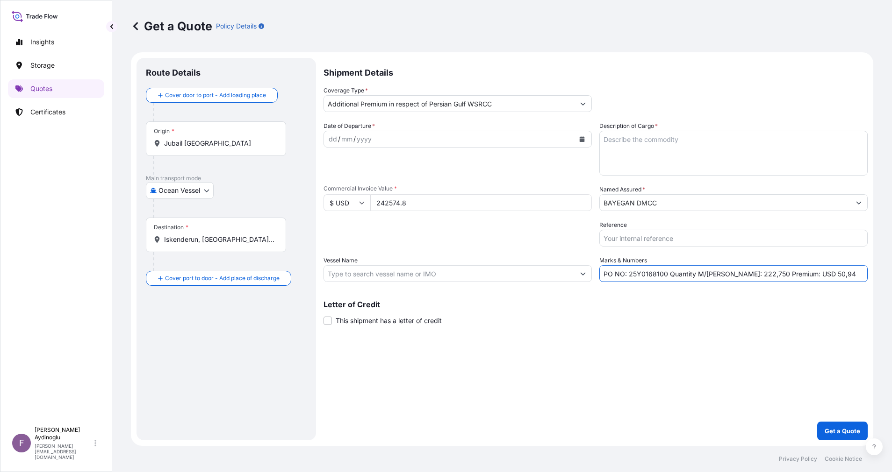
type input "CMA CGM DIAMOND"
drag, startPoint x: 713, startPoint y: 362, endPoint x: 681, endPoint y: 354, distance: 32.6
click at [712, 362] on div "Shipment Details Coverage Type * Additional Premium in respect of Persian Gulf …" at bounding box center [595, 249] width 544 height 383
drag, startPoint x: 629, startPoint y: 274, endPoint x: 665, endPoint y: 274, distance: 36.5
click at [665, 274] on input "PO NO: 25Y0168100 Quantity M/[PERSON_NAME]: 222,750 Premium: USD 50,94" at bounding box center [733, 273] width 268 height 17
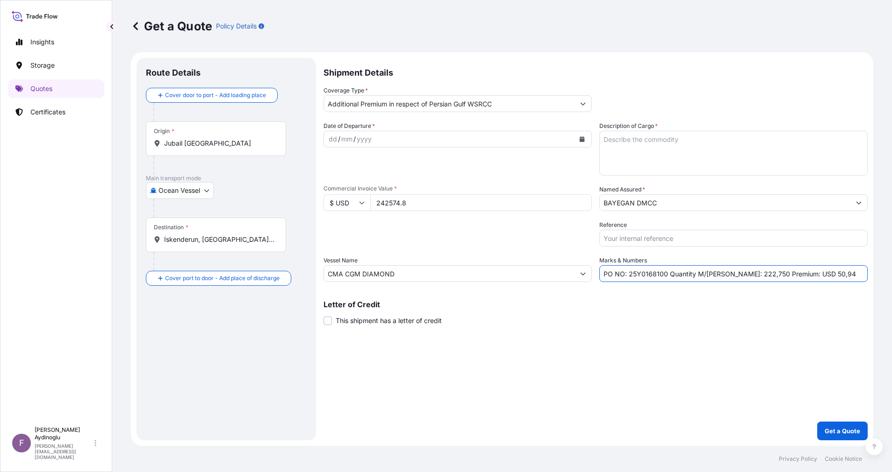
paste input "7"
type input "PO NO: 25Y0167100 Quantity M/[PERSON_NAME]: 222,750 Premium: USD 50,94"
click at [695, 338] on div "Shipment Details Coverage Type * Additional Premium in respect of Persian Gulf …" at bounding box center [595, 249] width 544 height 383
drag, startPoint x: 433, startPoint y: 200, endPoint x: 321, endPoint y: 201, distance: 112.2
click at [312, 198] on form "Route Details Cover door to port - Add loading place Place of loading Road / [G…" at bounding box center [502, 249] width 742 height 394
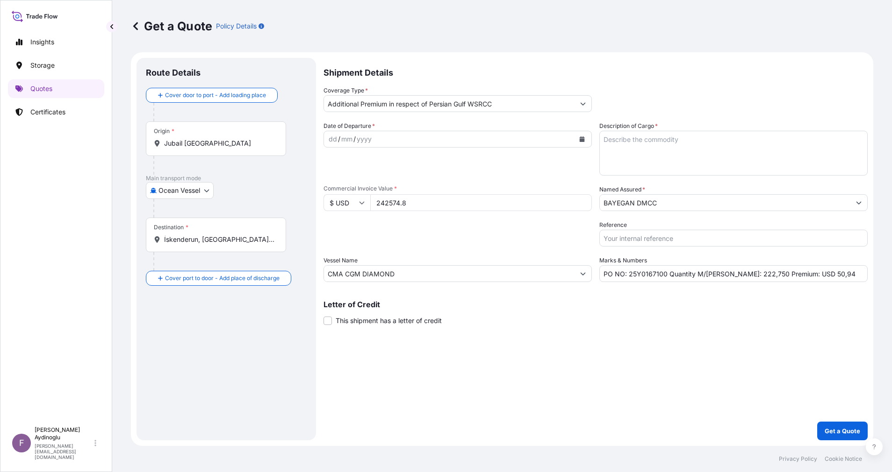
paste input "69527.5"
type input "269527.5"
click at [530, 316] on div "Letter of Credit This shipment has a letter of credit Letter of credit * Letter…" at bounding box center [595, 313] width 544 height 25
click at [699, 150] on textarea "Description of Cargo *" at bounding box center [733, 153] width 268 height 45
paste textarea "PPH2350"
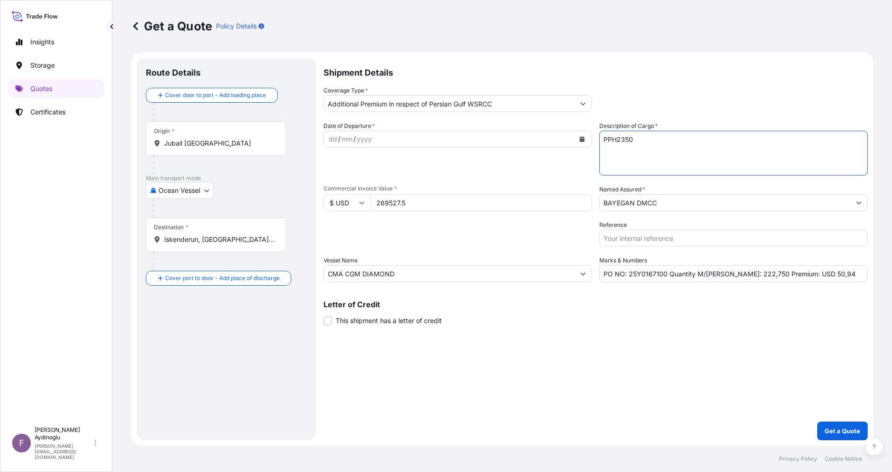
type textarea "PPH2350"
click at [665, 352] on div "Shipment Details Coverage Type * Additional Premium in respect of Persian Gulf …" at bounding box center [595, 249] width 544 height 383
drag, startPoint x: 729, startPoint y: 277, endPoint x: 743, endPoint y: 277, distance: 13.1
click at [743, 277] on input "PO NO: 25Y0167100 Quantity M/[PERSON_NAME]: 222,750 Premium: USD 50,94" at bounding box center [733, 273] width 268 height 17
paste input "47,"
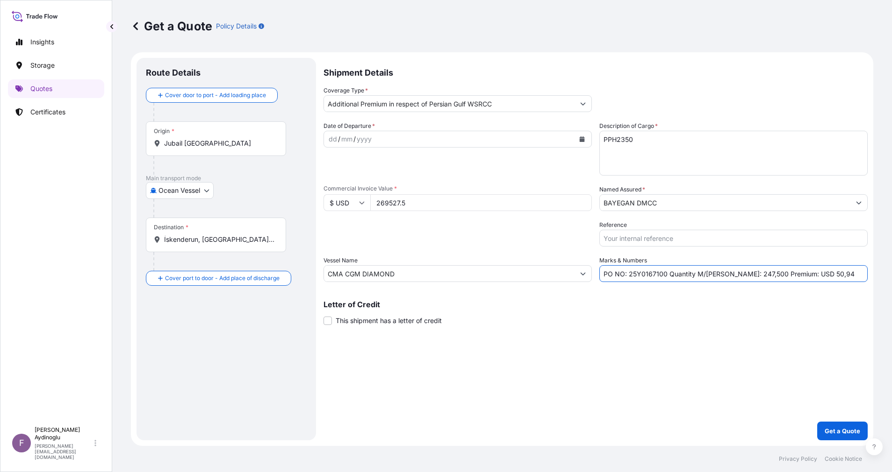
type input "PO NO: 25Y0167100 Quantity M/[PERSON_NAME]: 247,500 Premium: USD 50,94"
drag, startPoint x: 480, startPoint y: 278, endPoint x: 238, endPoint y: 271, distance: 242.2
click at [236, 269] on form "Route Details Cover door to port - Add loading place Place of loading Road / [G…" at bounding box center [502, 249] width 742 height 394
click at [460, 312] on div "Letter of Credit This shipment has a letter of credit Letter of credit * Letter…" at bounding box center [595, 313] width 544 height 25
click at [430, 271] on input "CMA CGM DIAMOND" at bounding box center [449, 273] width 250 height 17
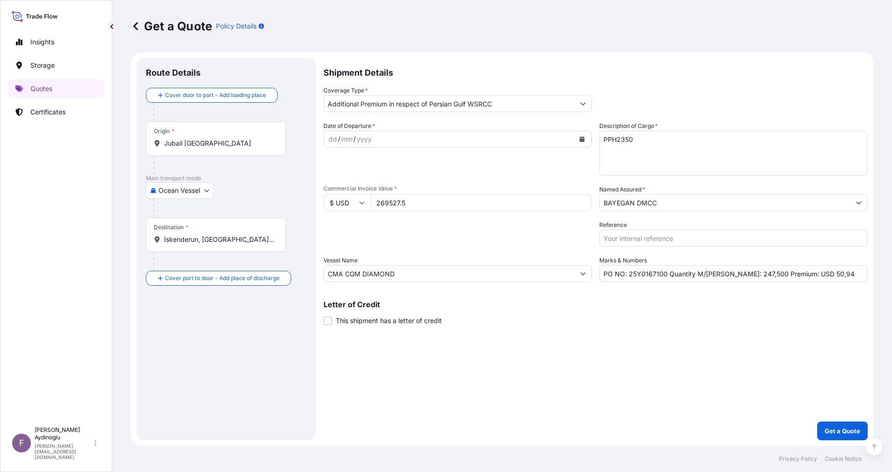
click at [494, 340] on div "Shipment Details Coverage Type * Additional Premium in respect of Persian Gulf …" at bounding box center [595, 249] width 544 height 383
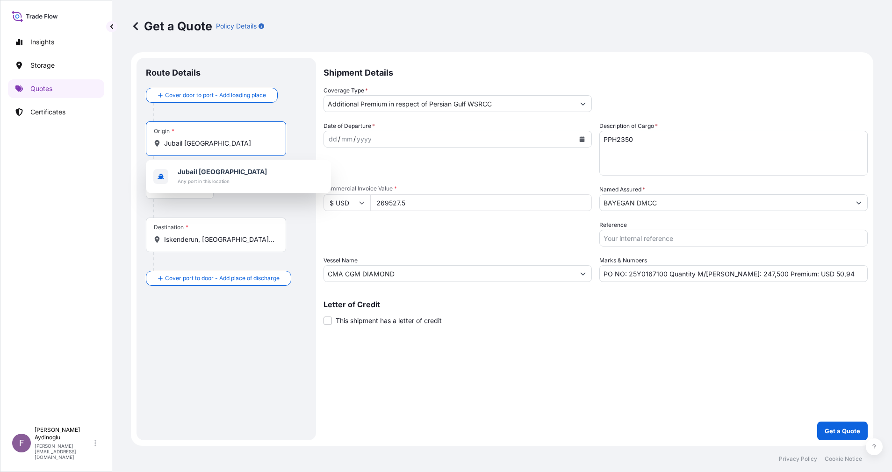
drag, startPoint x: 262, startPoint y: 144, endPoint x: 151, endPoint y: 144, distance: 110.8
click at [151, 144] on div "Origin * [GEOGRAPHIC_DATA] [GEOGRAPHIC_DATA]" at bounding box center [216, 139] width 140 height 35
click at [245, 174] on div "[GEOGRAPHIC_DATA] [GEOGRAPHIC_DATA] Any port in this location" at bounding box center [239, 177] width 178 height 26
click at [313, 222] on div "Route Details Cover door to port - Add loading place Place of loading Road / [G…" at bounding box center [225, 249] width 179 height 383
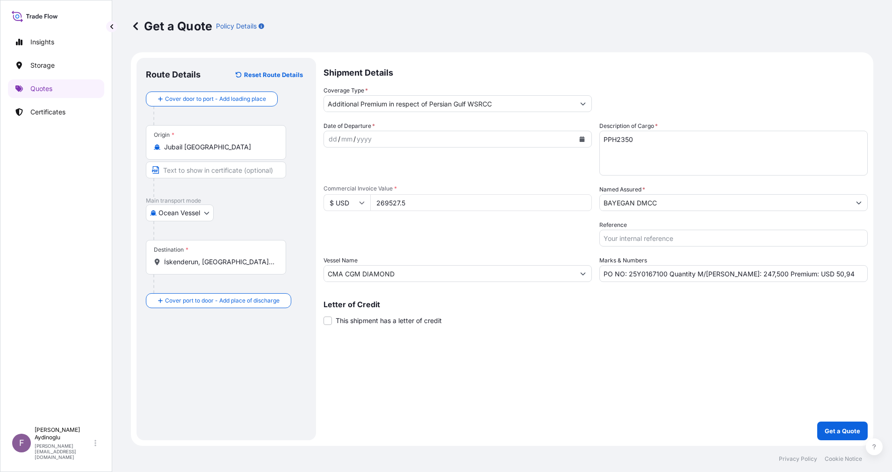
click at [219, 171] on input "Text to appear on certificate" at bounding box center [216, 170] width 140 height 17
type input "JUBAIL / [GEOGRAPHIC_DATA]"
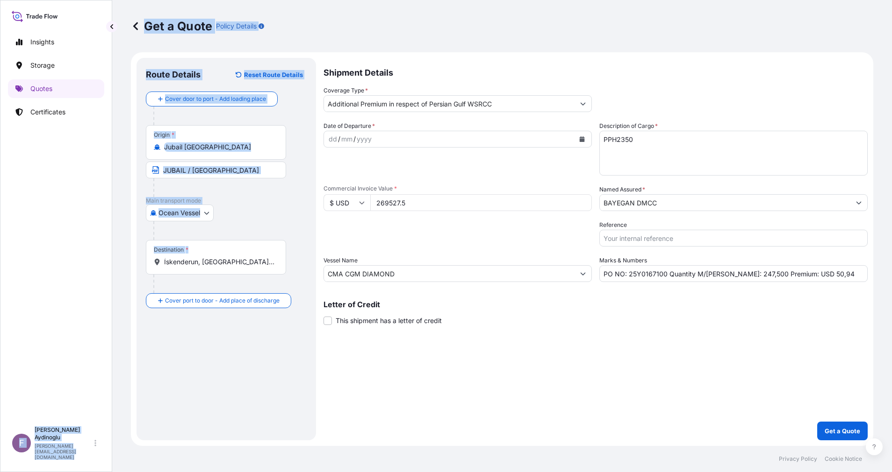
drag, startPoint x: 260, startPoint y: 267, endPoint x: 66, endPoint y: 264, distance: 193.5
click at [68, 257] on div "Insights Storage Quotes Certificates F [PERSON_NAME] [EMAIL_ADDRESS][DOMAIN_NAM…" at bounding box center [446, 236] width 892 height 472
click at [263, 265] on input "İskenderun, [GEOGRAPHIC_DATA], [GEOGRAPHIC_DATA]" at bounding box center [219, 261] width 110 height 9
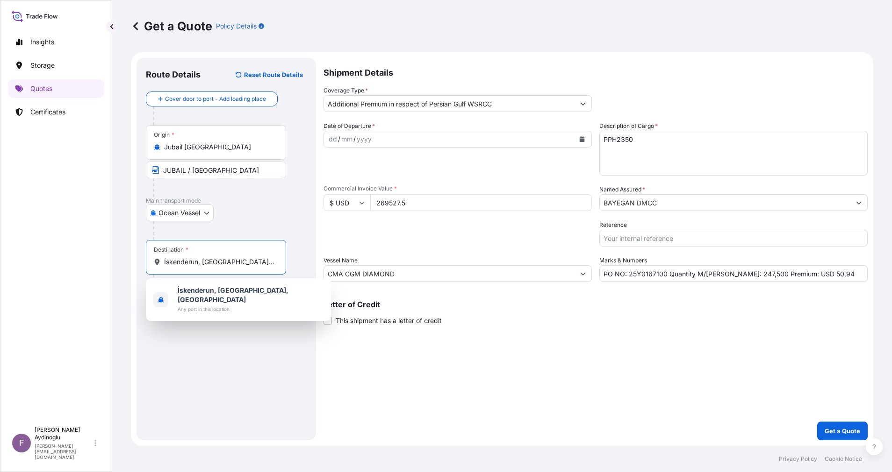
drag, startPoint x: 259, startPoint y: 263, endPoint x: 117, endPoint y: 259, distance: 142.1
click at [119, 259] on div "Get a Quote Policy Details Route Details Reset Route Details Cover door to port…" at bounding box center [501, 223] width 779 height 446
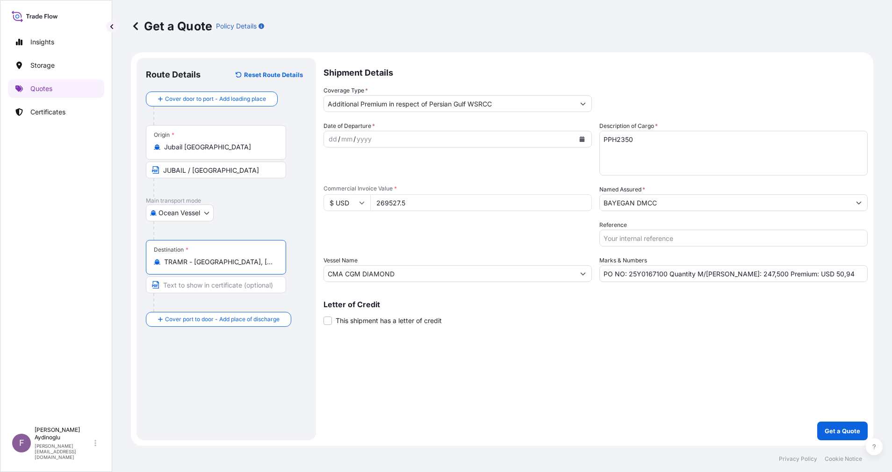
type input "TRAMR - [GEOGRAPHIC_DATA], [GEOGRAPHIC_DATA]"
click at [226, 286] on input "Text to appear on certificate" at bounding box center [216, 285] width 140 height 17
click at [467, 403] on div "Shipment Details Coverage Type * Additional Premium in respect of Persian Gulf …" at bounding box center [595, 249] width 544 height 383
click at [208, 288] on input "Text to appear on certificate" at bounding box center [216, 285] width 140 height 17
type input "AMBARLI / [GEOGRAPHIC_DATA]"
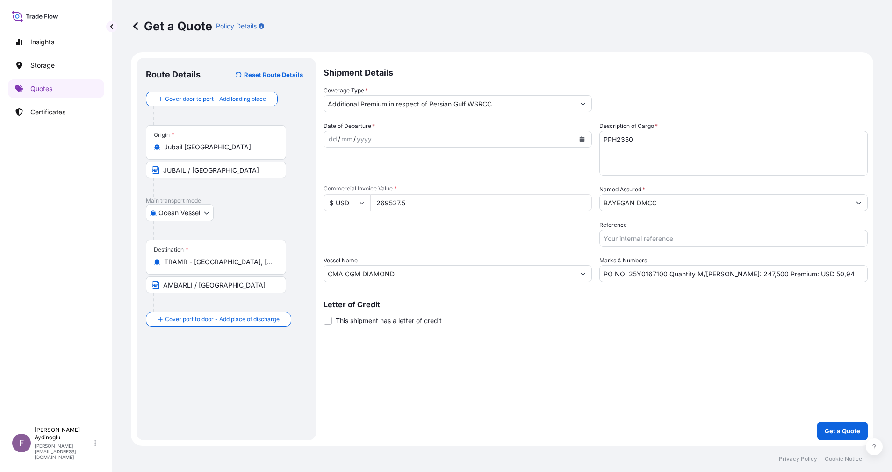
click at [288, 339] on div "Route Details Reset Route Details Cover door to port - Add loading place Place …" at bounding box center [226, 249] width 161 height 364
click at [329, 136] on div "dd" at bounding box center [333, 139] width 10 height 11
drag, startPoint x: 820, startPoint y: 273, endPoint x: 800, endPoint y: 273, distance: 20.1
click at [800, 273] on input "PO NO: 25Y0167100 Quantity M/[PERSON_NAME]: 247,500 Premium: USD 50,94" at bounding box center [733, 273] width 268 height 17
type input "PO NO: 25Y0167100 Quantity M/[PERSON_NAME]: 247,500 Premium: USD 56,60"
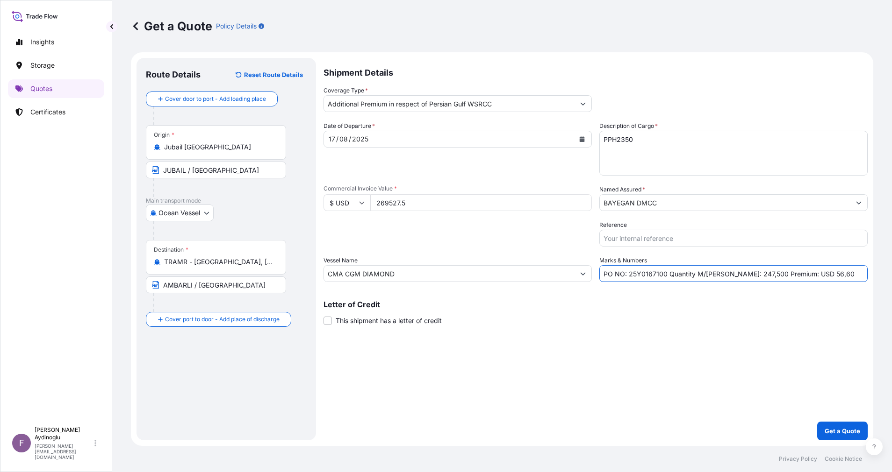
click at [579, 102] on button "Show suggestions" at bounding box center [582, 103] width 17 height 17
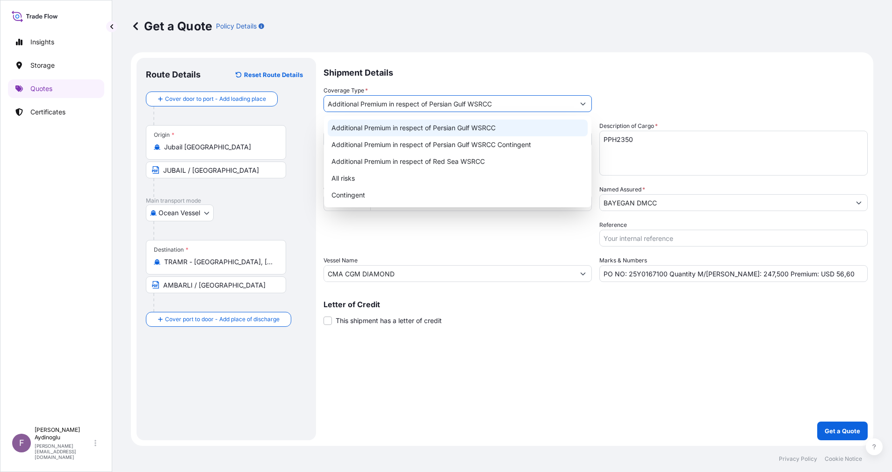
click at [522, 131] on div "Additional Premium in respect of Persian Gulf WSRCC" at bounding box center [458, 128] width 260 height 17
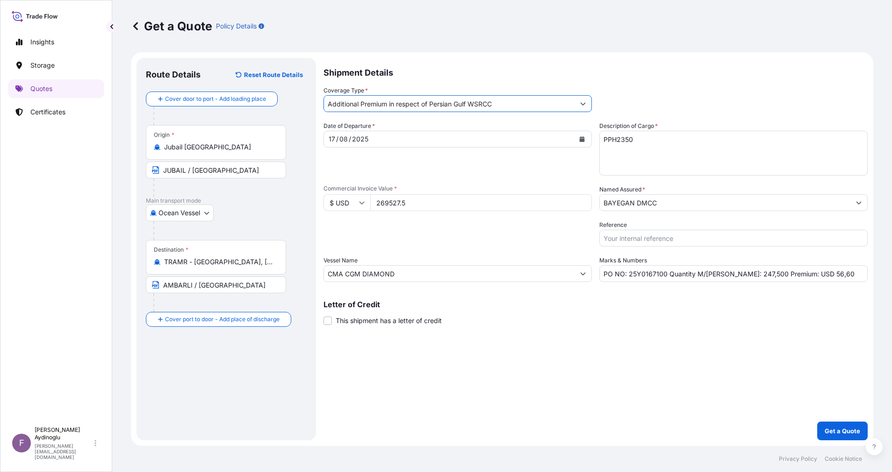
click at [586, 386] on div "Shipment Details Coverage Type * Additional Premium in respect of Persian Gulf …" at bounding box center [595, 249] width 544 height 383
click at [652, 209] on input "BAYEGAN DMCC" at bounding box center [725, 202] width 250 height 17
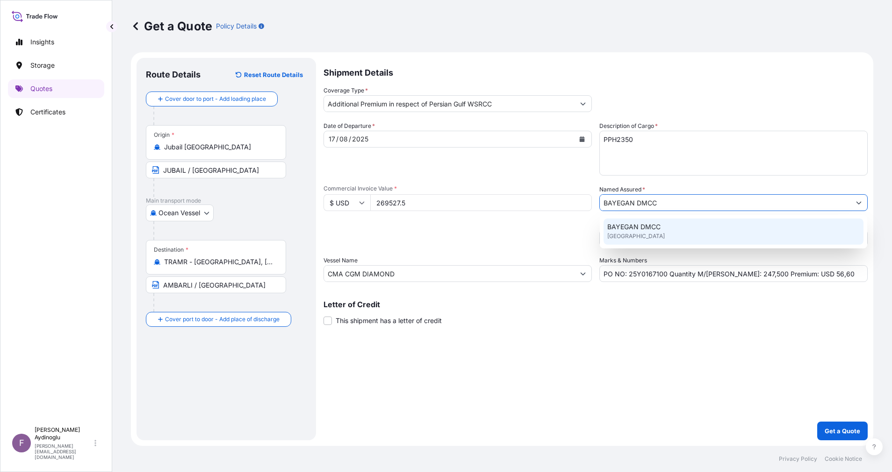
click at [653, 231] on span "BAYEGAN DMCC" at bounding box center [633, 226] width 53 height 9
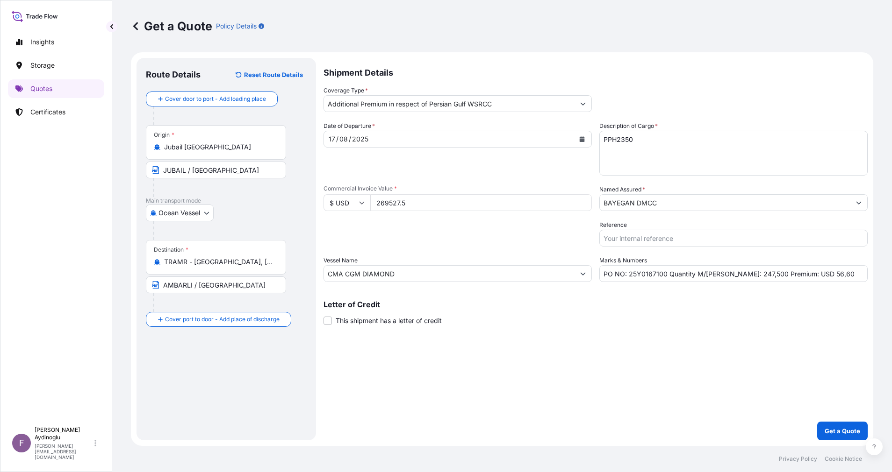
click at [543, 352] on div "Shipment Details Coverage Type * Additional Premium in respect of Persian Gulf …" at bounding box center [595, 249] width 544 height 383
click at [833, 420] on div "Shipment Details Coverage Type * Additional Premium in respect of Persian Gulf …" at bounding box center [595, 249] width 544 height 383
click at [836, 433] on p "Get a Quote" at bounding box center [842, 431] width 36 height 9
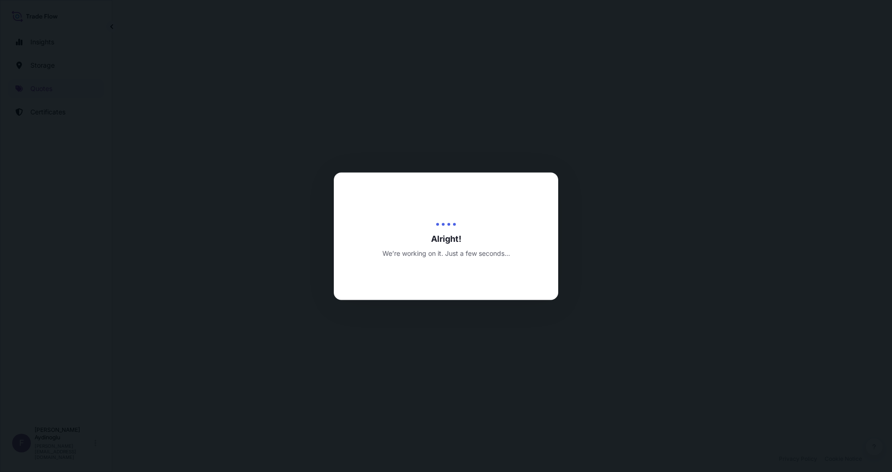
select select "Ocean Vessel"
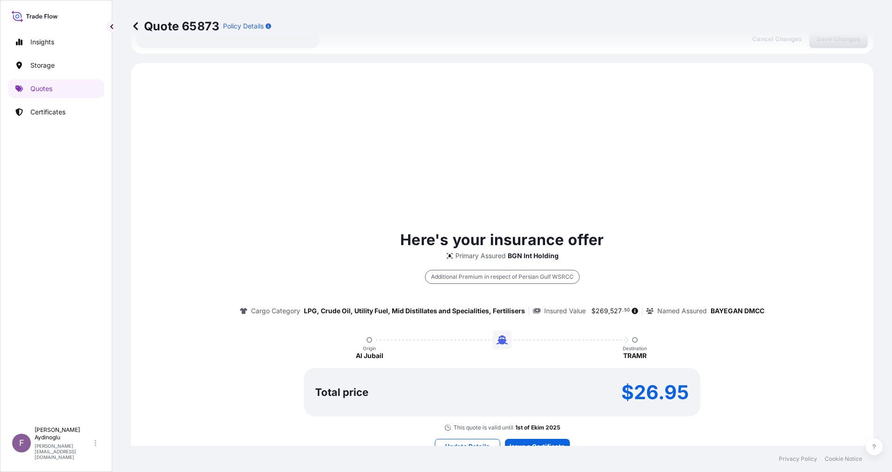
scroll to position [320, 0]
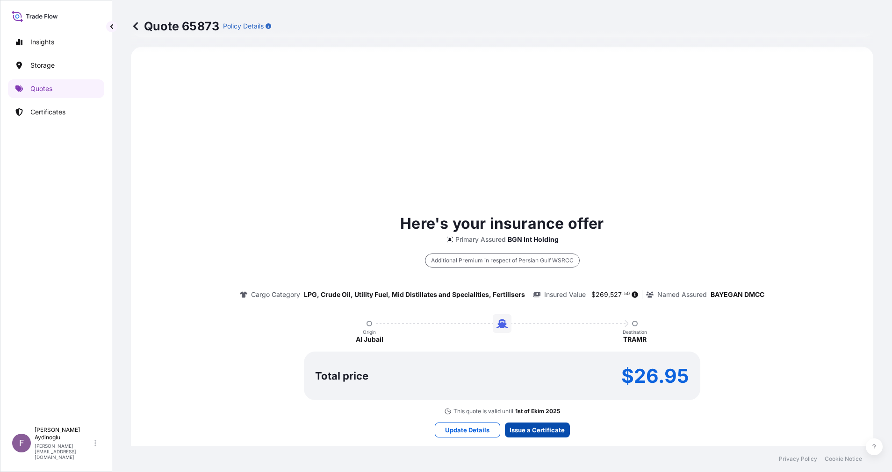
click at [532, 422] on div "Here's your insurance offer Primary Assured BGN Int Holding Additional Premium …" at bounding box center [502, 325] width 716 height 530
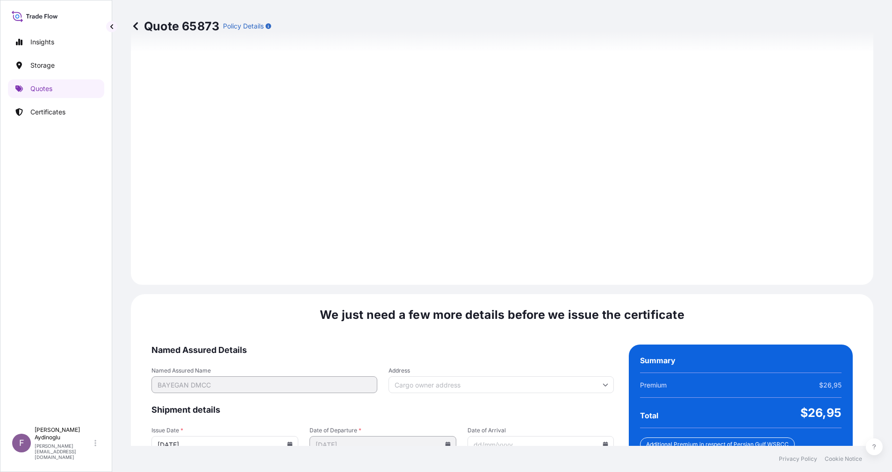
scroll to position [1003, 0]
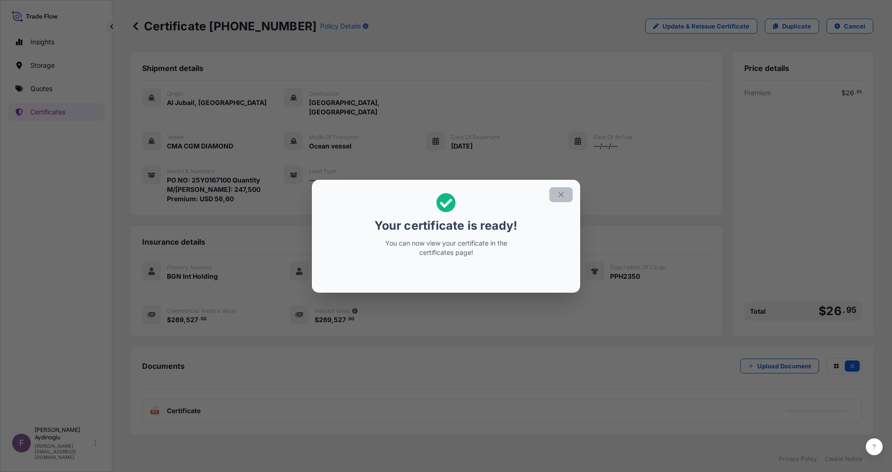
click at [558, 194] on icon "button" at bounding box center [561, 195] width 8 height 8
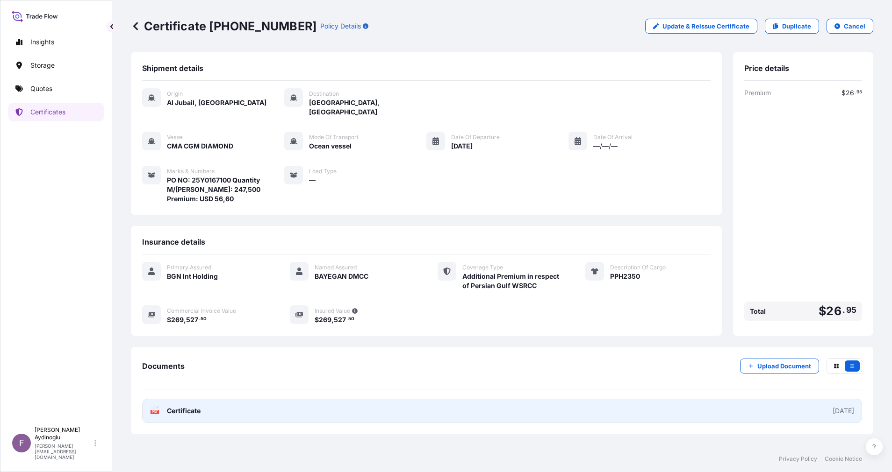
click at [425, 406] on link "PDF Certificate [DATE]" at bounding box center [502, 411] width 720 height 24
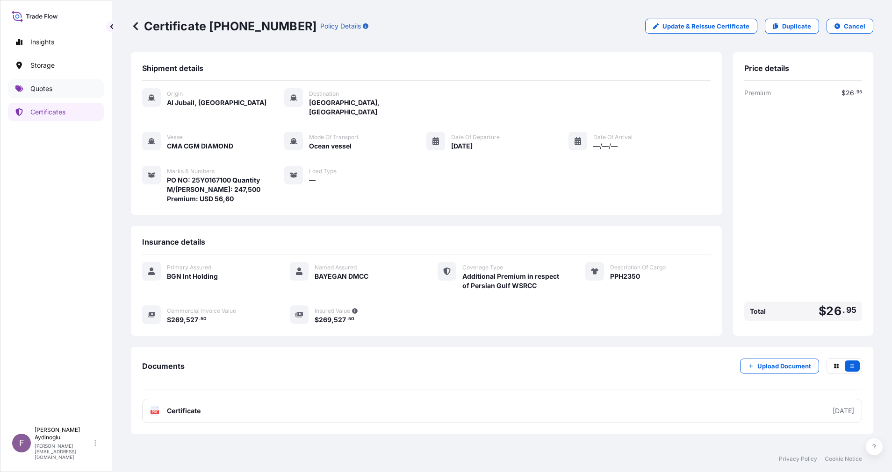
click at [74, 90] on link "Quotes" at bounding box center [56, 88] width 96 height 19
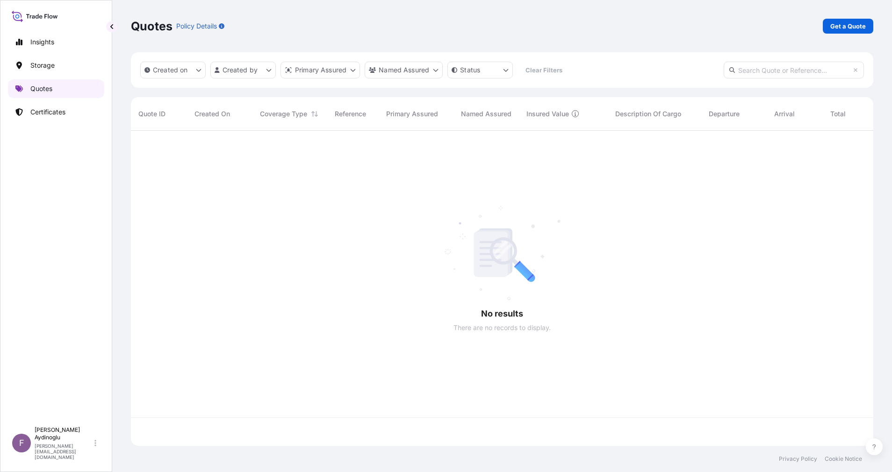
scroll to position [310, 731]
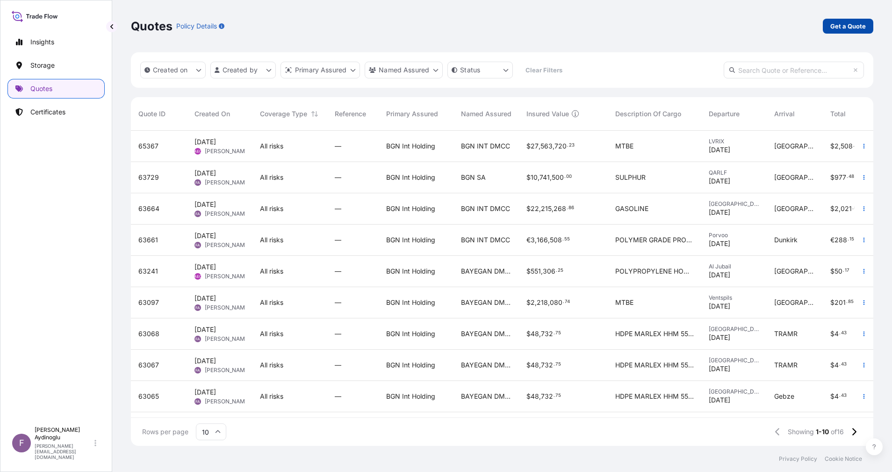
click at [843, 18] on div "Quotes Policy Details Get a Quote" at bounding box center [502, 26] width 742 height 52
click at [854, 30] on p "Get a Quote" at bounding box center [848, 25] width 36 height 9
select select "Ocean Vessel"
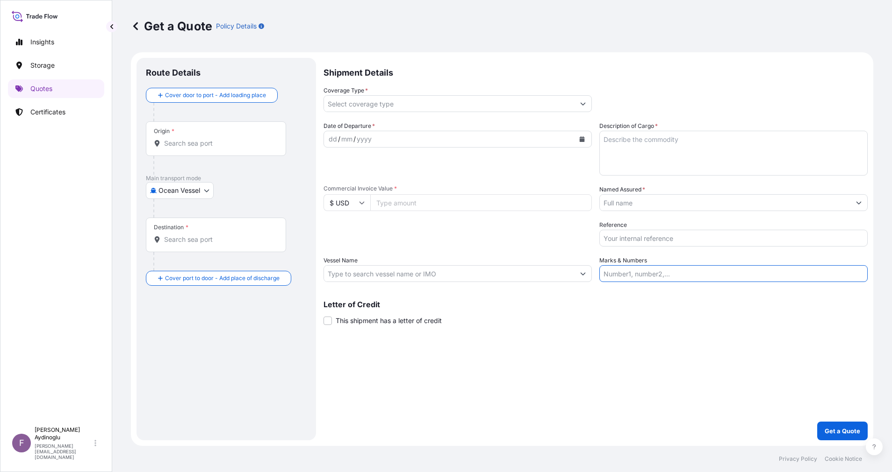
click at [688, 273] on input "Marks & Numbers" at bounding box center [733, 273] width 268 height 17
type input "PO NO: 25Y0167100 Quantity M/[PERSON_NAME]: 247,500 Premium: USD 56,60"
type input "Jubail [GEOGRAPHIC_DATA]"
type input "TRAMR - [GEOGRAPHIC_DATA], [GEOGRAPHIC_DATA]"
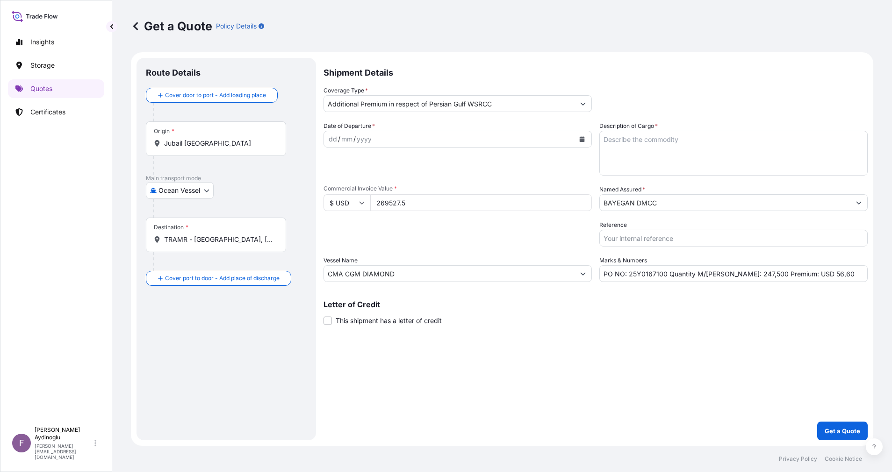
click at [649, 346] on div "Shipment Details Coverage Type * Additional Premium in respect of Persian Gulf …" at bounding box center [595, 249] width 544 height 383
click at [663, 273] on input "PO NO: 25Y0167100 Quantity M/[PERSON_NAME]: 247,500 Premium: USD 56,60" at bounding box center [733, 273] width 268 height 17
drag, startPoint x: 665, startPoint y: 273, endPoint x: 629, endPoint y: 273, distance: 36.0
click at [629, 273] on input "PO NO: 25Y0167100 Quantity M/[PERSON_NAME]: 247,500 Premium: USD 56,60" at bounding box center [733, 273] width 268 height 17
paste input "705"
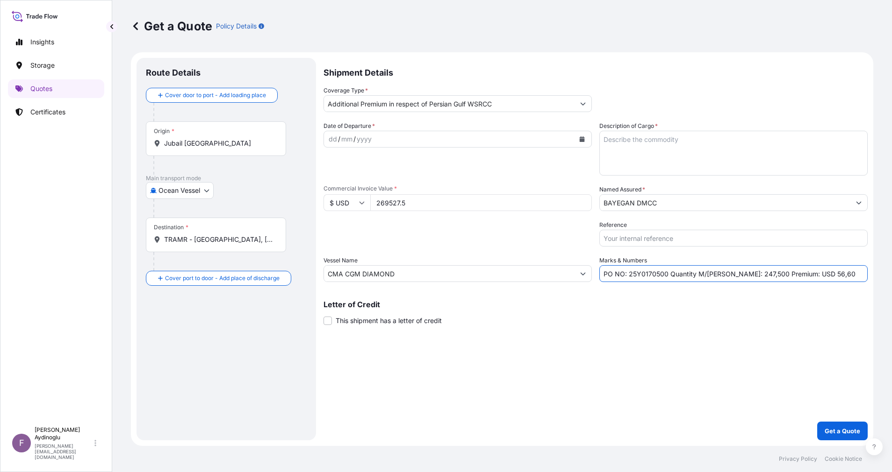
click at [697, 308] on div "Letter of Credit This shipment has a letter of credit Letter of credit * Letter…" at bounding box center [595, 313] width 544 height 25
drag, startPoint x: 429, startPoint y: 204, endPoint x: 308, endPoint y: 202, distance: 120.6
click at [308, 202] on form "Route Details Cover door to port - Add loading place Place of loading Road / [G…" at bounding box center [502, 249] width 742 height 394
click at [576, 325] on div "Letter of Credit This shipment has a letter of credit Letter of credit * Letter…" at bounding box center [595, 313] width 544 height 25
click at [708, 150] on textarea "Description of Cargo *" at bounding box center [733, 153] width 268 height 45
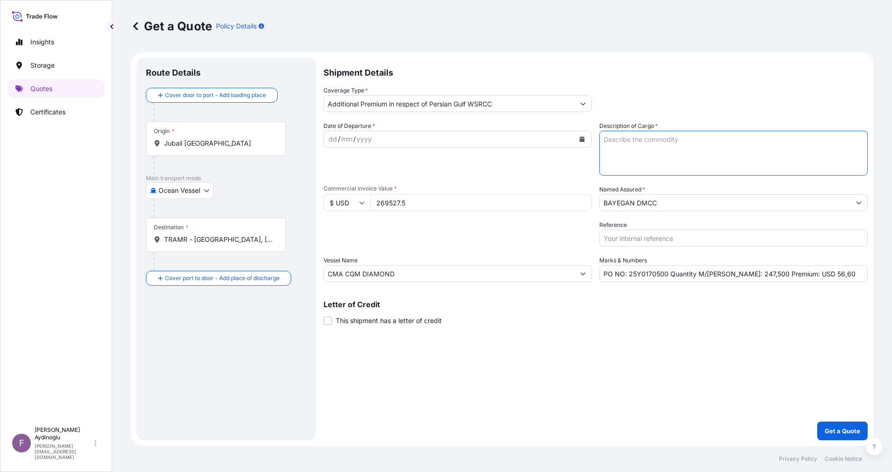
paste textarea "PPH2350"
click at [736, 328] on div "Shipment Details Coverage Type * Additional Premium in respect of Persian Gulf …" at bounding box center [595, 249] width 544 height 383
drag, startPoint x: 413, startPoint y: 266, endPoint x: 279, endPoint y: 273, distance: 134.3
click at [258, 265] on form "Route Details Cover door to port - Add loading place Place of loading Road / [G…" at bounding box center [502, 249] width 742 height 394
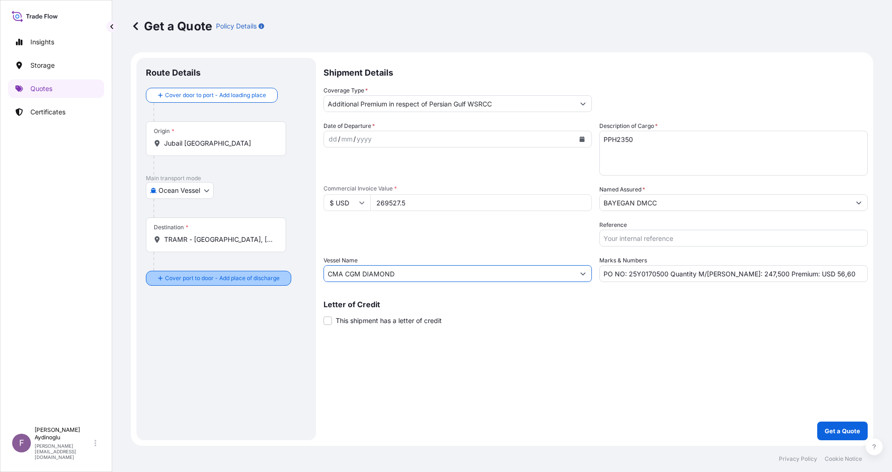
paste input "SPIL CITRA"
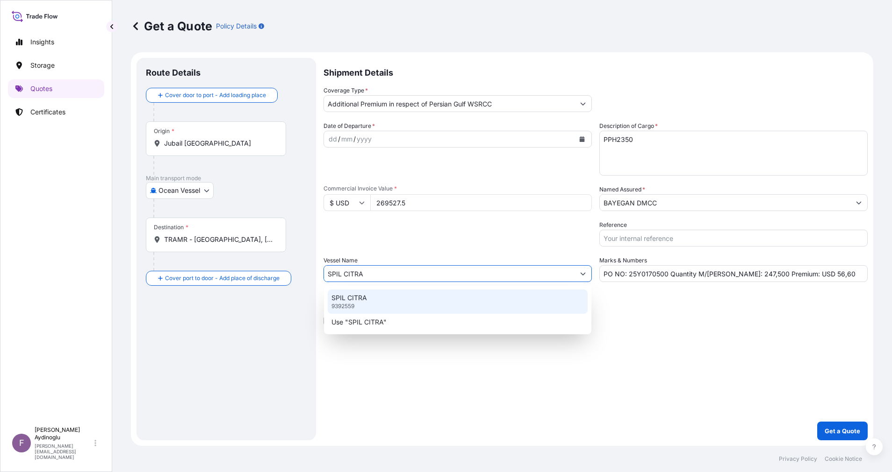
click at [418, 298] on div "SPIL CITRA 9392559" at bounding box center [458, 302] width 260 height 24
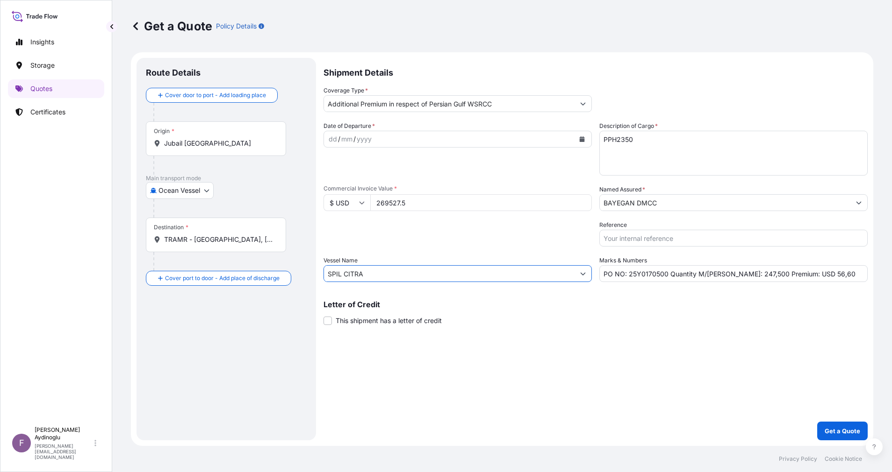
click at [542, 321] on div "Letter of Credit This shipment has a letter of credit Letter of credit * Letter…" at bounding box center [595, 313] width 544 height 25
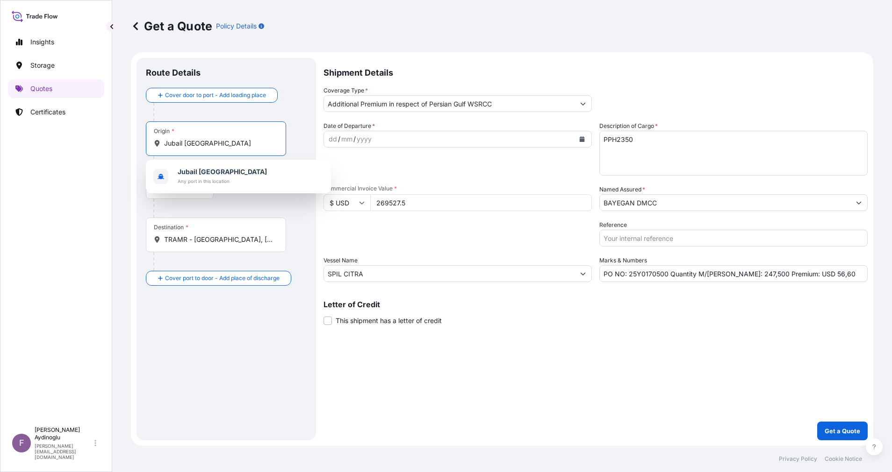
click at [248, 145] on input "Jubail [GEOGRAPHIC_DATA]" at bounding box center [219, 143] width 110 height 9
click at [245, 176] on div "[GEOGRAPHIC_DATA] [GEOGRAPHIC_DATA] Any port in this location" at bounding box center [239, 177] width 178 height 26
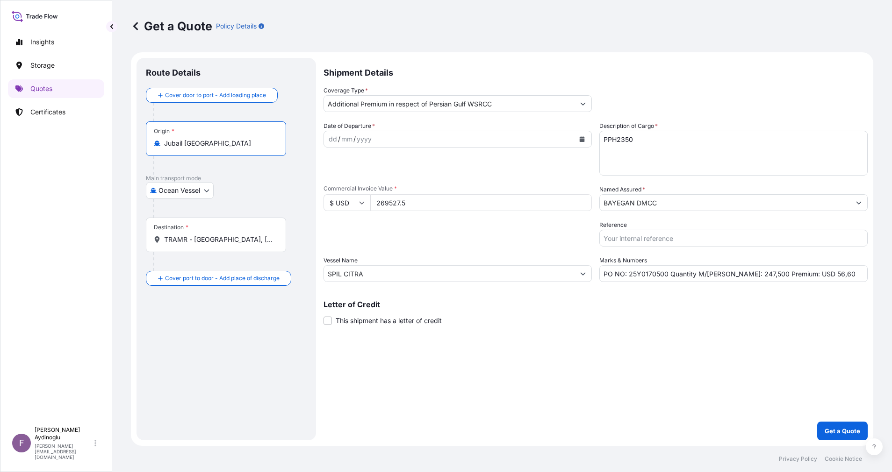
click at [274, 209] on div "Main transport mode Ocean Vessel Ocean Vessel Air Land" at bounding box center [226, 196] width 161 height 43
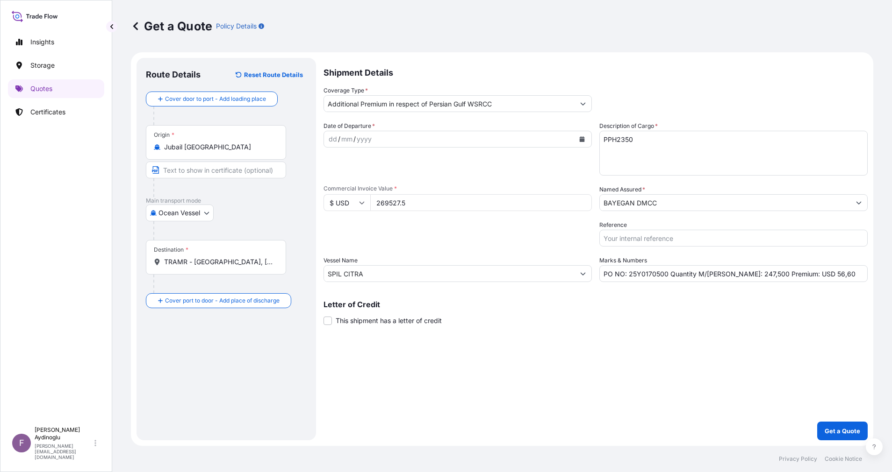
click at [229, 176] on input "Text to appear on certificate" at bounding box center [216, 170] width 140 height 17
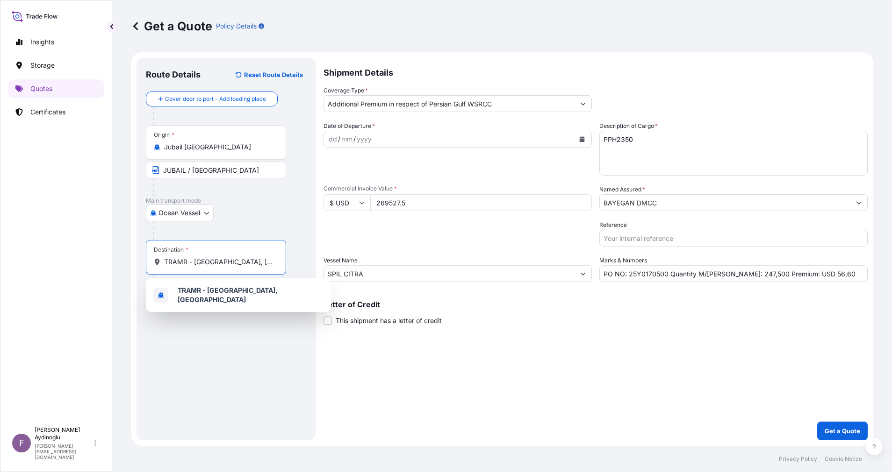
drag, startPoint x: 253, startPoint y: 261, endPoint x: 89, endPoint y: 262, distance: 164.5
click at [94, 262] on div "Insights Storage Quotes Certificates F [PERSON_NAME] [EMAIL_ADDRESS][DOMAIN_NAM…" at bounding box center [446, 236] width 892 height 472
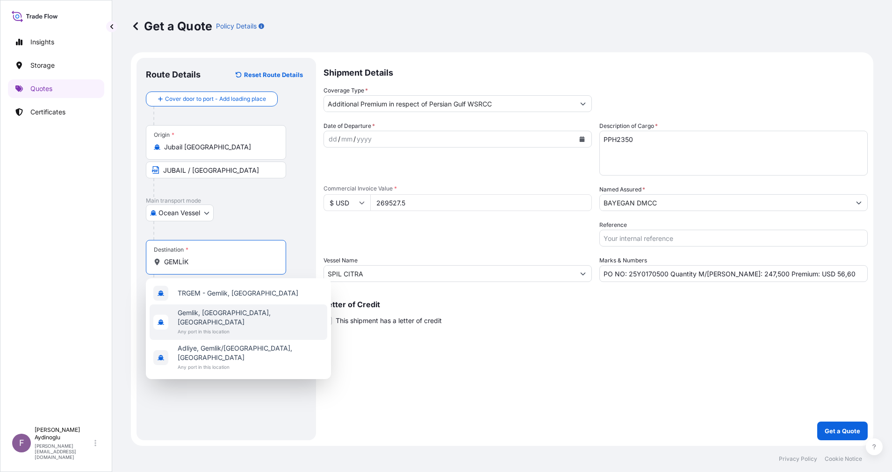
click at [239, 327] on span "Any port in this location" at bounding box center [251, 331] width 146 height 9
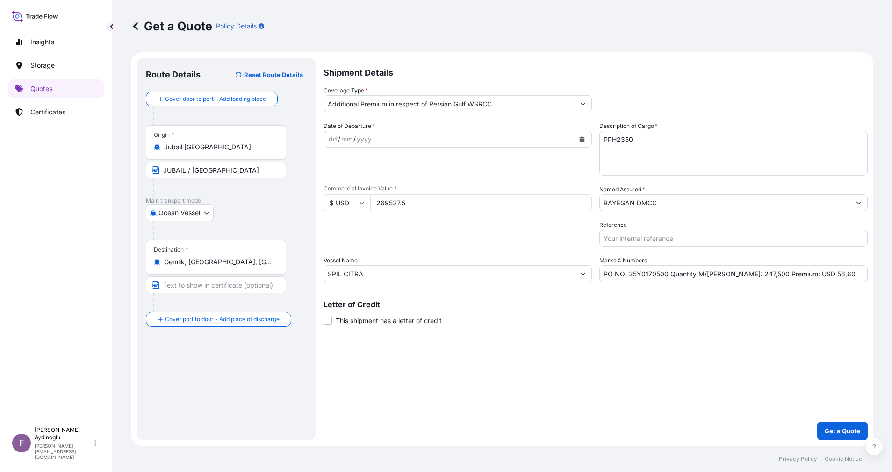
click at [237, 365] on div "Route Details Reset Route Details Cover door to port - Add loading place Place …" at bounding box center [226, 249] width 161 height 364
click at [228, 283] on input "Text to appear on certificate" at bounding box center [217, 285] width 143 height 17
click at [333, 139] on div "dd" at bounding box center [333, 139] width 10 height 11
click at [583, 104] on icon "Show suggestions" at bounding box center [582, 104] width 5 height 3
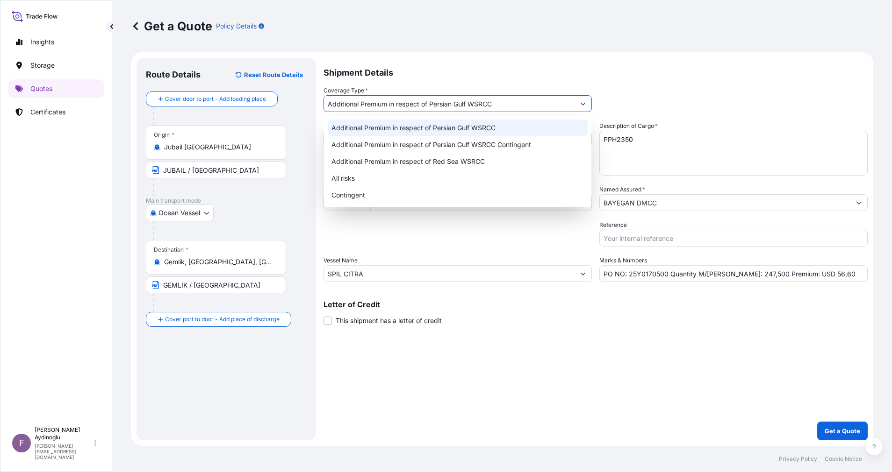
click at [514, 130] on div "Additional Premium in respect of Persian Gulf WSRCC" at bounding box center [458, 128] width 260 height 17
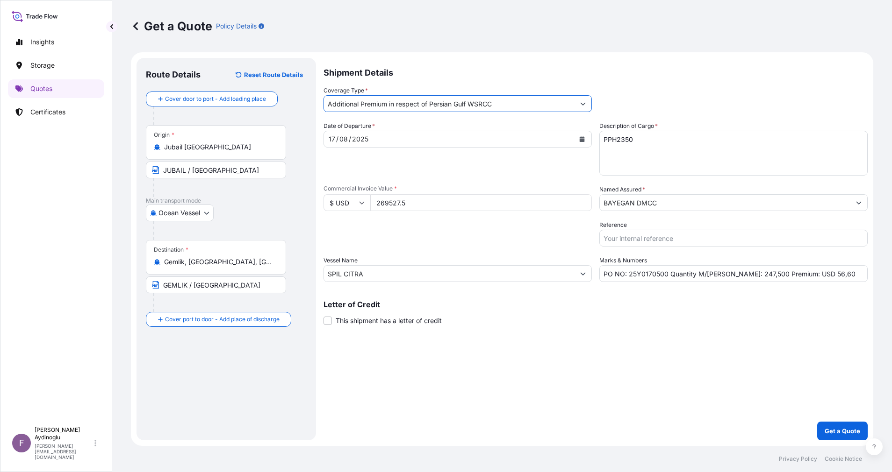
click at [658, 411] on div "Shipment Details Coverage Type * Additional Premium in respect of Persian Gulf …" at bounding box center [595, 249] width 544 height 383
click at [670, 202] on input "BAYEGAN DMCC" at bounding box center [725, 202] width 250 height 17
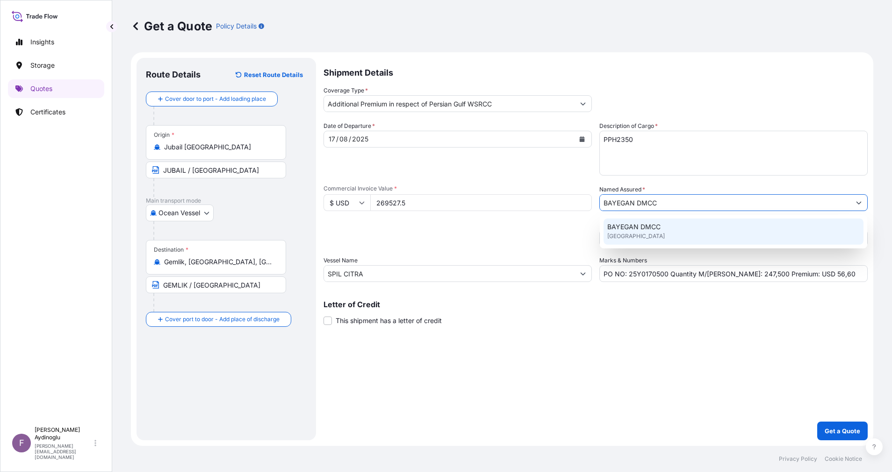
click at [665, 232] on div "BAYEGAN DMCC [GEOGRAPHIC_DATA]" at bounding box center [733, 232] width 260 height 26
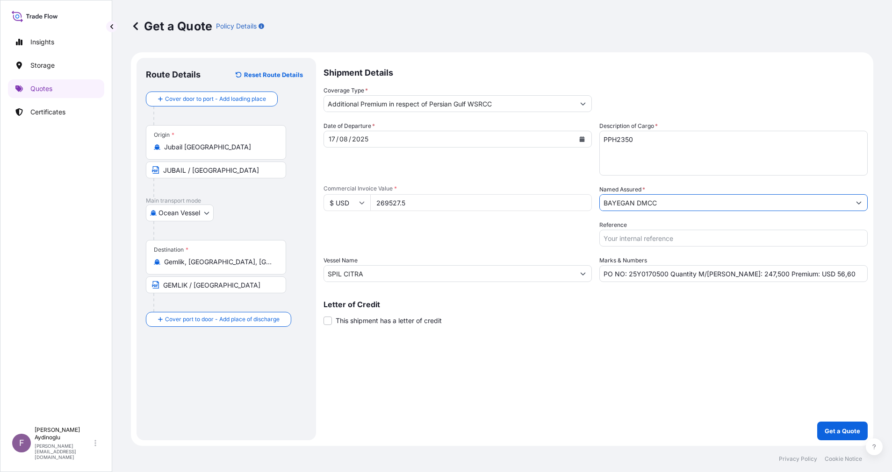
click at [663, 362] on div "Shipment Details Coverage Type * Additional Premium in respect of Persian Gulf …" at bounding box center [595, 249] width 544 height 383
click at [836, 424] on button "Get a Quote" at bounding box center [842, 431] width 50 height 19
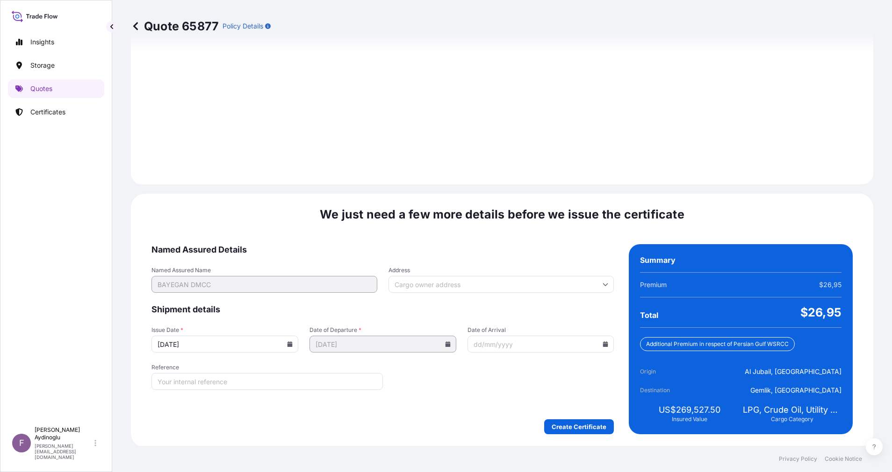
scroll to position [1003, 0]
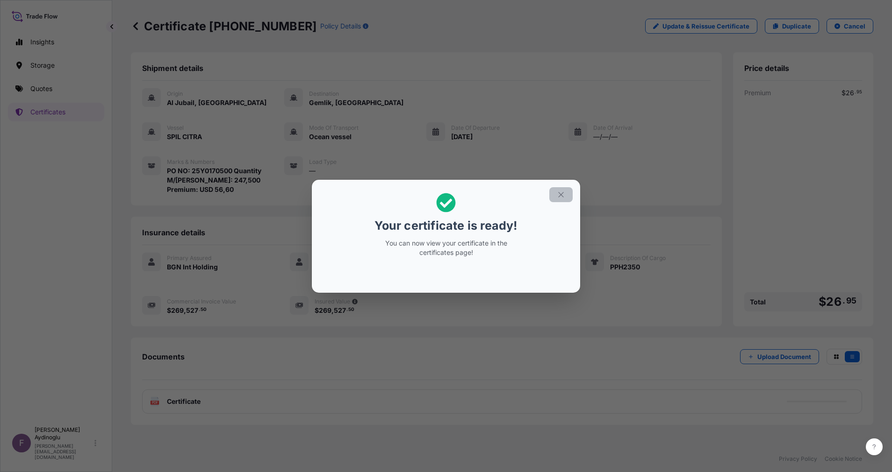
click at [560, 196] on icon "button" at bounding box center [561, 195] width 8 height 8
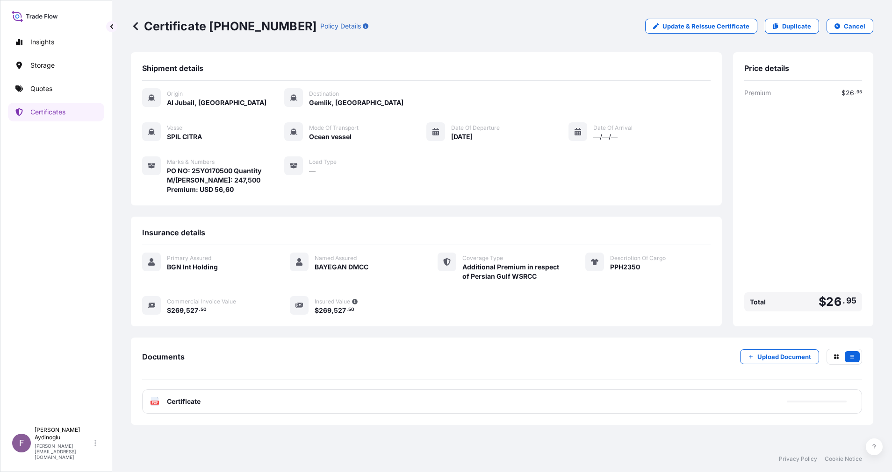
click at [414, 399] on div "PDF Certificate" at bounding box center [502, 402] width 720 height 24
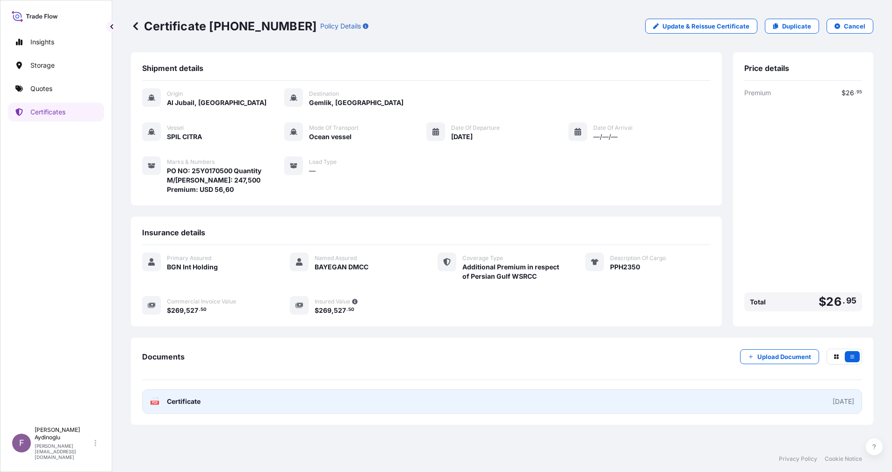
click at [479, 400] on link "PDF Certificate [DATE]" at bounding box center [502, 402] width 720 height 24
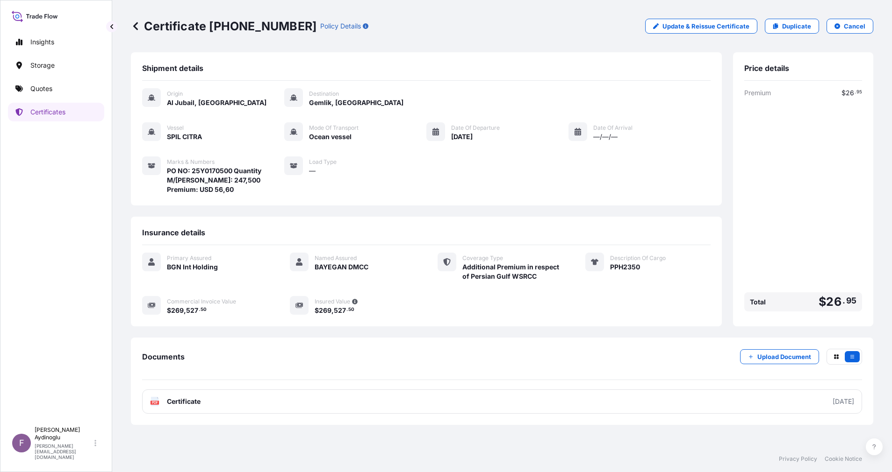
click at [59, 86] on link "Quotes" at bounding box center [56, 88] width 96 height 19
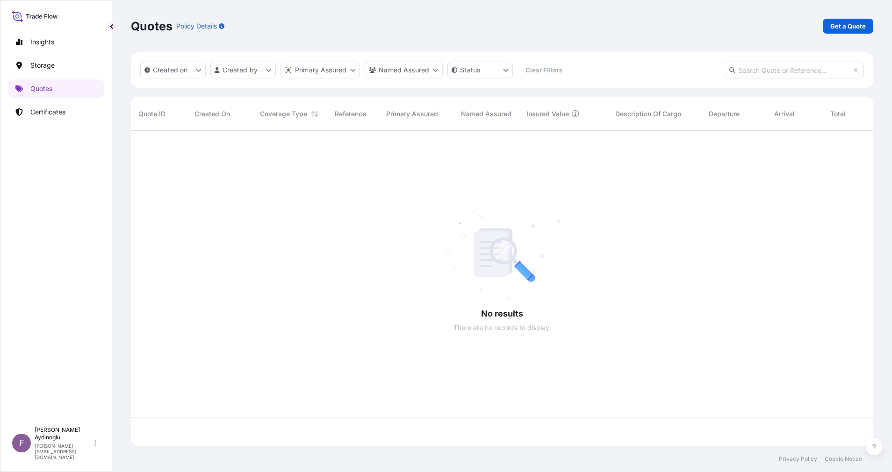
scroll to position [310, 731]
click at [847, 20] on link "Get a Quote" at bounding box center [847, 26] width 50 height 15
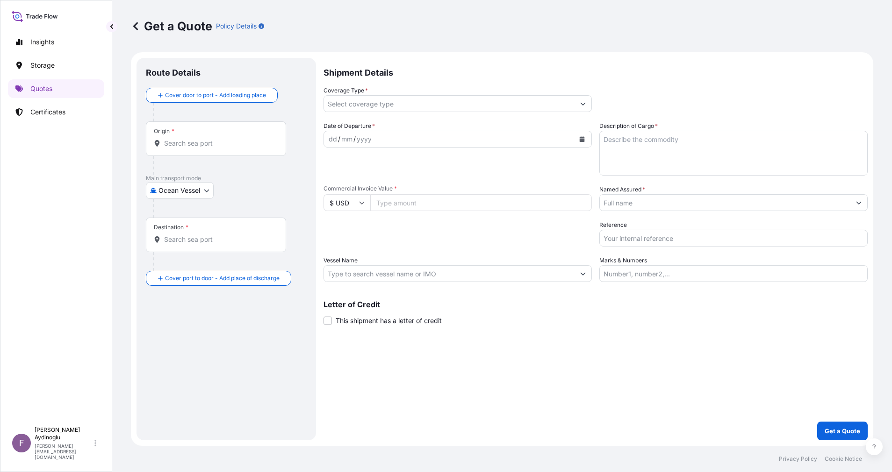
click at [689, 262] on div "Marks & Numbers" at bounding box center [733, 269] width 268 height 26
click at [700, 277] on input "Marks & Numbers" at bounding box center [733, 273] width 268 height 17
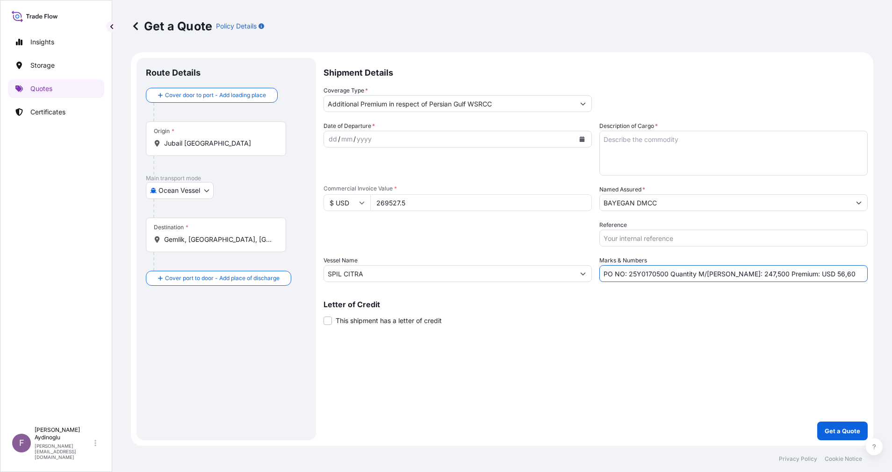
drag, startPoint x: 652, startPoint y: 426, endPoint x: 588, endPoint y: 399, distance: 69.3
click at [651, 425] on div "Shipment Details Coverage Type * Additional Premium in respect of Persian Gulf …" at bounding box center [595, 249] width 544 height 383
drag, startPoint x: 629, startPoint y: 276, endPoint x: 665, endPoint y: 276, distance: 36.0
click at [665, 276] on input "PO NO: 25Y0170500 Quantity M/[PERSON_NAME]: 247,500 Premium: USD 56,60" at bounding box center [733, 273] width 268 height 17
paste input "68"
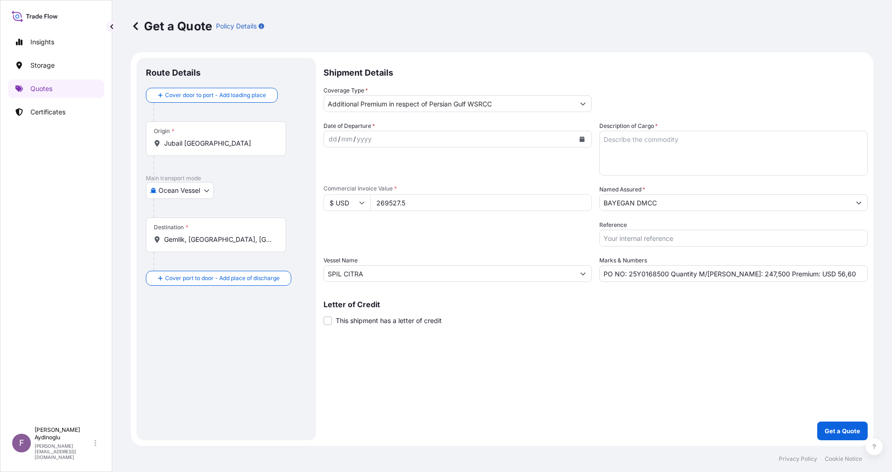
click at [654, 321] on div "Letter of Credit This shipment has a letter of credit Letter of credit * Letter…" at bounding box center [595, 313] width 544 height 25
click at [746, 147] on textarea "Description of Cargo *" at bounding box center [733, 153] width 268 height 45
paste textarea "PPH2350"
click at [662, 340] on div "Shipment Details Coverage Type * Additional Premium in respect of Persian Gulf …" at bounding box center [595, 249] width 544 height 383
click at [482, 199] on input "269527.5" at bounding box center [481, 202] width 222 height 17
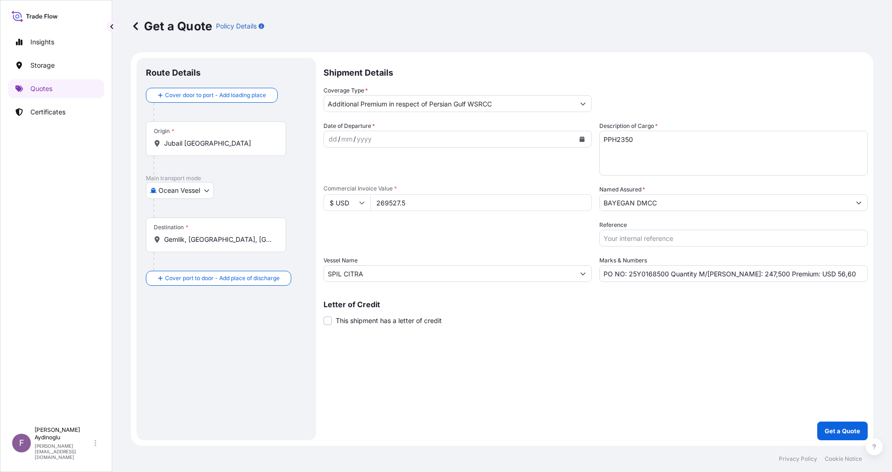
click at [817, 422] on button "Get a Quote" at bounding box center [842, 431] width 50 height 19
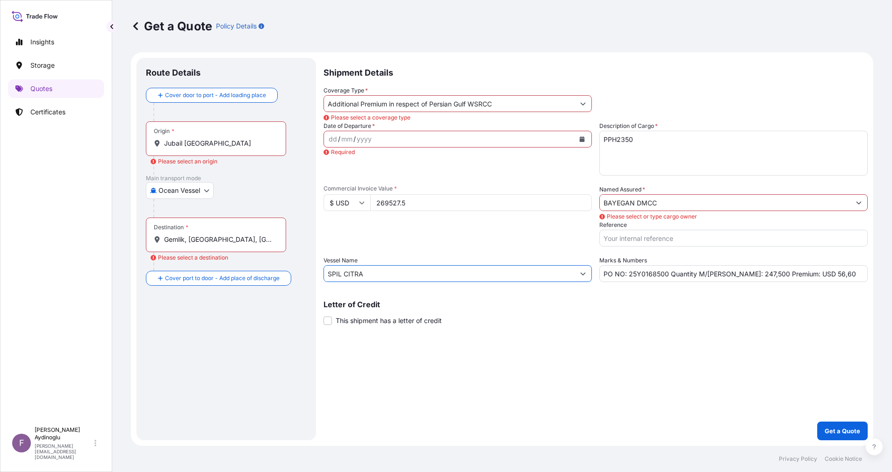
click at [405, 274] on input "SPIL CITRA" at bounding box center [449, 273] width 250 height 17
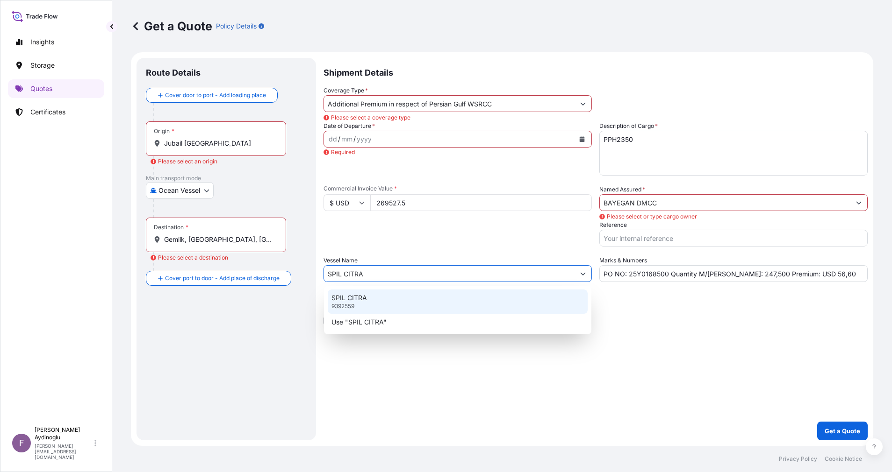
click at [430, 302] on div "SPIL CITRA 9392559" at bounding box center [458, 302] width 260 height 24
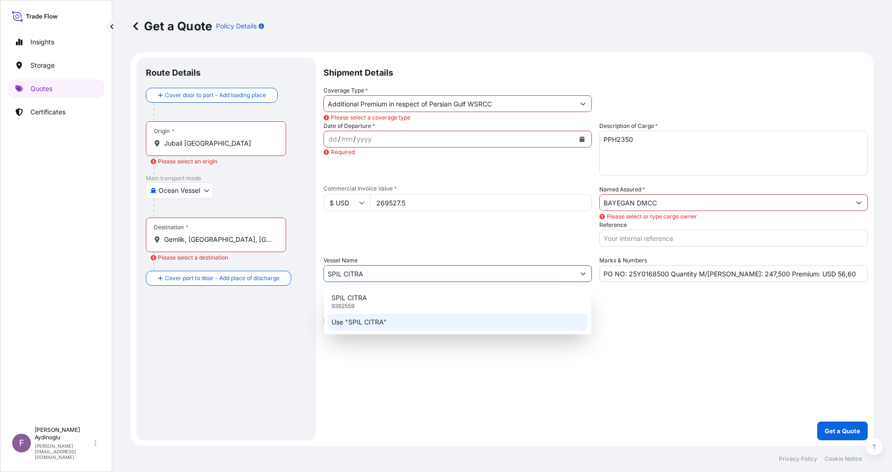
click at [677, 360] on div "Shipment Details Coverage Type * Additional Premium in respect of Persian Gulf …" at bounding box center [595, 249] width 544 height 383
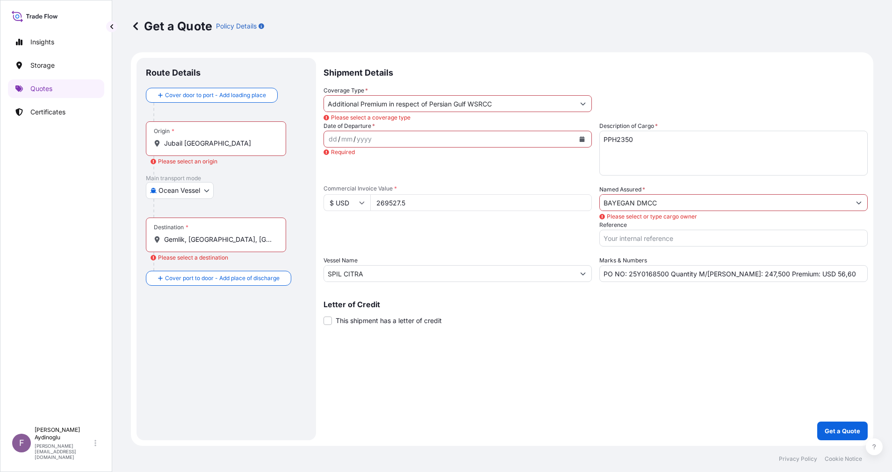
click at [249, 146] on input "Jubail [GEOGRAPHIC_DATA]" at bounding box center [219, 143] width 110 height 9
click at [233, 190] on div "[GEOGRAPHIC_DATA] [GEOGRAPHIC_DATA] Any port in this location" at bounding box center [238, 177] width 185 height 34
click at [235, 183] on span "Any port in this location" at bounding box center [222, 181] width 89 height 9
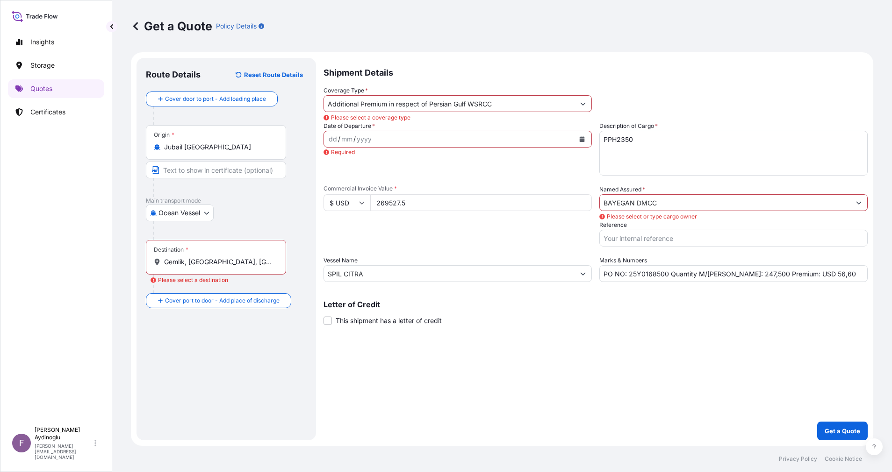
click at [245, 201] on div "Main transport mode Ocean Vessel Ocean Vessel Air Land" at bounding box center [226, 218] width 161 height 43
click at [226, 169] on input "Text to appear on certificate" at bounding box center [216, 170] width 140 height 17
click at [241, 340] on div "Route Details Reset Route Details Cover door to port - Add loading place Place …" at bounding box center [226, 249] width 161 height 364
click at [221, 262] on input "Gemlik, [GEOGRAPHIC_DATA], [GEOGRAPHIC_DATA]" at bounding box center [219, 261] width 110 height 9
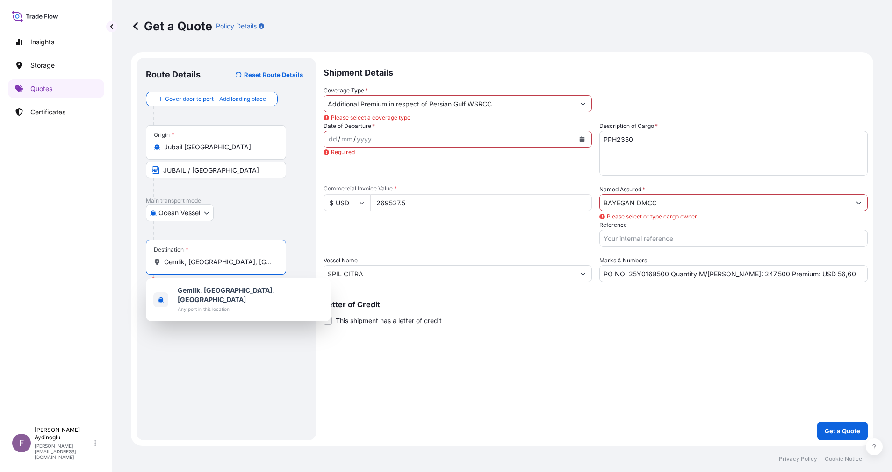
drag, startPoint x: 245, startPoint y: 263, endPoint x: 128, endPoint y: 259, distance: 117.8
click at [136, 261] on form "Route Details Reset Route Details Cover door to port - Add loading place Place …" at bounding box center [502, 249] width 742 height 394
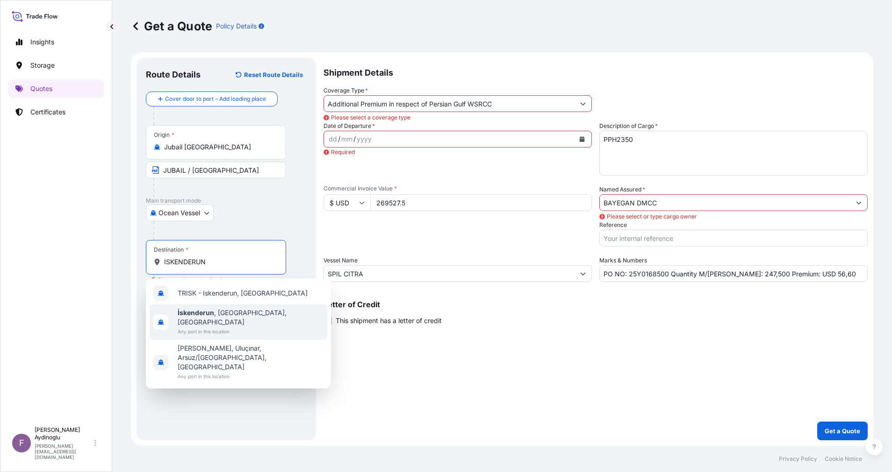
click at [225, 317] on span "İskenderun , [GEOGRAPHIC_DATA], [GEOGRAPHIC_DATA]" at bounding box center [251, 317] width 146 height 19
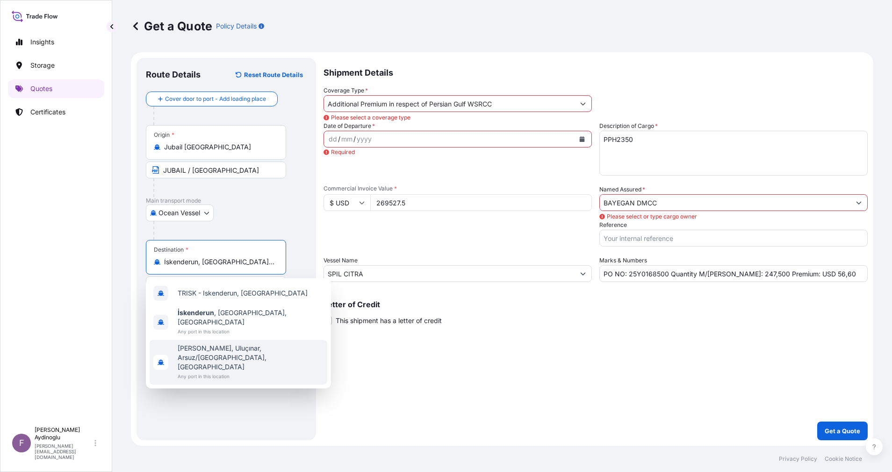
click at [238, 402] on div "Route Details Reset Route Details Cover door to port - Add loading place Place …" at bounding box center [226, 249] width 161 height 364
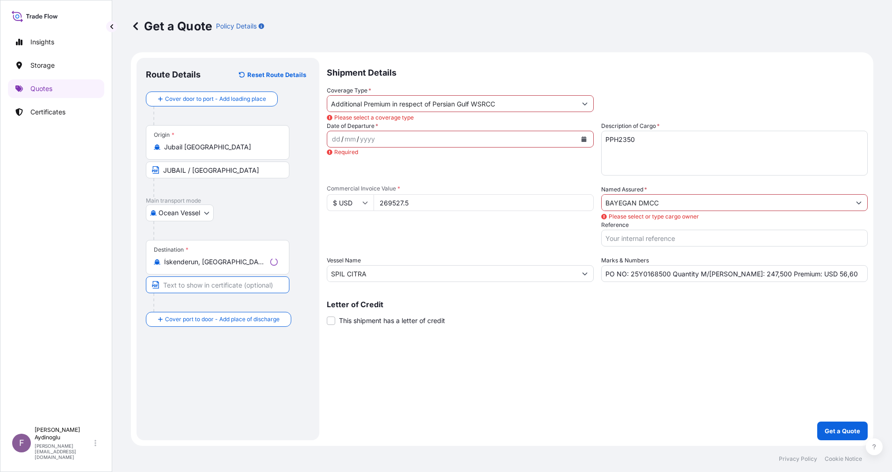
click at [222, 280] on input "Text to appear on certificate" at bounding box center [217, 285] width 143 height 17
click at [241, 416] on div "Route Details Reset Route Details Cover door to port - Add loading place Place …" at bounding box center [226, 249] width 161 height 364
click at [330, 136] on div "dd" at bounding box center [333, 139] width 10 height 11
click at [585, 105] on icon "Show suggestions" at bounding box center [583, 104] width 6 height 6
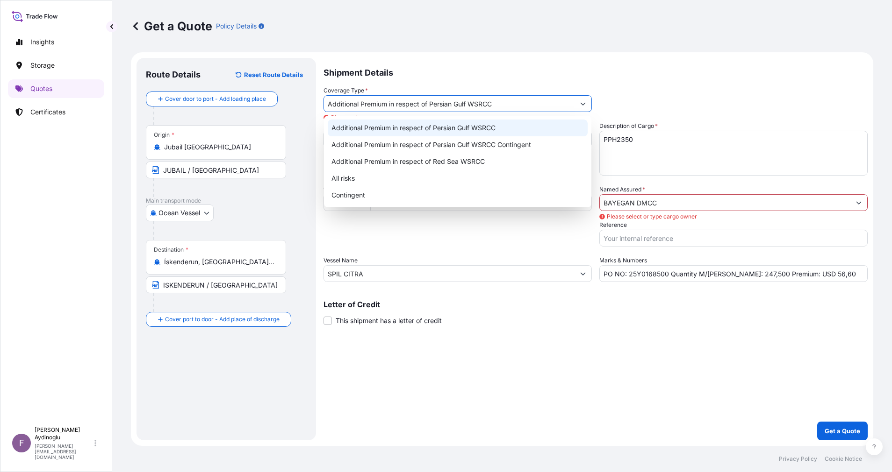
click at [542, 126] on div "Additional Premium in respect of Persian Gulf WSRCC" at bounding box center [458, 128] width 260 height 17
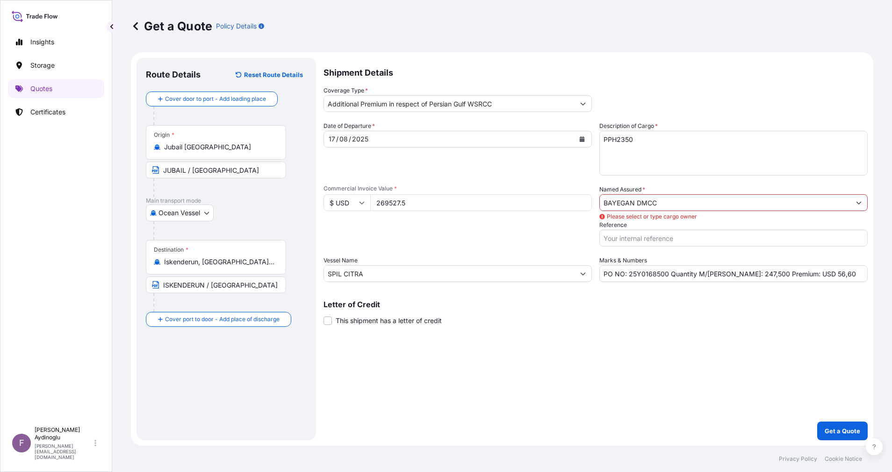
click at [636, 331] on div "Shipment Details Coverage Type * Additional Premium in respect of Persian Gulf …" at bounding box center [595, 249] width 544 height 383
click at [675, 207] on input "BAYEGAN DMCC" at bounding box center [725, 202] width 250 height 17
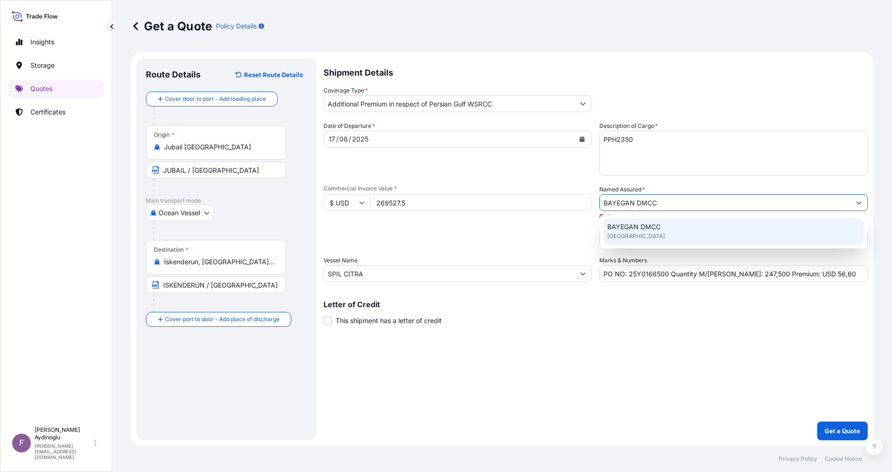
click at [678, 235] on div "BAYEGAN DMCC [GEOGRAPHIC_DATA]" at bounding box center [733, 232] width 260 height 26
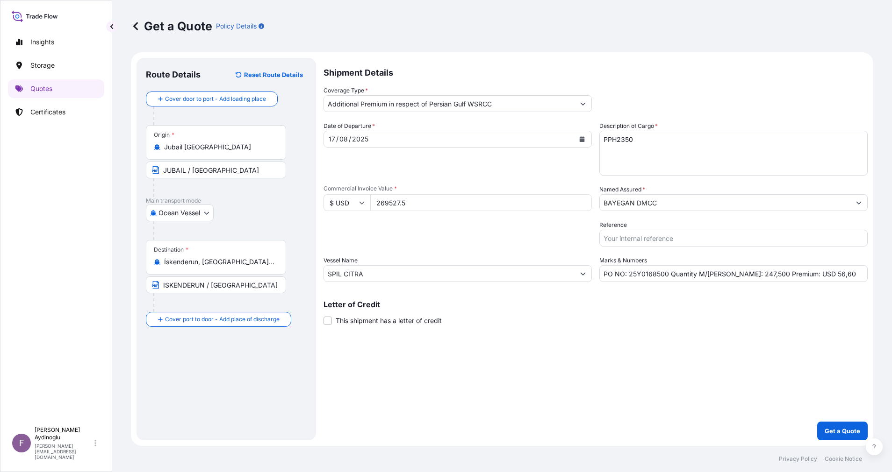
click at [644, 343] on div "Shipment Details Coverage Type * Additional Premium in respect of Persian Gulf …" at bounding box center [595, 249] width 544 height 383
click at [841, 430] on p "Get a Quote" at bounding box center [842, 431] width 36 height 9
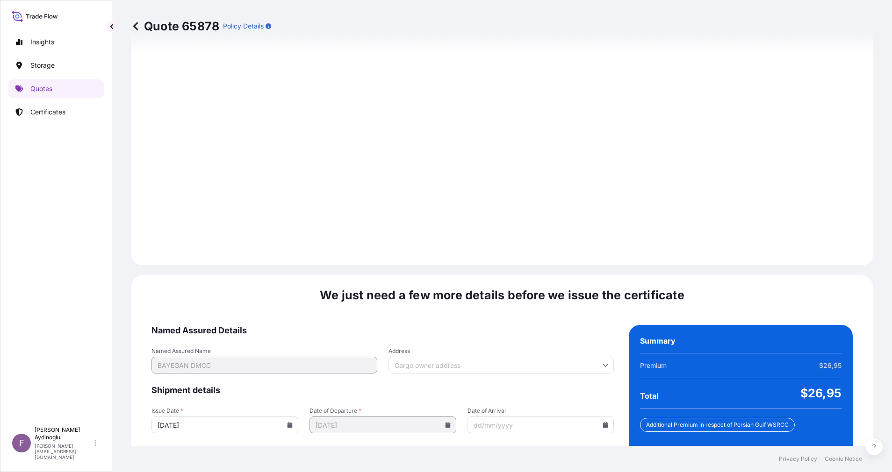
scroll to position [1003, 0]
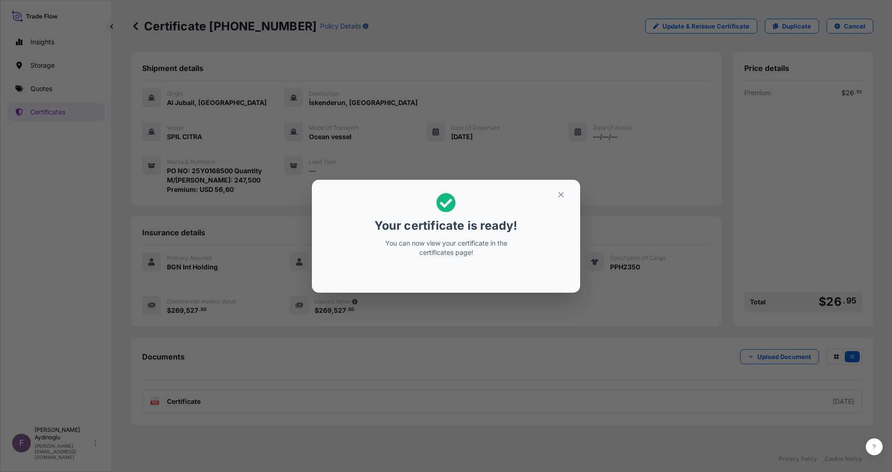
click at [560, 187] on button "button" at bounding box center [560, 194] width 23 height 15
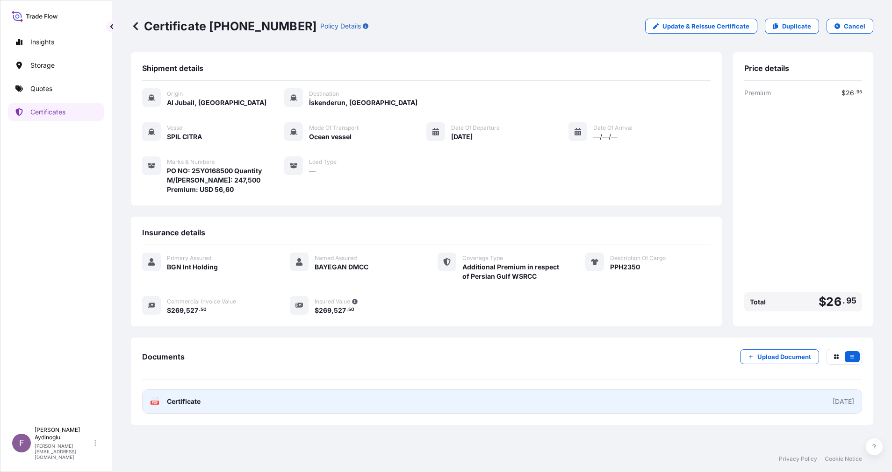
click at [576, 405] on link "PDF Certificate [DATE]" at bounding box center [502, 402] width 720 height 24
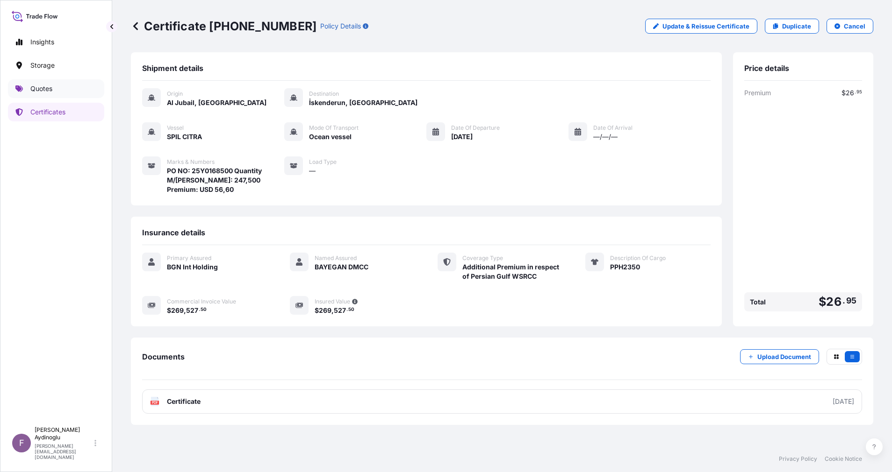
click at [49, 85] on p "Quotes" at bounding box center [41, 88] width 22 height 9
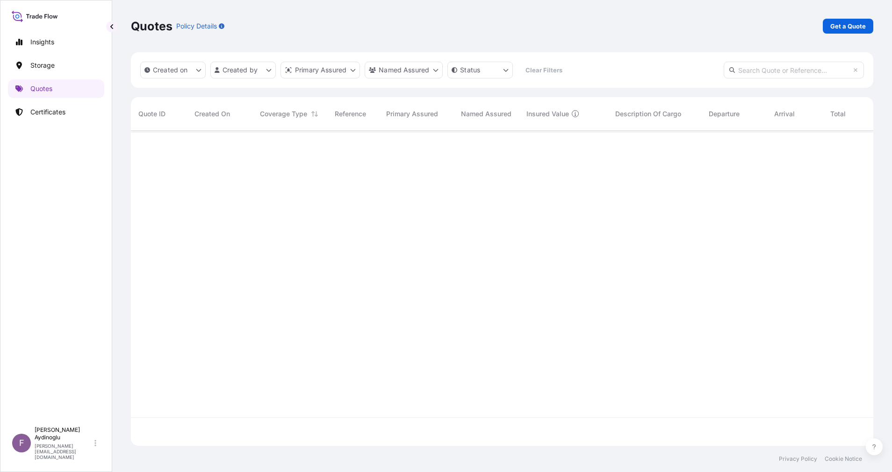
scroll to position [310, 731]
click at [851, 28] on p "Get a Quote" at bounding box center [848, 25] width 36 height 9
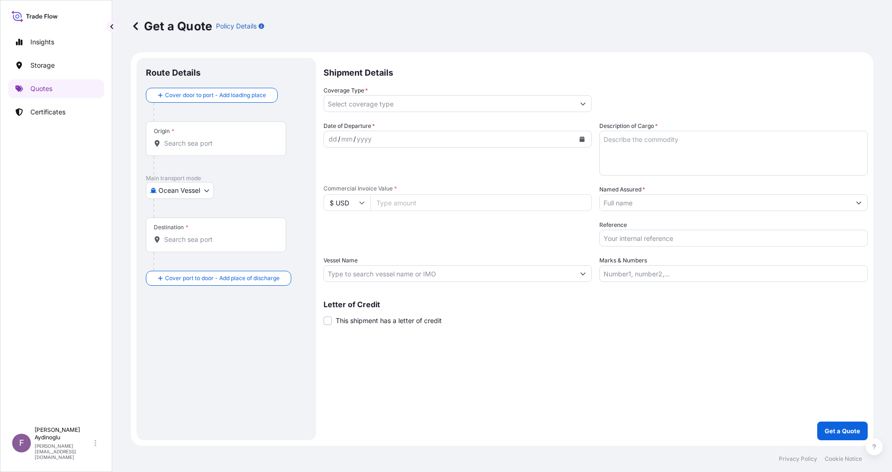
click at [686, 273] on input "Marks & Numbers" at bounding box center [733, 273] width 268 height 17
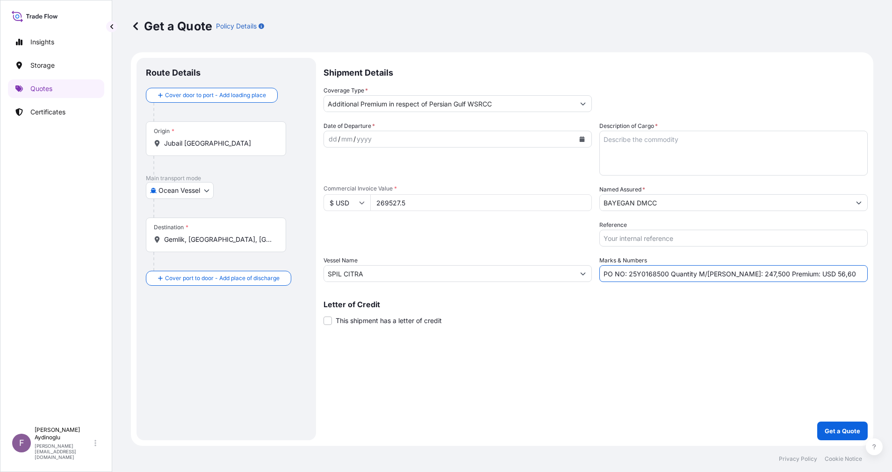
drag, startPoint x: 628, startPoint y: 276, endPoint x: 665, endPoint y: 275, distance: 37.4
click at [665, 275] on input "PO NO: 25Y0168500 Quantity M/[PERSON_NAME]: 247,500 Premium: USD 56,60" at bounding box center [733, 273] width 268 height 17
paste input "5"
click at [664, 321] on div "Letter of Credit This shipment has a letter of credit Letter of credit * Letter…" at bounding box center [595, 313] width 544 height 25
drag, startPoint x: 436, startPoint y: 206, endPoint x: 323, endPoint y: 205, distance: 113.6
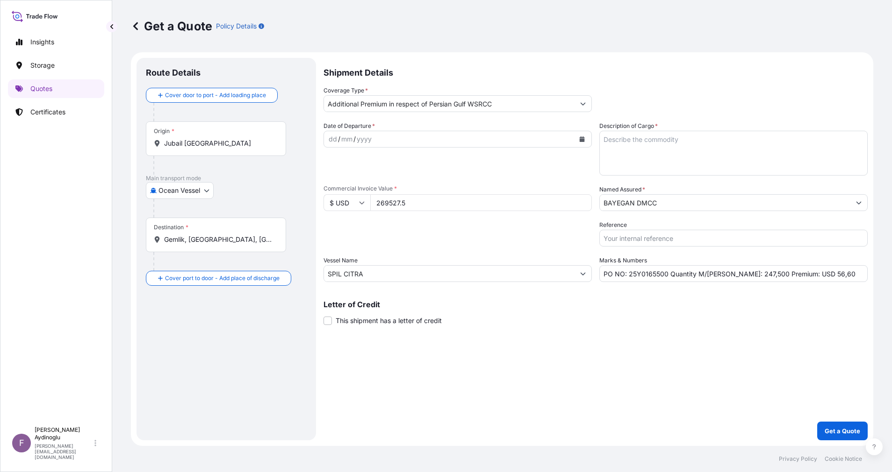
click at [323, 205] on form "Route Details Cover door to port - Add loading place Place of loading Road / [G…" at bounding box center [502, 249] width 742 height 394
paste input "1596746.3"
click at [543, 345] on div "Shipment Details Coverage Type * Additional Premium in respect of Persian Gulf …" at bounding box center [595, 249] width 544 height 383
click at [709, 143] on textarea "Description of Cargo *" at bounding box center [733, 153] width 268 height 45
paste textarea "PP H3030T"
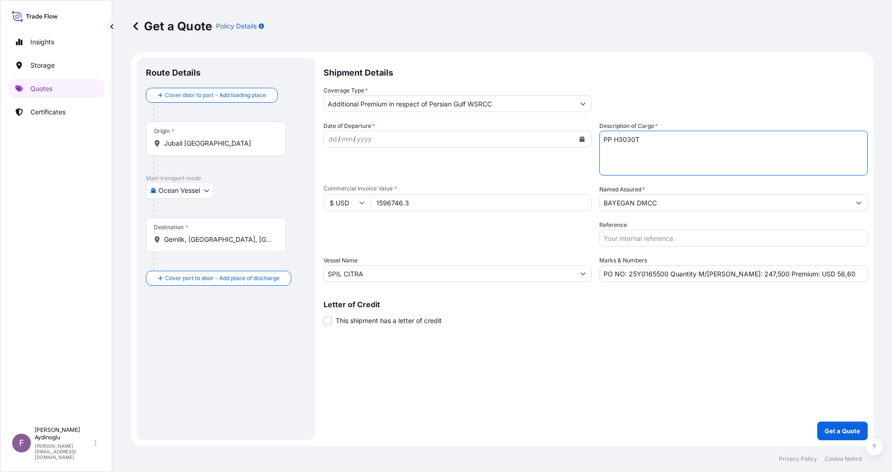
click at [646, 349] on div "Shipment Details Coverage Type * Additional Premium in respect of Persian Gulf …" at bounding box center [595, 249] width 544 height 383
drag, startPoint x: 726, startPoint y: 276, endPoint x: 735, endPoint y: 275, distance: 9.4
click at [735, 275] on input "PO NO: 25Y0165500 Quantity M/[PERSON_NAME]: 247,500 Premium: USD 56,60" at bounding box center [733, 273] width 268 height 17
paste input "1485"
click at [745, 276] on input "PO NO: 25Y0165500 Quantity M/[PERSON_NAME]: 1485,500 Premium: USD 56,60" at bounding box center [733, 273] width 268 height 17
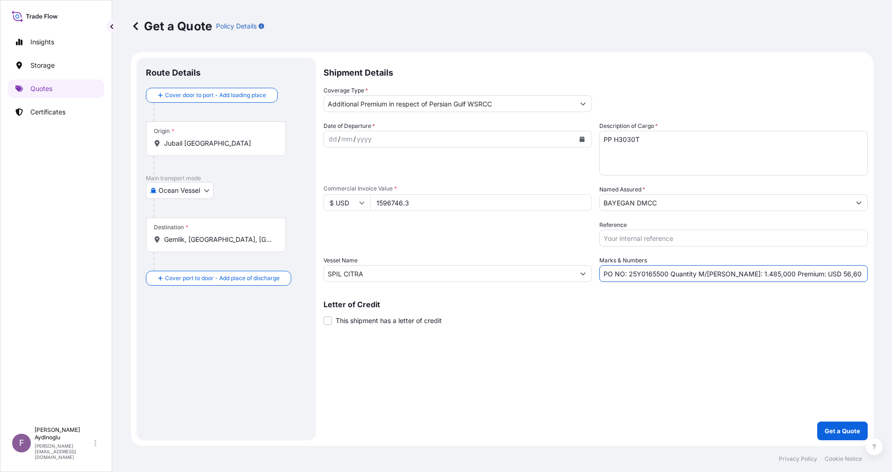
drag, startPoint x: 539, startPoint y: 277, endPoint x: 115, endPoint y: 279, distance: 424.3
click at [114, 279] on div "Get a Quote Policy Details Route Details Cover door to port - Add loading place…" at bounding box center [501, 223] width 779 height 446
paste input "CMA CGM URAL"
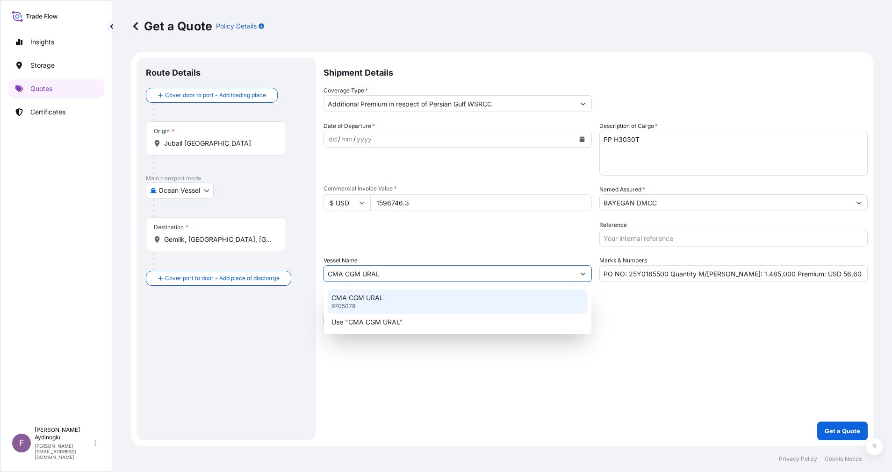
click at [443, 296] on div "CMA CGM URAL 9705079" at bounding box center [458, 302] width 260 height 24
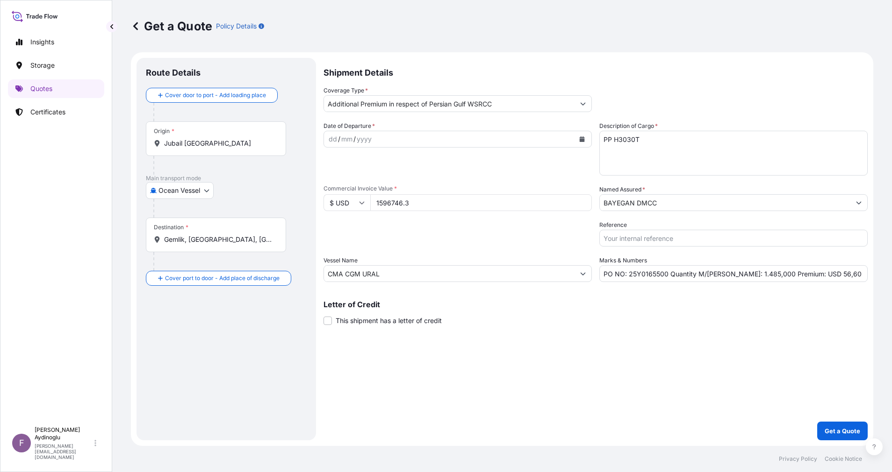
drag, startPoint x: 577, startPoint y: 363, endPoint x: 584, endPoint y: 364, distance: 7.5
click at [584, 364] on div "Shipment Details Coverage Type * Additional Premium in respect of Persian Gulf …" at bounding box center [595, 249] width 544 height 383
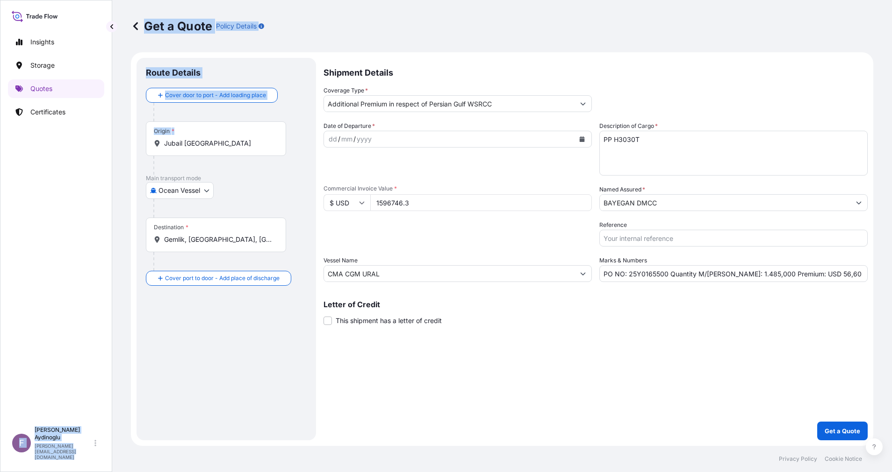
drag, startPoint x: 239, startPoint y: 149, endPoint x: 99, endPoint y: 143, distance: 140.3
click at [104, 142] on div "Insights Storage Quotes Certificates F [PERSON_NAME] [EMAIL_ADDRESS][DOMAIN_NAM…" at bounding box center [446, 236] width 892 height 472
click at [245, 140] on input "Jubail [GEOGRAPHIC_DATA]" at bounding box center [219, 143] width 110 height 9
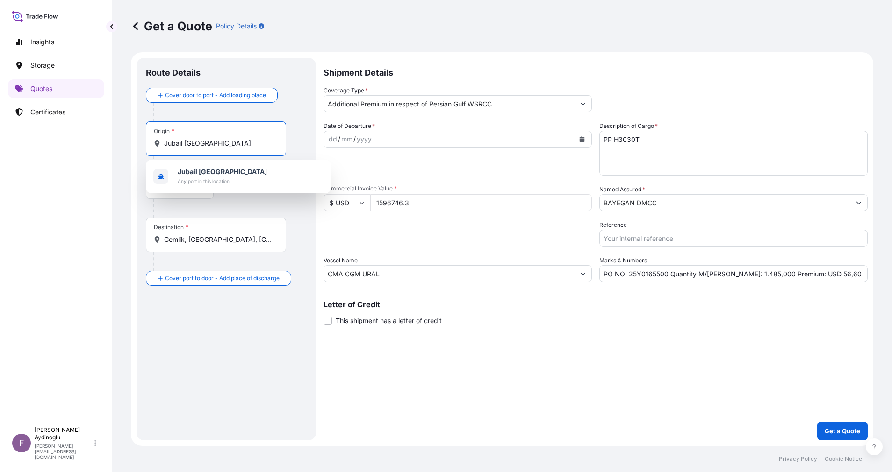
drag, startPoint x: 248, startPoint y: 143, endPoint x: 125, endPoint y: 143, distance: 122.9
click at [125, 143] on div "Get a Quote Policy Details Route Details Cover door to port - Add loading place…" at bounding box center [501, 223] width 779 height 446
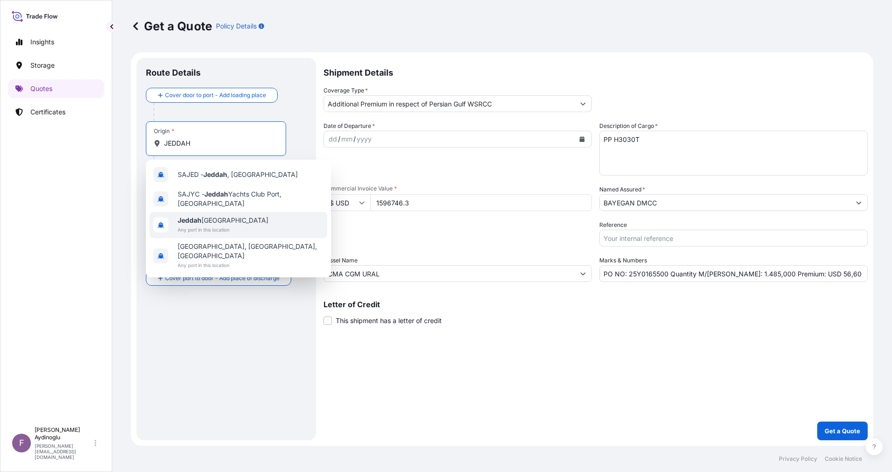
click at [236, 225] on span "Jeddah [GEOGRAPHIC_DATA]" at bounding box center [223, 220] width 91 height 9
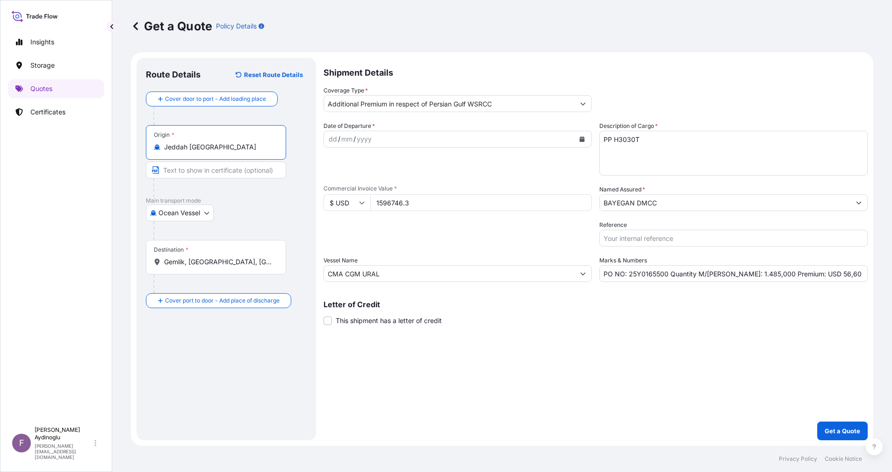
click at [269, 212] on div "Ocean Vessel Ocean Vessel Air Land" at bounding box center [226, 213] width 161 height 17
click at [212, 171] on input "Text to appear on certificate" at bounding box center [217, 170] width 143 height 17
click at [262, 222] on div at bounding box center [229, 231] width 153 height 19
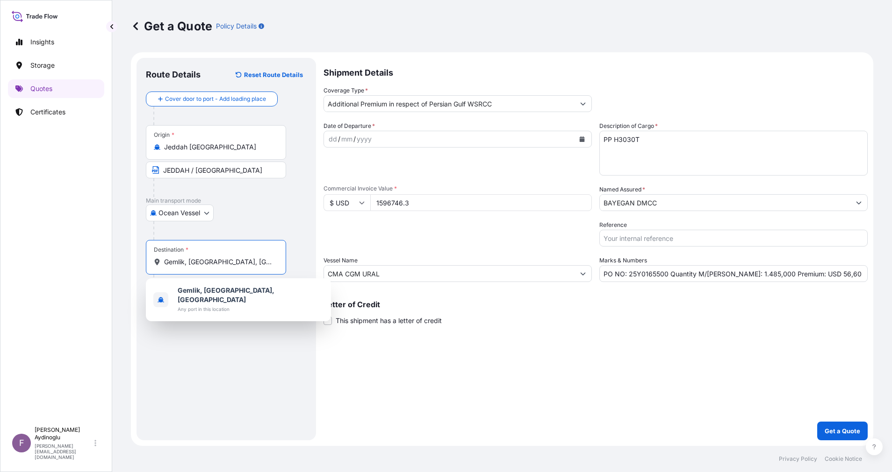
drag, startPoint x: 248, startPoint y: 265, endPoint x: 114, endPoint y: 264, distance: 134.6
click at [115, 265] on div "Get a Quote Policy Details Route Details Reset Route Details Cover door to port…" at bounding box center [501, 223] width 779 height 446
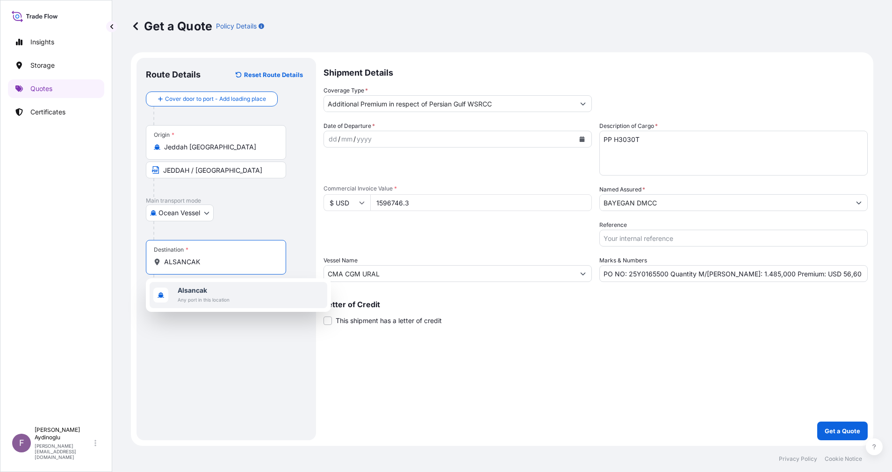
click at [237, 300] on div "[GEOGRAPHIC_DATA] Any port in this location" at bounding box center [239, 295] width 178 height 26
click at [226, 359] on div "Route Details Reset Route Details Cover door to port - Add loading place Place …" at bounding box center [226, 249] width 161 height 364
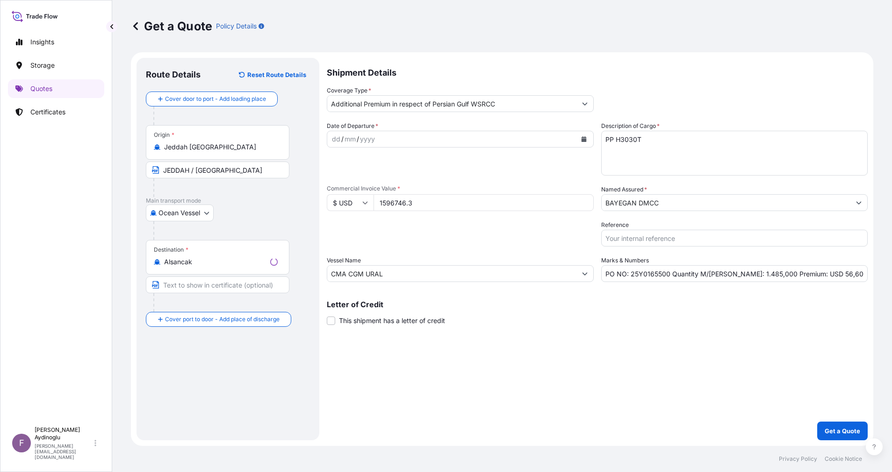
drag, startPoint x: 224, startPoint y: 267, endPoint x: 227, endPoint y: 274, distance: 7.5
click at [225, 269] on div "Destination * Alsancak" at bounding box center [217, 257] width 143 height 35
click at [225, 267] on input "Alsancak" at bounding box center [215, 261] width 102 height 9
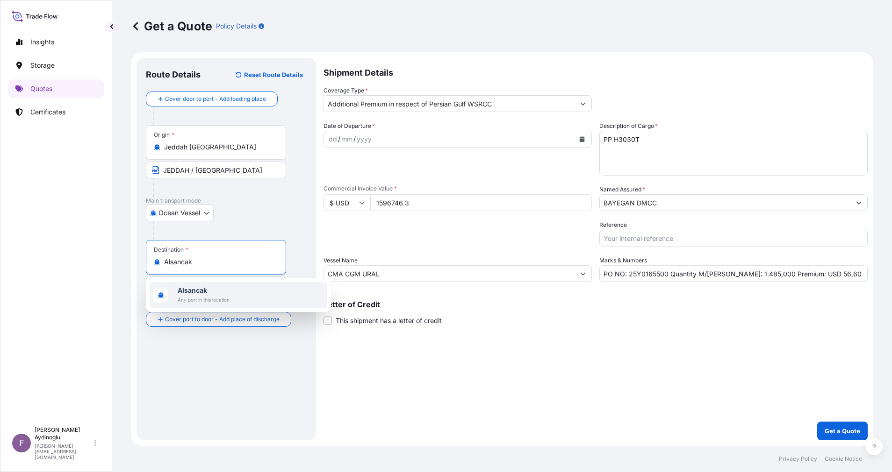
click at [232, 294] on div "[GEOGRAPHIC_DATA] Any port in this location" at bounding box center [239, 295] width 178 height 26
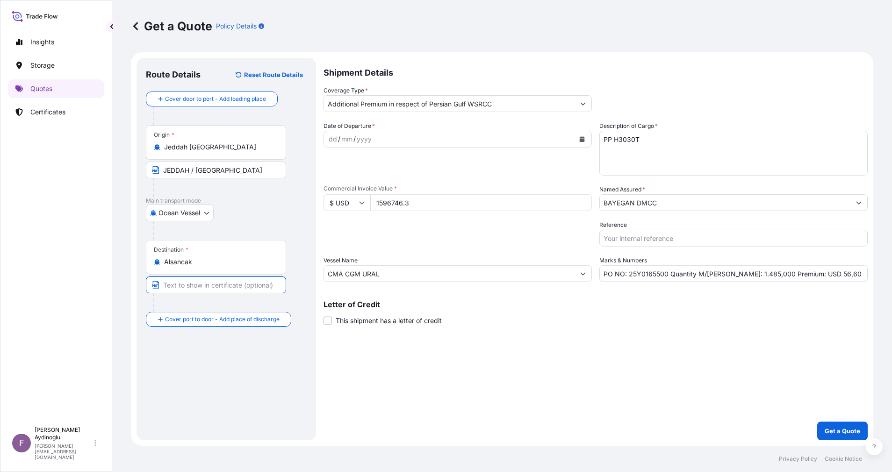
click at [229, 288] on input "Text to appear on certificate" at bounding box center [216, 285] width 140 height 17
click at [580, 100] on button "Show suggestions" at bounding box center [582, 103] width 17 height 17
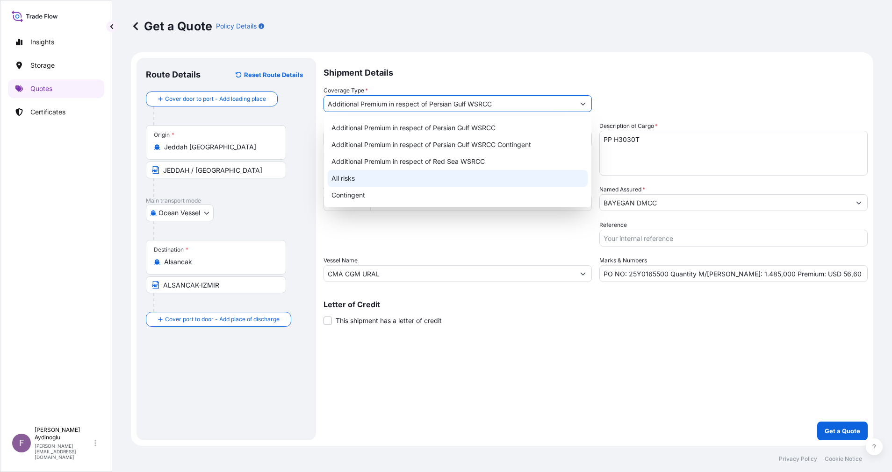
click at [418, 182] on div "All risks" at bounding box center [458, 178] width 260 height 17
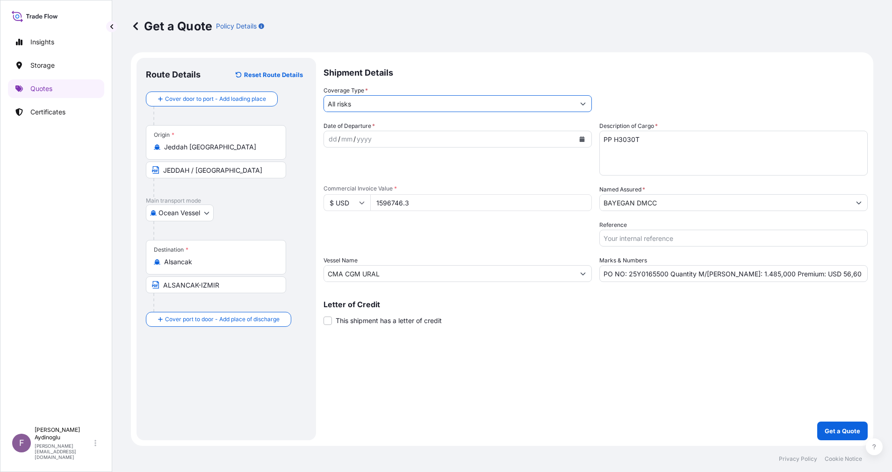
click at [576, 376] on div "Shipment Details Coverage Type * All risks Date of Departure * dd / mm / yyyy C…" at bounding box center [595, 249] width 544 height 383
click at [330, 136] on div "dd" at bounding box center [333, 139] width 10 height 11
drag, startPoint x: 823, startPoint y: 274, endPoint x: 804, endPoint y: 274, distance: 19.2
click at [804, 274] on input "PO NO: 25Y0165500 Quantity M/[PERSON_NAME]: 1.485,000 Premium: USD 56,60" at bounding box center [733, 273] width 268 height 17
click at [779, 330] on div "Shipment Details Coverage Type * All risks Date of Departure * [DATE] Cargo Cat…" at bounding box center [595, 249] width 544 height 383
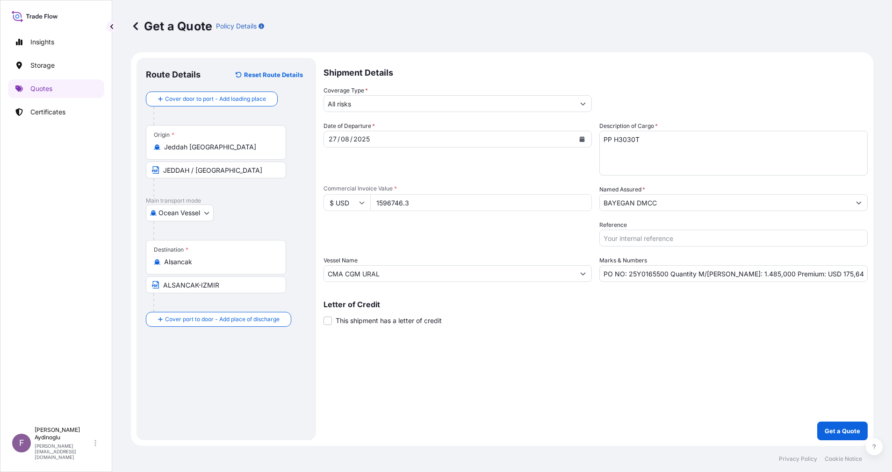
click at [250, 285] on input "ALSANCAK-IZMIR" at bounding box center [216, 285] width 140 height 17
click at [722, 200] on input "BAYEGAN DMCC" at bounding box center [725, 202] width 250 height 17
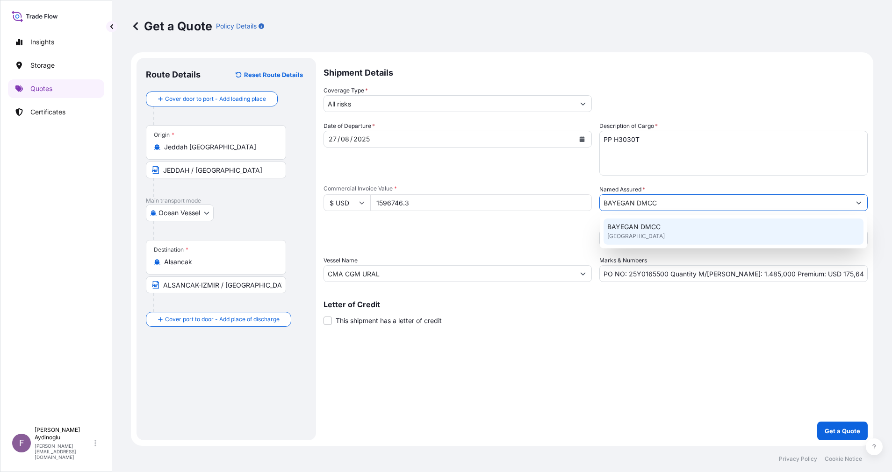
click at [718, 228] on div "BAYEGAN DMCC [GEOGRAPHIC_DATA]" at bounding box center [733, 232] width 260 height 26
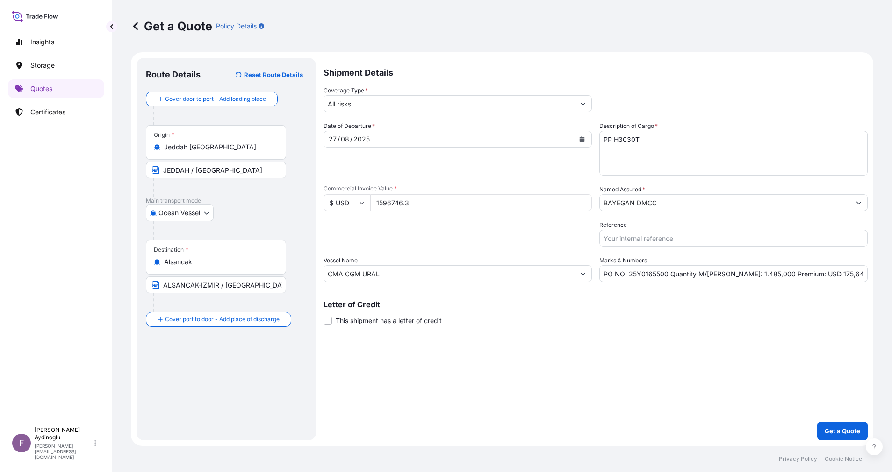
click at [686, 350] on div "Shipment Details Coverage Type * All risks Date of Departure * [DATE] Cargo Cat…" at bounding box center [595, 249] width 544 height 383
click at [838, 432] on p "Get a Quote" at bounding box center [842, 431] width 36 height 9
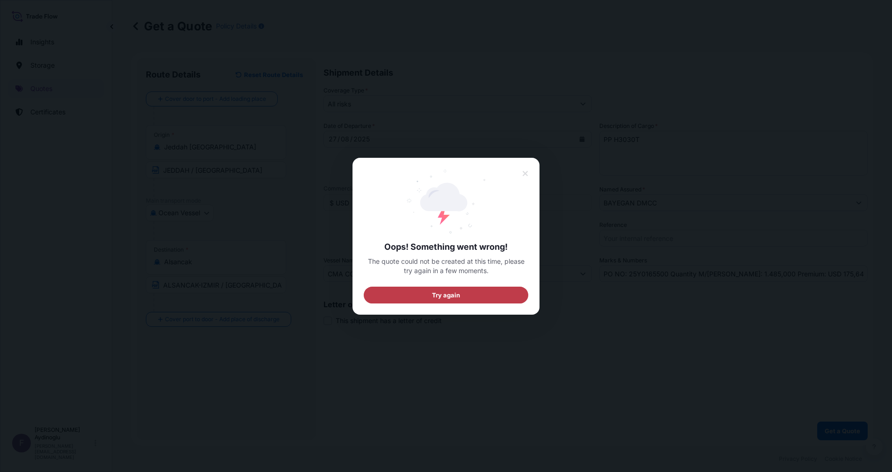
click at [463, 292] on button "Try again" at bounding box center [446, 294] width 164 height 17
click at [526, 172] on icon at bounding box center [524, 173] width 5 height 5
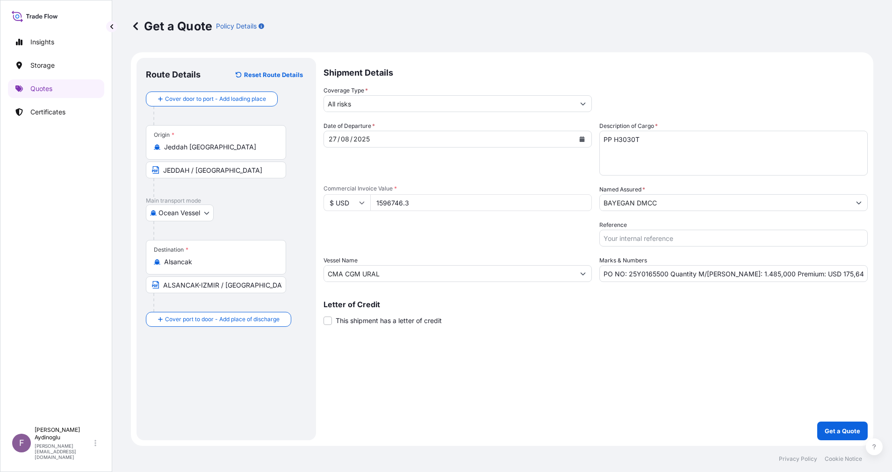
click at [571, 352] on div "Shipment Details Coverage Type * All risks Date of Departure * [DATE] Cargo Cat…" at bounding box center [595, 249] width 544 height 383
click at [610, 354] on div "Shipment Details Coverage Type * All risks Date of Departure * [DATE] Cargo Cat…" at bounding box center [595, 249] width 544 height 383
click at [839, 428] on p "Get a Quote" at bounding box center [842, 431] width 36 height 9
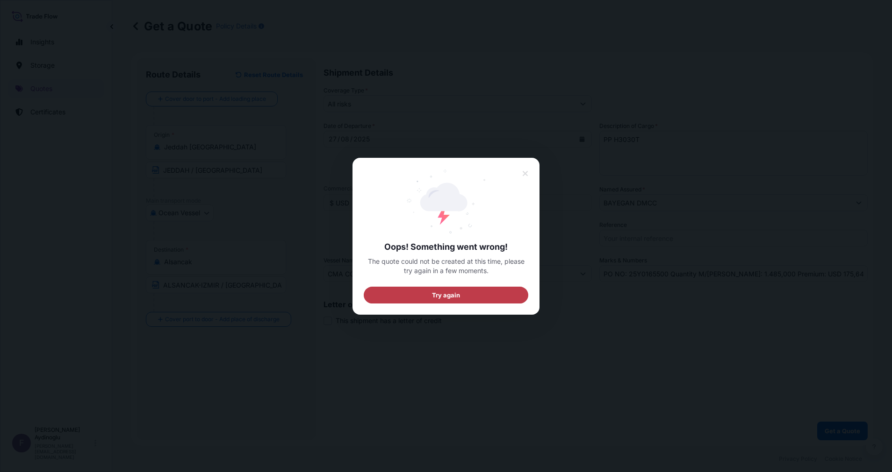
click at [499, 296] on button "Try again" at bounding box center [446, 294] width 164 height 17
click at [473, 297] on button "Try again" at bounding box center [446, 294] width 164 height 17
click at [487, 290] on button "Try again" at bounding box center [446, 294] width 164 height 17
click at [523, 175] on icon at bounding box center [525, 174] width 7 height 8
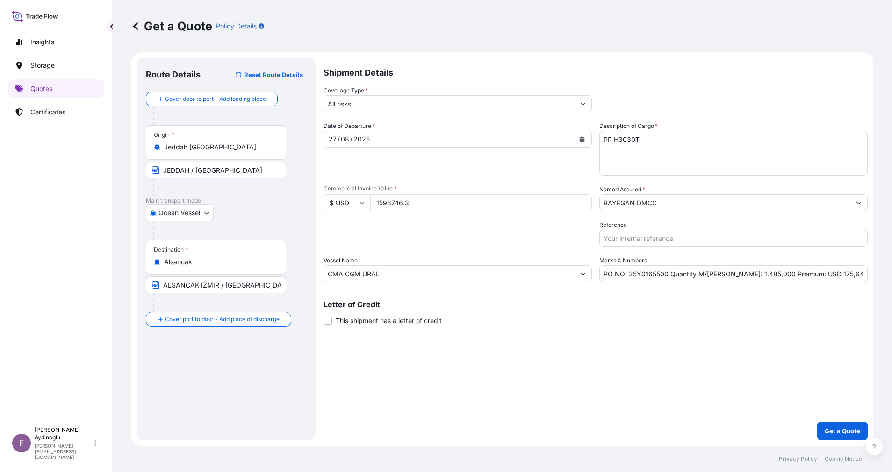
click at [139, 21] on link at bounding box center [135, 26] width 9 height 15
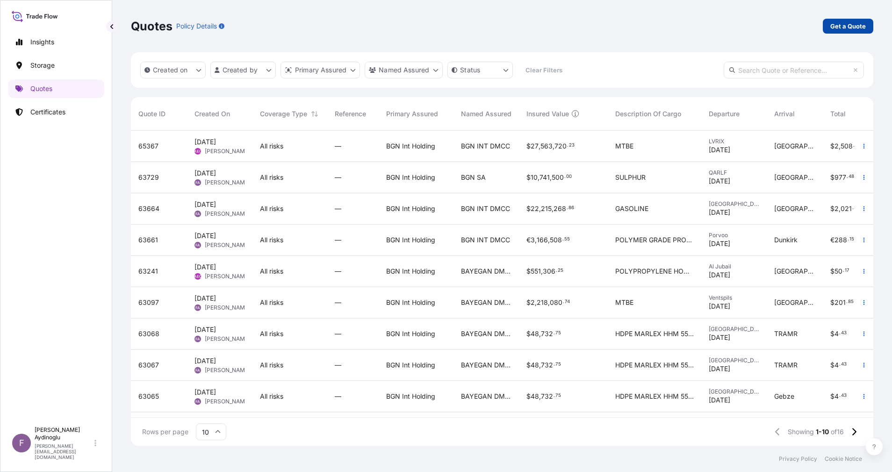
click at [844, 19] on link "Get a Quote" at bounding box center [847, 26] width 50 height 15
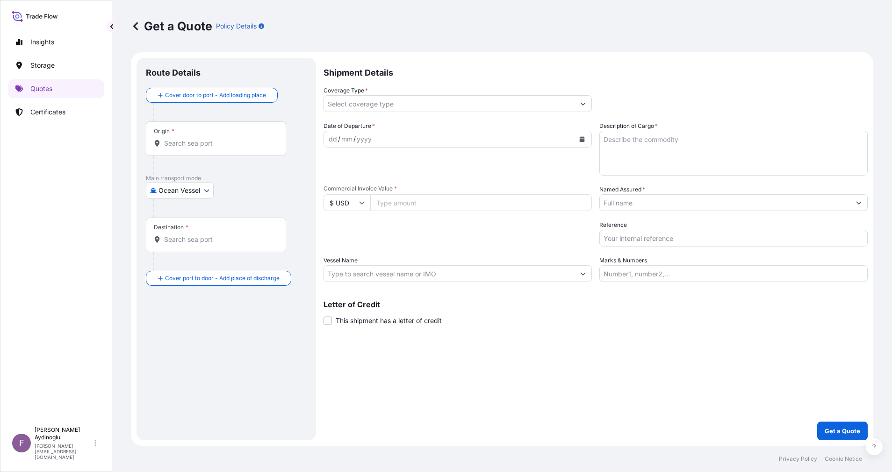
click at [699, 278] on input "Marks & Numbers" at bounding box center [733, 273] width 268 height 17
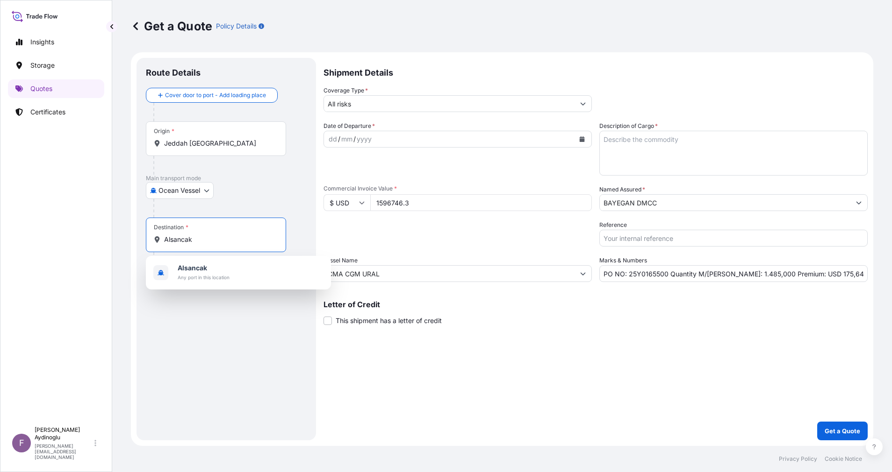
click at [243, 238] on input "Alsancak" at bounding box center [219, 239] width 110 height 9
click at [241, 272] on div "[GEOGRAPHIC_DATA] Any port in this location" at bounding box center [239, 273] width 178 height 26
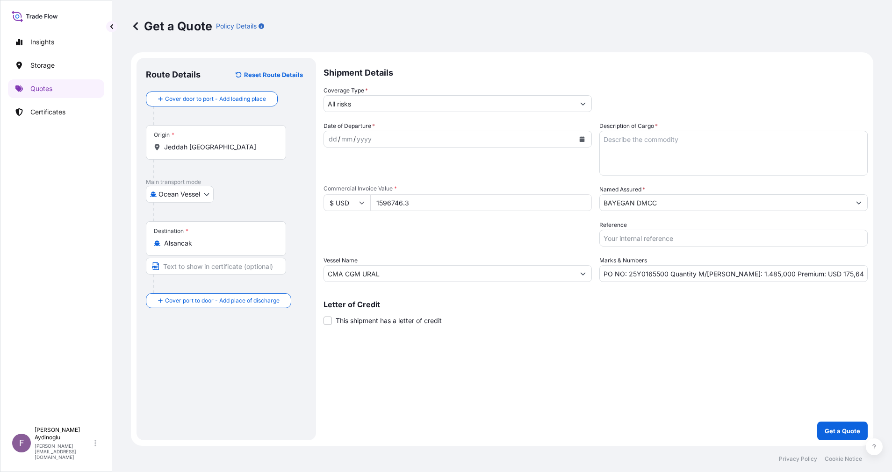
click at [234, 347] on div "Route Details Reset Route Details Cover door to port - Add loading place Place …" at bounding box center [226, 249] width 161 height 364
click at [229, 265] on input "Text to appear on certificate" at bounding box center [216, 266] width 140 height 17
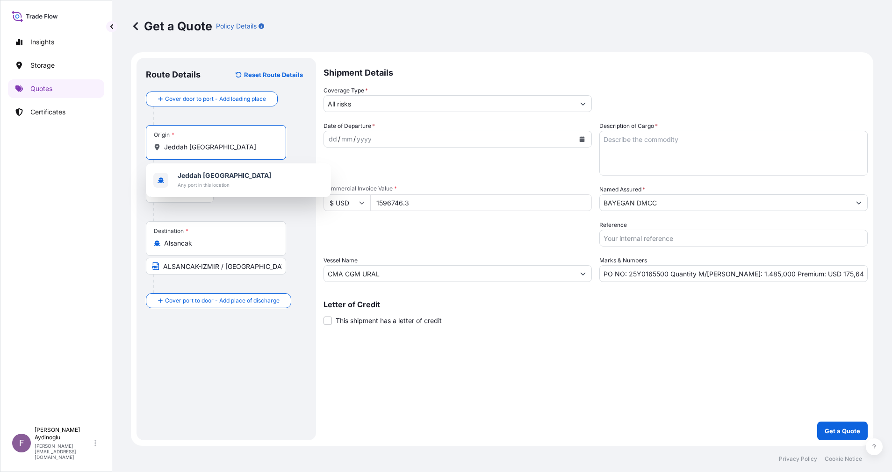
click at [243, 147] on input "Jeddah [GEOGRAPHIC_DATA]" at bounding box center [219, 147] width 110 height 9
click at [242, 167] on div "[GEOGRAPHIC_DATA] [GEOGRAPHIC_DATA] Any port in this location" at bounding box center [238, 181] width 185 height 34
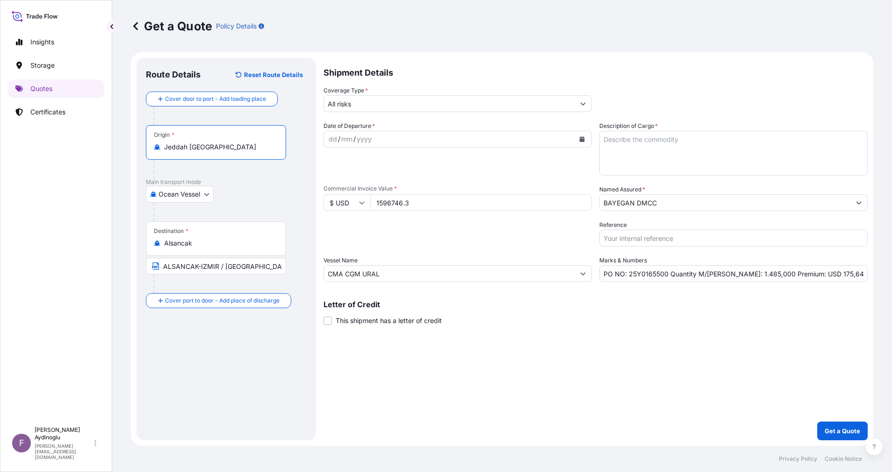
click at [241, 175] on div "Origin * [GEOGRAPHIC_DATA] [GEOGRAPHIC_DATA]" at bounding box center [226, 151] width 161 height 53
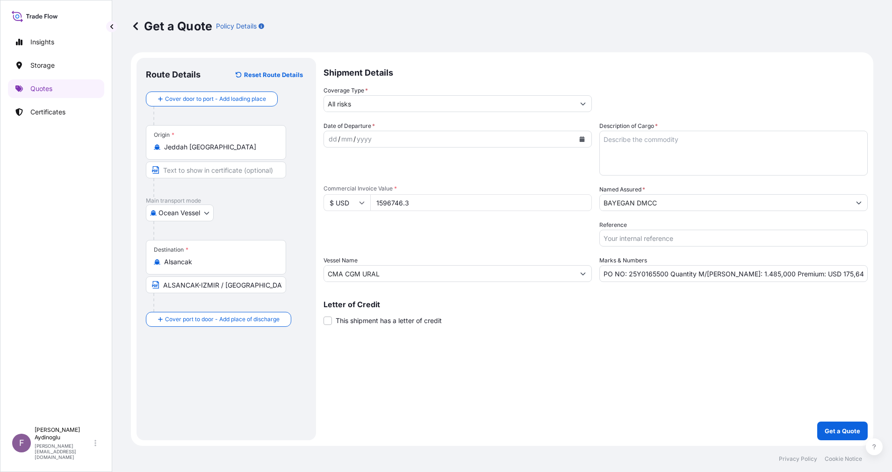
click at [229, 171] on input "Text to appear on certificate" at bounding box center [216, 170] width 140 height 17
click at [495, 444] on form "Route Details Reset Route Details Cover door to port - Add loading place Place …" at bounding box center [502, 249] width 742 height 394
click at [667, 276] on input "PO NO: 25Y0165500 Quantity M/[PERSON_NAME]: 1.485,000 Premium: USD 175,64" at bounding box center [733, 273] width 268 height 17
click at [431, 196] on input "1596746.3" at bounding box center [481, 202] width 222 height 17
click at [520, 363] on div "Shipment Details Coverage Type * All risks Date of Departure * dd / mm / yyyy C…" at bounding box center [595, 249] width 544 height 383
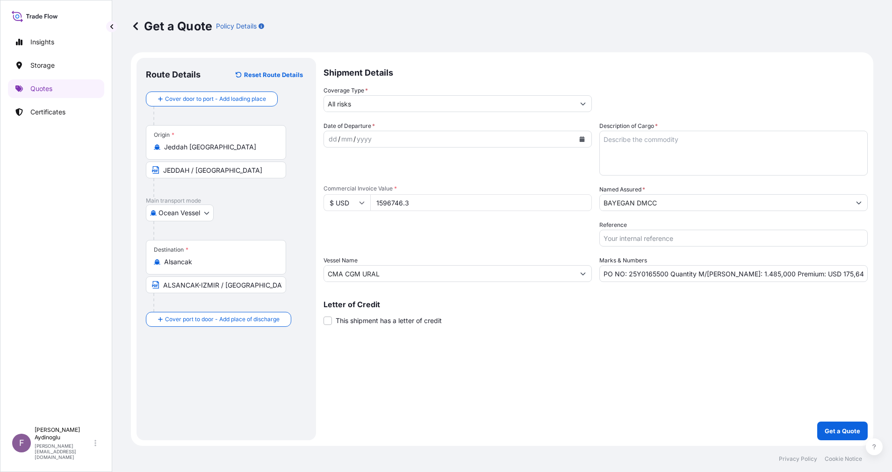
click at [715, 144] on textarea "Description of Cargo *" at bounding box center [733, 153] width 268 height 45
paste textarea "PP H3030T"
click at [685, 384] on div "Shipment Details Coverage Type * All risks Date of Departure * dd / mm / yyyy C…" at bounding box center [595, 249] width 544 height 383
click at [399, 275] on input "CMA CGM URAL" at bounding box center [449, 273] width 250 height 17
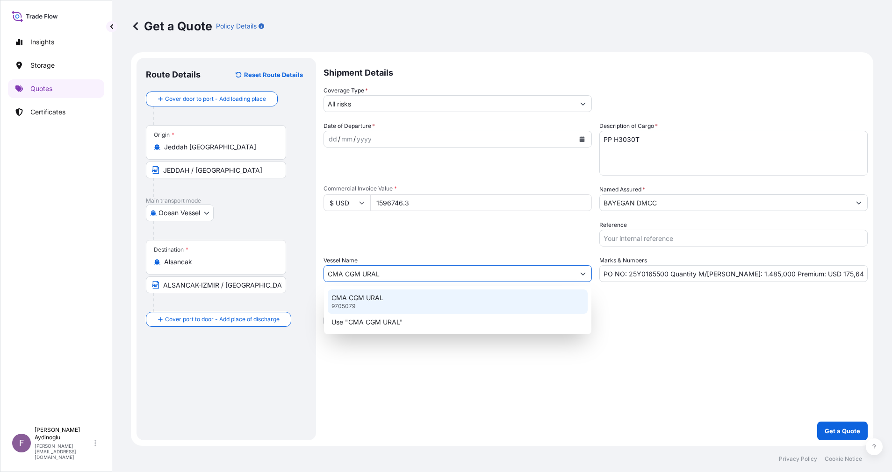
click at [436, 304] on div "CMA CGM URAL 9705079" at bounding box center [458, 302] width 260 height 24
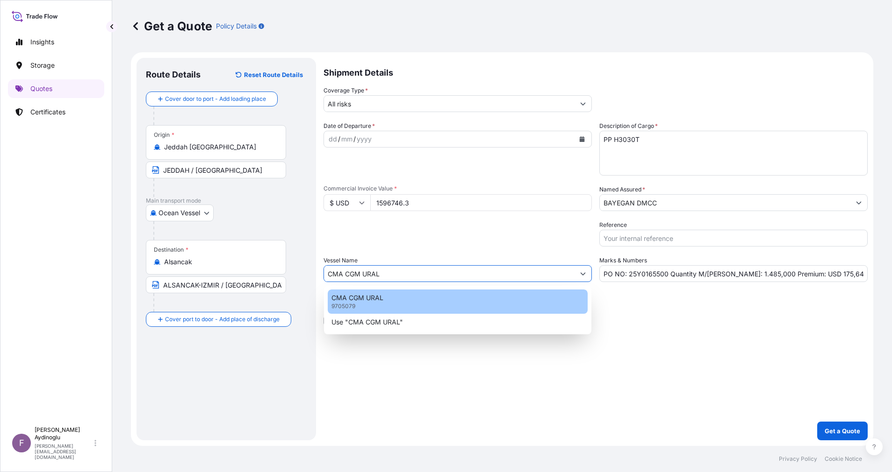
click at [716, 366] on div "Shipment Details Coverage Type * All risks Date of Departure * dd / mm / yyyy C…" at bounding box center [595, 249] width 544 height 383
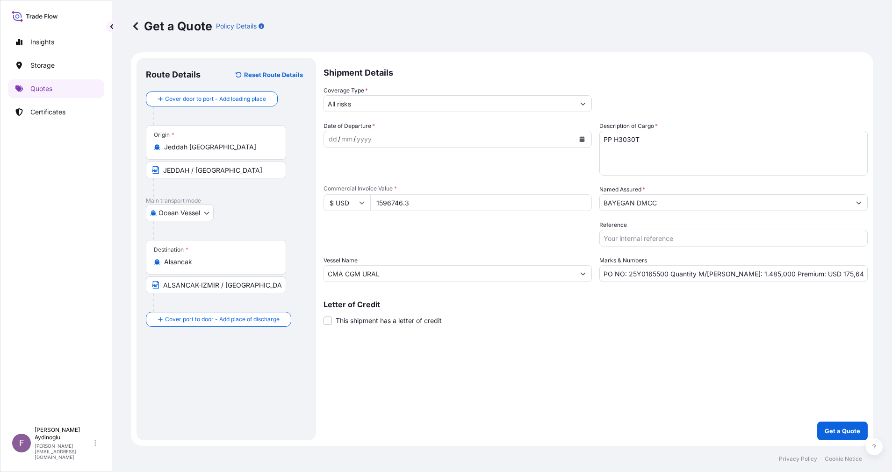
click at [333, 139] on div "dd" at bounding box center [333, 139] width 10 height 11
click at [681, 201] on input "BAYEGAN DMCC" at bounding box center [725, 202] width 250 height 17
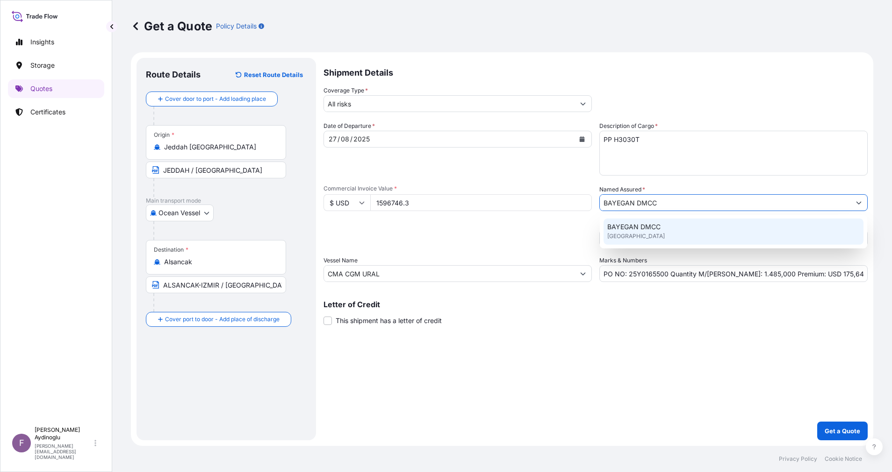
click at [679, 236] on div "BAYEGAN DMCC [GEOGRAPHIC_DATA]" at bounding box center [733, 232] width 260 height 26
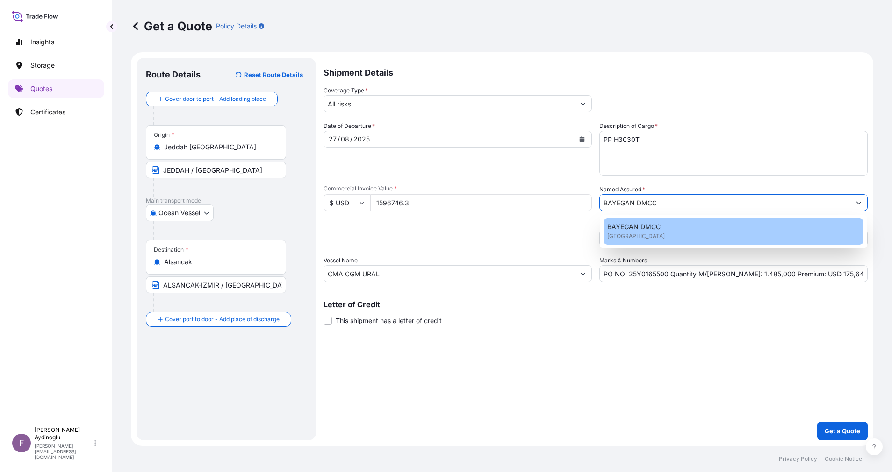
click at [662, 344] on div "Shipment Details Coverage Type * All risks Date of Departure * [DATE] Cargo Cat…" at bounding box center [595, 249] width 544 height 383
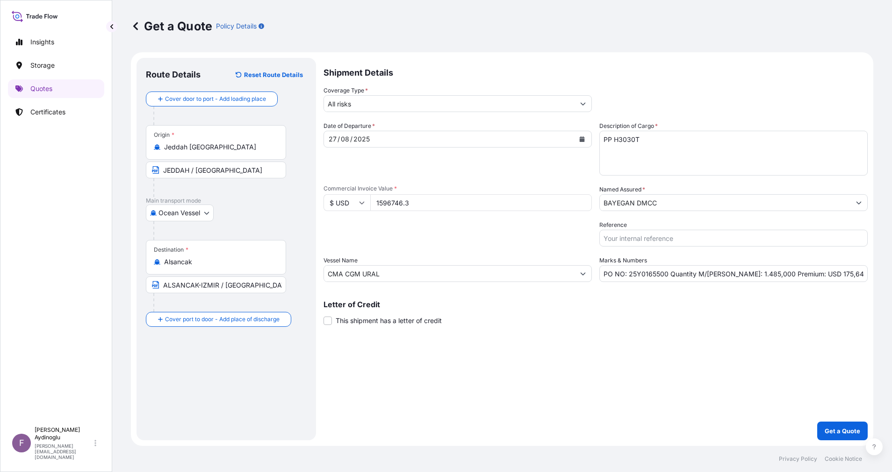
click at [587, 103] on button "Show suggestions" at bounding box center [582, 103] width 17 height 17
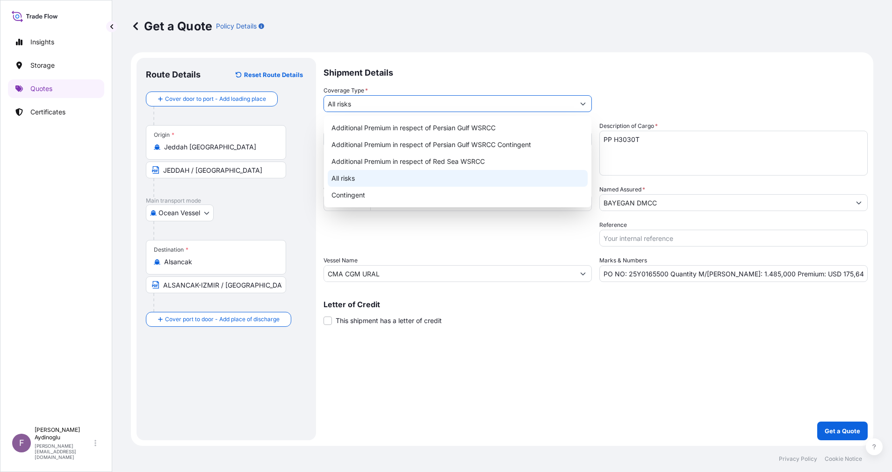
click at [387, 178] on div "All risks" at bounding box center [458, 178] width 260 height 17
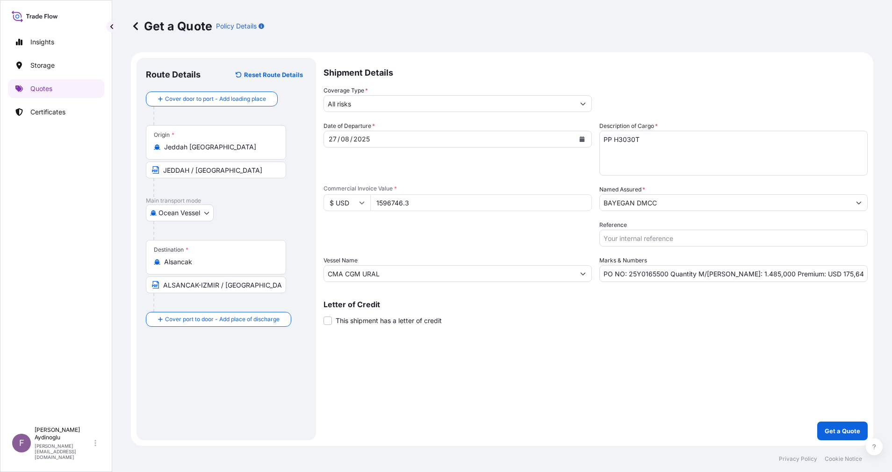
click at [564, 384] on div "Shipment Details Coverage Type * All risks Date of Departure * [DATE] Cargo Cat…" at bounding box center [595, 249] width 544 height 383
click at [831, 427] on p "Get a Quote" at bounding box center [842, 431] width 36 height 9
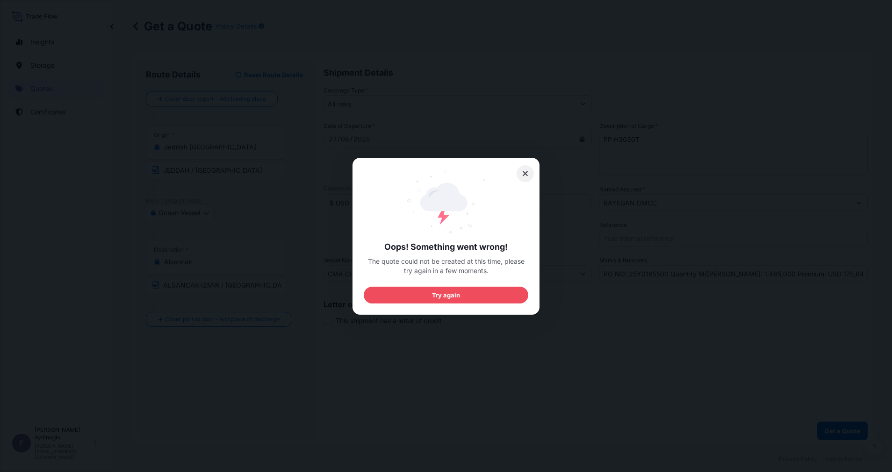
click at [527, 174] on icon at bounding box center [525, 174] width 7 height 8
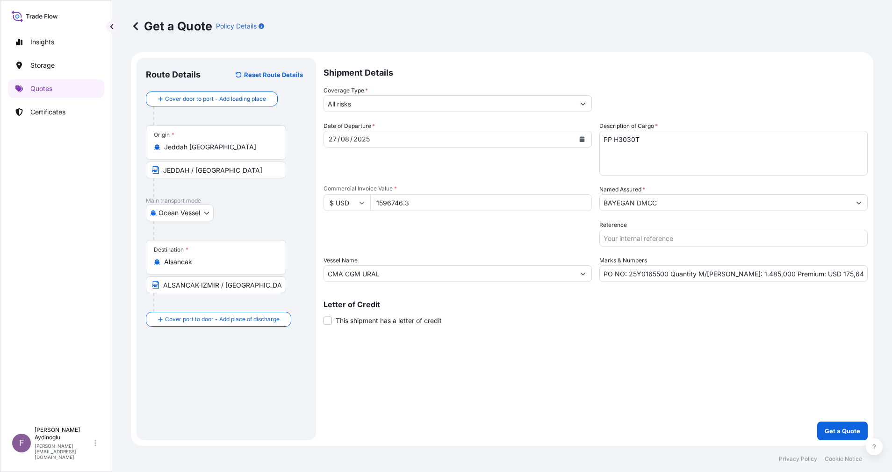
click at [137, 13] on div "Get a Quote Policy Details" at bounding box center [502, 26] width 742 height 52
click at [139, 23] on icon at bounding box center [135, 25] width 9 height 9
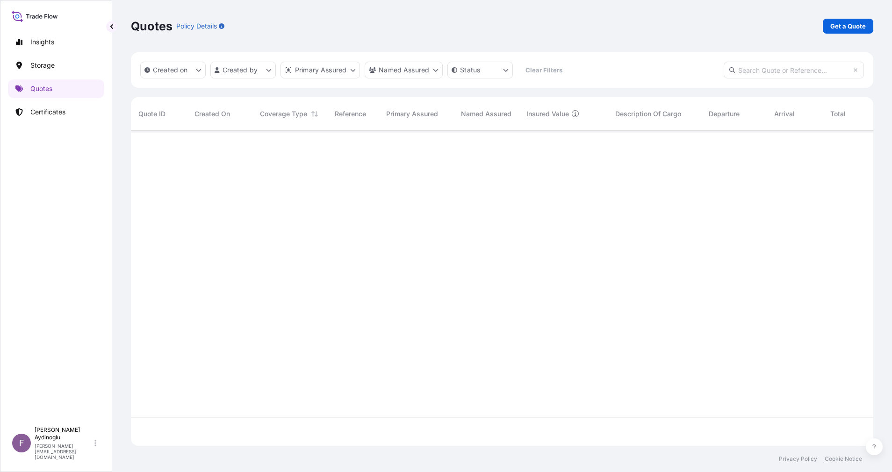
scroll to position [310, 731]
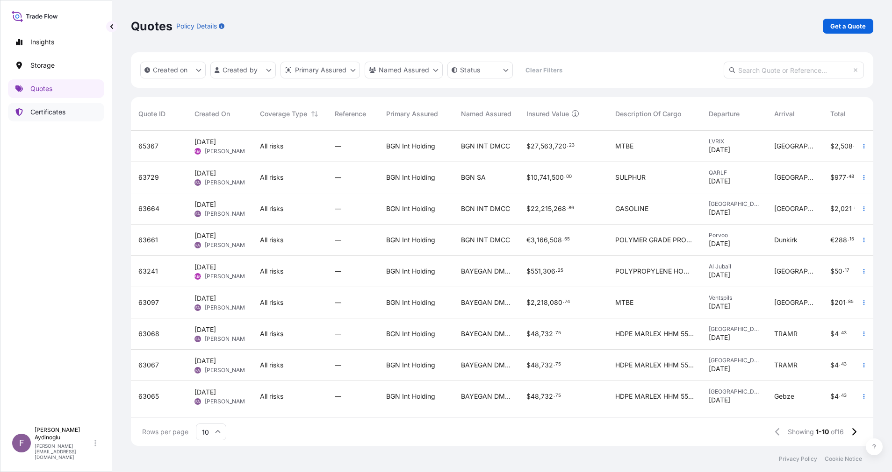
click at [57, 114] on p "Certificates" at bounding box center [47, 111] width 35 height 9
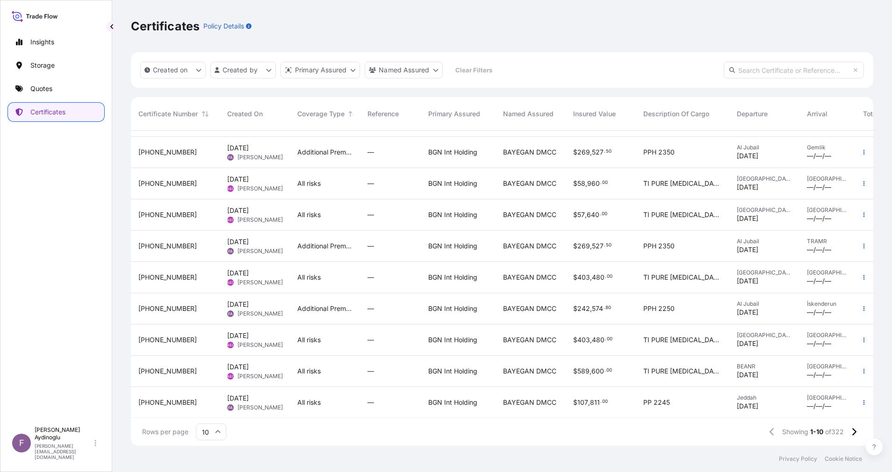
scroll to position [37, 0]
click at [213, 426] on input "10" at bounding box center [211, 432] width 30 height 17
click at [213, 385] on div "25" at bounding box center [211, 387] width 23 height 18
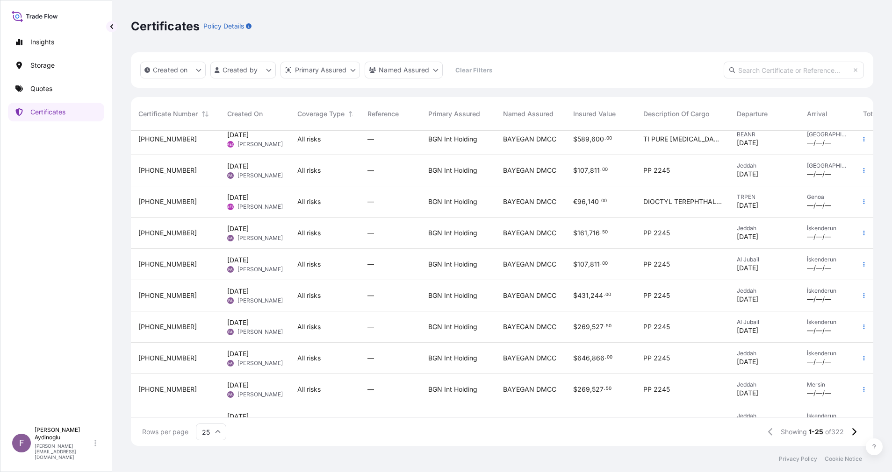
scroll to position [280, 0]
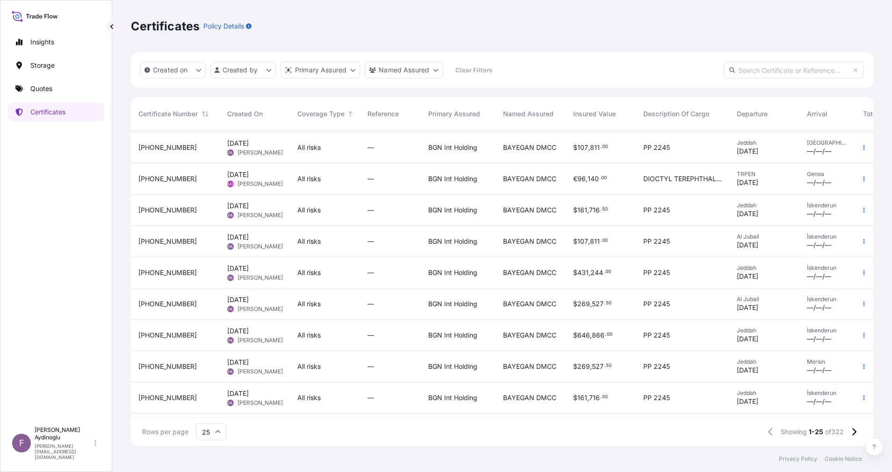
click at [361, 310] on div "—" at bounding box center [390, 304] width 61 height 31
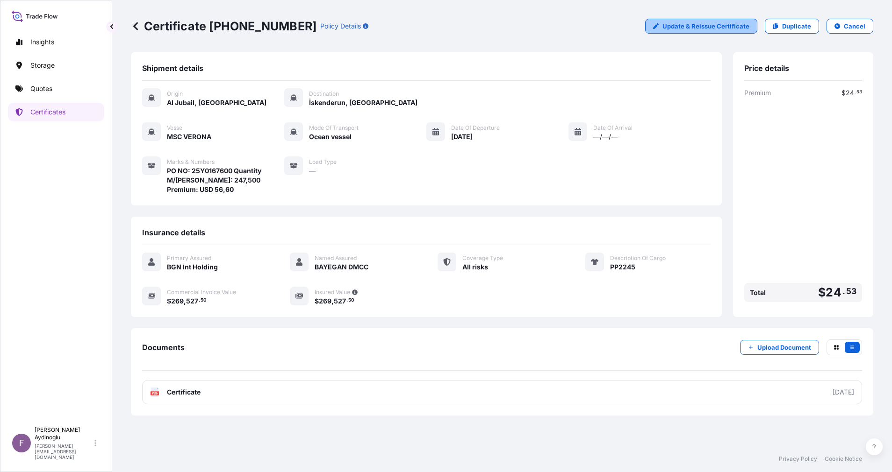
click at [714, 28] on p "Update & Reissue Certificate" at bounding box center [705, 25] width 87 height 9
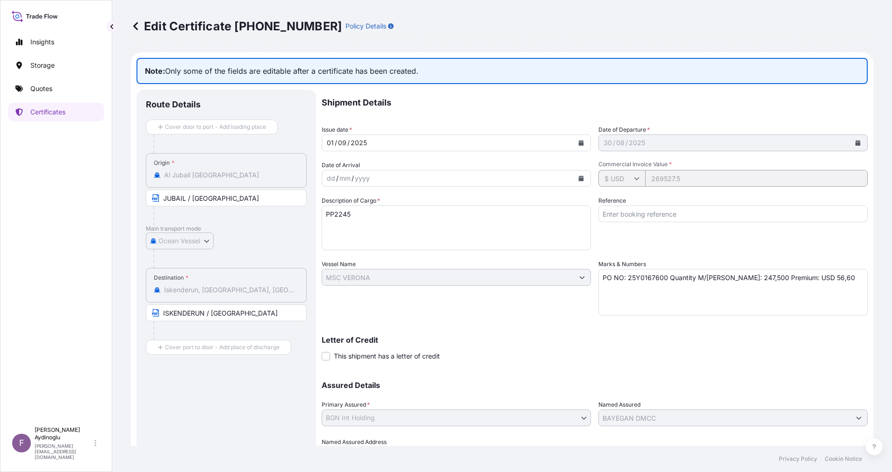
click at [138, 25] on icon at bounding box center [135, 25] width 9 height 9
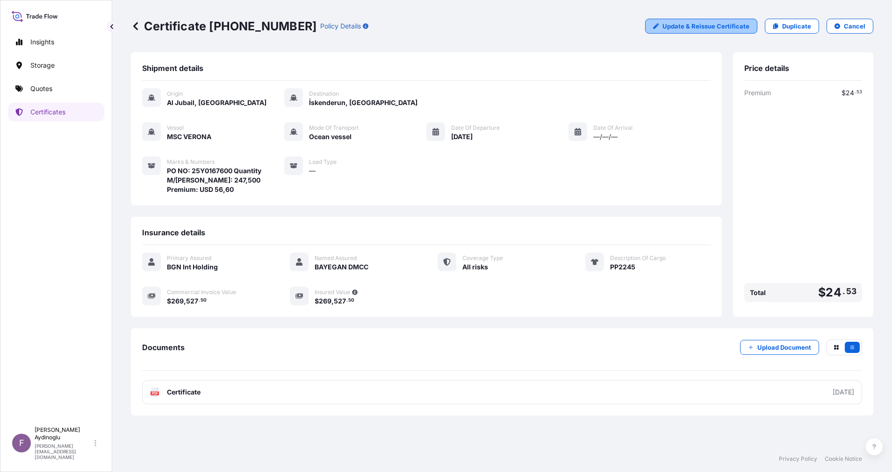
click at [676, 26] on p "Update & Reissue Certificate" at bounding box center [705, 25] width 87 height 9
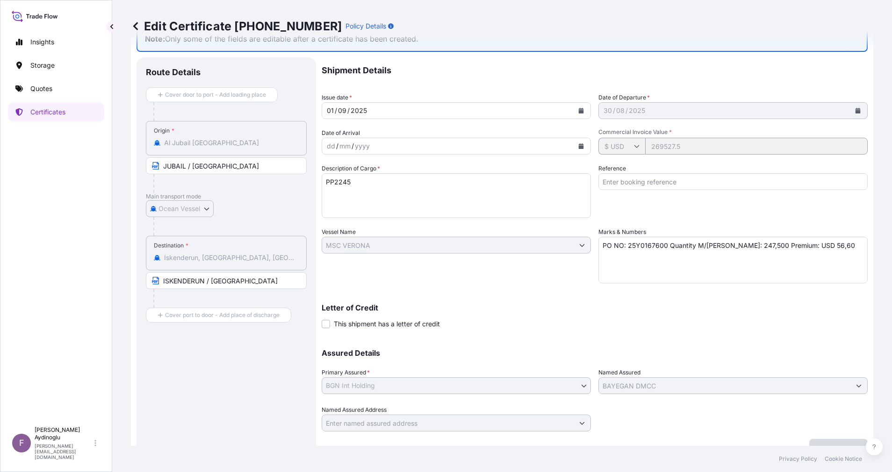
scroll to position [50, 0]
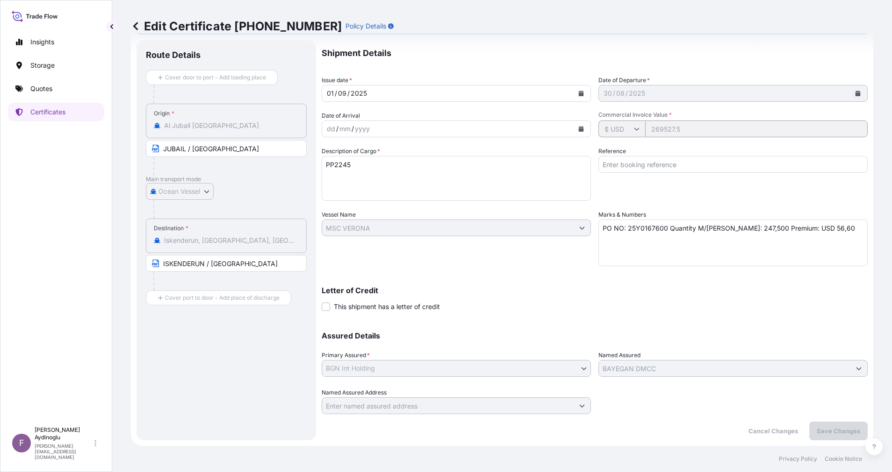
click at [131, 23] on icon at bounding box center [135, 25] width 9 height 9
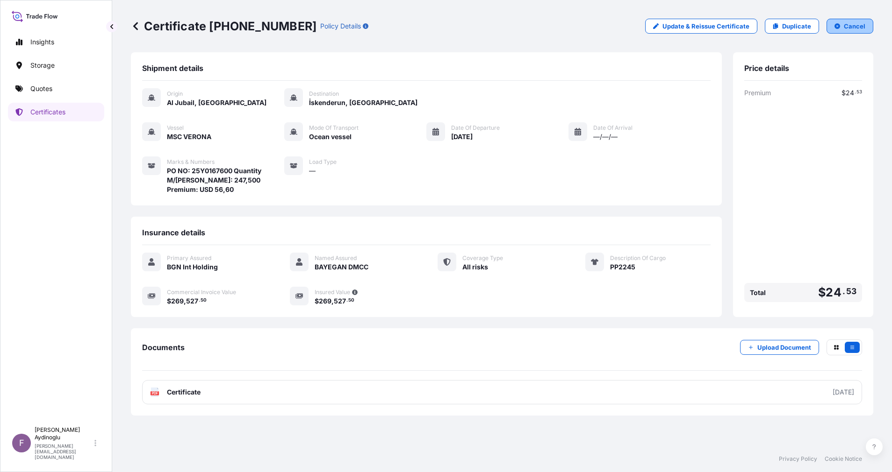
click at [842, 32] on button "Cancel" at bounding box center [849, 26] width 47 height 15
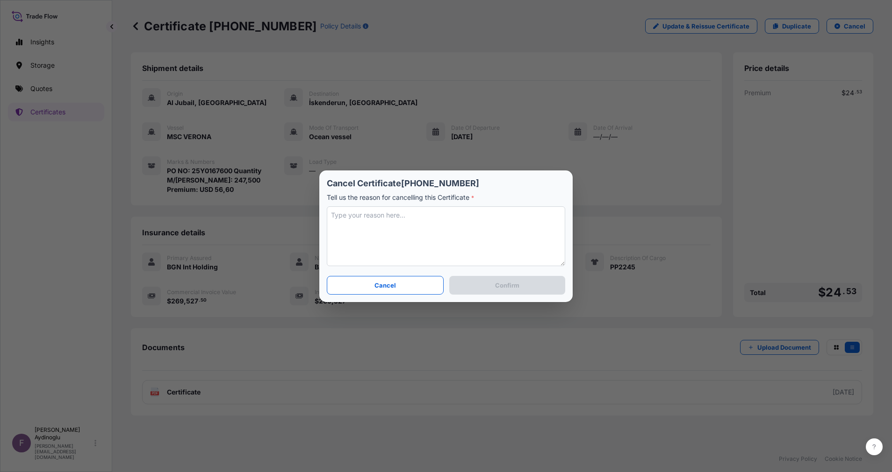
click at [398, 223] on textarea at bounding box center [446, 237] width 238 height 60
drag, startPoint x: 477, startPoint y: 184, endPoint x: 635, endPoint y: 303, distance: 198.0
click at [655, 305] on div "Cancel Certificate [PHONE_NUMBER] Tell us the reason for cancelling this Certif…" at bounding box center [446, 236] width 892 height 472
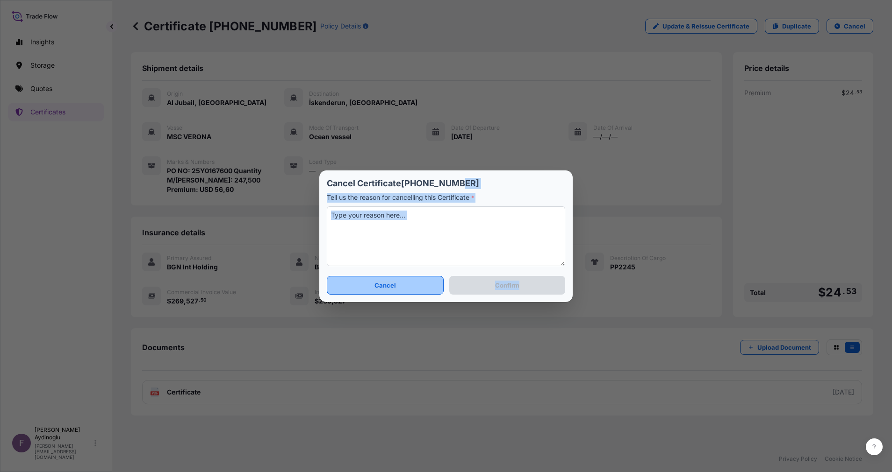
click at [359, 286] on button "Cancel" at bounding box center [385, 285] width 117 height 19
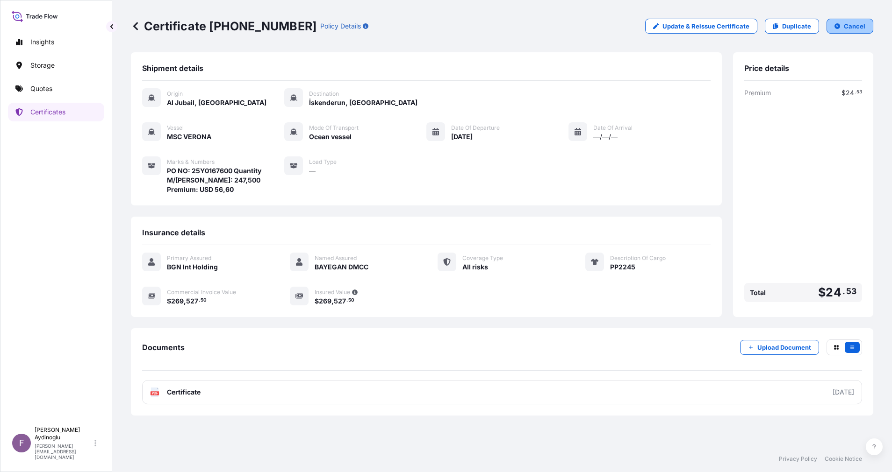
click at [856, 24] on p "Cancel" at bounding box center [854, 25] width 21 height 9
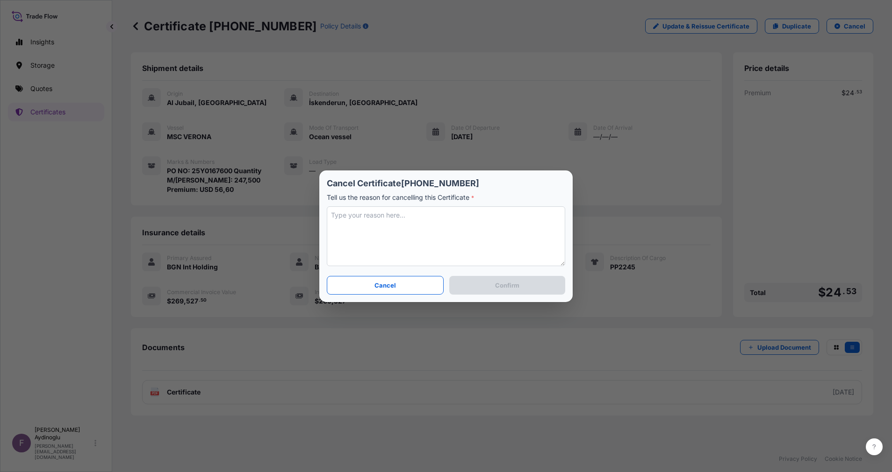
click at [442, 242] on textarea at bounding box center [446, 237] width 238 height 60
click at [533, 281] on button "Confirm" at bounding box center [507, 285] width 116 height 19
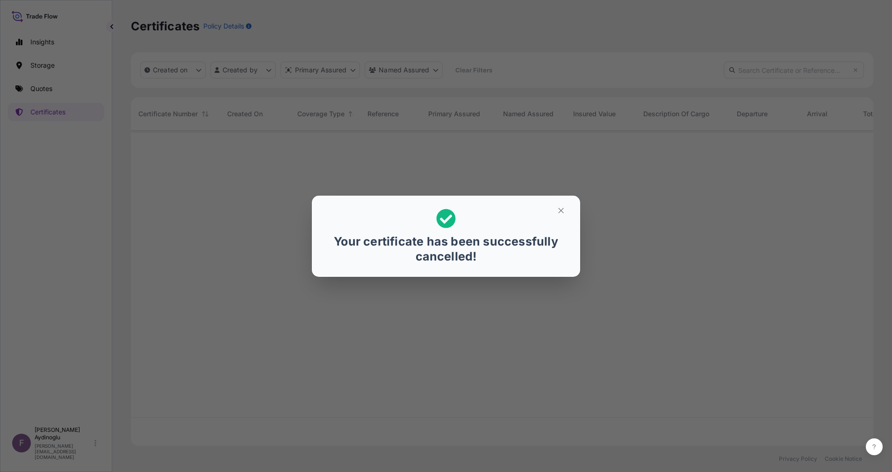
scroll to position [11, 11]
click at [555, 211] on button "button" at bounding box center [560, 210] width 23 height 15
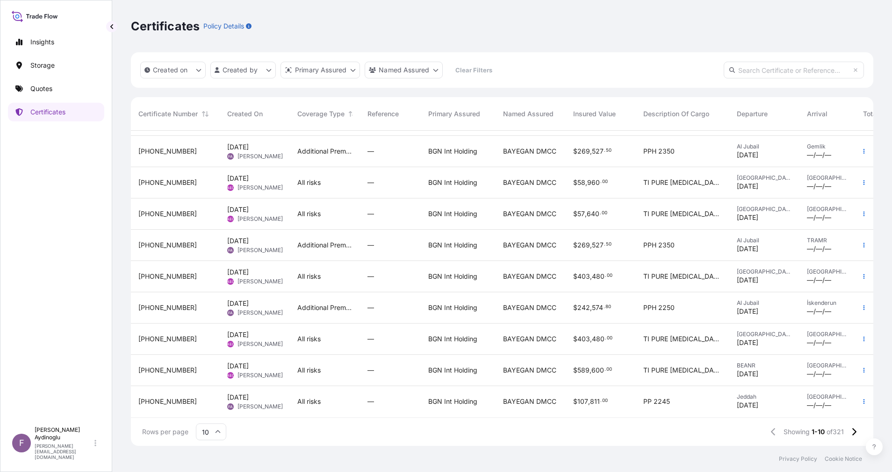
scroll to position [37, 0]
click at [212, 431] on input "10" at bounding box center [211, 432] width 30 height 17
click at [215, 383] on div "25" at bounding box center [211, 387] width 23 height 18
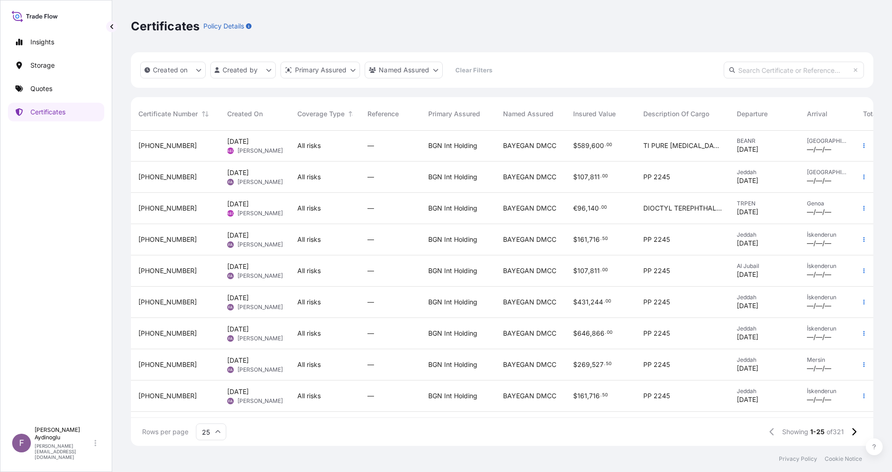
scroll to position [280, 0]
click at [302, 237] on span "All risks" at bounding box center [308, 241] width 23 height 9
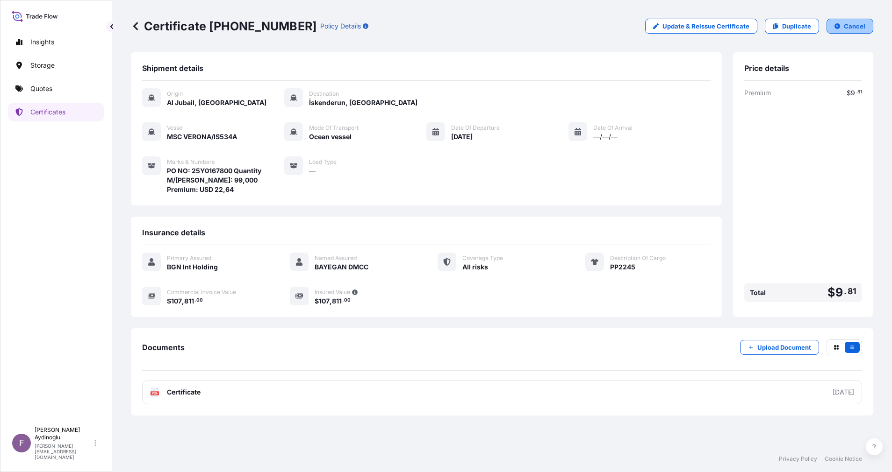
click at [844, 23] on button "Cancel" at bounding box center [849, 26] width 47 height 15
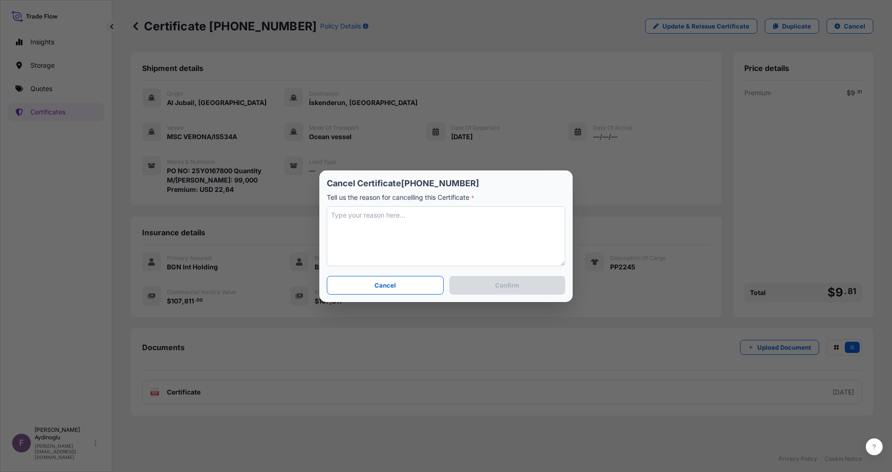
click at [419, 233] on textarea at bounding box center [446, 237] width 238 height 60
click at [501, 286] on p "Confirm" at bounding box center [507, 285] width 24 height 9
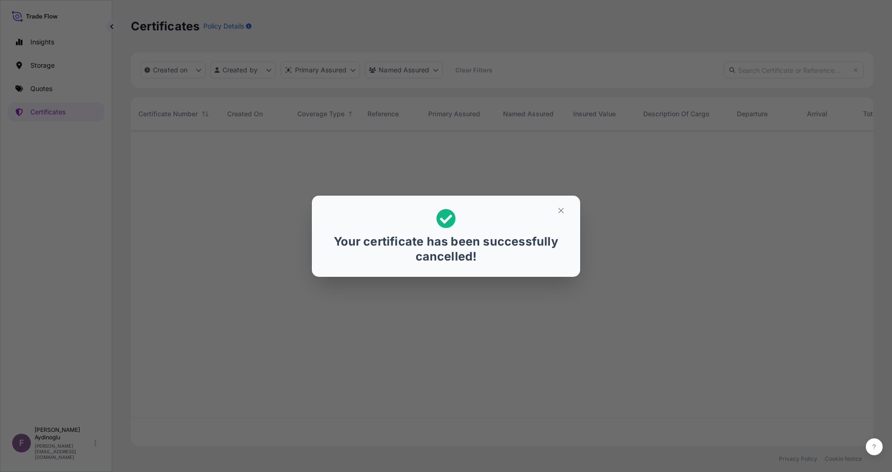
scroll to position [310, 731]
click at [565, 210] on icon "button" at bounding box center [561, 211] width 8 height 8
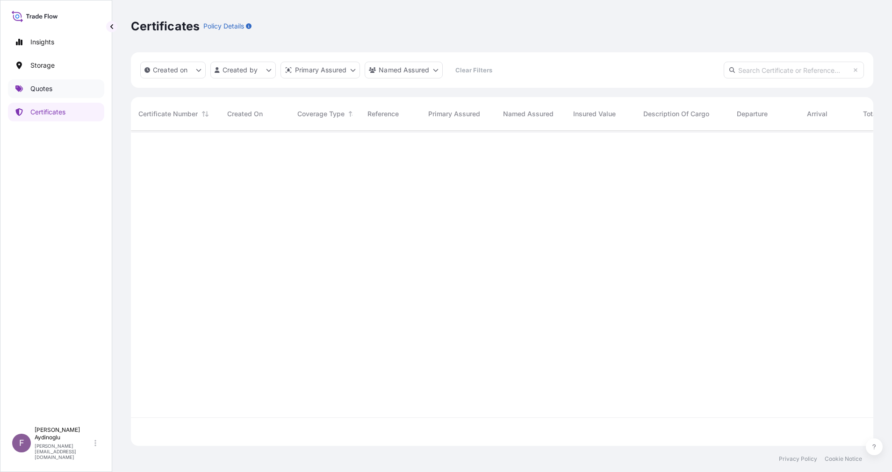
click at [55, 92] on link "Quotes" at bounding box center [56, 88] width 96 height 19
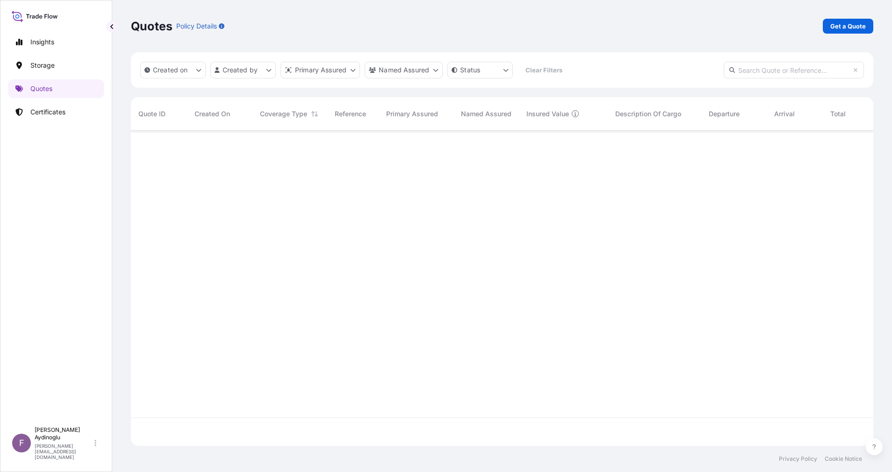
scroll to position [310, 731]
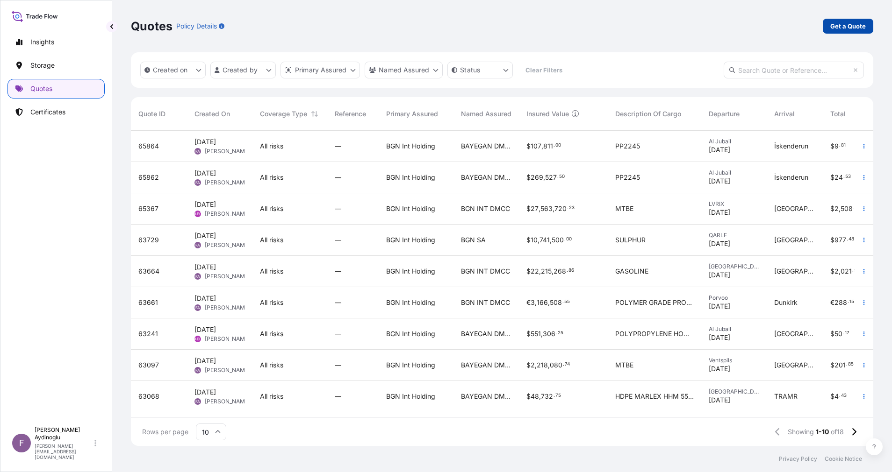
click at [831, 27] on p "Get a Quote" at bounding box center [848, 25] width 36 height 9
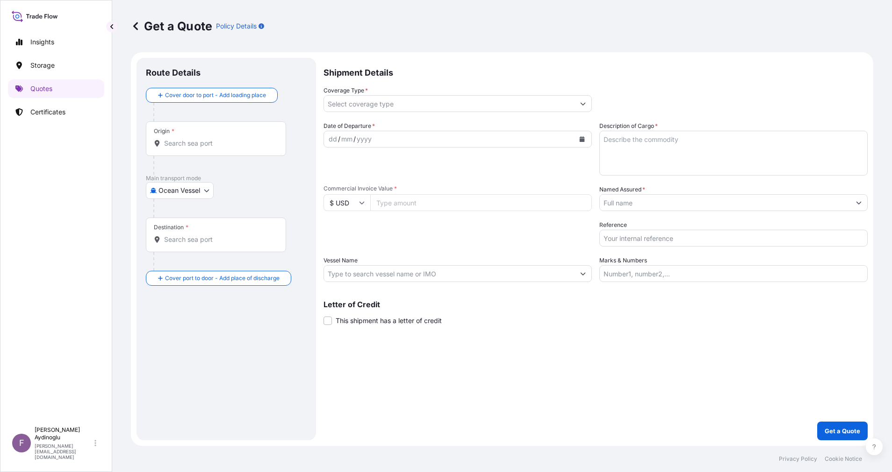
click at [686, 276] on input "Marks & Numbers" at bounding box center [733, 273] width 268 height 17
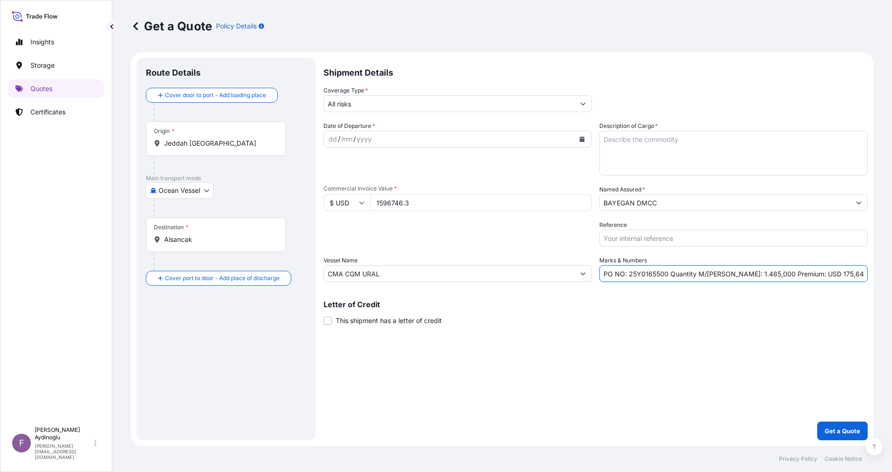
click at [658, 382] on div "Shipment Details Coverage Type * All risks Date of Departure * dd / mm / yyyy C…" at bounding box center [595, 249] width 544 height 383
drag, startPoint x: 629, startPoint y: 277, endPoint x: 665, endPoint y: 277, distance: 36.5
click at [665, 277] on input "PO NO: 25Y0165500 Quantity M/[PERSON_NAME]: 1.485,000 Premium: USD 175,64" at bounding box center [733, 273] width 268 height 17
paste input "76"
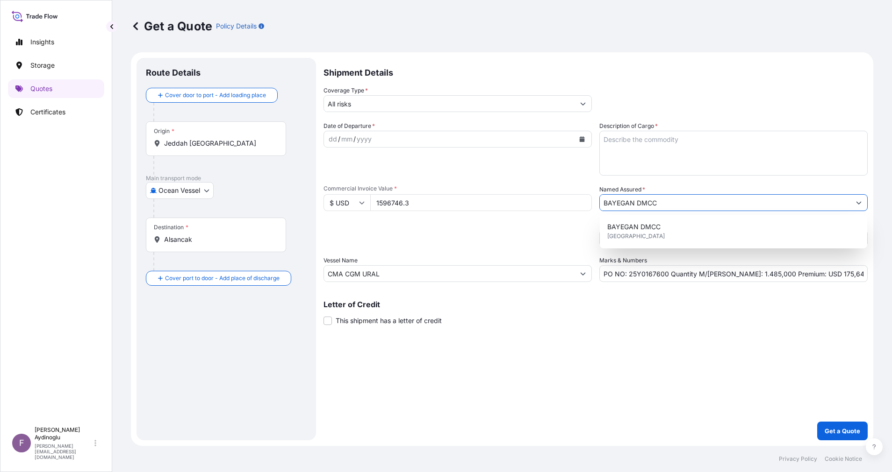
click at [663, 206] on input "BAYEGAN DMCC" at bounding box center [725, 202] width 250 height 17
click at [662, 225] on div "BAYEGAN DMCC [GEOGRAPHIC_DATA]" at bounding box center [733, 232] width 260 height 26
drag, startPoint x: 692, startPoint y: 326, endPoint x: 686, endPoint y: 322, distance: 7.0
click at [693, 326] on div "Shipment Details Coverage Type * All risks Date of Departure * dd / mm / yyyy C…" at bounding box center [595, 249] width 544 height 383
drag, startPoint x: 339, startPoint y: 204, endPoint x: 281, endPoint y: 205, distance: 57.5
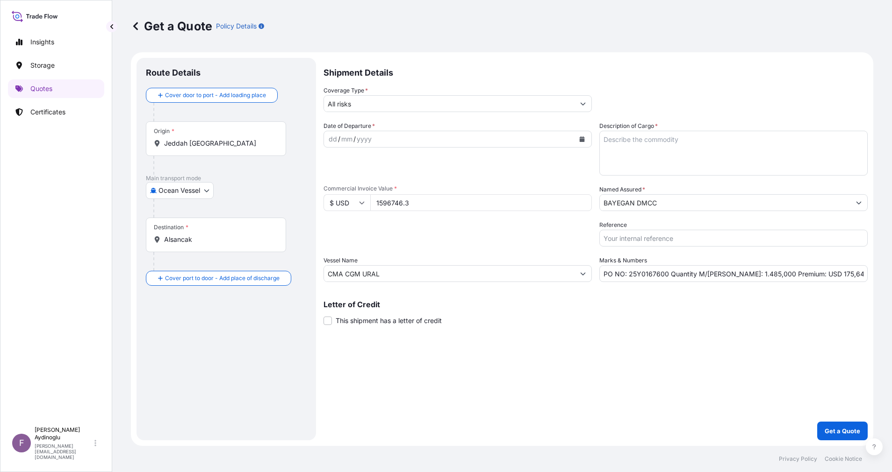
click at [283, 204] on form "Route Details Cover door to port - Add loading place Place of loading Road / [G…" at bounding box center [502, 249] width 742 height 394
paste input "269527.5"
click at [508, 314] on div "Letter of Credit This shipment has a letter of credit Letter of credit * Letter…" at bounding box center [595, 313] width 544 height 25
click at [698, 147] on textarea "Description of Cargo *" at bounding box center [733, 153] width 268 height 45
paste textarea "PP2245"
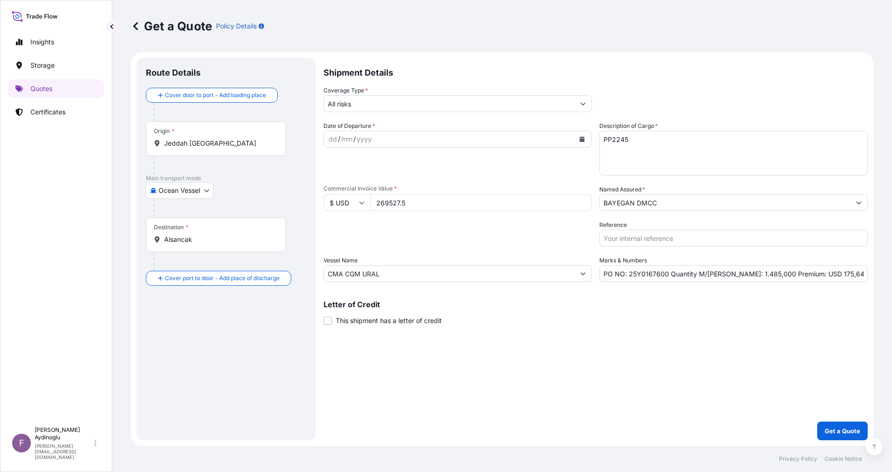
click at [747, 366] on div "Shipment Details Coverage Type * All risks Date of Departure * dd / mm / yyyy C…" at bounding box center [595, 249] width 544 height 383
drag, startPoint x: 725, startPoint y: 273, endPoint x: 747, endPoint y: 275, distance: 21.5
click at [747, 275] on input "PO NO: 25Y0167600 Quantity M/[PERSON_NAME]: 1.485,000 Premium: USD 175,64" at bounding box center [733, 273] width 268 height 17
paste input "247,5"
click at [727, 337] on div "Shipment Details Coverage Type * All risks Date of Departure * dd / mm / yyyy C…" at bounding box center [595, 249] width 544 height 383
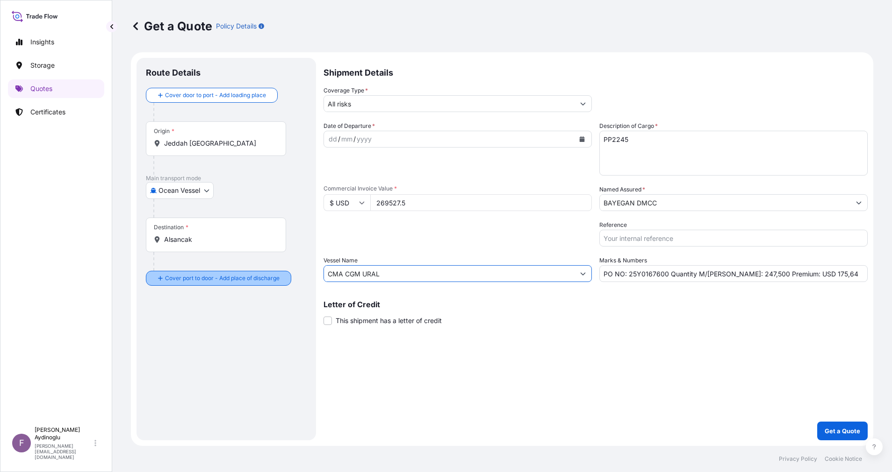
drag, startPoint x: 455, startPoint y: 275, endPoint x: 261, endPoint y: 274, distance: 193.5
click at [263, 274] on form "Route Details Cover door to port - Add loading place Place of loading Road / [G…" at bounding box center [502, 249] width 742 height 394
paste input "MSC VERONA"
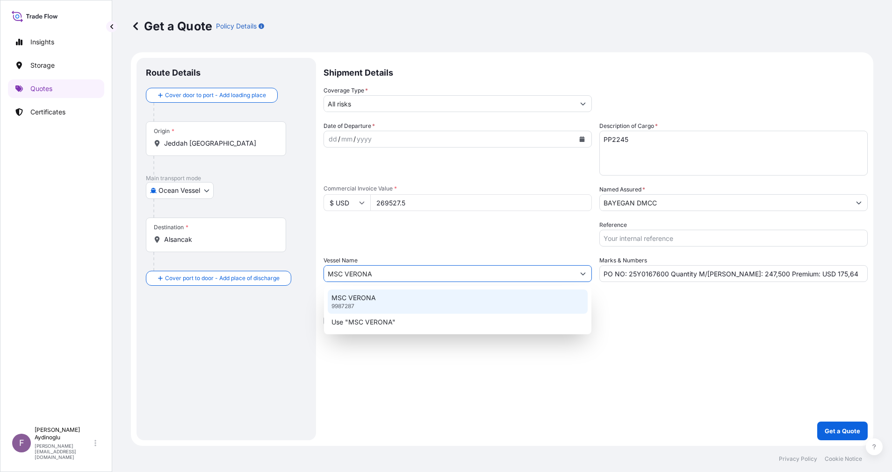
click at [417, 298] on div "MSC VERONA 9987287" at bounding box center [458, 302] width 260 height 24
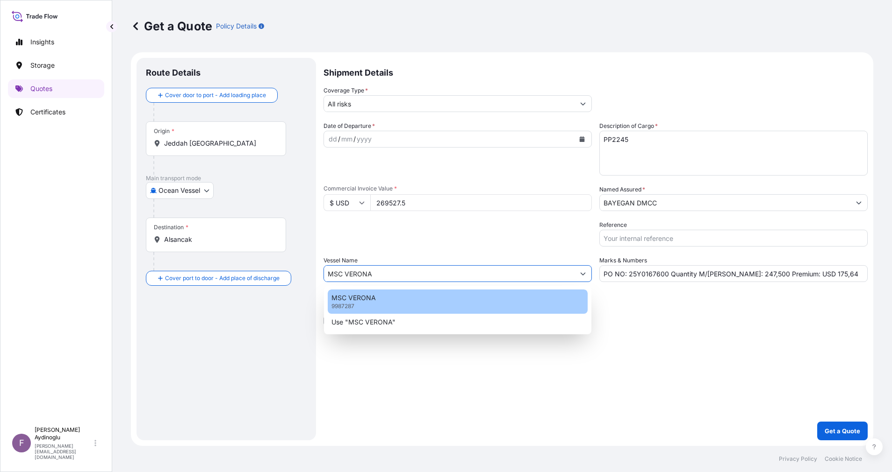
click at [577, 388] on div "Shipment Details Coverage Type * All risks Date of Departure * dd / mm / yyyy C…" at bounding box center [595, 249] width 544 height 383
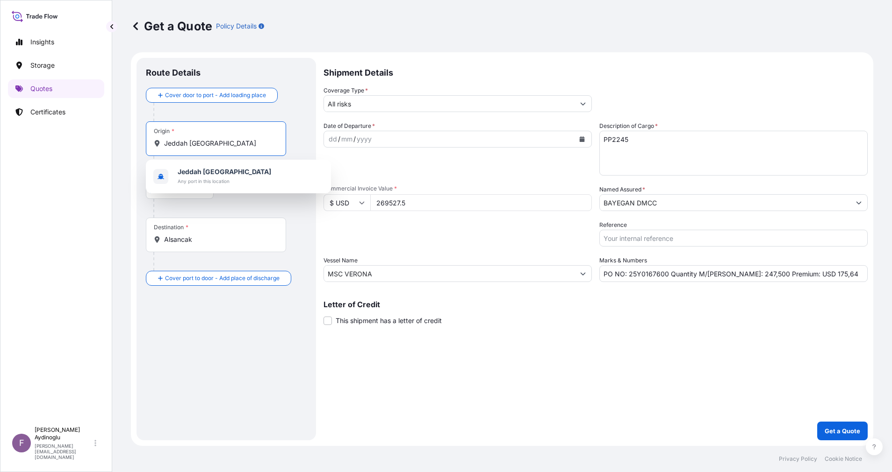
drag, startPoint x: 252, startPoint y: 147, endPoint x: 64, endPoint y: 155, distance: 187.6
click at [61, 141] on div "Insights Storage Quotes Certificates F [PERSON_NAME] [EMAIL_ADDRESS][DOMAIN_NAM…" at bounding box center [446, 236] width 892 height 472
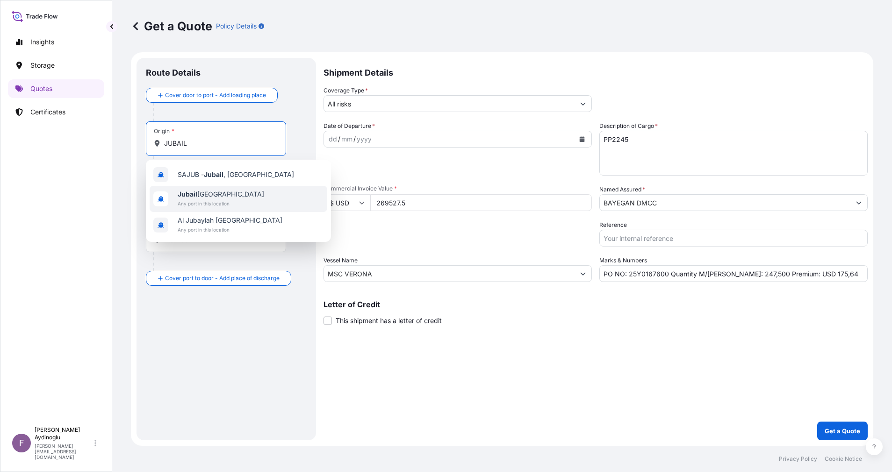
click at [249, 197] on div "[GEOGRAPHIC_DATA] [GEOGRAPHIC_DATA] Any port in this location" at bounding box center [239, 199] width 178 height 26
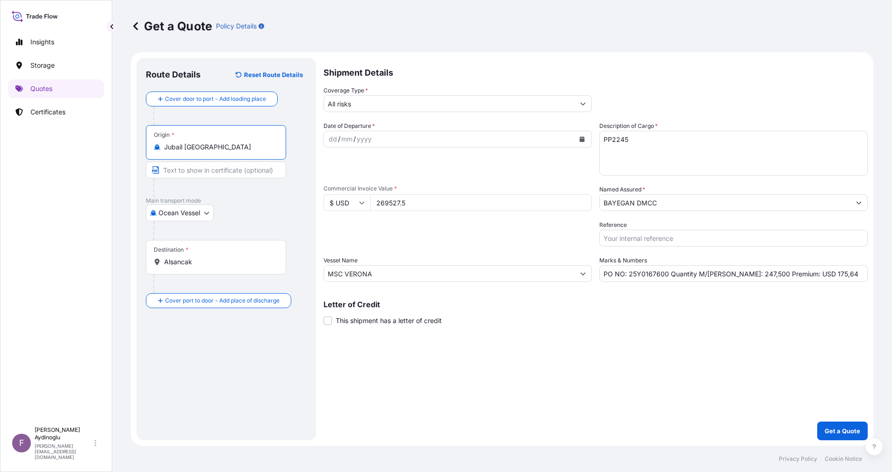
click at [273, 203] on p "Main transport mode" at bounding box center [226, 200] width 161 height 7
click at [241, 181] on div at bounding box center [221, 188] width 136 height 19
click at [233, 175] on input "Text to appear on certificate" at bounding box center [216, 170] width 140 height 17
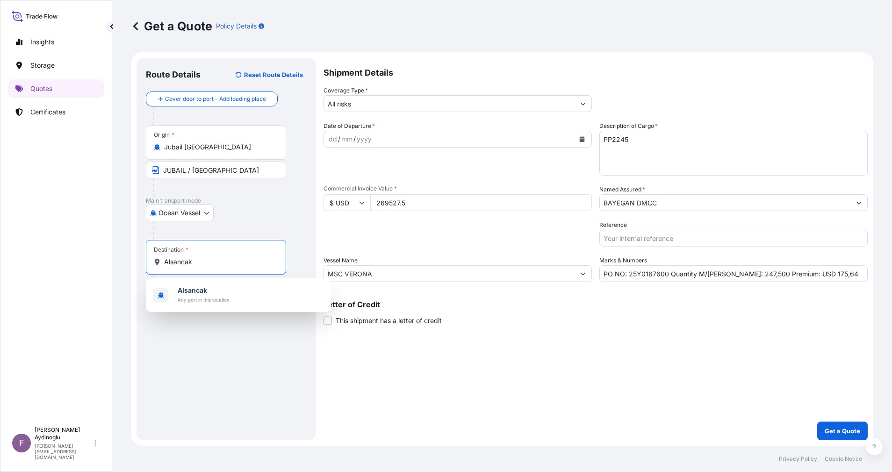
drag, startPoint x: 224, startPoint y: 263, endPoint x: 115, endPoint y: 258, distance: 109.5
click at [115, 258] on div "Get a Quote Policy Details Route Details Reset Route Details Cover door to port…" at bounding box center [501, 223] width 779 height 446
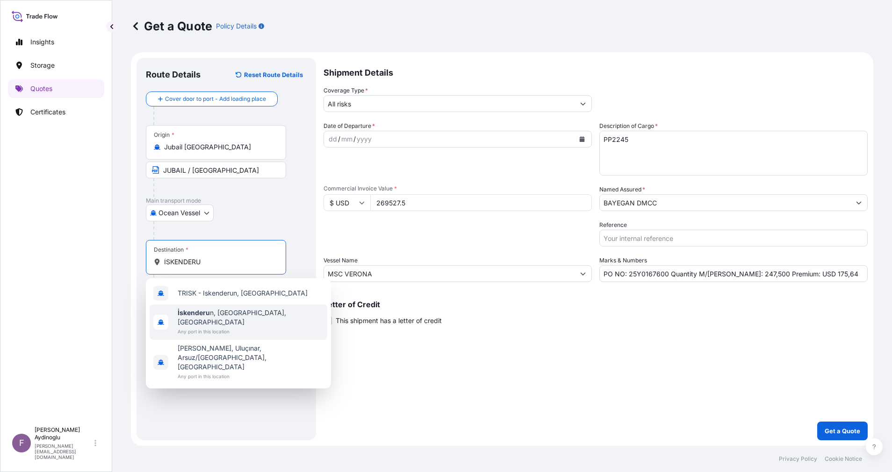
click at [219, 327] on span "Any port in this location" at bounding box center [251, 331] width 146 height 9
click at [239, 374] on div "Route Details Reset Route Details Cover door to port - Add loading place Place …" at bounding box center [226, 249] width 161 height 364
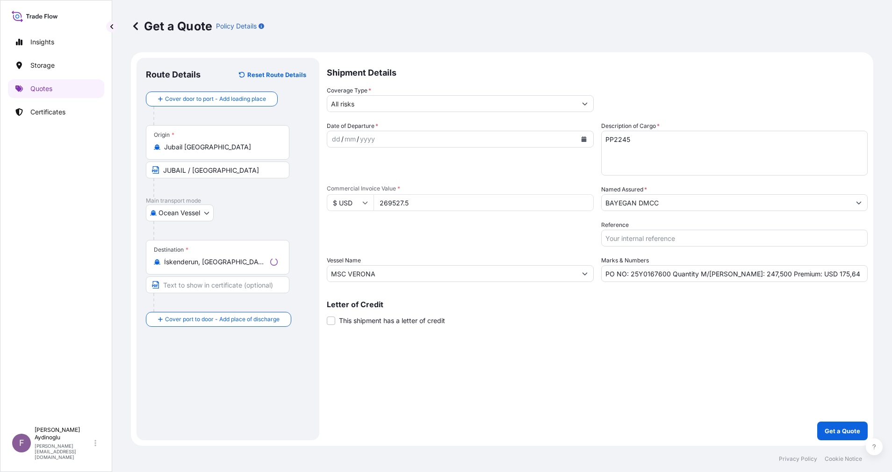
click at [223, 279] on input "Text to appear on certificate" at bounding box center [217, 285] width 143 height 17
click at [255, 362] on div "Route Details Reset Route Details Cover door to port - Add loading place Place …" at bounding box center [226, 249] width 161 height 364
click at [333, 141] on div "dd" at bounding box center [333, 139] width 10 height 11
click at [583, 108] on button "Show suggestions" at bounding box center [582, 103] width 17 height 17
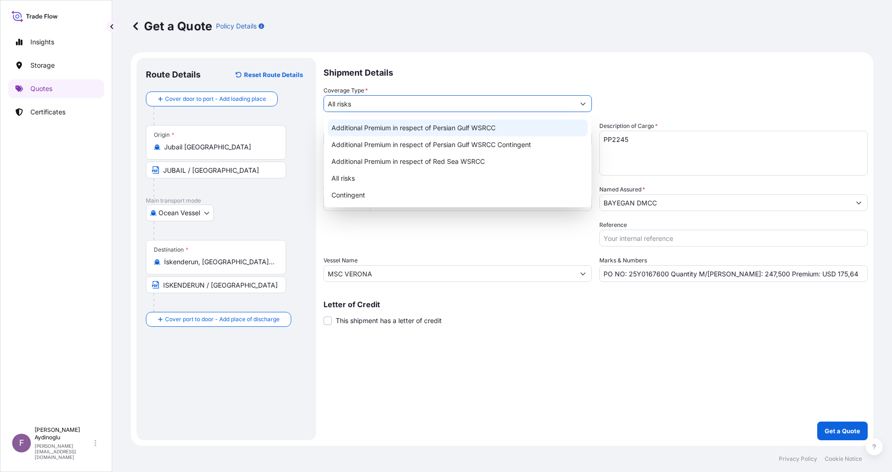
click at [500, 131] on div "Additional Premium in respect of Persian Gulf WSRCC" at bounding box center [458, 128] width 260 height 17
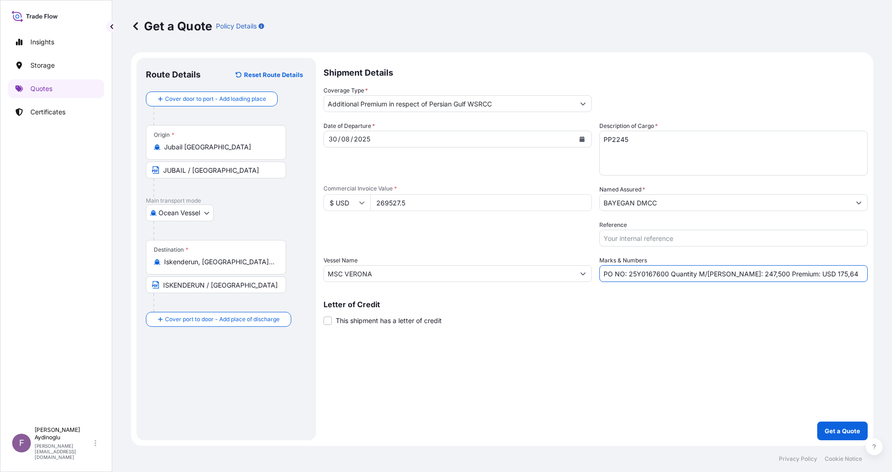
drag, startPoint x: 820, startPoint y: 277, endPoint x: 799, endPoint y: 277, distance: 21.0
click at [799, 277] on input "PO NO: 25Y0167600 Quantity M/[PERSON_NAME]: 247,500 Premium: USD 175,64" at bounding box center [733, 273] width 268 height 17
drag, startPoint x: 661, startPoint y: 375, endPoint x: 654, endPoint y: 378, distance: 8.2
click at [658, 375] on div "Shipment Details Coverage Type * Additional Premium in respect of Persian Gulf …" at bounding box center [595, 249] width 544 height 383
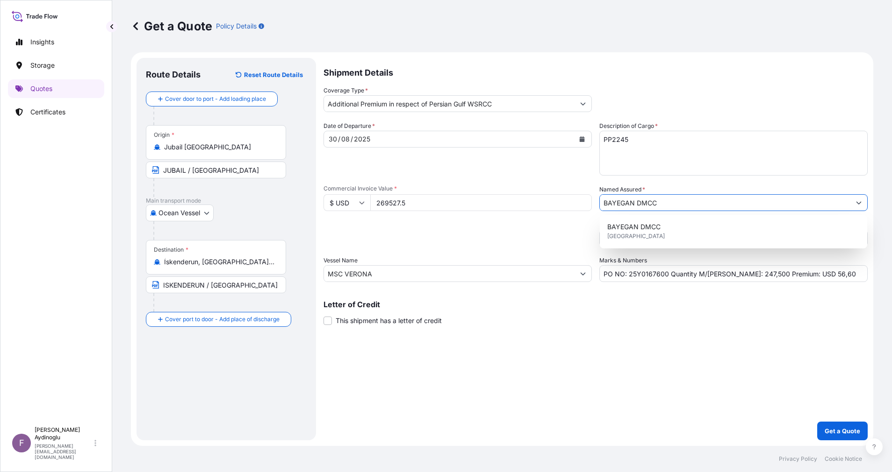
click at [662, 200] on input "BAYEGAN DMCC" at bounding box center [725, 202] width 250 height 17
click at [658, 232] on div "BAYEGAN DMCC [GEOGRAPHIC_DATA]" at bounding box center [733, 232] width 260 height 26
click at [543, 386] on div "Shipment Details Coverage Type * Additional Premium in respect of Persian Gulf …" at bounding box center [595, 249] width 544 height 383
click at [713, 205] on input "BAYEGAN DMCC" at bounding box center [725, 202] width 250 height 17
click at [685, 237] on div "BAYEGAN DMCC [GEOGRAPHIC_DATA]" at bounding box center [733, 232] width 260 height 26
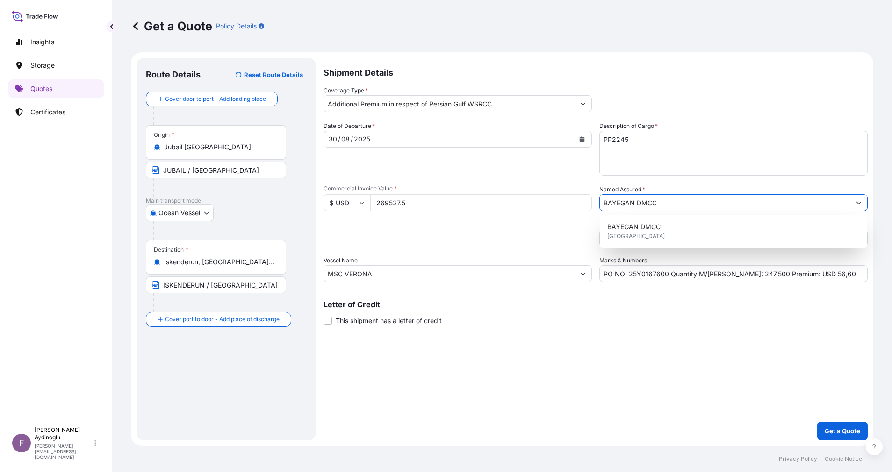
click at [682, 360] on div "Shipment Details Coverage Type * Additional Premium in respect of Persian Gulf …" at bounding box center [595, 249] width 544 height 383
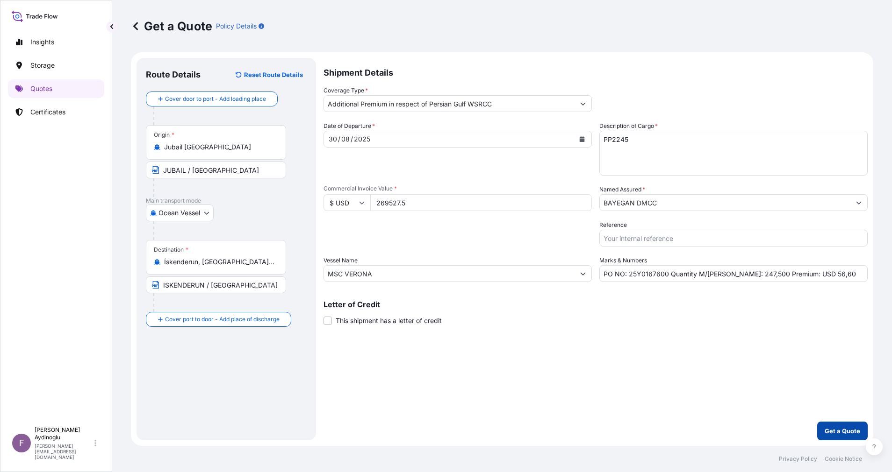
click at [834, 429] on p "Get a Quote" at bounding box center [842, 431] width 36 height 9
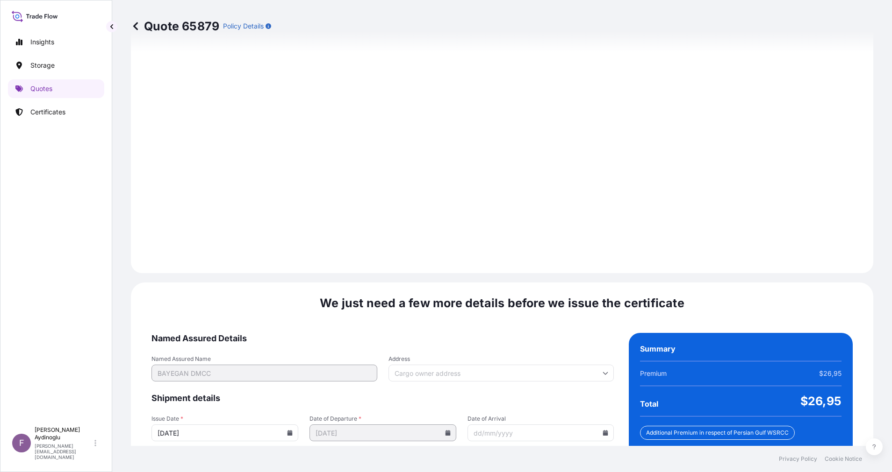
scroll to position [1003, 0]
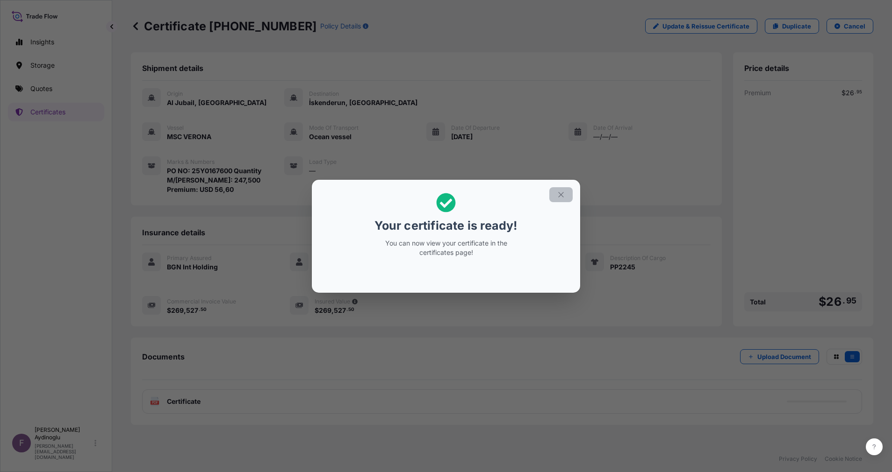
click at [556, 197] on button "button" at bounding box center [560, 194] width 23 height 15
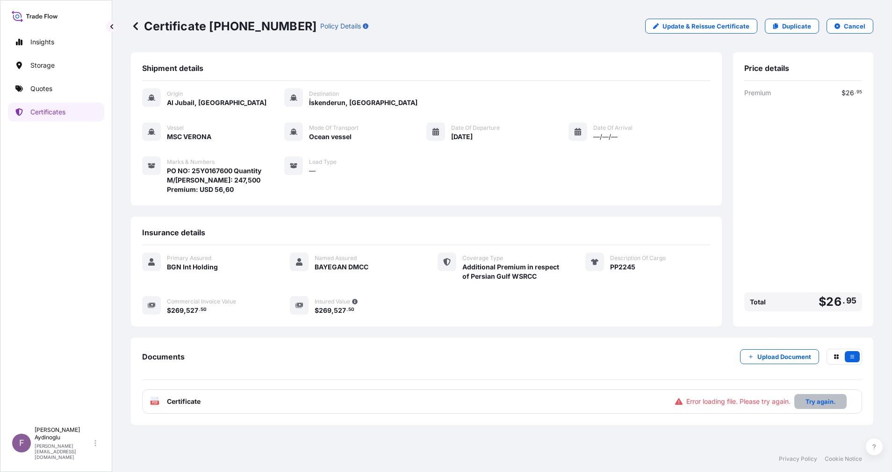
click at [812, 401] on p "Try again." at bounding box center [820, 401] width 30 height 9
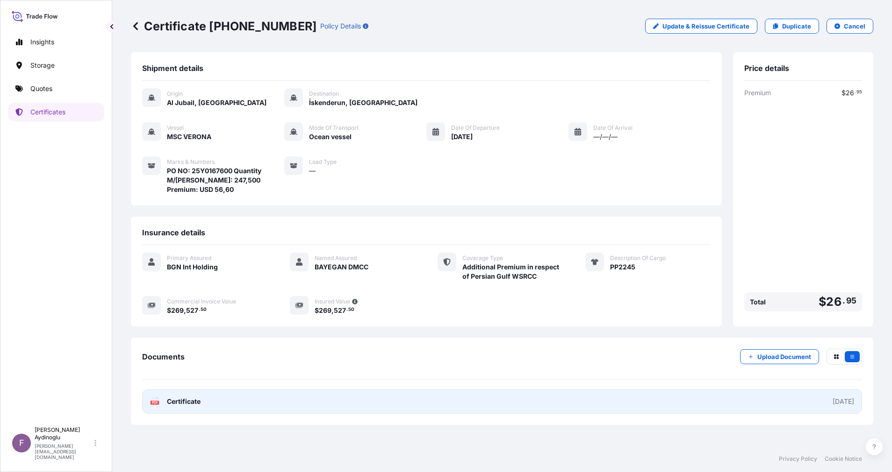
click at [468, 399] on link "PDF Certificate [DATE]" at bounding box center [502, 402] width 720 height 24
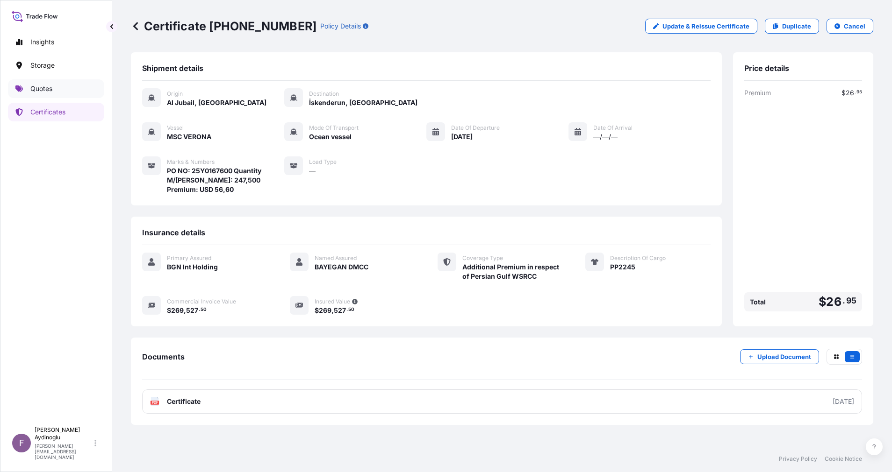
click at [75, 91] on link "Quotes" at bounding box center [56, 88] width 96 height 19
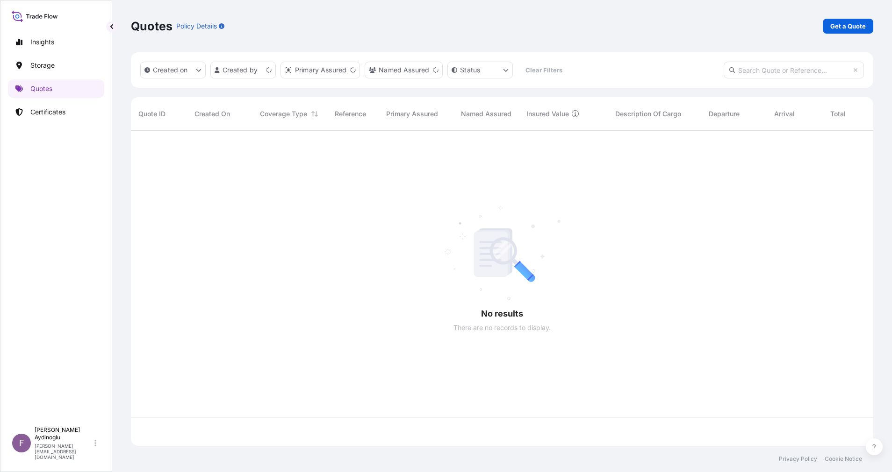
scroll to position [310, 731]
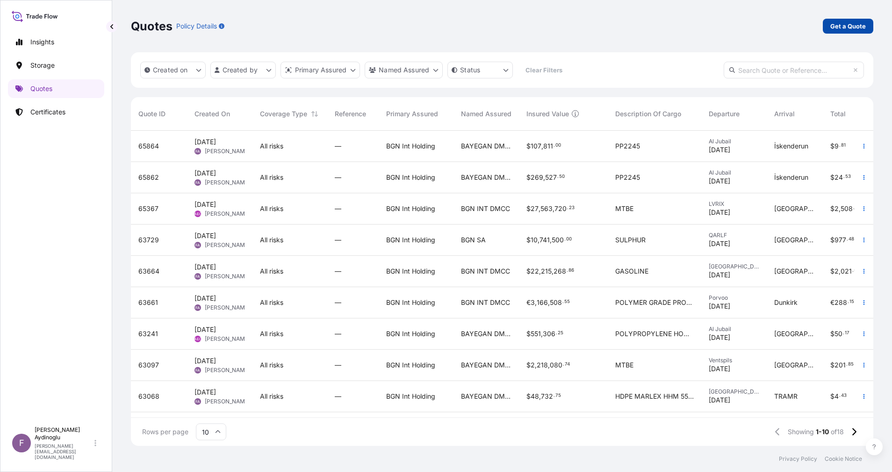
click at [845, 24] on p "Get a Quote" at bounding box center [848, 25] width 36 height 9
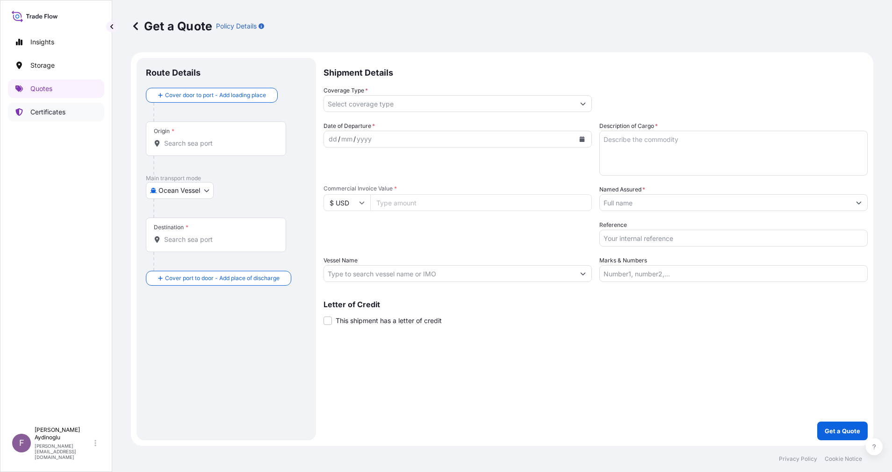
click at [64, 110] on p "Certificates" at bounding box center [47, 111] width 35 height 9
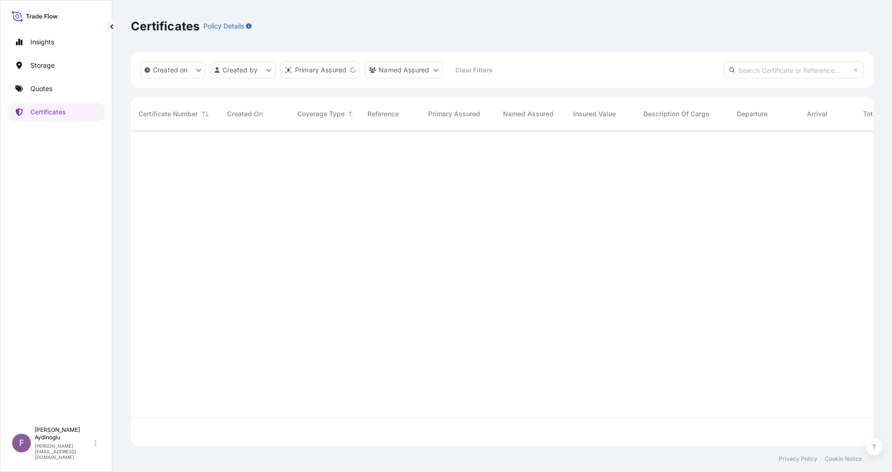
scroll to position [310, 731]
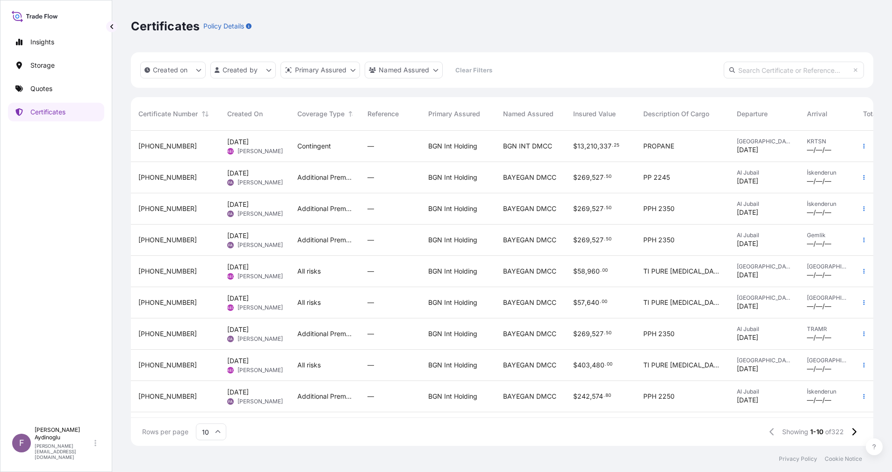
click at [340, 205] on span "Additional Premium in respect of Persian Gulf WSRCC" at bounding box center [324, 208] width 55 height 9
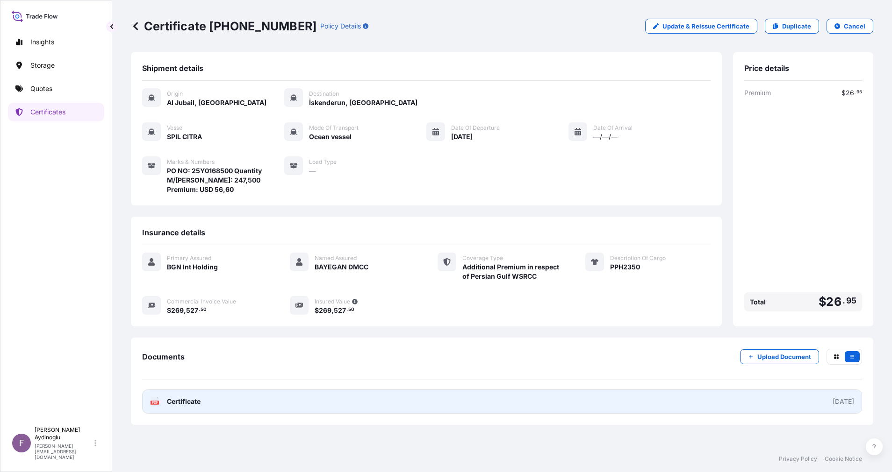
click at [514, 408] on link "PDF Certificate [DATE]" at bounding box center [502, 402] width 720 height 24
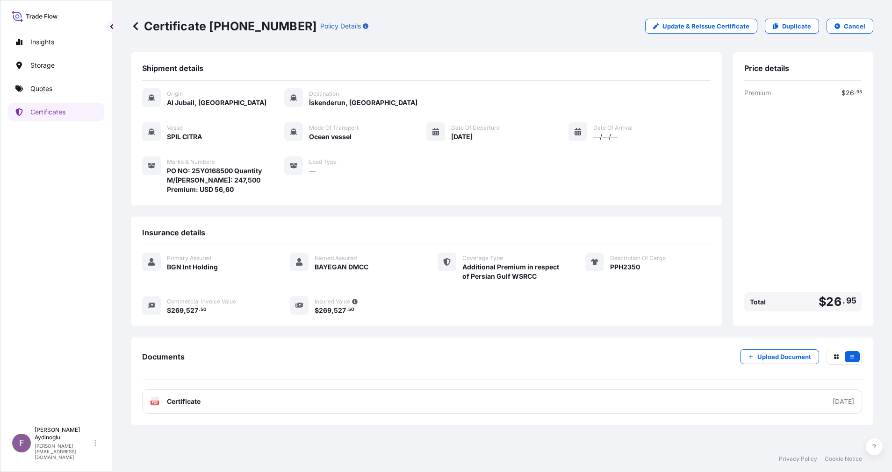
drag, startPoint x: 395, startPoint y: 225, endPoint x: 233, endPoint y: 198, distance: 163.9
click at [394, 224] on div "Insurance details Primary Assured BGN Int Holding Named Assured BAYEGAN DMCC Co…" at bounding box center [426, 272] width 591 height 110
click at [66, 86] on link "Quotes" at bounding box center [56, 88] width 96 height 19
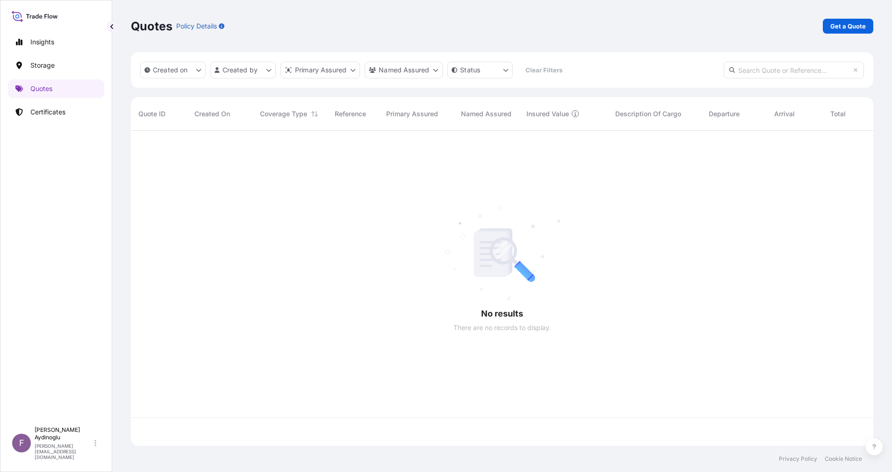
scroll to position [310, 731]
click at [851, 29] on p "Get a Quote" at bounding box center [848, 25] width 36 height 9
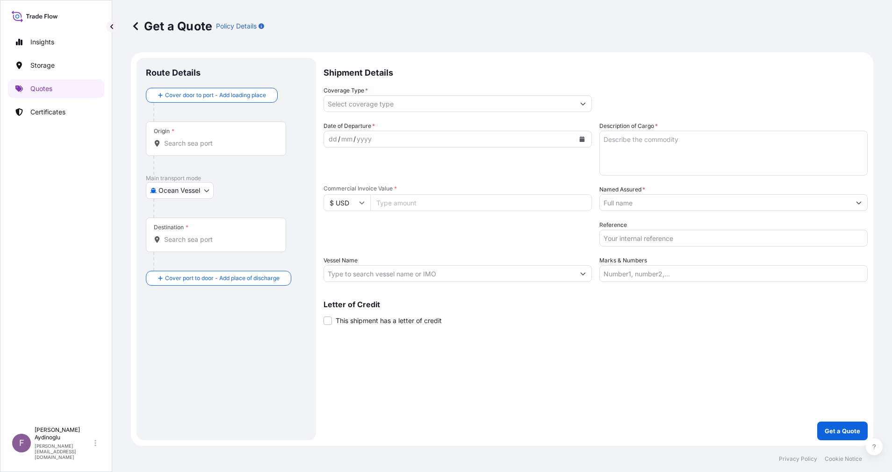
click at [696, 275] on input "Marks & Numbers" at bounding box center [733, 273] width 268 height 17
click at [692, 270] on input "Marks & Numbers" at bounding box center [733, 273] width 268 height 17
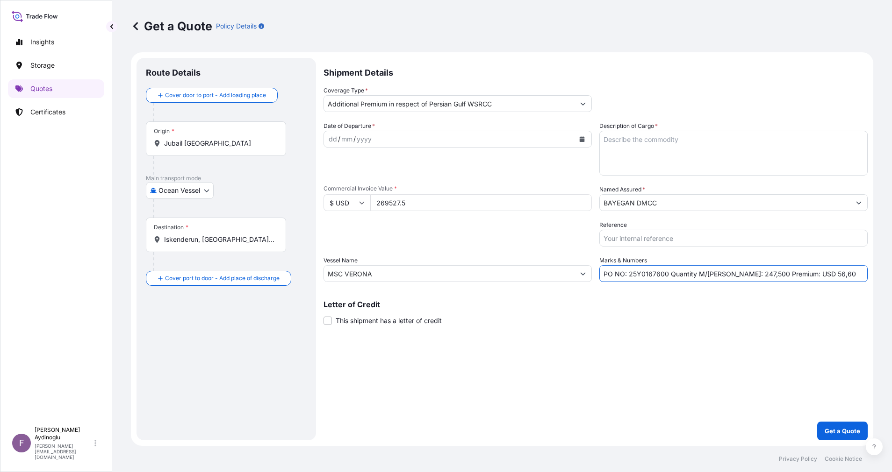
drag, startPoint x: 629, startPoint y: 275, endPoint x: 665, endPoint y: 275, distance: 36.9
click at [665, 275] on input "PO NO: 25Y0167600 Quantity M/[PERSON_NAME]: 247,500 Premium: USD 56,60" at bounding box center [733, 273] width 268 height 17
paste input "8"
drag, startPoint x: 442, startPoint y: 202, endPoint x: 310, endPoint y: 202, distance: 131.8
click at [310, 202] on form "Route Details Cover door to port - Add loading place Place of loading Road / [G…" at bounding box center [502, 249] width 742 height 394
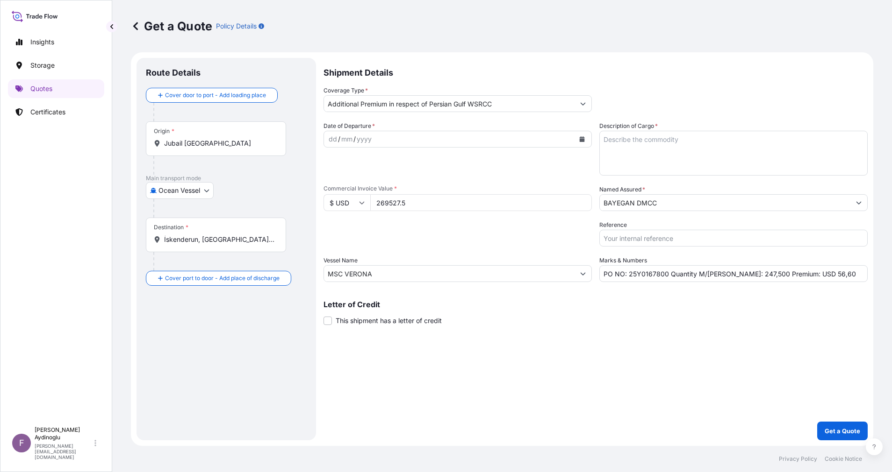
paste input "107811"
click at [521, 317] on div "Letter of Credit This shipment has a letter of credit Letter of credit * Letter…" at bounding box center [595, 313] width 544 height 25
click at [682, 148] on textarea "Description of Cargo *" at bounding box center [733, 153] width 268 height 45
paste textarea "PP2245"
click at [728, 352] on div "Shipment Details Coverage Type * Additional Premium in respect of Persian Gulf …" at bounding box center [595, 249] width 544 height 383
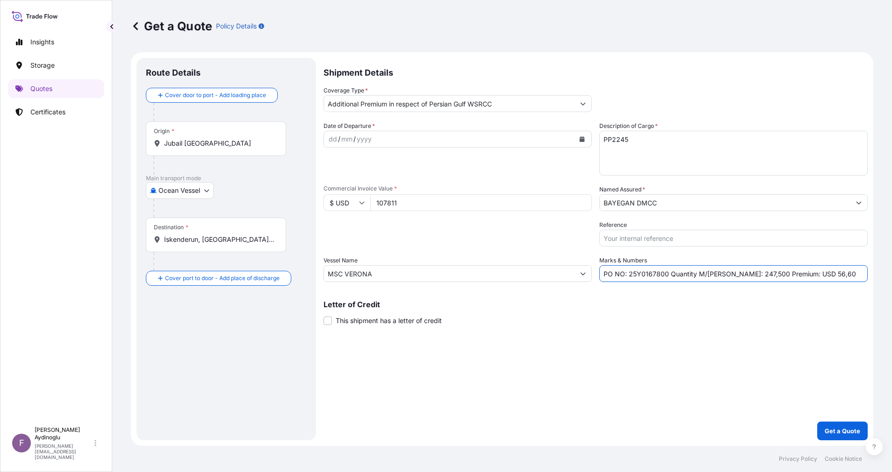
drag, startPoint x: 724, startPoint y: 273, endPoint x: 735, endPoint y: 273, distance: 10.3
click at [735, 273] on input "PO NO: 25Y0167800 Quantity M/[PERSON_NAME]: 247,500 Premium: USD 56,60" at bounding box center [733, 273] width 268 height 17
click at [736, 272] on input "PO NO: 25Y0167800 Quantity M/[PERSON_NAME]: 99,500 Premium: USD 56,60" at bounding box center [733, 273] width 268 height 17
drag, startPoint x: 414, startPoint y: 277, endPoint x: 318, endPoint y: 282, distance: 95.4
click at [305, 274] on form "Route Details Cover door to port - Add loading place Place of loading Road / [G…" at bounding box center [502, 249] width 742 height 394
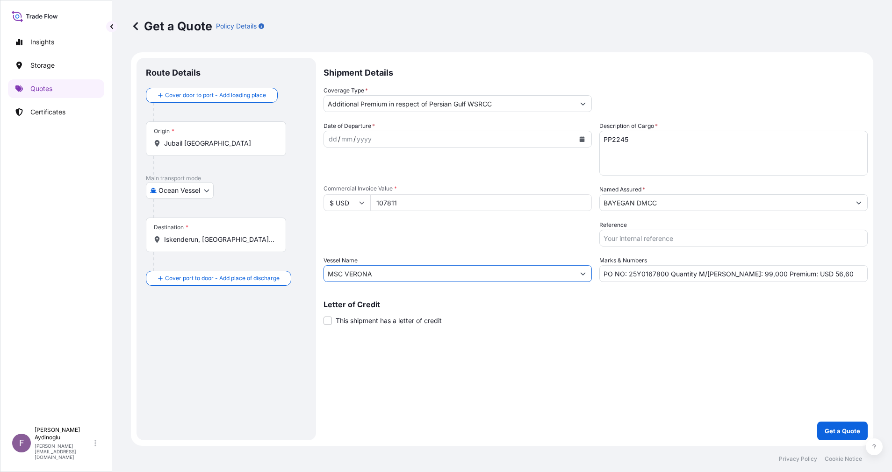
paste input "/IS534A"
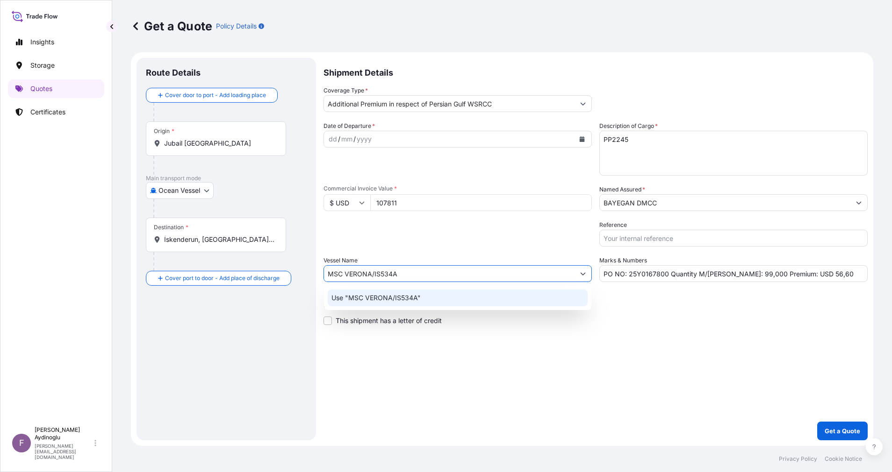
click at [438, 300] on div "Use "MSC VERONA/IS534A"" at bounding box center [458, 298] width 260 height 17
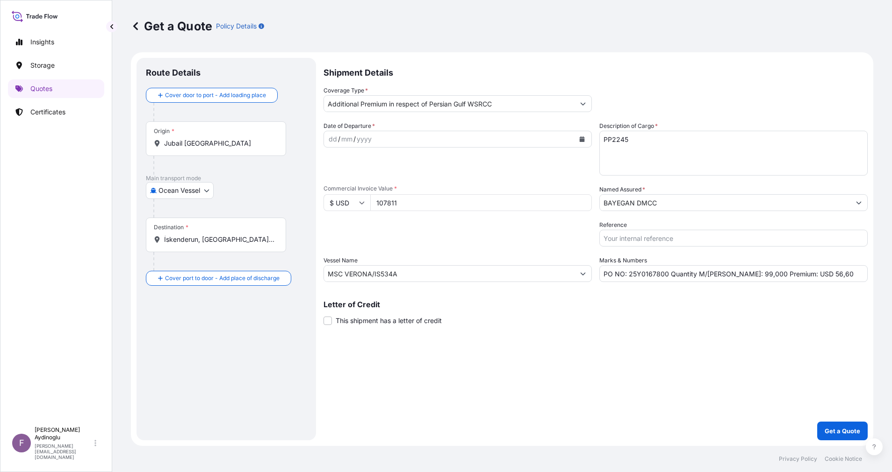
click at [576, 329] on div "Shipment Details Coverage Type * Additional Premium in respect of Persian Gulf …" at bounding box center [595, 249] width 544 height 383
click at [256, 136] on div "Origin * [GEOGRAPHIC_DATA] [GEOGRAPHIC_DATA]" at bounding box center [216, 139] width 140 height 35
click at [256, 139] on input "Jubail [GEOGRAPHIC_DATA]" at bounding box center [219, 143] width 110 height 9
click at [245, 171] on div "[GEOGRAPHIC_DATA] [GEOGRAPHIC_DATA] Any port in this location" at bounding box center [239, 177] width 178 height 26
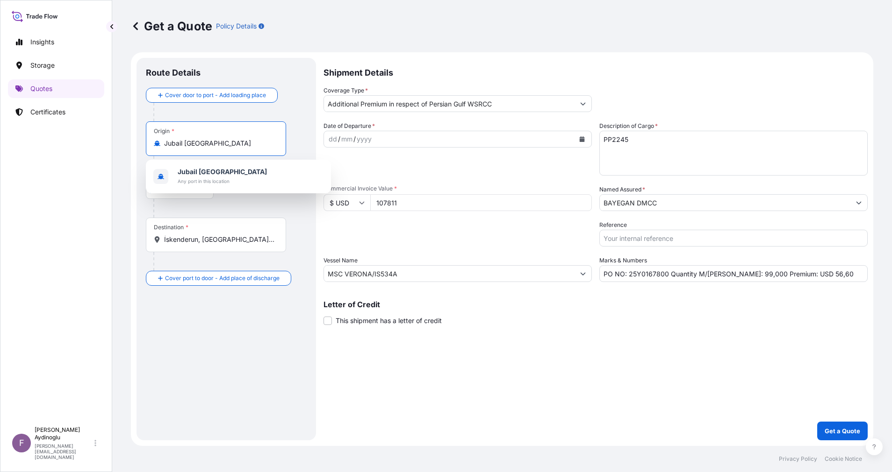
click at [259, 214] on div "Main transport mode Ocean Vessel Ocean Vessel Air Land" at bounding box center [226, 196] width 161 height 43
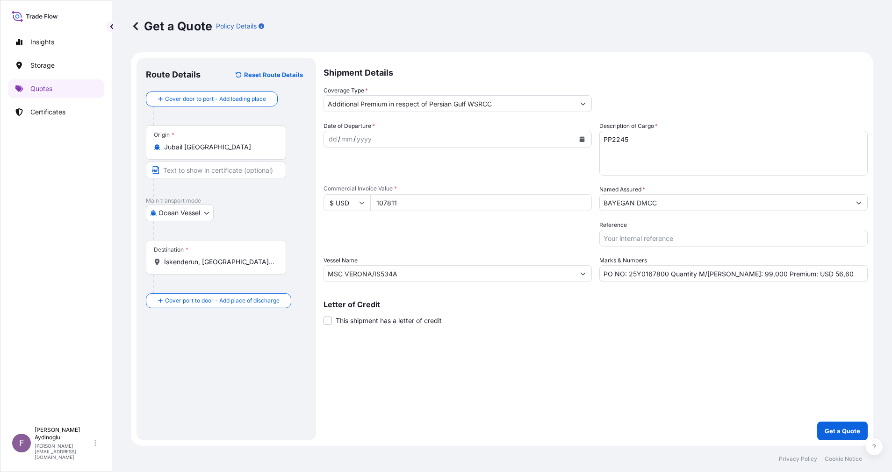
click at [213, 172] on input "Text to appear on certificate" at bounding box center [216, 170] width 140 height 17
click at [302, 245] on div "Destination * İskenderun, [GEOGRAPHIC_DATA], [GEOGRAPHIC_DATA]" at bounding box center [226, 266] width 161 height 53
click at [260, 267] on div "Destination * İskenderun, [GEOGRAPHIC_DATA], [GEOGRAPHIC_DATA]" at bounding box center [216, 257] width 140 height 35
click at [260, 267] on input "İskenderun, [GEOGRAPHIC_DATA], [GEOGRAPHIC_DATA]" at bounding box center [219, 261] width 110 height 9
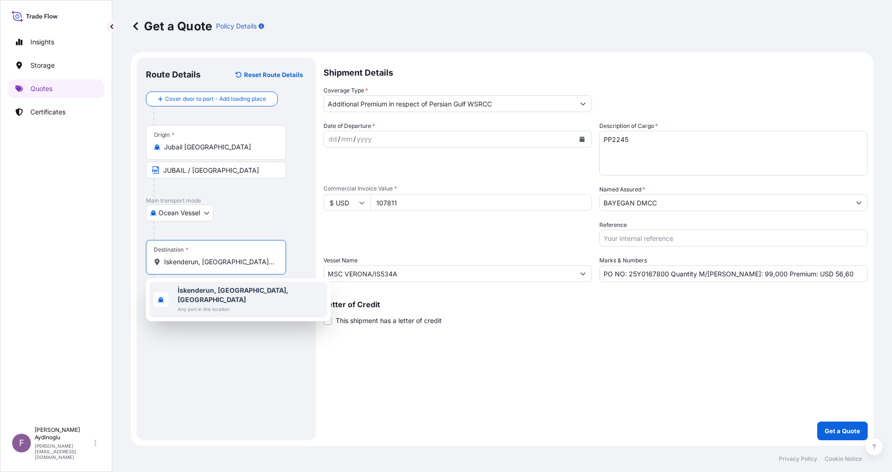
click at [243, 292] on b "İskenderun, [GEOGRAPHIC_DATA], [GEOGRAPHIC_DATA]" at bounding box center [233, 294] width 111 height 17
click at [242, 340] on div "Route Details Reset Route Details Cover door to port - Add loading place Place …" at bounding box center [226, 249] width 161 height 364
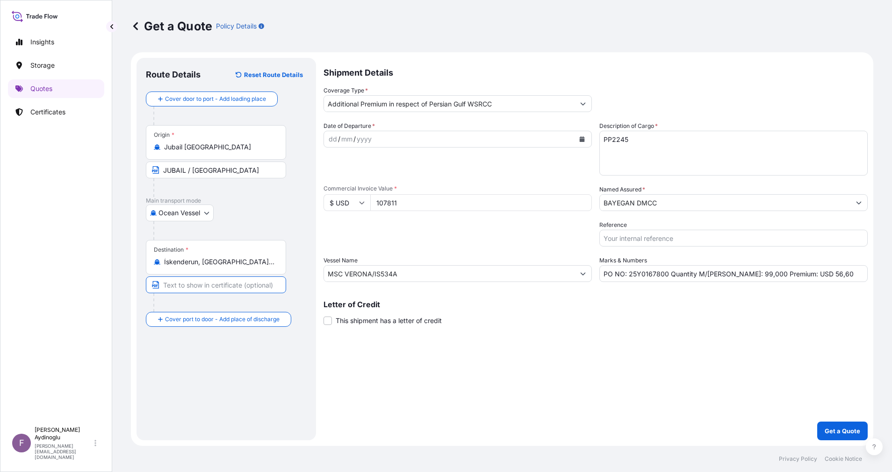
click at [243, 287] on input "Text to appear on certificate" at bounding box center [216, 285] width 140 height 17
click at [282, 381] on div "Route Details Reset Route Details Cover door to port - Add loading place Place …" at bounding box center [226, 249] width 161 height 364
click at [332, 140] on div "dd" at bounding box center [333, 139] width 10 height 11
click at [340, 137] on div "29 / 09 / 8" at bounding box center [449, 139] width 250 height 17
click at [320, 137] on form "Route Details Reset Route Details Cover door to port - Add loading place Place …" at bounding box center [502, 249] width 742 height 394
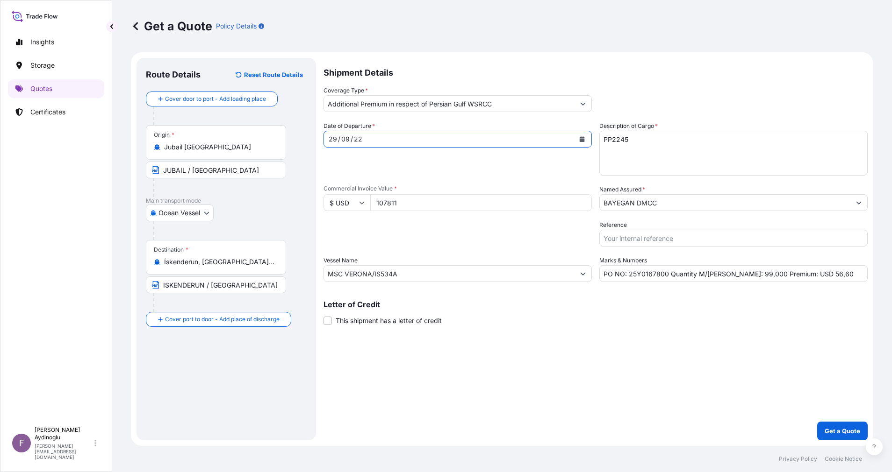
click at [344, 138] on div "09" at bounding box center [345, 139] width 10 height 11
drag, startPoint x: 347, startPoint y: 138, endPoint x: 340, endPoint y: 138, distance: 7.0
click at [340, 138] on div "09" at bounding box center [345, 139] width 10 height 11
click at [370, 135] on div "29 / 09 / 22" at bounding box center [449, 139] width 250 height 17
click at [367, 141] on div "29 / 09 / 22" at bounding box center [449, 139] width 250 height 17
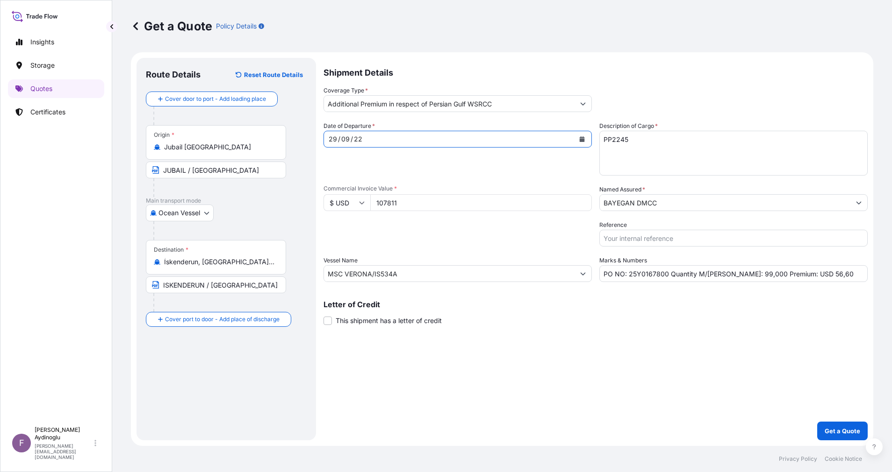
drag, startPoint x: 360, startPoint y: 139, endPoint x: 314, endPoint y: 138, distance: 46.3
click at [314, 138] on form "Route Details Reset Route Details Cover door to port - Add loading place Place …" at bounding box center [502, 249] width 742 height 394
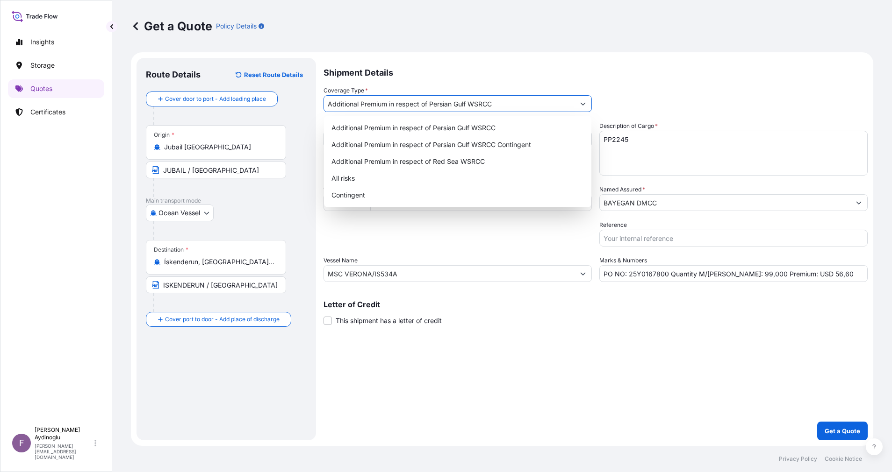
click at [583, 104] on icon "Show suggestions" at bounding box center [583, 104] width 6 height 6
click at [514, 134] on div "Additional Premium in respect of Persian Gulf WSRCC" at bounding box center [458, 128] width 260 height 17
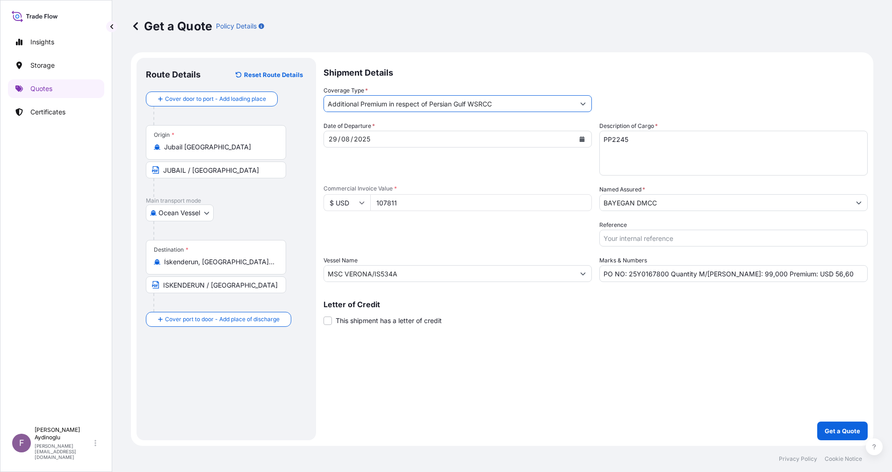
click at [690, 376] on div "Shipment Details Coverage Type * Additional Premium in respect of Persian Gulf …" at bounding box center [595, 249] width 544 height 383
click at [690, 206] on input "BAYEGAN DMCC" at bounding box center [725, 202] width 250 height 17
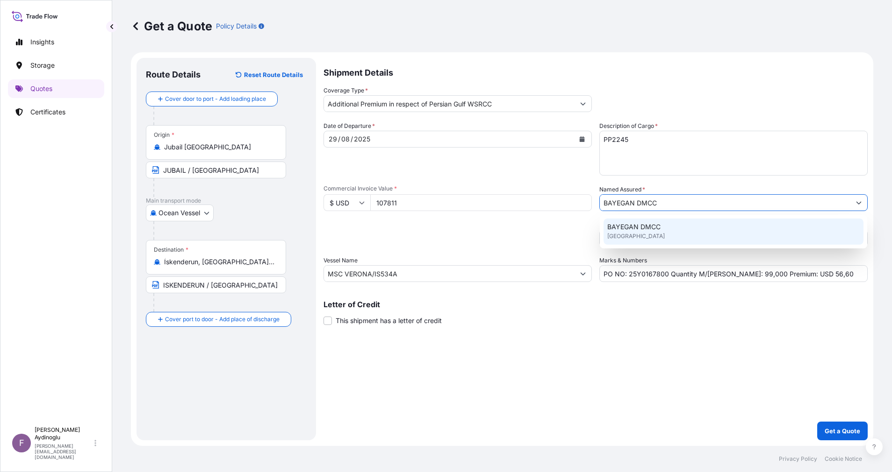
click at [684, 229] on div "BAYEGAN DMCC [GEOGRAPHIC_DATA]" at bounding box center [733, 232] width 260 height 26
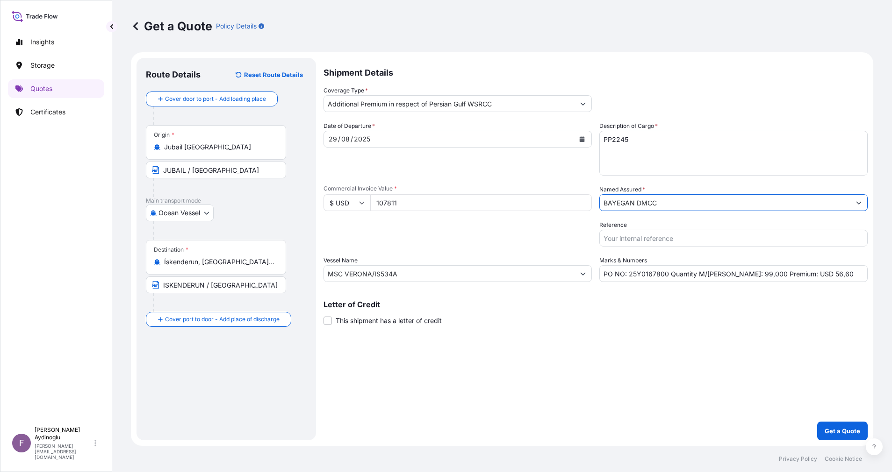
click at [638, 372] on div "Shipment Details Coverage Type * Additional Premium in respect of Persian Gulf …" at bounding box center [595, 249] width 544 height 383
drag, startPoint x: 820, startPoint y: 274, endPoint x: 794, endPoint y: 274, distance: 25.2
click at [794, 274] on input "PO NO: 25Y0167800 Quantity M/[PERSON_NAME]: 99,000 Premium: USD 56,60" at bounding box center [733, 273] width 268 height 17
click at [840, 429] on p "Get a Quote" at bounding box center [842, 431] width 36 height 9
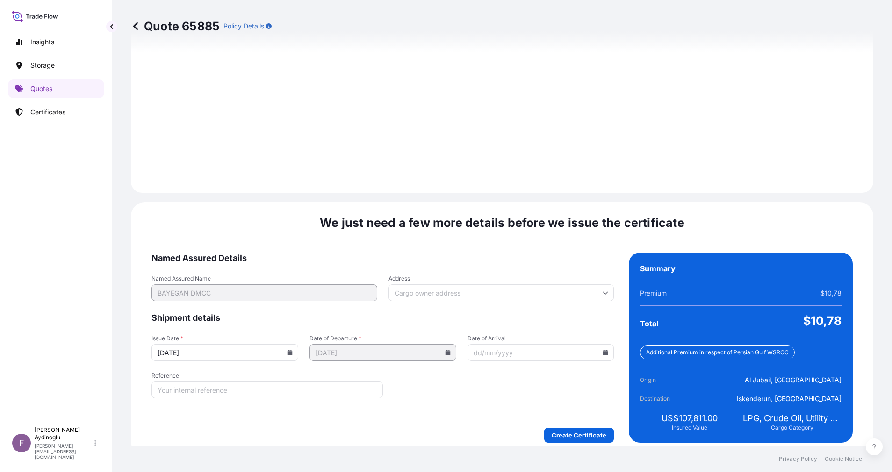
scroll to position [1003, 0]
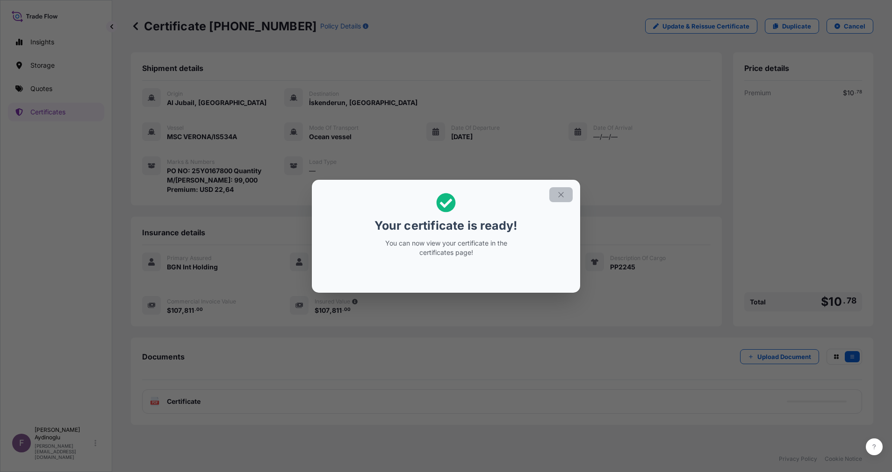
click at [556, 198] on button "button" at bounding box center [560, 194] width 23 height 15
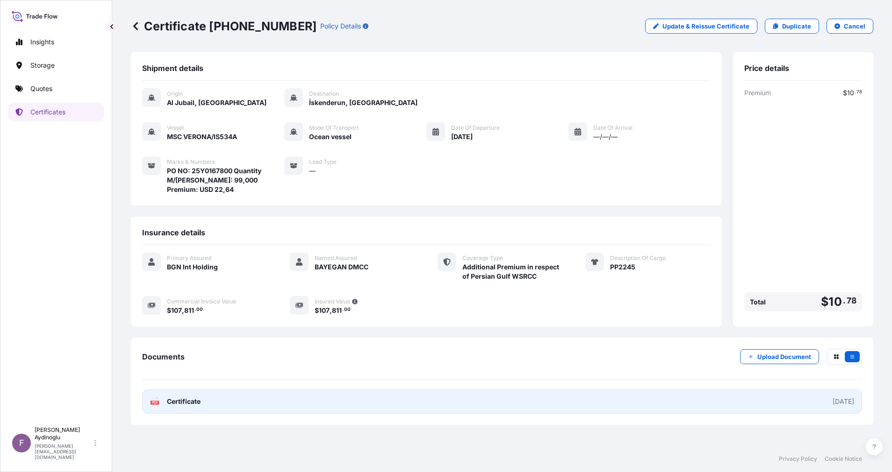
click at [427, 402] on link "PDF Certificate [DATE]" at bounding box center [502, 402] width 720 height 24
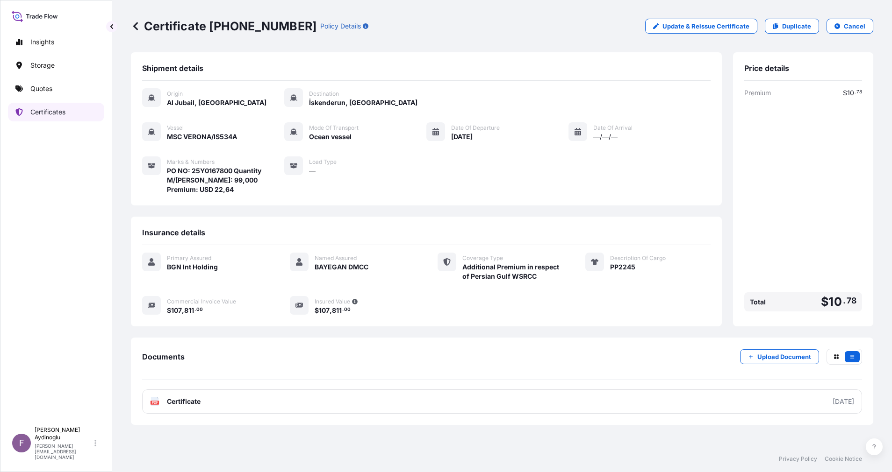
click at [62, 109] on p "Certificates" at bounding box center [47, 111] width 35 height 9
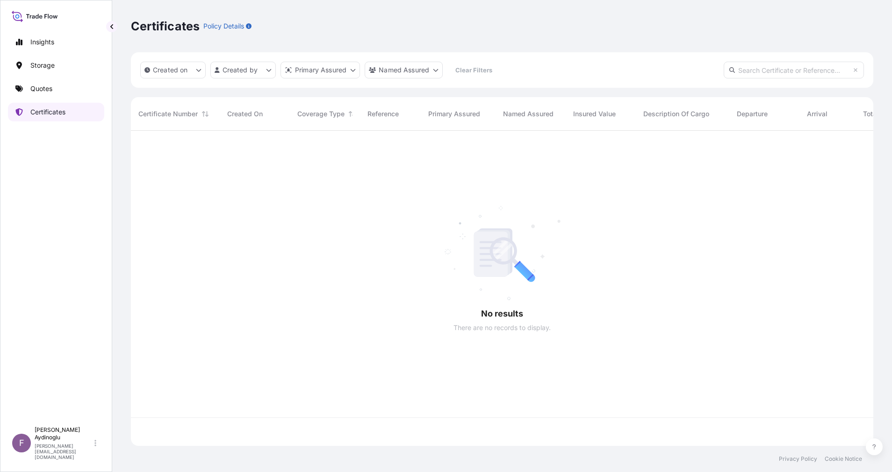
scroll to position [310, 731]
click at [53, 88] on link "Quotes" at bounding box center [56, 88] width 96 height 19
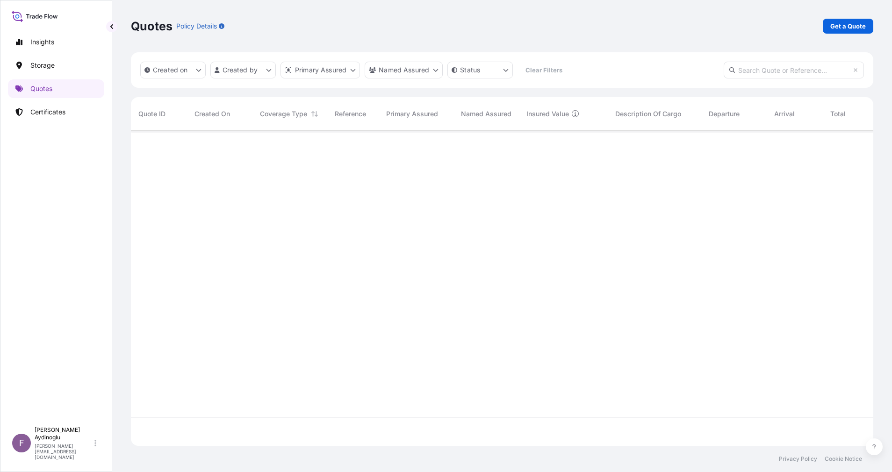
scroll to position [310, 731]
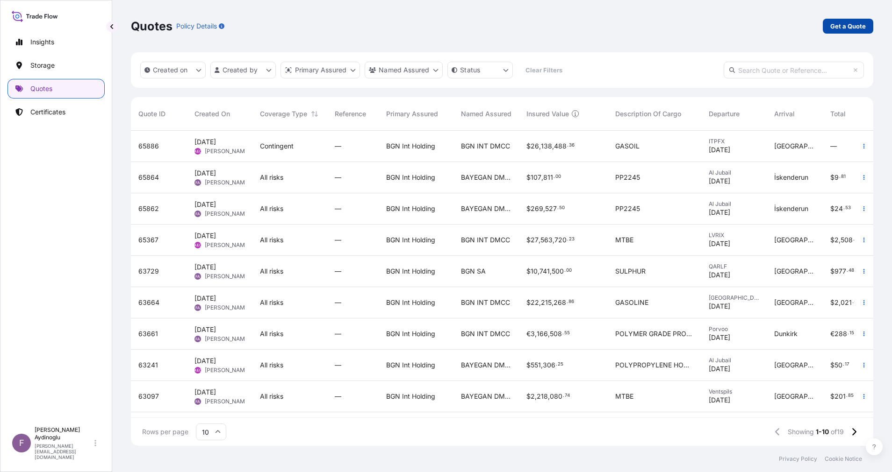
click at [835, 24] on p "Get a Quote" at bounding box center [848, 25] width 36 height 9
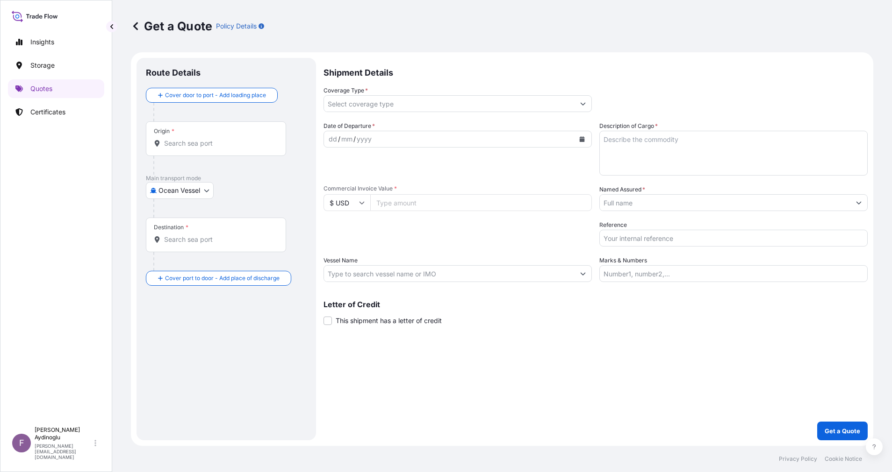
click at [646, 273] on input "Marks & Numbers" at bounding box center [733, 273] width 268 height 17
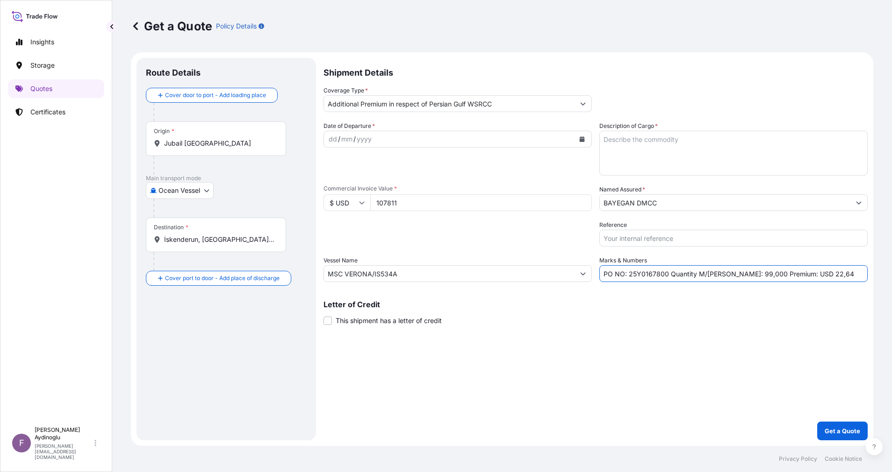
click at [679, 313] on div "Letter of Credit This shipment has a letter of credit Letter of credit * Letter…" at bounding box center [595, 313] width 544 height 25
drag, startPoint x: 629, startPoint y: 275, endPoint x: 666, endPoint y: 276, distance: 36.9
click at [666, 276] on input "PO NO: 25Y0167800 Quantity M/[PERSON_NAME]: 99,000 Premium: USD 22,64" at bounding box center [733, 273] width 268 height 17
paste input "55"
click at [692, 309] on div "Letter of Credit This shipment has a letter of credit Letter of credit * Letter…" at bounding box center [595, 313] width 544 height 25
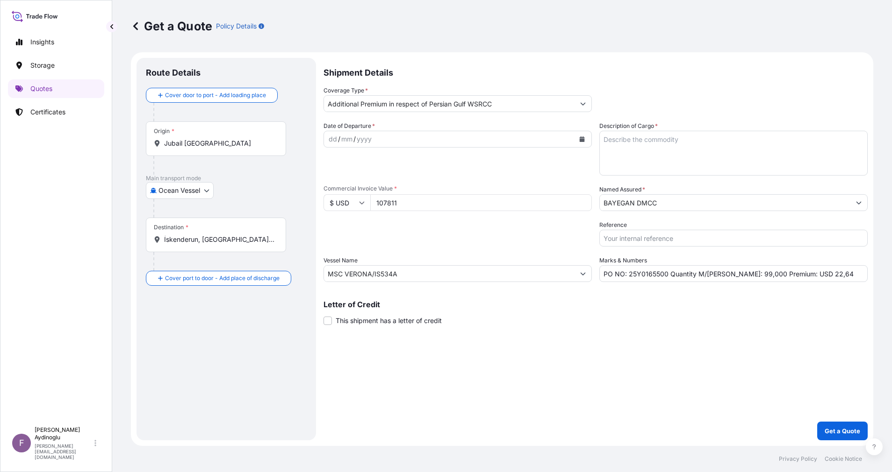
drag, startPoint x: 436, startPoint y: 200, endPoint x: 221, endPoint y: 209, distance: 215.6
click at [221, 209] on form "Route Details Cover door to port - Add loading place Place of loading Road / [G…" at bounding box center [502, 249] width 742 height 394
paste input "596746.3"
click at [612, 364] on div "Shipment Details Coverage Type * Additional Premium in respect of Persian Gulf …" at bounding box center [595, 249] width 544 height 383
click at [683, 155] on textarea "Description of Cargo *" at bounding box center [733, 153] width 268 height 45
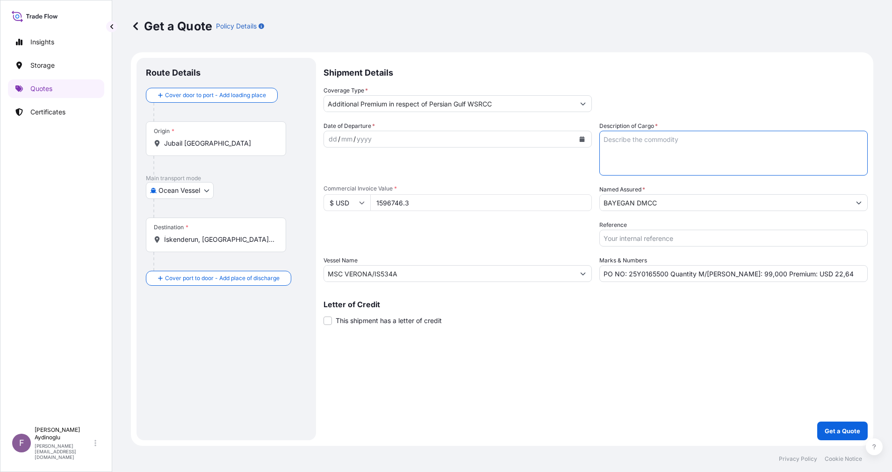
paste textarea "PP H3030T"
click at [696, 331] on div "Shipment Details Coverage Type * Additional Premium in respect of Persian Gulf …" at bounding box center [595, 249] width 544 height 383
drag, startPoint x: 725, startPoint y: 275, endPoint x: 731, endPoint y: 275, distance: 6.5
click at [731, 275] on input "PO NO: 25Y0165500 Quantity M/[PERSON_NAME]: 99,000 Premium: USD 22,64" at bounding box center [733, 273] width 268 height 17
paste input "1485"
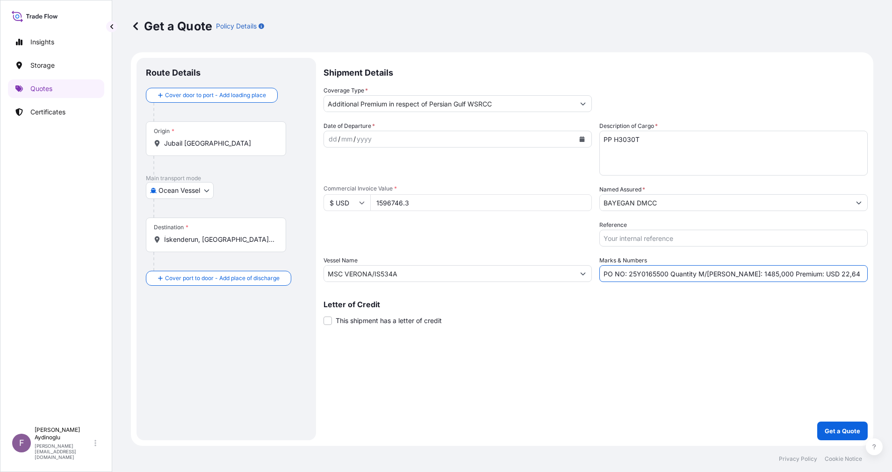
click at [727, 276] on input "PO NO: 25Y0165500 Quantity M/[PERSON_NAME]: 1485,000 Premium: USD 22,64" at bounding box center [733, 273] width 268 height 17
click at [774, 342] on div "Shipment Details Coverage Type * Additional Premium in respect of Persian Gulf …" at bounding box center [595, 249] width 544 height 383
drag, startPoint x: 483, startPoint y: 273, endPoint x: 231, endPoint y: 269, distance: 251.4
click at [231, 269] on form "Route Details Cover door to port - Add loading place Place of loading Road / [G…" at bounding box center [502, 249] width 742 height 394
paste input "CMA CGM URAL"
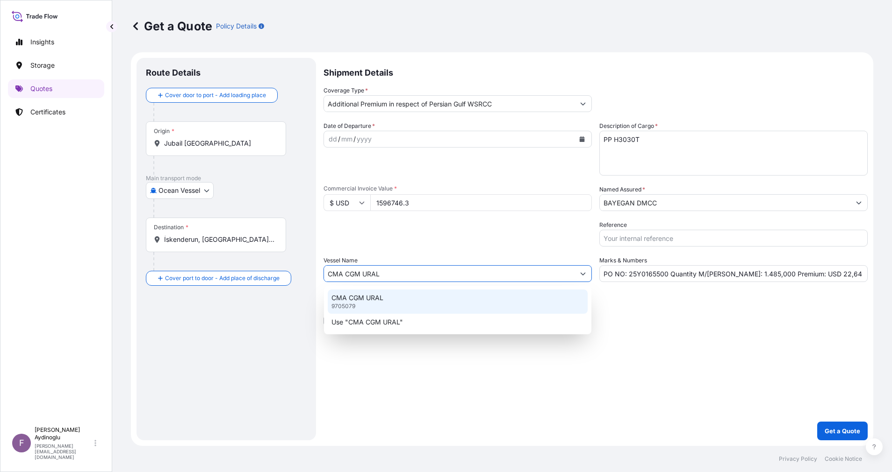
click at [418, 300] on div "CMA CGM URAL 9705079" at bounding box center [458, 302] width 260 height 24
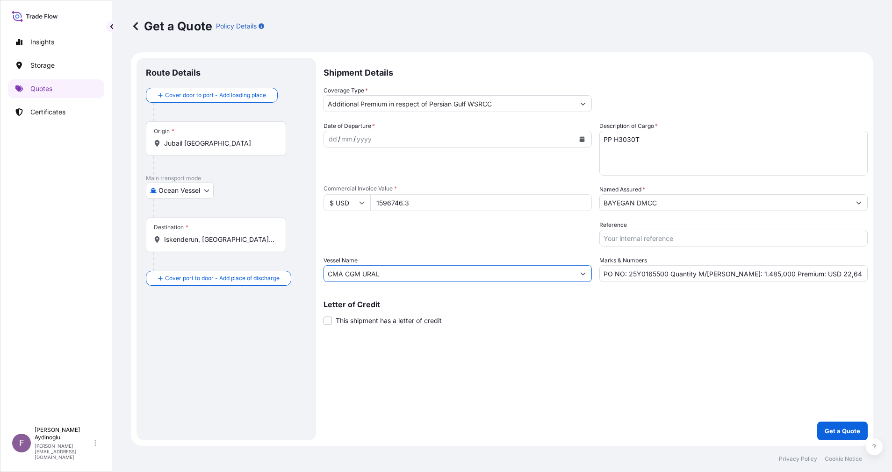
click at [529, 344] on div "Shipment Details Coverage Type * Additional Premium in respect of Persian Gulf …" at bounding box center [595, 249] width 544 height 383
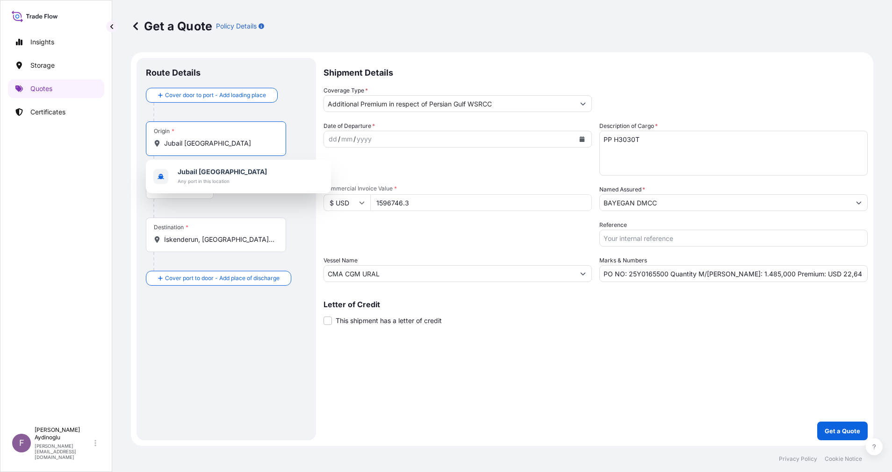
drag, startPoint x: 243, startPoint y: 143, endPoint x: 65, endPoint y: 154, distance: 177.9
click at [69, 154] on div "Insights Storage Quotes Certificates F [PERSON_NAME] [EMAIL_ADDRESS][DOMAIN_NAM…" at bounding box center [446, 236] width 892 height 472
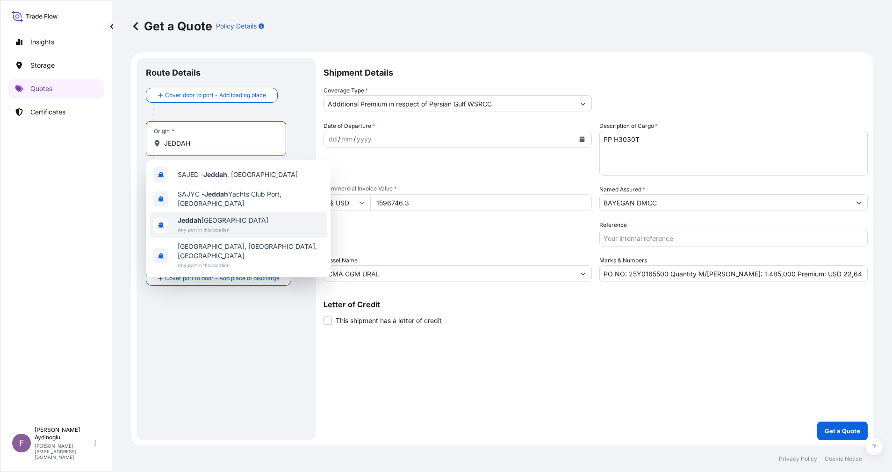
click at [235, 224] on span "Jeddah [GEOGRAPHIC_DATA]" at bounding box center [223, 220] width 91 height 9
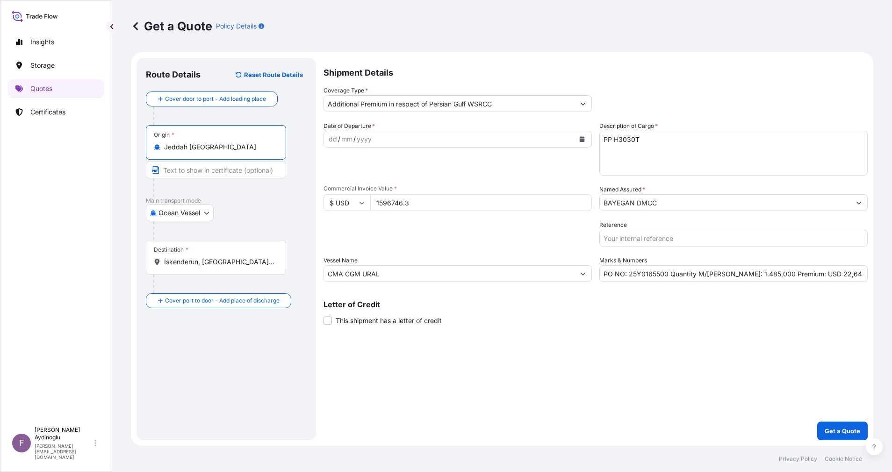
click at [263, 208] on div "Ocean Vessel Ocean Vessel Air Land" at bounding box center [226, 213] width 161 height 17
click at [205, 172] on input "Text to appear on certificate" at bounding box center [217, 170] width 143 height 17
click at [261, 372] on div "Route Details Reset Route Details Cover door to port - Add loading place Place …" at bounding box center [226, 249] width 161 height 364
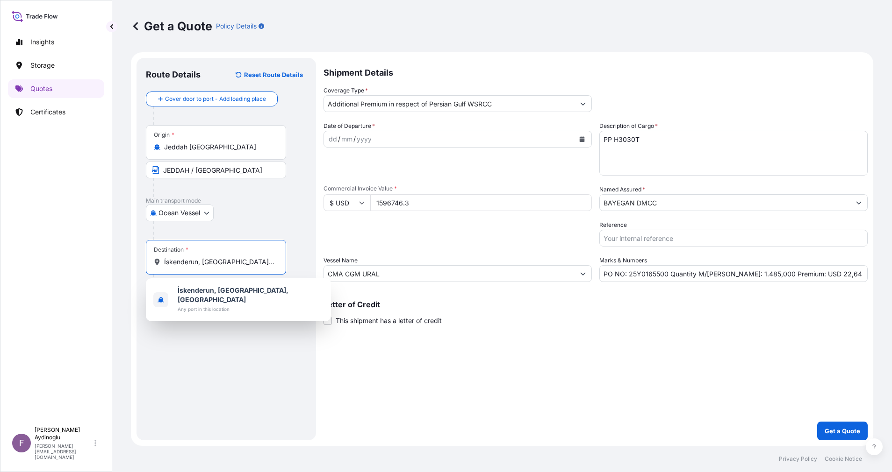
drag, startPoint x: 215, startPoint y: 263, endPoint x: 11, endPoint y: 268, distance: 204.8
click at [30, 261] on div "Insights Storage Quotes Certificates F [PERSON_NAME] [EMAIL_ADDRESS][DOMAIN_NAM…" at bounding box center [446, 236] width 892 height 472
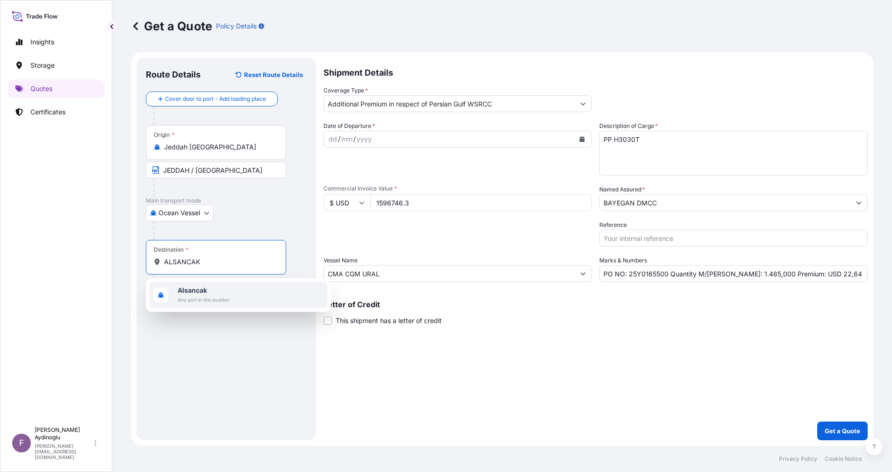
click at [240, 301] on div "[GEOGRAPHIC_DATA] Any port in this location" at bounding box center [239, 295] width 178 height 26
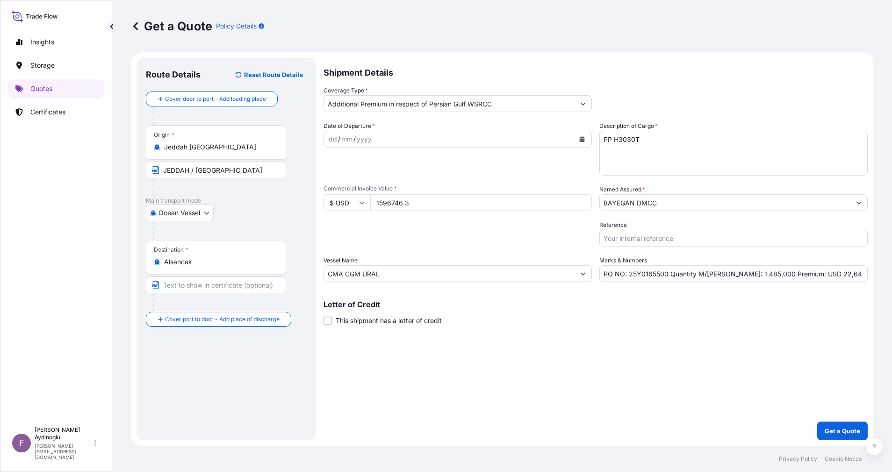
drag, startPoint x: 235, startPoint y: 375, endPoint x: 235, endPoint y: 366, distance: 8.4
click at [235, 371] on div "Route Details Reset Route Details Cover door to port - Add loading place Place …" at bounding box center [226, 249] width 161 height 364
click at [212, 282] on input "Text to appear on certificate" at bounding box center [217, 285] width 143 height 17
click at [286, 378] on div "Route Details Reset Route Details Cover door to port - Add loading place Place …" at bounding box center [226, 249] width 161 height 364
click at [333, 137] on div "dd" at bounding box center [333, 139] width 10 height 11
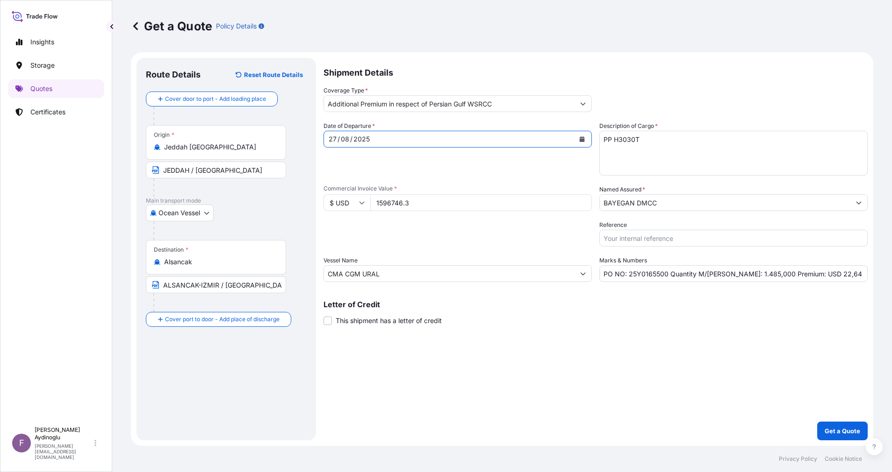
click at [585, 102] on icon "Show suggestions" at bounding box center [583, 104] width 6 height 6
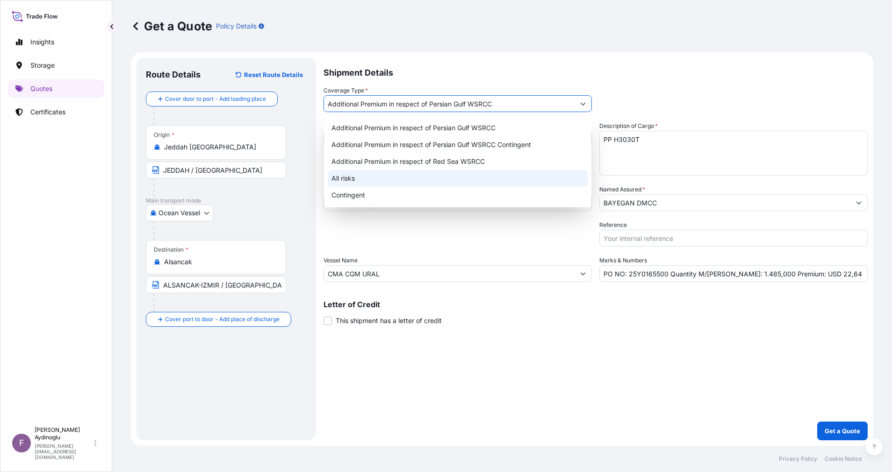
click at [443, 178] on div "All risks" at bounding box center [458, 178] width 260 height 17
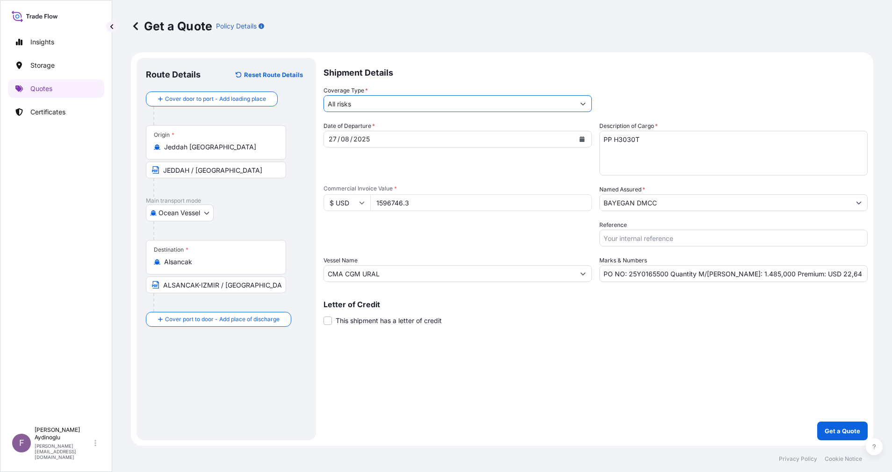
click at [701, 198] on input "BAYEGAN DMCC" at bounding box center [725, 202] width 250 height 17
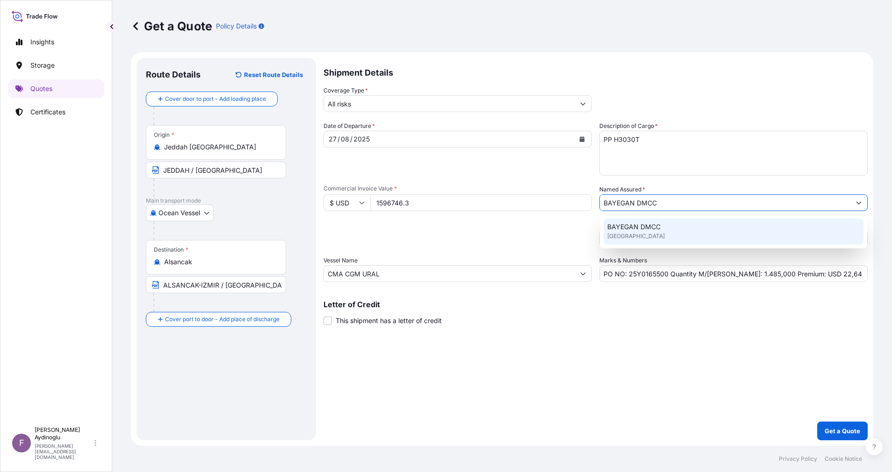
click at [675, 236] on div "BAYEGAN DMCC [GEOGRAPHIC_DATA]" at bounding box center [733, 232] width 260 height 26
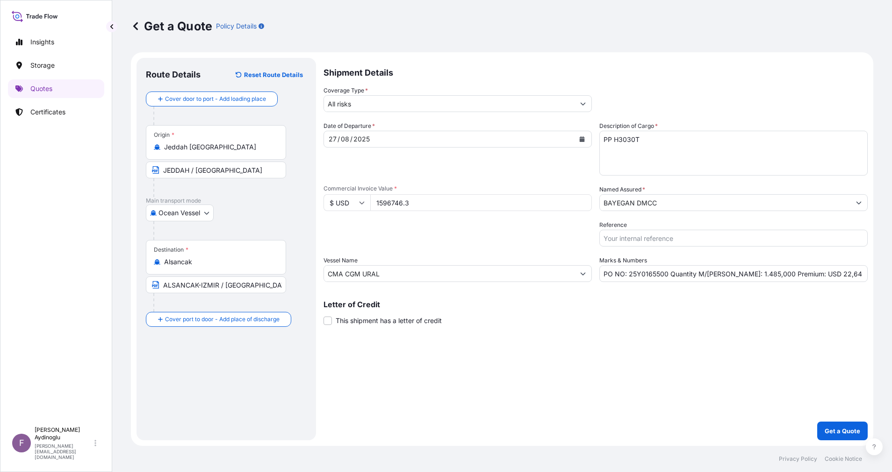
click at [595, 374] on div "Shipment Details Coverage Type * All risks Date of Departure * [DATE] Cargo Cat…" at bounding box center [595, 249] width 544 height 383
drag, startPoint x: 827, startPoint y: 274, endPoint x: 804, endPoint y: 275, distance: 22.5
click at [804, 275] on input "PO NO: 25Y0165500 Quantity M/[PERSON_NAME]: 1.485,000 Premium: USD 22,64" at bounding box center [733, 273] width 268 height 17
click at [707, 404] on div "Shipment Details Coverage Type * All risks Date of Departure * [DATE] Cargo Cat…" at bounding box center [595, 249] width 544 height 383
click at [511, 393] on div "Shipment Details Coverage Type * All risks Date of Departure * [DATE] Cargo Cat…" at bounding box center [595, 249] width 544 height 383
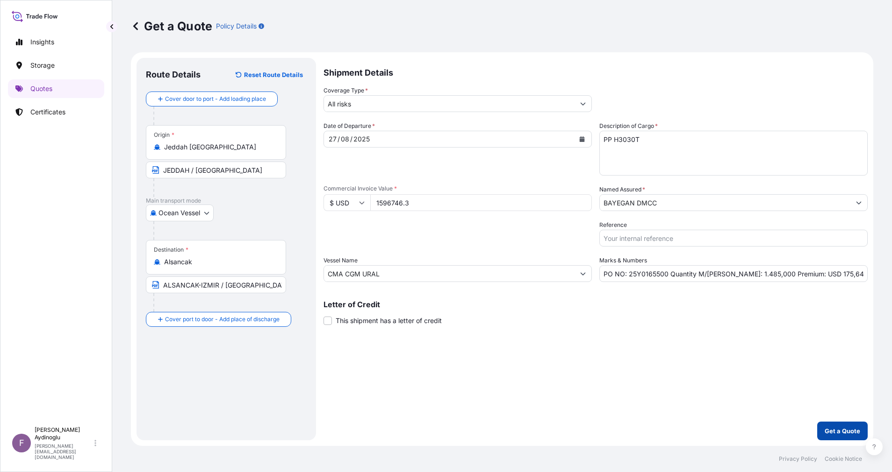
click at [840, 430] on p "Get a Quote" at bounding box center [842, 431] width 36 height 9
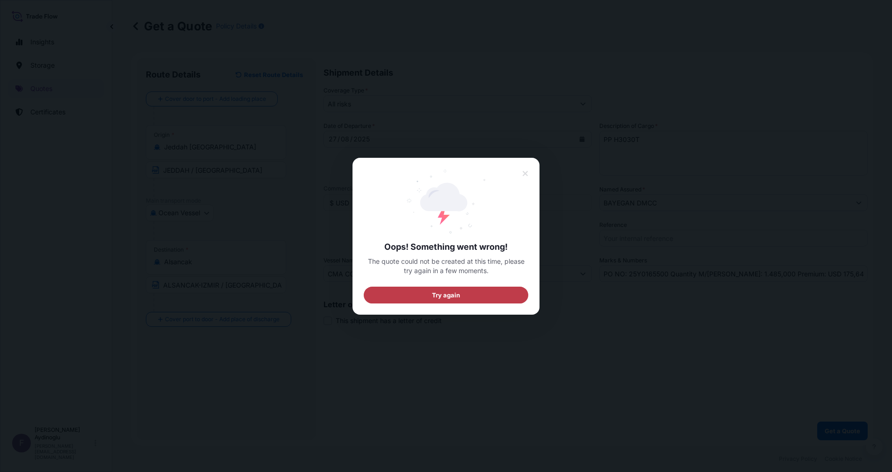
click at [486, 288] on button "Try again" at bounding box center [446, 294] width 164 height 17
click at [460, 294] on span "Try again" at bounding box center [446, 294] width 29 height 9
click at [468, 289] on button "Try again" at bounding box center [446, 294] width 164 height 17
click at [529, 164] on div "Oops! Something went wrong! The quote could not be created at this time, please…" at bounding box center [445, 236] width 187 height 157
click at [522, 173] on icon at bounding box center [525, 174] width 7 height 8
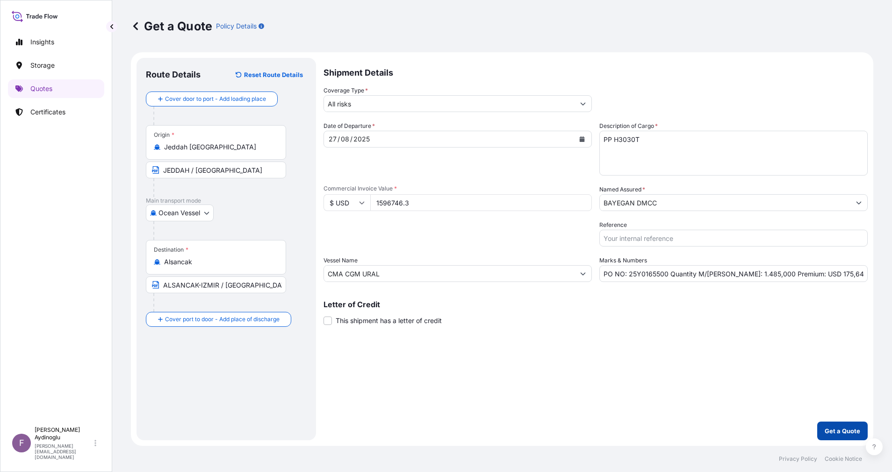
click at [845, 426] on button "Get a Quote" at bounding box center [842, 431] width 50 height 19
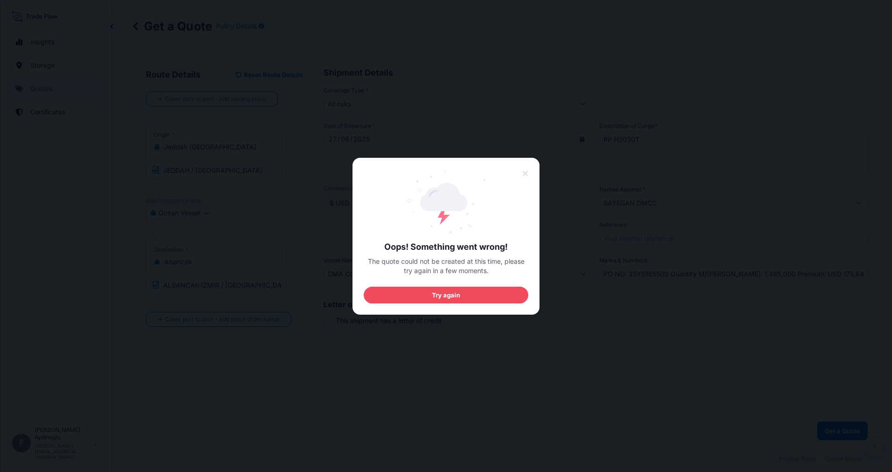
drag, startPoint x: 540, startPoint y: 179, endPoint x: 534, endPoint y: 175, distance: 7.8
click at [540, 179] on div at bounding box center [446, 236] width 892 height 472
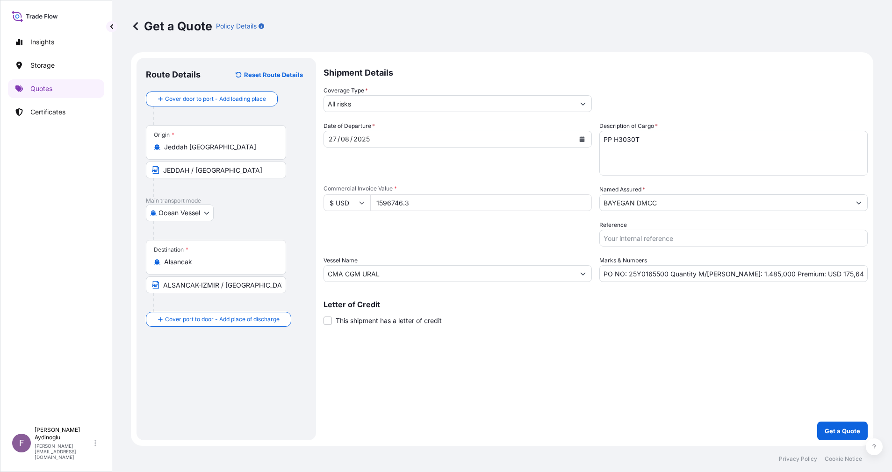
click at [532, 175] on div "Date of Departure * [DATE]" at bounding box center [457, 149] width 268 height 54
click at [829, 422] on button "Get a Quote" at bounding box center [842, 431] width 50 height 19
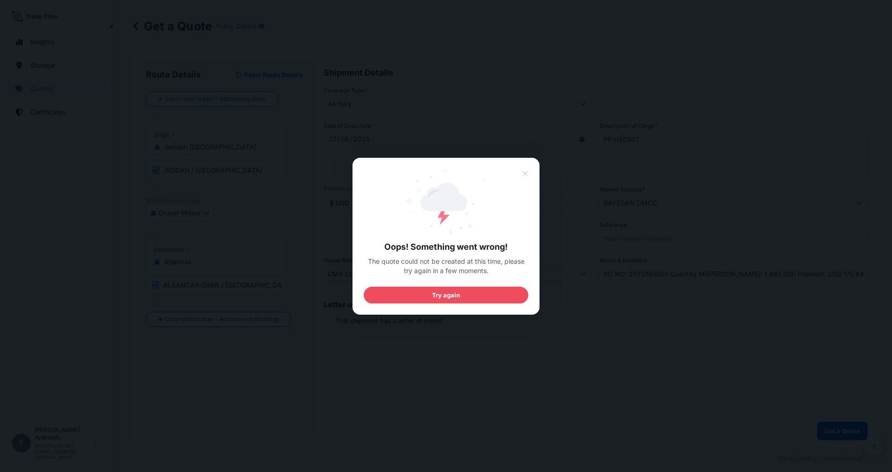
click at [535, 182] on div "Oops! Something went wrong! The quote could not be created at this time, please…" at bounding box center [445, 236] width 187 height 157
click at [520, 172] on button at bounding box center [525, 173] width 18 height 17
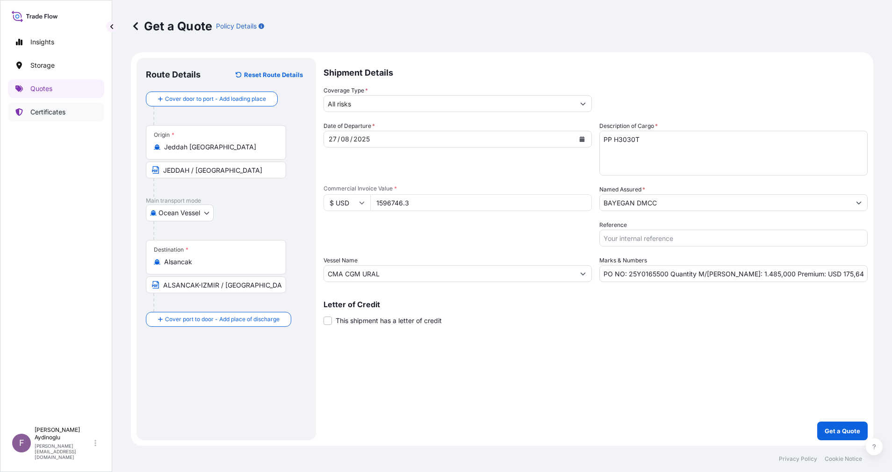
click at [64, 109] on p "Certificates" at bounding box center [47, 111] width 35 height 9
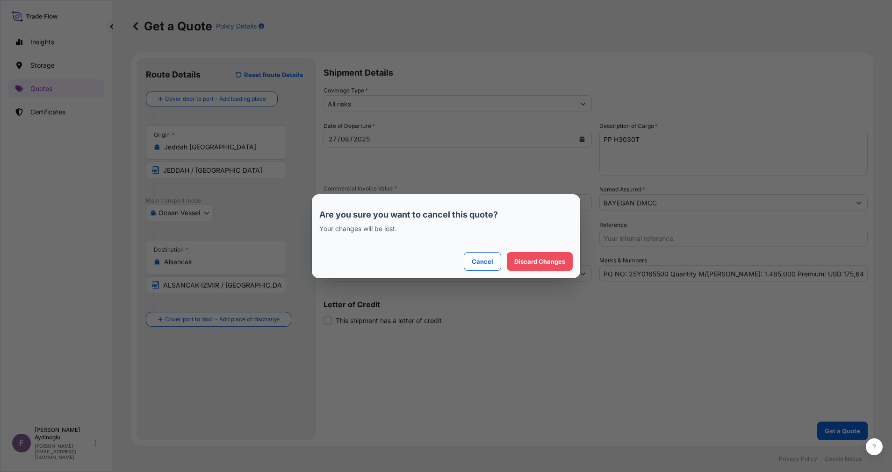
click at [491, 264] on p "Cancel" at bounding box center [482, 261] width 21 height 9
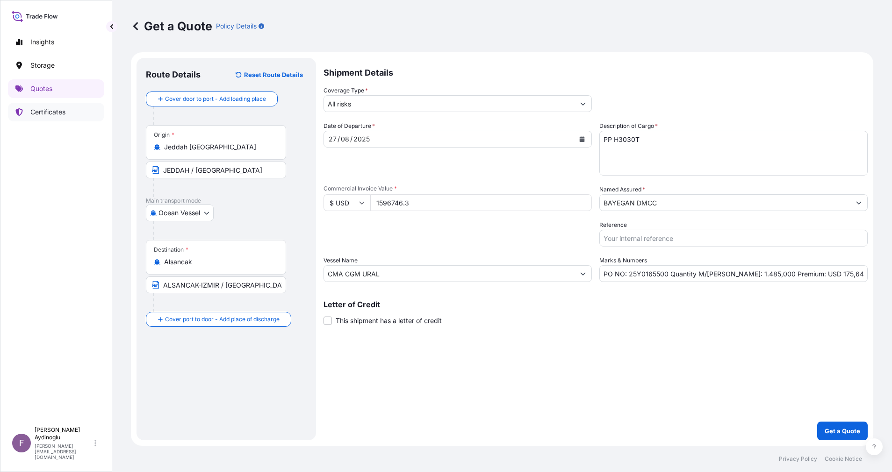
click at [85, 109] on link "Certificates" at bounding box center [56, 112] width 96 height 19
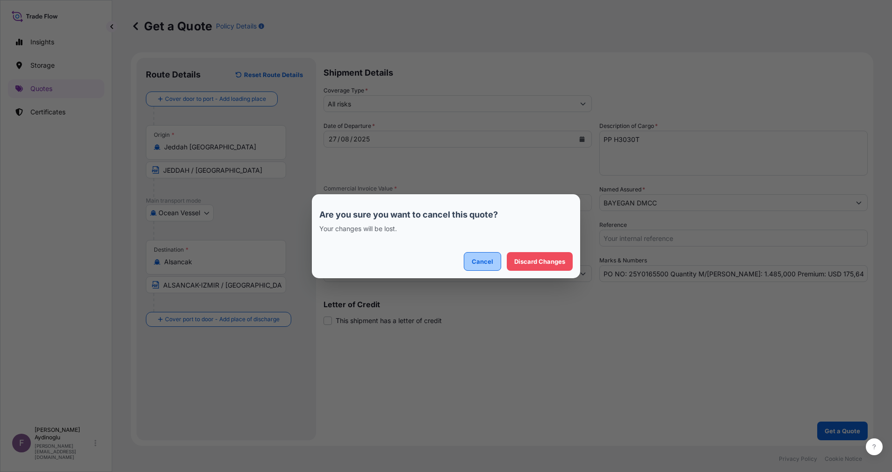
click at [476, 266] on button "Cancel" at bounding box center [482, 261] width 37 height 19
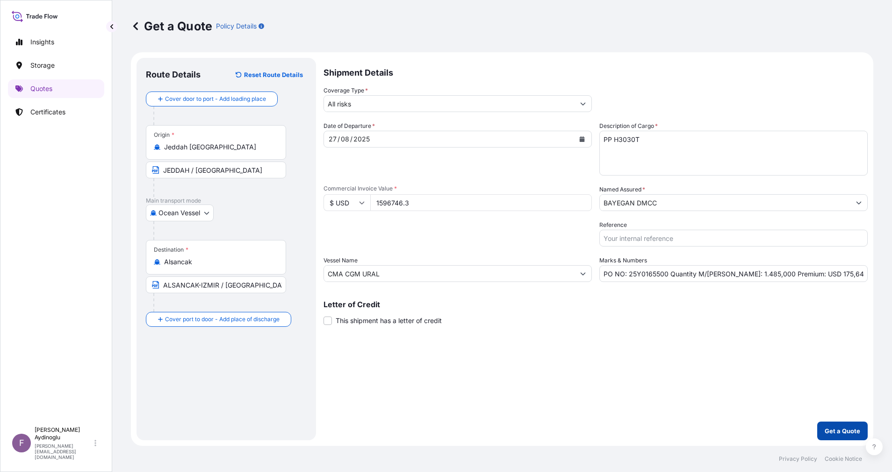
click at [830, 428] on p "Get a Quote" at bounding box center [842, 431] width 36 height 9
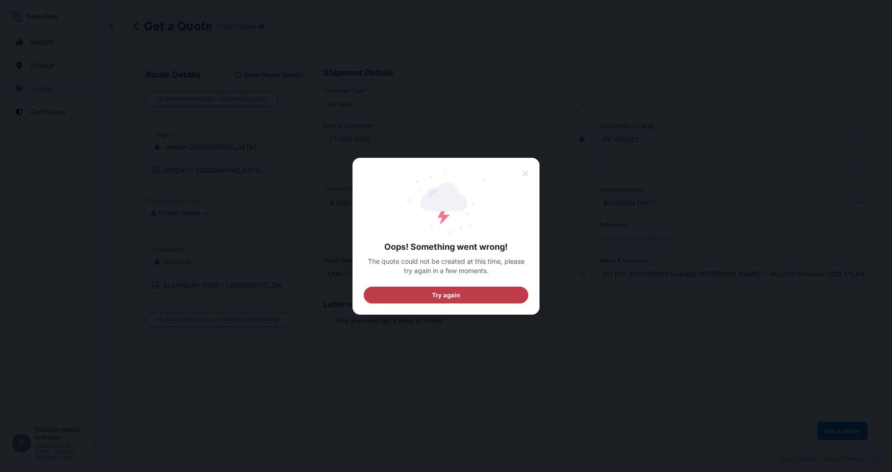
click at [465, 294] on button "Try again" at bounding box center [446, 294] width 164 height 17
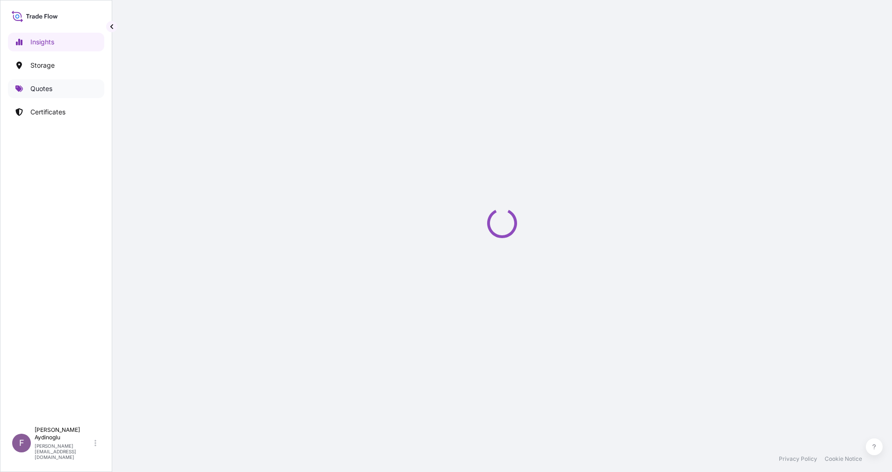
select select "2025"
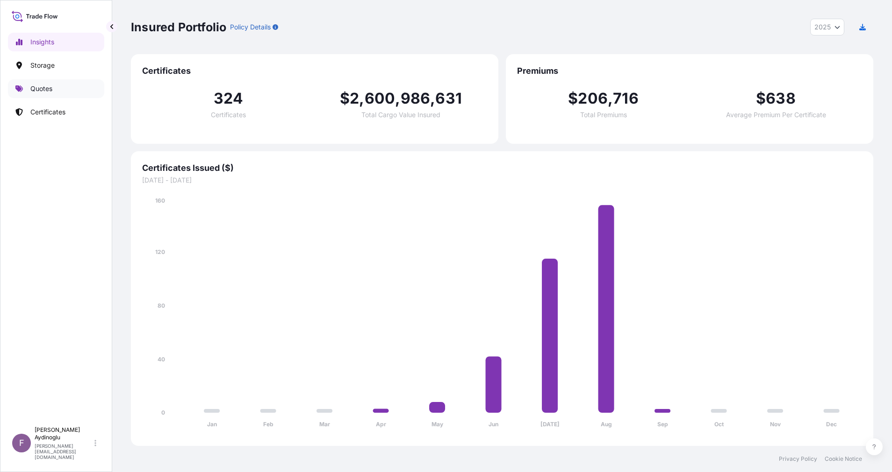
click at [52, 91] on p "Quotes" at bounding box center [41, 88] width 22 height 9
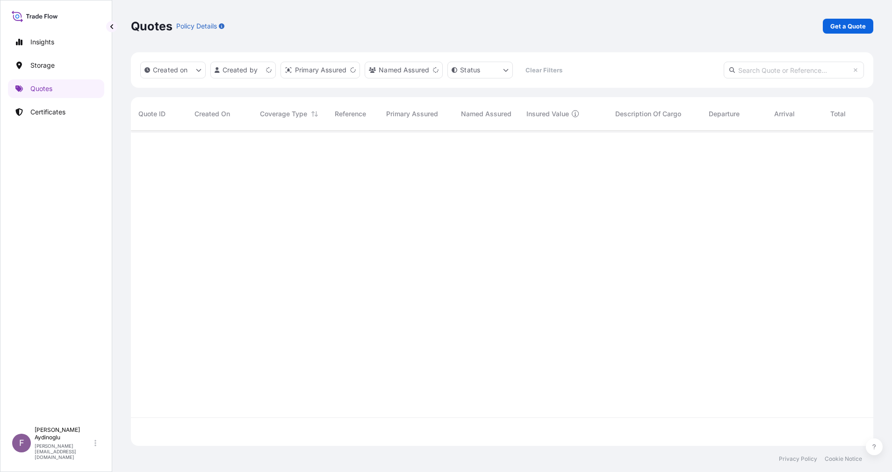
scroll to position [310, 731]
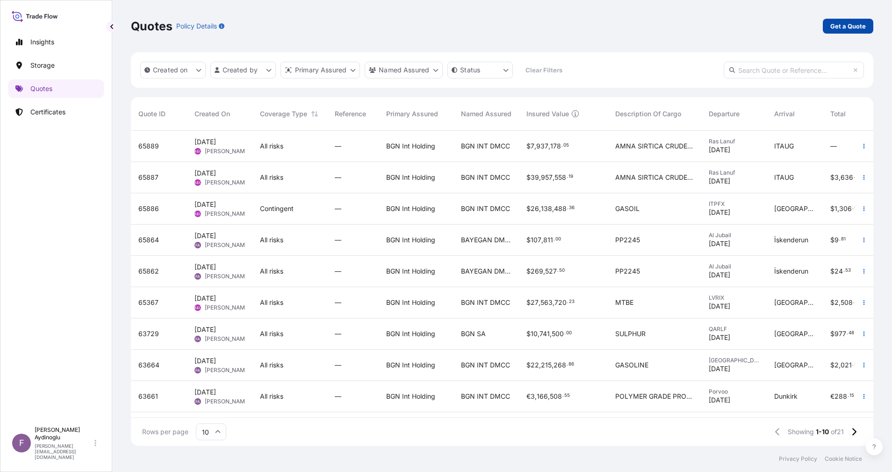
click at [844, 26] on p "Get a Quote" at bounding box center [848, 25] width 36 height 9
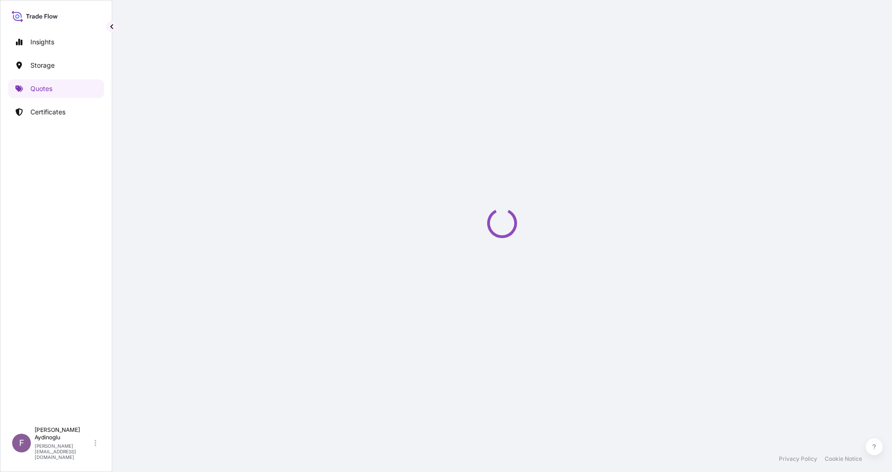
select select "Ocean Vessel"
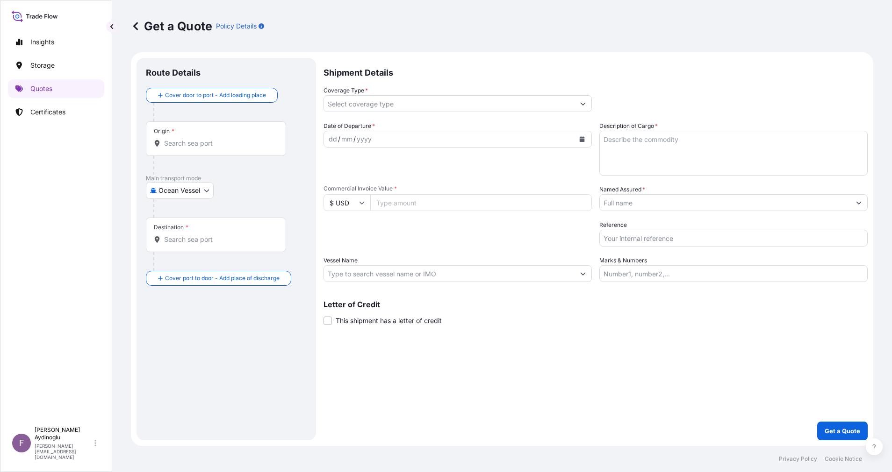
click at [691, 277] on input "Marks & Numbers" at bounding box center [733, 273] width 268 height 17
type input "PO NO: 25Y0165500 Quantity M/[PERSON_NAME]: 1.485,000 Premium: USD 175,64"
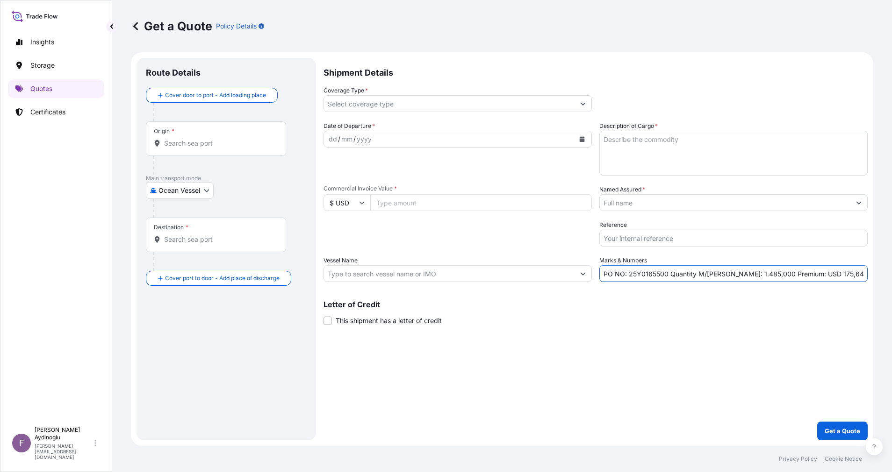
type input "Jeddah [GEOGRAPHIC_DATA]"
type input "Alsancak"
type input "All risks"
type input "1596746.3"
type input "BAYEGAN DMCC"
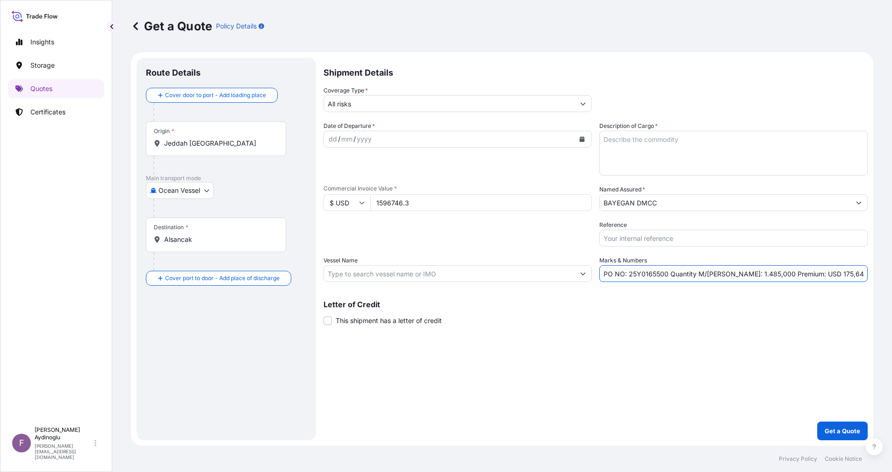
type input "CMA CGM URAL"
click at [637, 360] on div "Shipment Details Coverage Type * All risks Date of Departure * dd / mm / yyyy C…" at bounding box center [595, 249] width 544 height 383
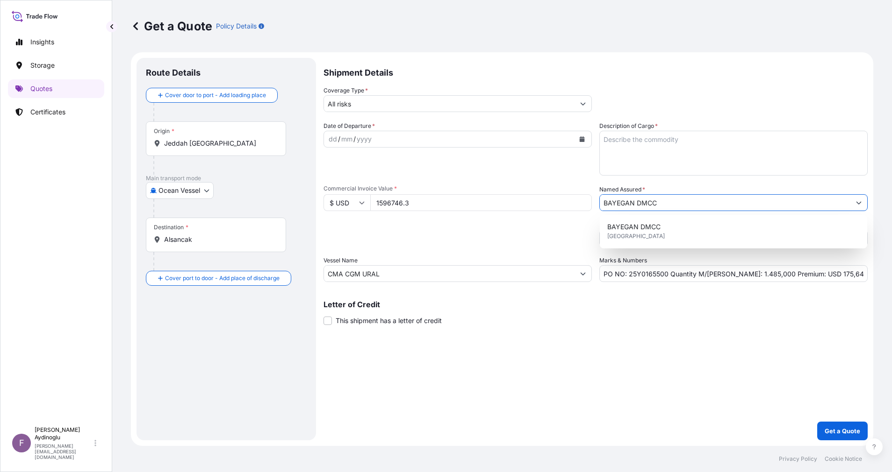
drag, startPoint x: 716, startPoint y: 210, endPoint x: 713, endPoint y: 214, distance: 5.3
click at [716, 210] on input "BAYEGAN DMCC" at bounding box center [725, 202] width 250 height 17
click at [690, 237] on div "BAYEGAN DMCC [GEOGRAPHIC_DATA]" at bounding box center [733, 232] width 260 height 26
click at [612, 356] on div "Shipment Details Coverage Type * All risks Date of Departure * dd / mm / yyyy C…" at bounding box center [595, 249] width 544 height 383
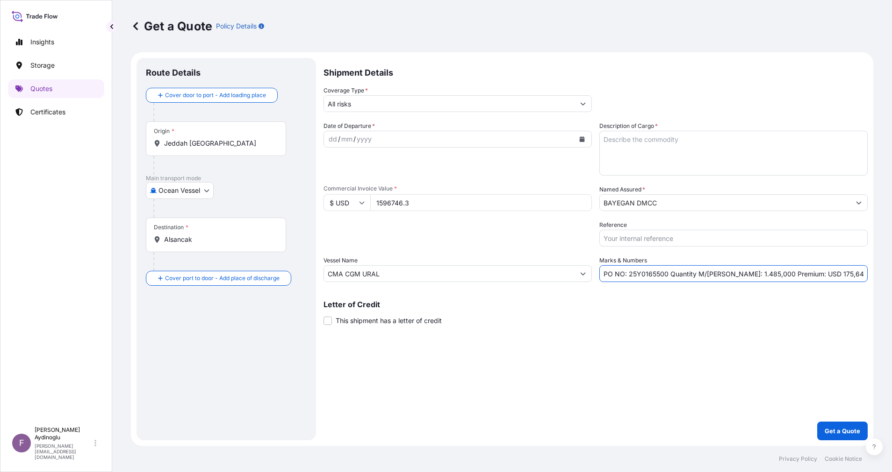
drag, startPoint x: 629, startPoint y: 275, endPoint x: 666, endPoint y: 276, distance: 37.9
click at [666, 276] on input "PO NO: 25Y0165500 Quantity M/[PERSON_NAME]: 1.485,000 Premium: USD 175,64" at bounding box center [733, 273] width 268 height 17
click at [679, 305] on p "Letter of Credit" at bounding box center [595, 304] width 544 height 7
click at [243, 150] on div "Origin * [GEOGRAPHIC_DATA] [GEOGRAPHIC_DATA]" at bounding box center [216, 139] width 140 height 35
click at [243, 148] on input "Jeddah [GEOGRAPHIC_DATA]" at bounding box center [219, 143] width 110 height 9
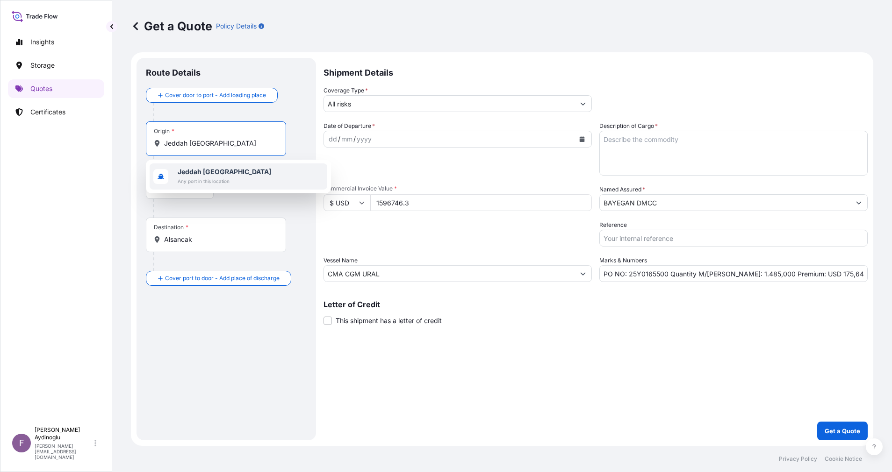
click at [236, 181] on span "Any port in this location" at bounding box center [224, 181] width 93 height 9
click at [247, 210] on div "Main transport mode Ocean Vessel Ocean Vessel Air Land" at bounding box center [226, 196] width 161 height 43
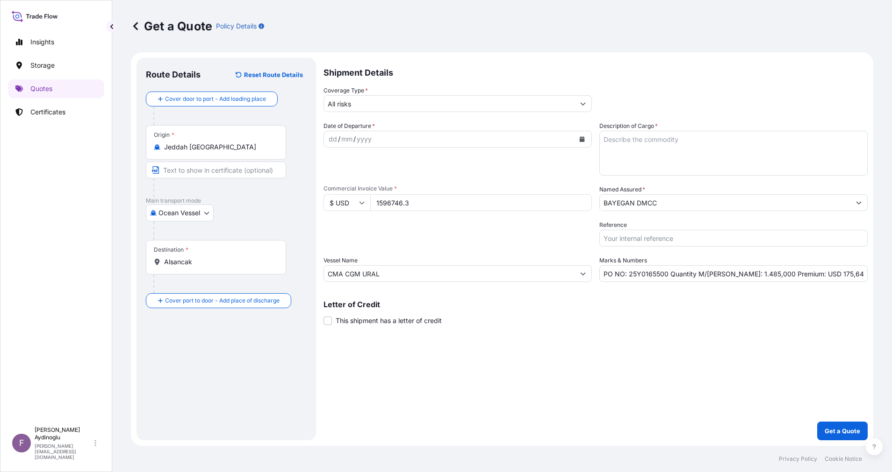
click at [229, 172] on input "Text to appear on certificate" at bounding box center [216, 170] width 140 height 17
type input "JEDDAH / [GEOGRAPHIC_DATA]"
click at [246, 258] on input "Alsancak" at bounding box center [219, 261] width 110 height 9
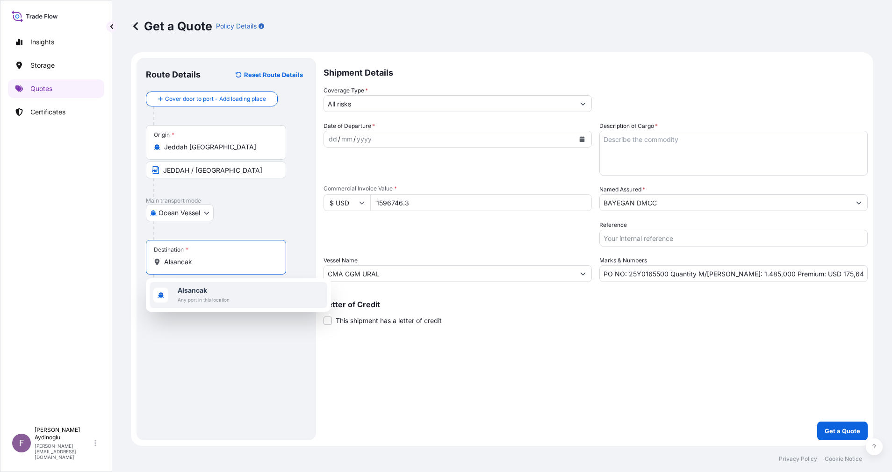
click at [232, 296] on div "[GEOGRAPHIC_DATA] Any port in this location" at bounding box center [239, 295] width 178 height 26
click at [228, 347] on div "Route Details Reset Route Details Cover door to port - Add loading place Place …" at bounding box center [226, 249] width 161 height 364
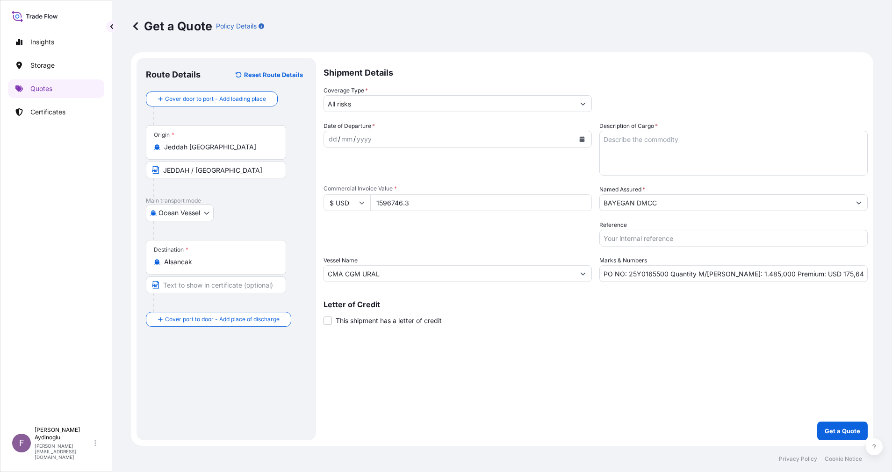
click at [226, 290] on input "Text to appear on certificate" at bounding box center [216, 285] width 140 height 17
type input "ALSANCAK-IZMIR / [GEOGRAPHIC_DATA]"
drag, startPoint x: 503, startPoint y: 331, endPoint x: 501, endPoint y: 324, distance: 7.3
click at [505, 331] on div "Shipment Details Coverage Type * All risks Date of Departure * dd / mm / yyyy C…" at bounding box center [595, 249] width 544 height 383
click at [430, 201] on input "1596746.3" at bounding box center [481, 202] width 222 height 17
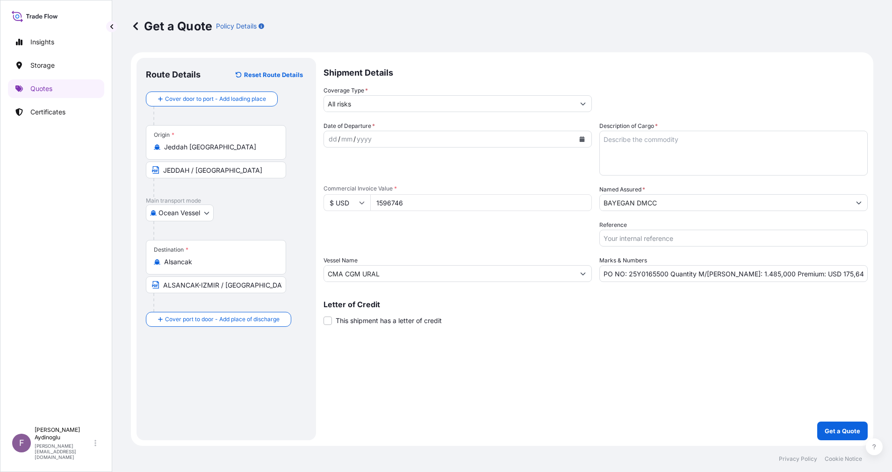
type input "1596746.3"
click at [456, 276] on input "CMA CGM URAL" at bounding box center [449, 273] width 250 height 17
type input "CMA CGM URAL"
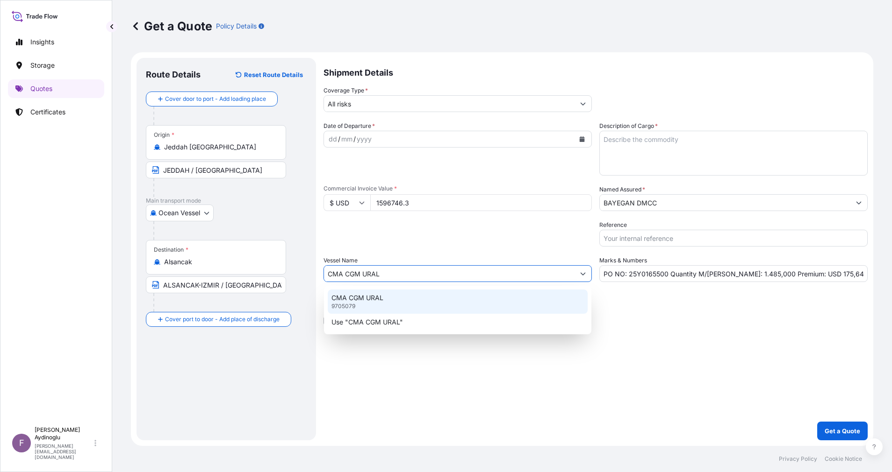
click at [456, 302] on div "CMA CGM URAL 9705079" at bounding box center [458, 302] width 260 height 24
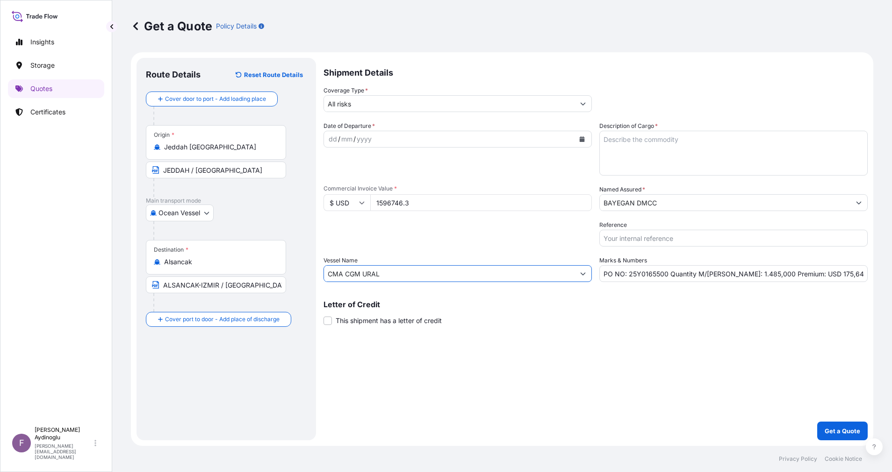
click at [581, 107] on button "Show suggestions" at bounding box center [582, 103] width 17 height 17
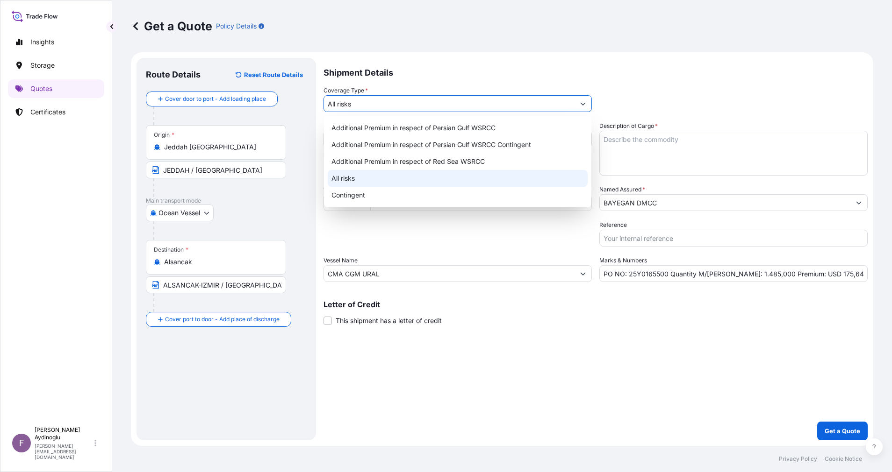
click at [478, 180] on div "All risks" at bounding box center [458, 178] width 260 height 17
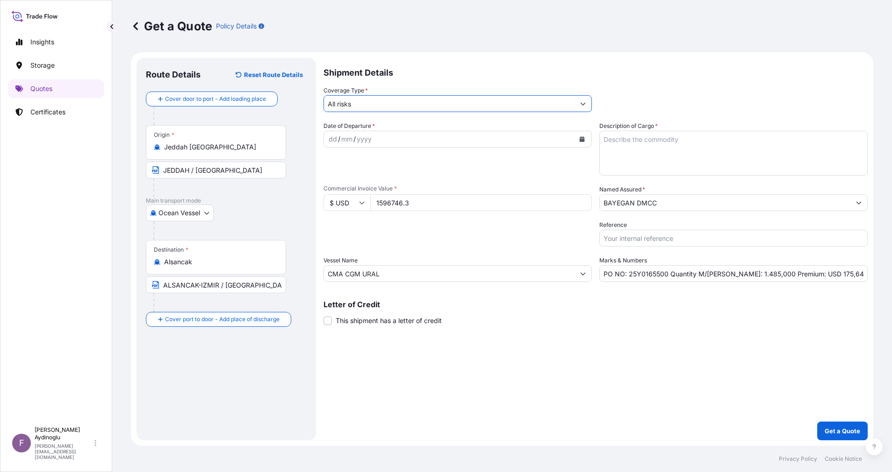
click at [706, 207] on input "BAYEGAN DMCC" at bounding box center [725, 202] width 250 height 17
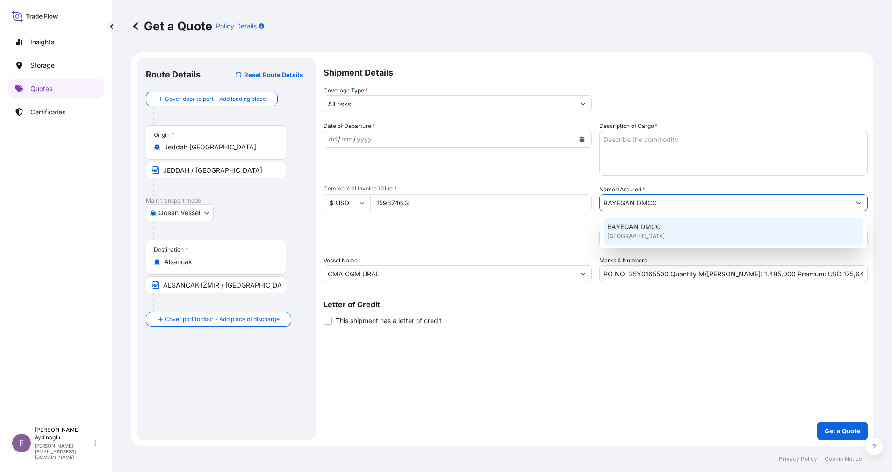
click at [685, 233] on div "BAYEGAN DMCC [GEOGRAPHIC_DATA]" at bounding box center [733, 232] width 260 height 26
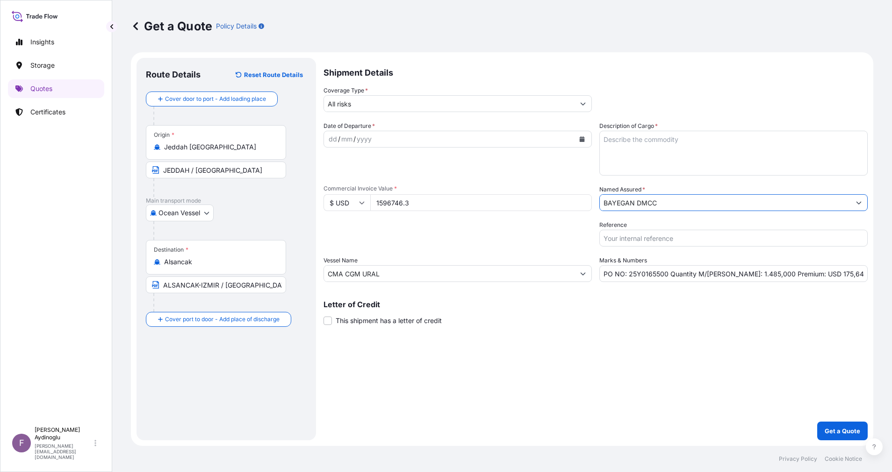
click at [669, 341] on div "Shipment Details Coverage Type * All risks Date of Departure * dd / mm / yyyy C…" at bounding box center [595, 249] width 544 height 383
click at [671, 142] on textarea "Description of Cargo *" at bounding box center [733, 153] width 268 height 45
paste textarea "PP H3030T"
type textarea "PP H3030T"
click at [708, 350] on div "Shipment Details Coverage Type * All risks Date of Departure * dd / mm / yyyy C…" at bounding box center [595, 249] width 544 height 383
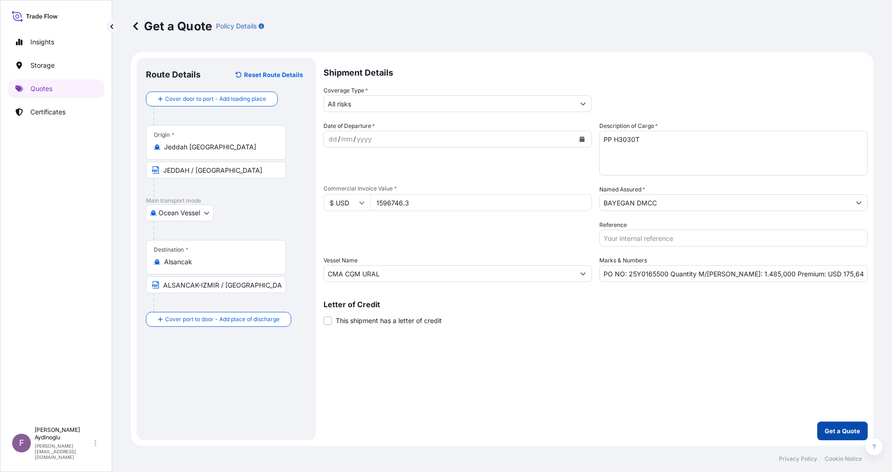
click at [826, 435] on p "Get a Quote" at bounding box center [842, 431] width 36 height 9
click at [334, 143] on div "dd" at bounding box center [333, 139] width 10 height 11
click at [830, 429] on p "Get a Quote" at bounding box center [842, 431] width 36 height 9
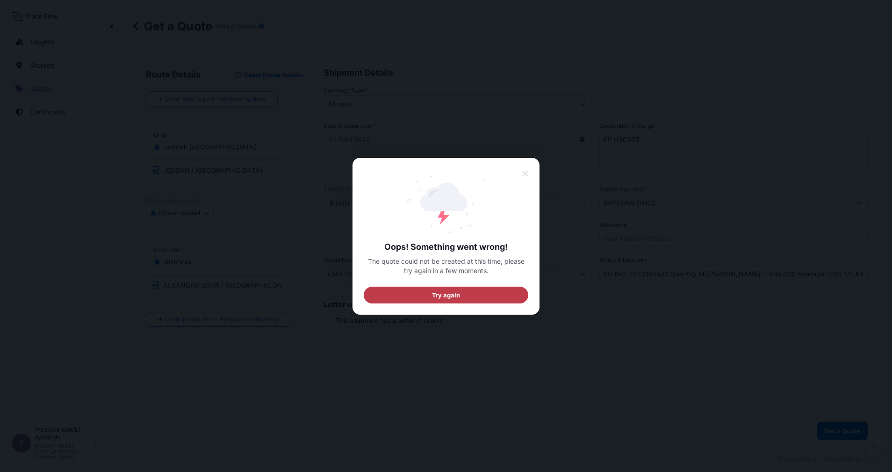
click at [479, 300] on button "Try again" at bounding box center [446, 294] width 164 height 17
click at [524, 174] on icon at bounding box center [524, 173] width 5 height 5
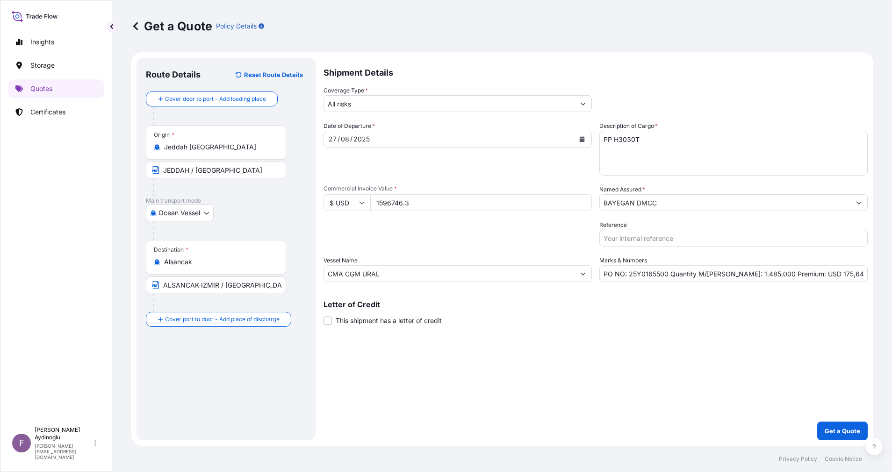
click at [558, 325] on div "Letter of Credit This shipment has a letter of credit Letter of credit * Letter…" at bounding box center [595, 313] width 544 height 25
click at [135, 26] on icon at bounding box center [135, 26] width 5 height 8
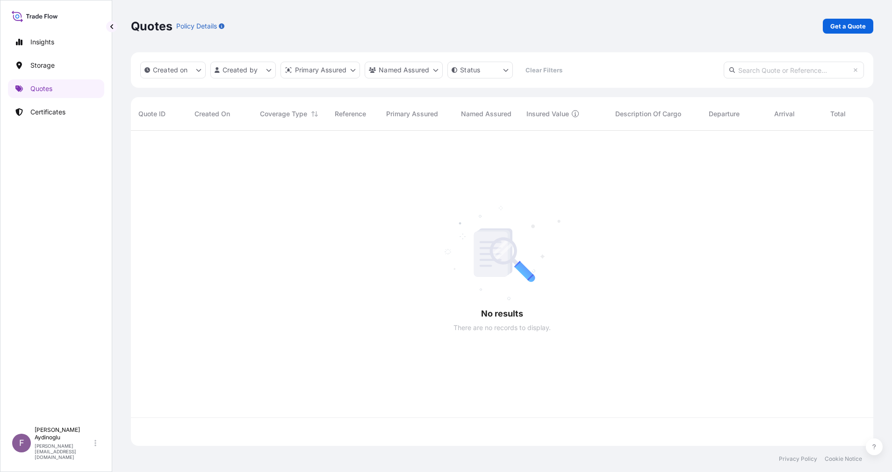
scroll to position [310, 731]
click at [843, 29] on p "Get a Quote" at bounding box center [848, 25] width 36 height 9
select select "Ocean Vessel"
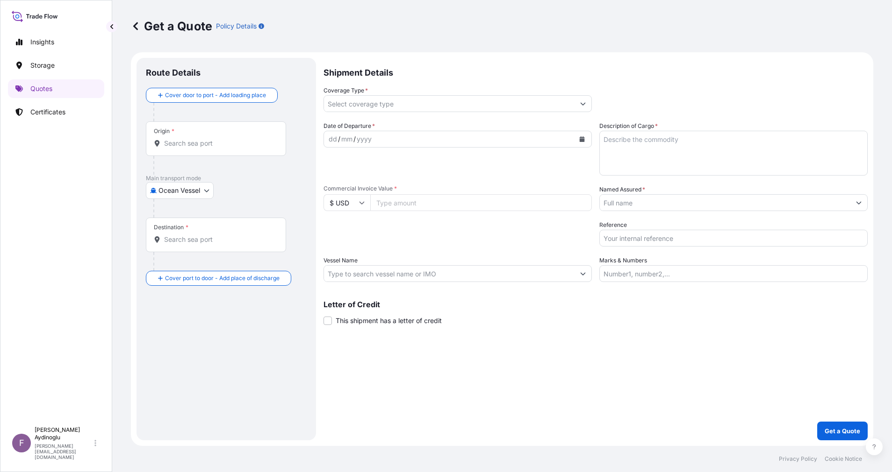
click at [700, 276] on input "Marks & Numbers" at bounding box center [733, 273] width 268 height 17
type input "PO NO: 25Y0165500 Quantity M/[PERSON_NAME]: 1.485,000 Premium: USD 175,64"
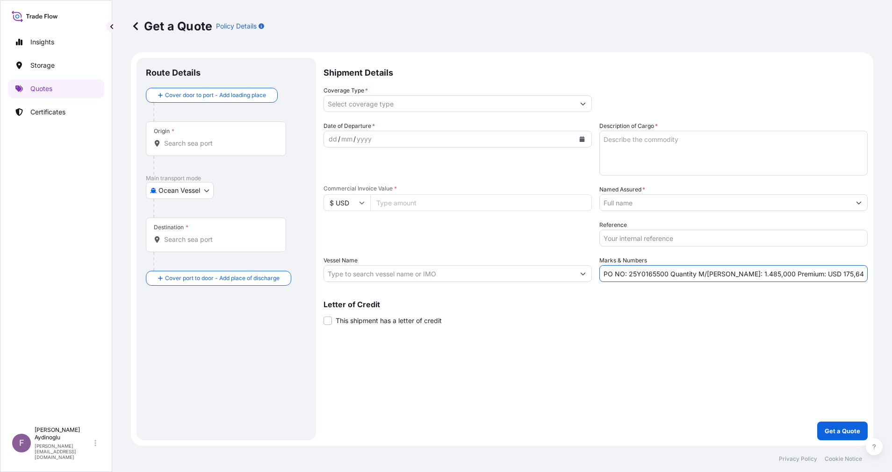
type input "Jeddah [GEOGRAPHIC_DATA]"
type input "Alsancak"
type input "All risks"
type input "1596746.3"
type input "BAYEGAN DMCC"
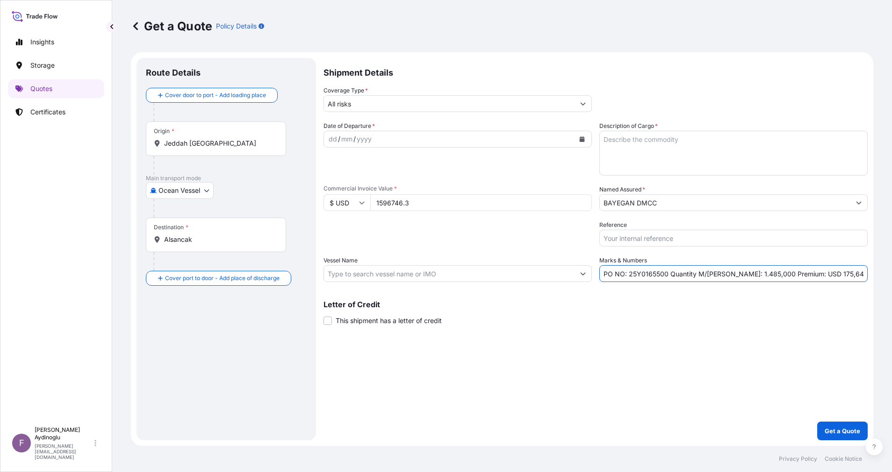
type input "CMA CGM URAL"
click at [639, 360] on div "Shipment Details Coverage Type * All risks Date of Departure * dd / mm / yyyy C…" at bounding box center [595, 249] width 544 height 383
drag, startPoint x: 666, startPoint y: 276, endPoint x: 629, endPoint y: 279, distance: 36.6
click at [629, 279] on input "PO NO: 25Y0165500 Quantity M/[PERSON_NAME]: 1.485,000 Premium: USD 175,64" at bounding box center [733, 273] width 268 height 17
paste input "6"
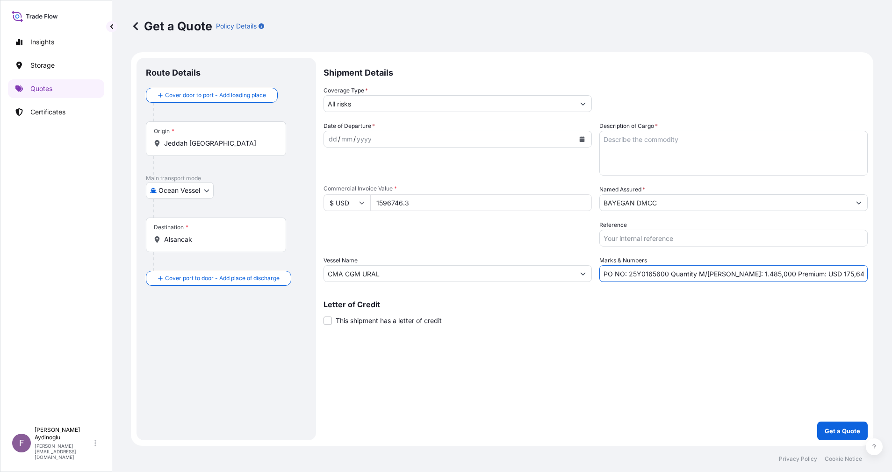
type input "PO NO: 25Y0165600 Quantity M/Tonn: 1.485,000 Premium: USD 175,64"
click at [700, 326] on div "Shipment Details Coverage Type * All risks Date of Departure * dd / mm / yyyy C…" at bounding box center [595, 249] width 544 height 383
drag, startPoint x: 435, startPoint y: 200, endPoint x: 223, endPoint y: 200, distance: 212.2
click at [223, 200] on form "Route Details Cover door to port - Add loading place Place of loading Road / In…" at bounding box center [502, 249] width 742 height 394
paste input "532248.8"
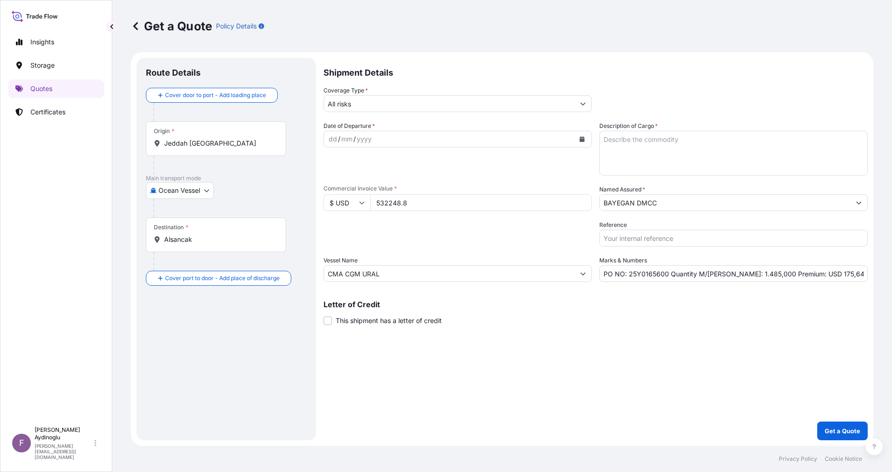
type input "532248.8"
click at [578, 326] on div "Shipment Details Coverage Type * All risks Date of Departure * dd / mm / yyyy C…" at bounding box center [595, 249] width 544 height 383
click at [692, 143] on textarea "Description of Cargo *" at bounding box center [733, 153] width 268 height 45
paste textarea "PP H3030T"
type textarea "PP H3030T"
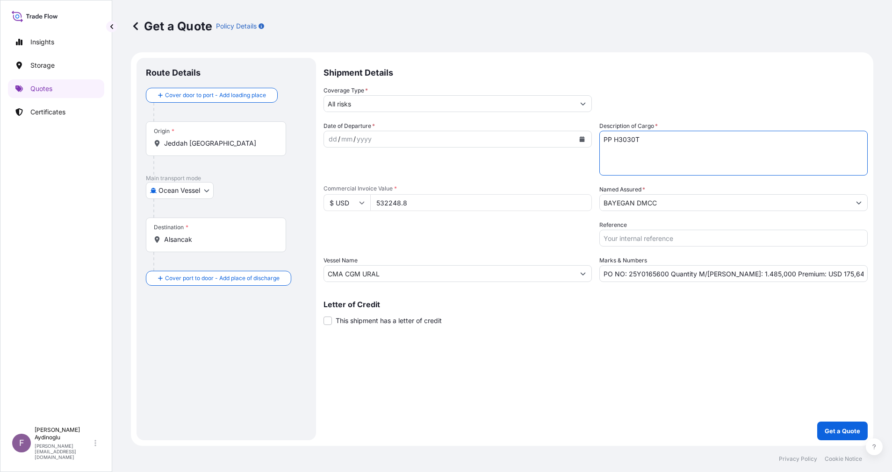
click at [666, 321] on div "Letter of Credit This shipment has a letter of credit Letter of credit * Letter…" at bounding box center [595, 313] width 544 height 25
drag, startPoint x: 725, startPoint y: 277, endPoint x: 741, endPoint y: 277, distance: 15.4
click at [741, 277] on input "PO NO: 25Y0165600 Quantity M/Tonn: 1.485,000 Premium: USD 175,64" at bounding box center [733, 273] width 268 height 17
paste input "49"
type input "PO NO: 25Y0165600 Quantity M/Tonn: 495,000 Premium: USD 175,64"
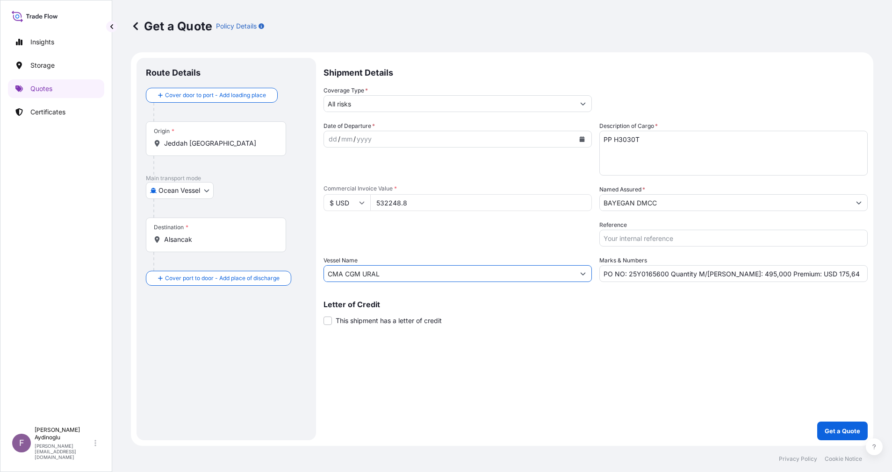
drag, startPoint x: 426, startPoint y: 275, endPoint x: 294, endPoint y: 273, distance: 131.8
click at [294, 273] on form "Route Details Cover door to port - Add loading place Place of loading Road / In…" at bounding box center [502, 249] width 742 height 394
paste input "MANAUS"
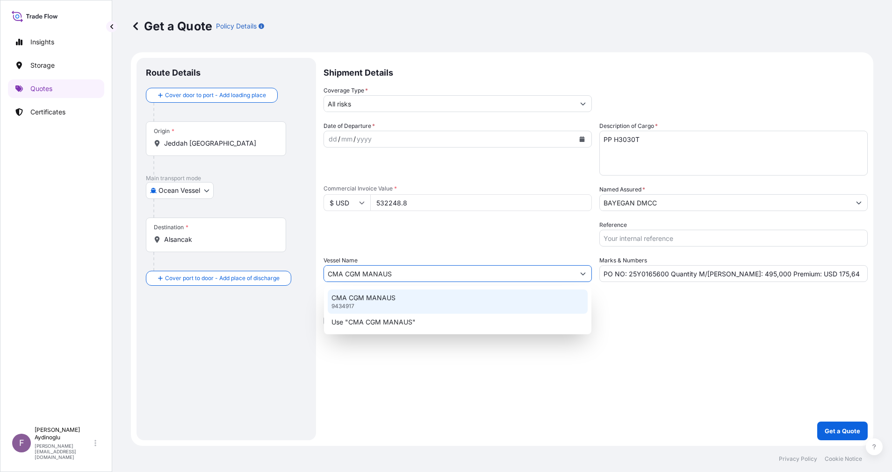
click at [434, 296] on div "CMA CGM MANAUS 9434917" at bounding box center [458, 302] width 260 height 24
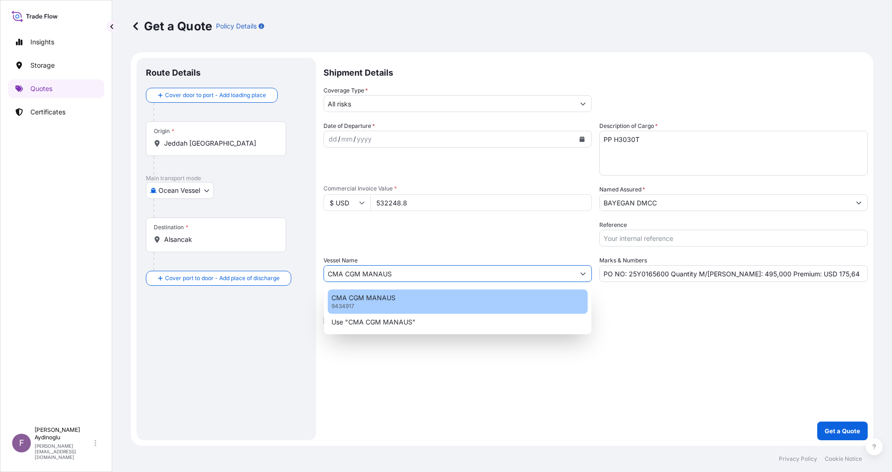
type input "CMA CGM MANAUS"
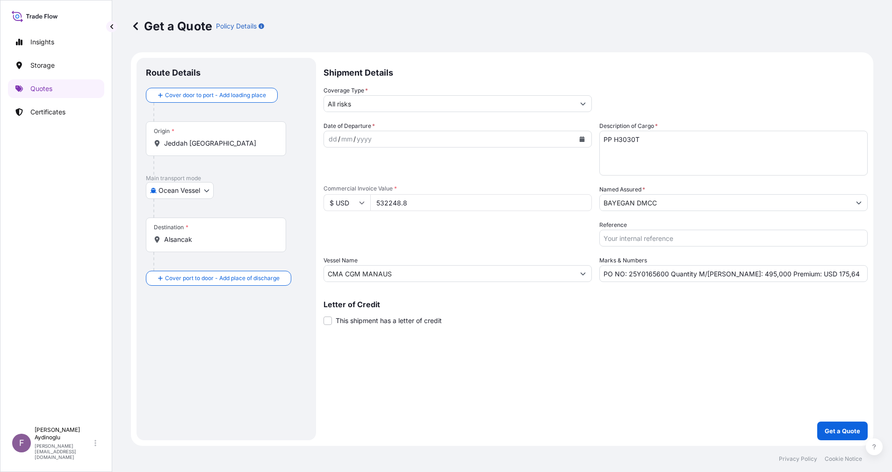
click at [538, 348] on div "Shipment Details Coverage Type * All risks Date of Departure * dd / mm / yyyy C…" at bounding box center [595, 249] width 544 height 383
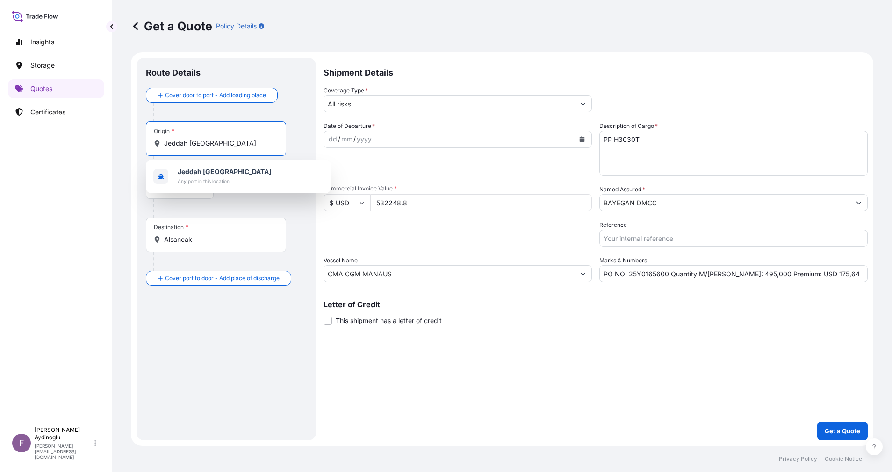
drag, startPoint x: 255, startPoint y: 142, endPoint x: 180, endPoint y: 141, distance: 74.3
click at [181, 141] on input "Jeddah [GEOGRAPHIC_DATA]" at bounding box center [219, 143] width 110 height 9
type input "J"
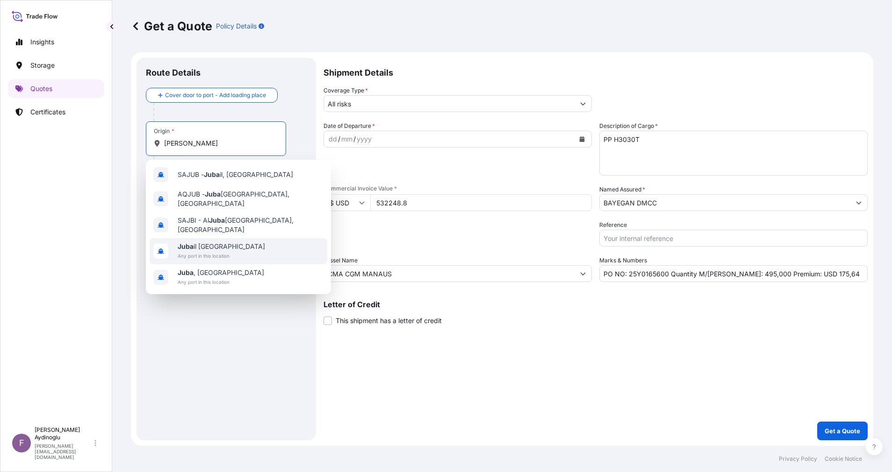
click at [247, 245] on div "[GEOGRAPHIC_DATA] il [GEOGRAPHIC_DATA] Any port in this location" at bounding box center [239, 251] width 178 height 26
type input "Jubail [GEOGRAPHIC_DATA]"
click at [246, 336] on div "Route Details Reset Route Details Cover door to port - Add loading place Place …" at bounding box center [226, 249] width 161 height 364
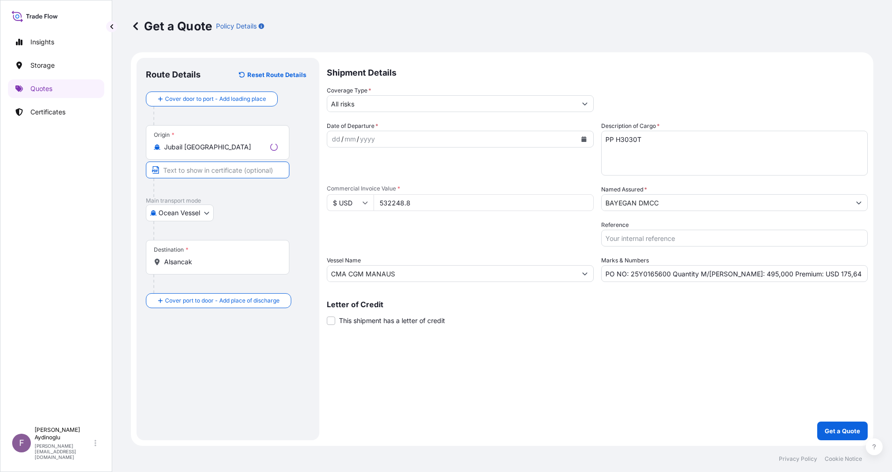
click at [231, 174] on input "Text to appear on certificate" at bounding box center [217, 170] width 143 height 17
type input "JUBAIL / [GEOGRAPHIC_DATA]"
click at [247, 374] on div "Route Details Reset Route Details Cover door to port - Add loading place Place …" at bounding box center [226, 249] width 161 height 364
click at [207, 267] on div "Destination * Alsancak" at bounding box center [216, 257] width 140 height 35
click at [207, 267] on input "Alsancak" at bounding box center [219, 261] width 110 height 9
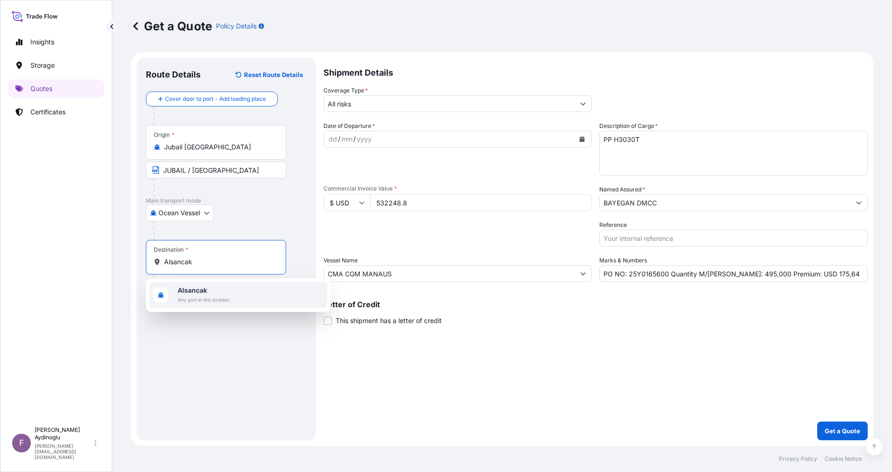
click at [208, 295] on span "Alsancak" at bounding box center [204, 290] width 52 height 9
click at [214, 358] on div "Route Details Reset Route Details Cover door to port - Add loading place Place …" at bounding box center [226, 249] width 161 height 364
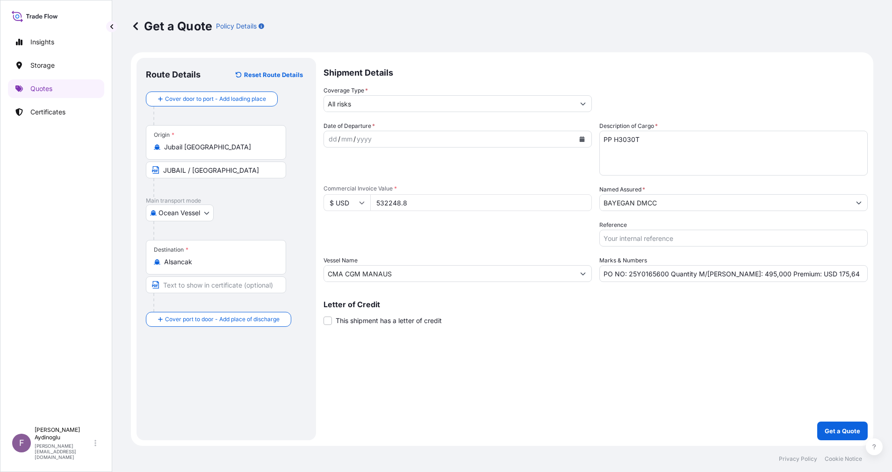
click at [210, 286] on input "Text to appear on certificate" at bounding box center [216, 285] width 140 height 17
type input "ALSANCAK-IZMIR / [GEOGRAPHIC_DATA]"
click at [261, 404] on div "Route Details Reset Route Details Cover door to port - Add loading place Place …" at bounding box center [226, 249] width 161 height 364
click at [329, 141] on div "dd" at bounding box center [333, 139] width 10 height 11
click at [588, 98] on button "Show suggestions" at bounding box center [582, 103] width 17 height 17
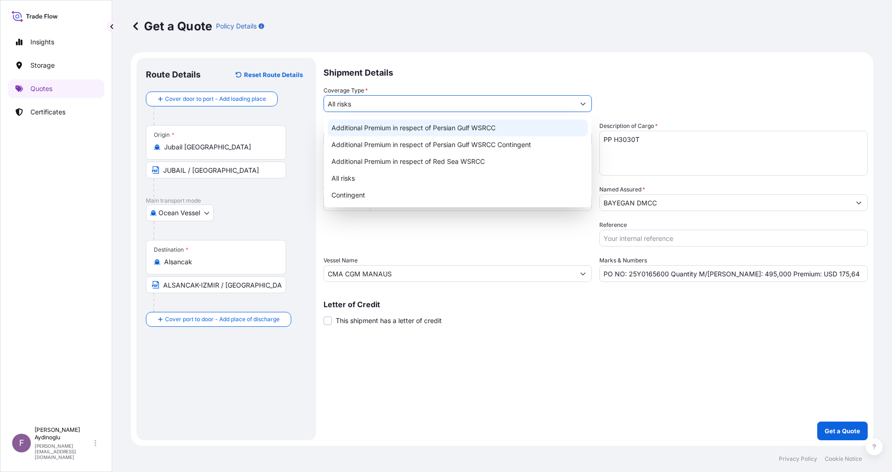
click at [545, 127] on div "Additional Premium in respect of Persian Gulf WSRCC" at bounding box center [458, 128] width 260 height 17
type input "Additional Premium in respect of Persian Gulf WSRCC"
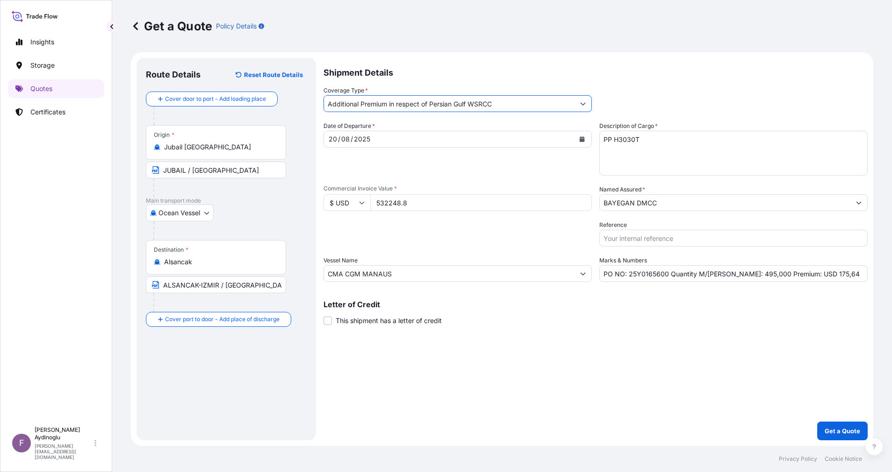
click at [576, 343] on div "Shipment Details Coverage Type * Additional Premium in respect of Persian Gulf …" at bounding box center [595, 249] width 544 height 383
click at [715, 210] on input "BAYEGAN DMCC" at bounding box center [725, 202] width 250 height 17
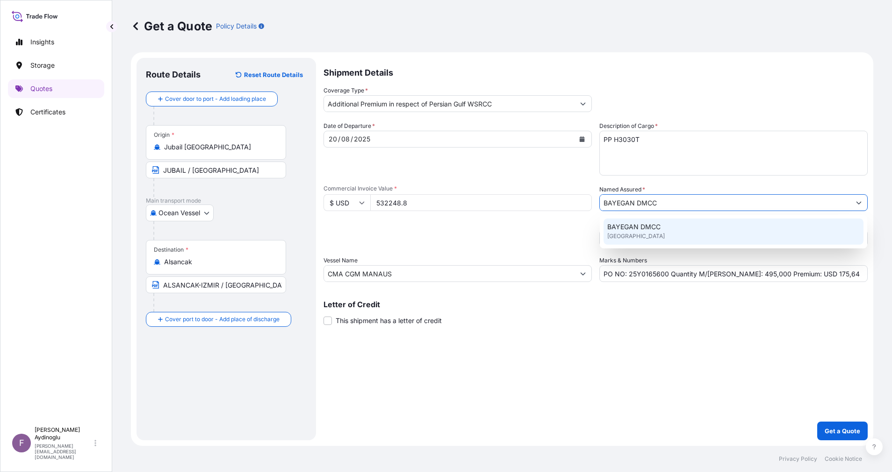
click at [701, 230] on div "BAYEGAN DMCC [GEOGRAPHIC_DATA]" at bounding box center [733, 232] width 260 height 26
click at [675, 357] on div "Shipment Details Coverage Type * Additional Premium in respect of Persian Gulf …" at bounding box center [595, 249] width 544 height 383
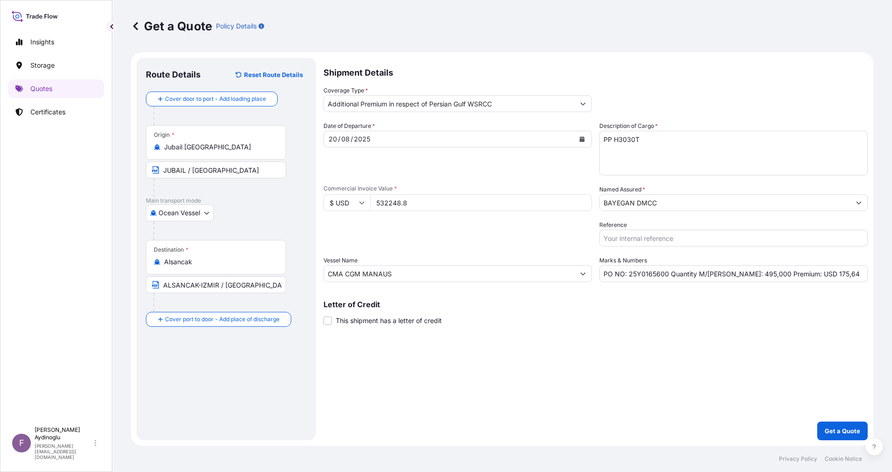
click at [808, 275] on input "PO NO: 25Y0165600 Quantity M/Tonn: 495,000 Premium: USD 175,64" at bounding box center [733, 273] width 268 height 17
drag, startPoint x: 827, startPoint y: 275, endPoint x: 839, endPoint y: 286, distance: 16.3
click at [827, 274] on input "PO NO: 25Y0165600 Quantity M/Tonn: 495,000 Premium: USD 111,64" at bounding box center [733, 273] width 268 height 17
type input "PO NO: 25Y0165600 Quantity M/Tonn: 495,000 Premium: USD 111,77"
click at [615, 370] on div "Shipment Details Coverage Type * Additional Premium in respect of Persian Gulf …" at bounding box center [595, 249] width 544 height 383
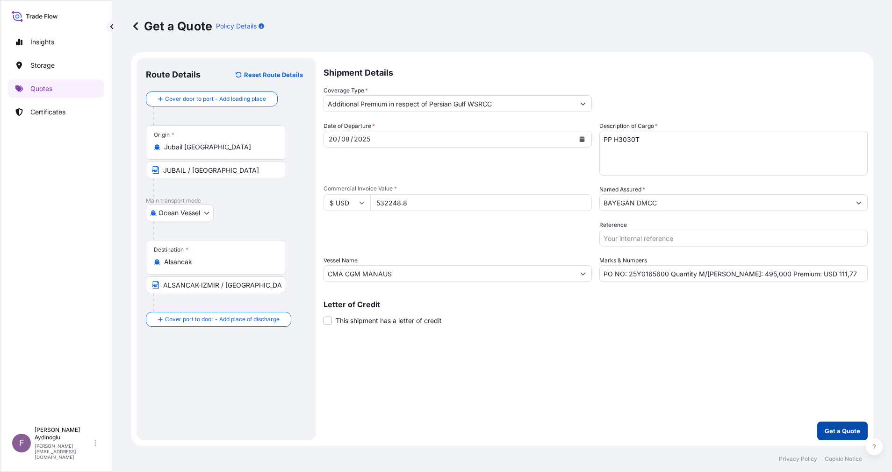
click at [835, 424] on button "Get a Quote" at bounding box center [842, 431] width 50 height 19
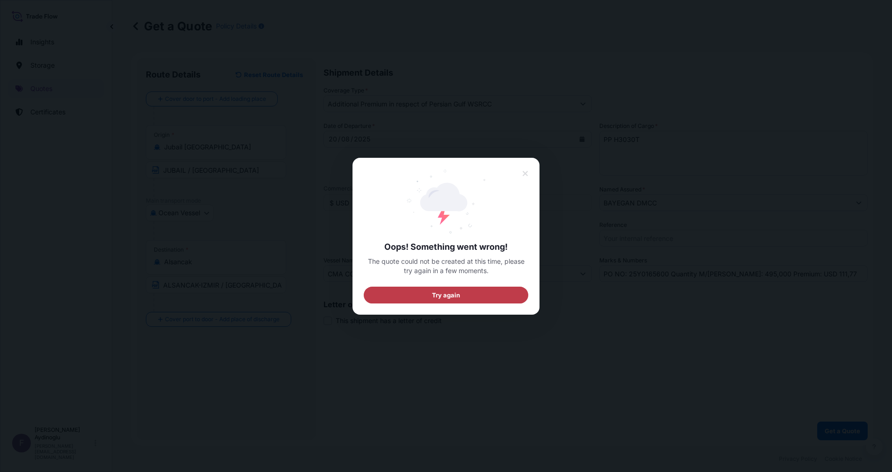
click at [494, 290] on button "Try again" at bounding box center [446, 294] width 164 height 17
click at [528, 167] on button at bounding box center [525, 173] width 18 height 17
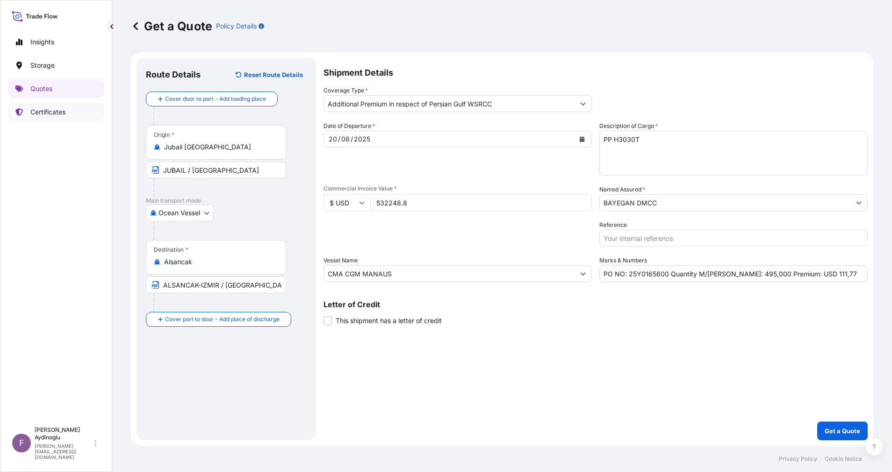
click at [64, 109] on p "Certificates" at bounding box center [47, 111] width 35 height 9
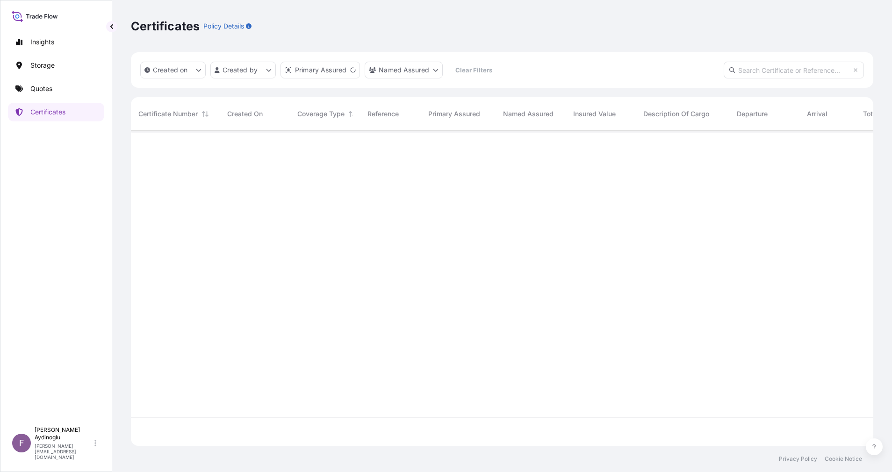
scroll to position [310, 731]
